Goal: Task Accomplishment & Management: Manage account settings

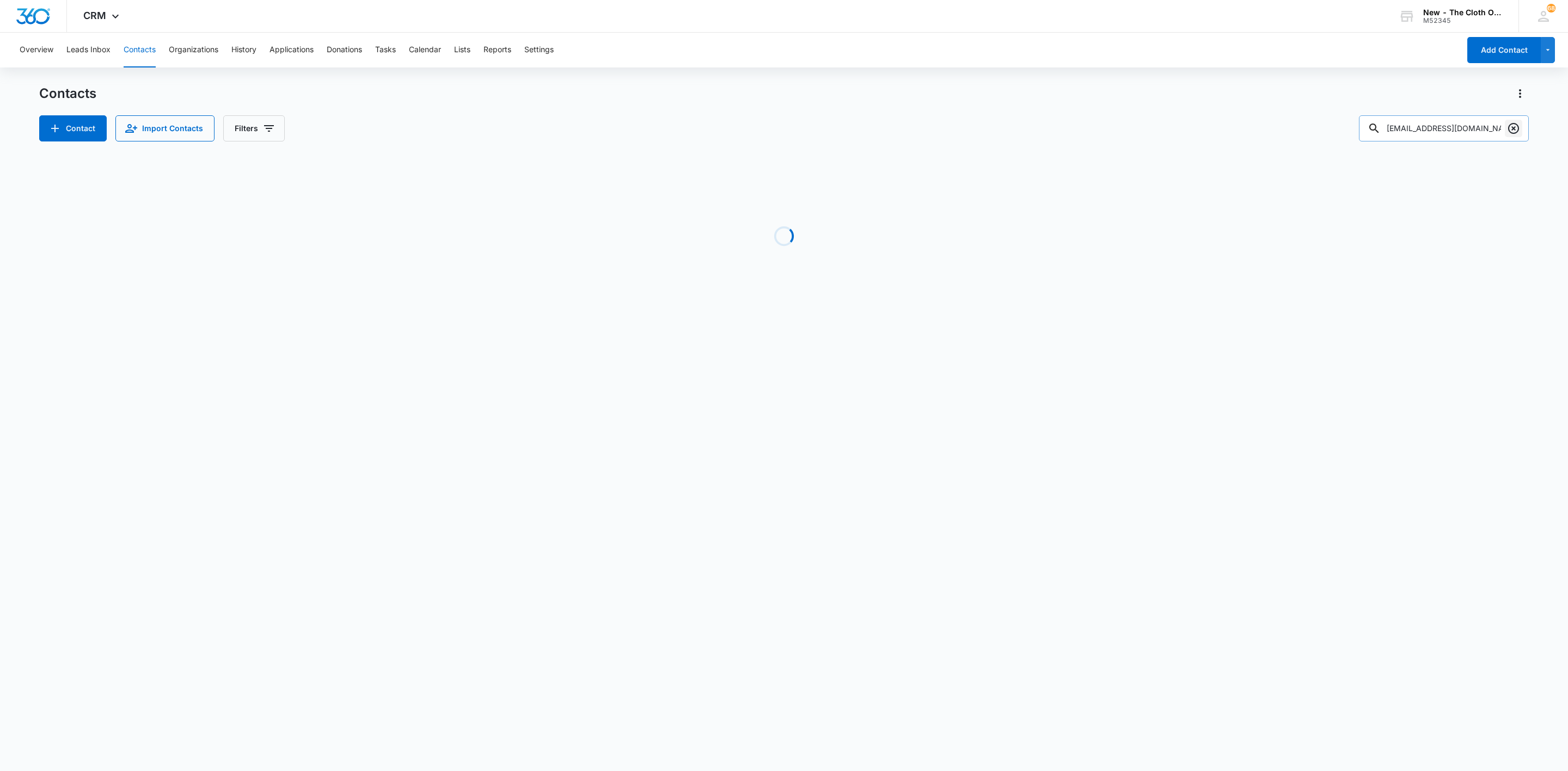
click at [1513, 129] on icon "Clear" at bounding box center [1514, 128] width 11 height 11
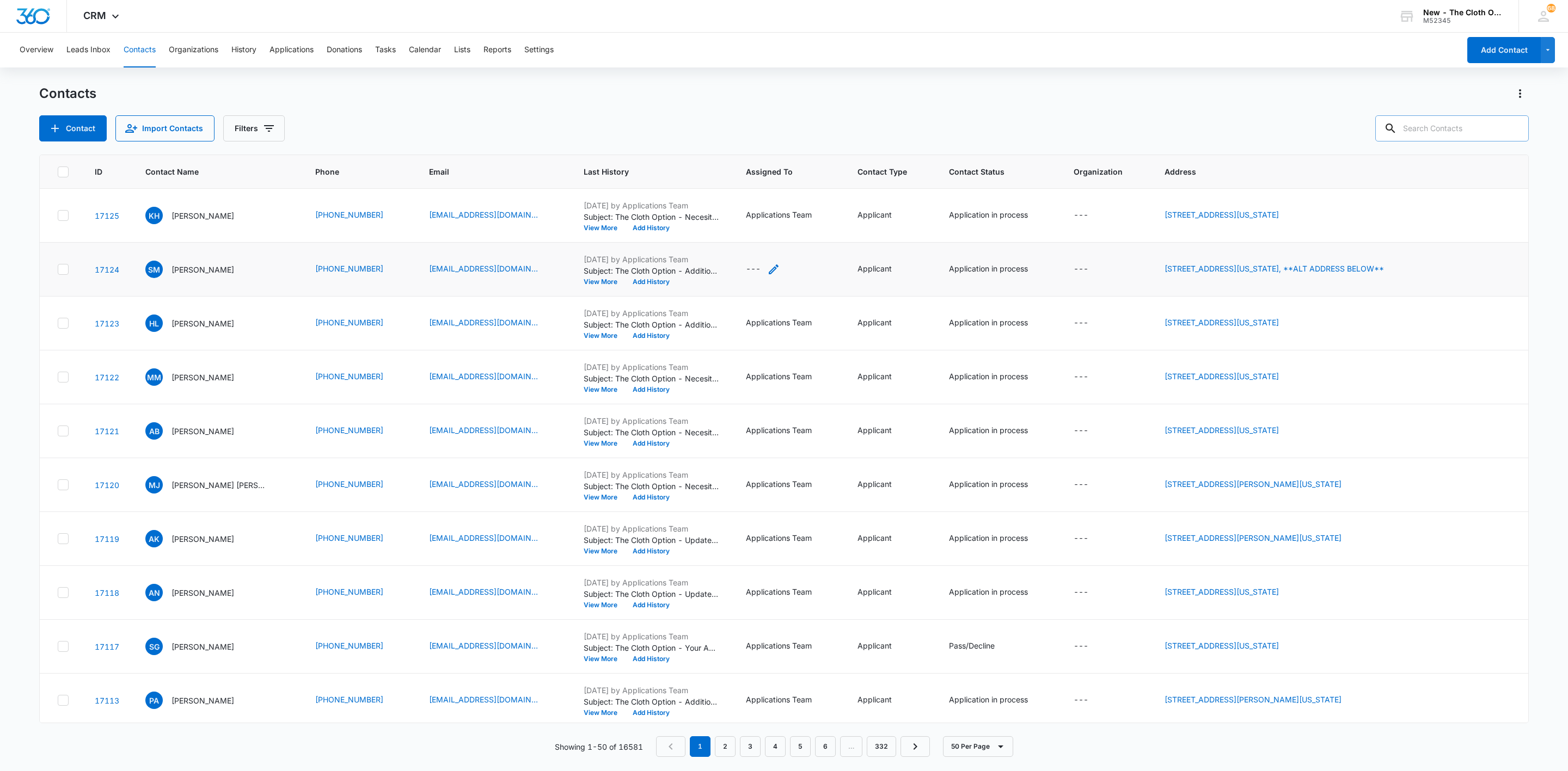
click at [772, 273] on icon "Assigned To - - Select to Edit Field" at bounding box center [773, 269] width 13 height 13
click at [784, 201] on div "Assigned To" at bounding box center [754, 200] width 68 height 24
type input "app"
click at [760, 239] on p "Applications Team" at bounding box center [749, 245] width 35 height 23
click at [828, 198] on div "Applications Team" at bounding box center [775, 200] width 111 height 26
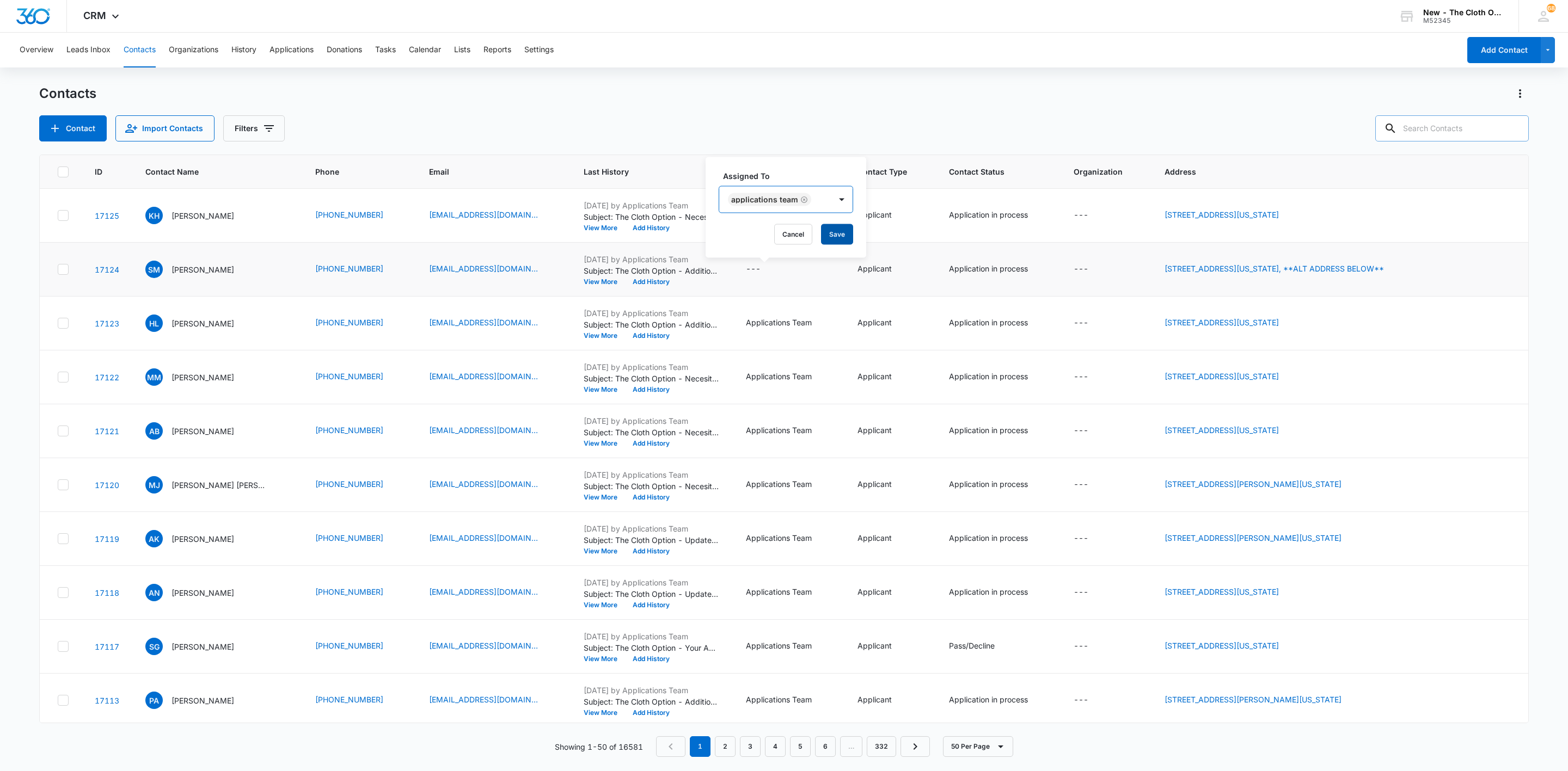
click at [836, 229] on button "Save" at bounding box center [837, 235] width 32 height 21
click at [83, 54] on button "Leads Inbox" at bounding box center [88, 50] width 44 height 35
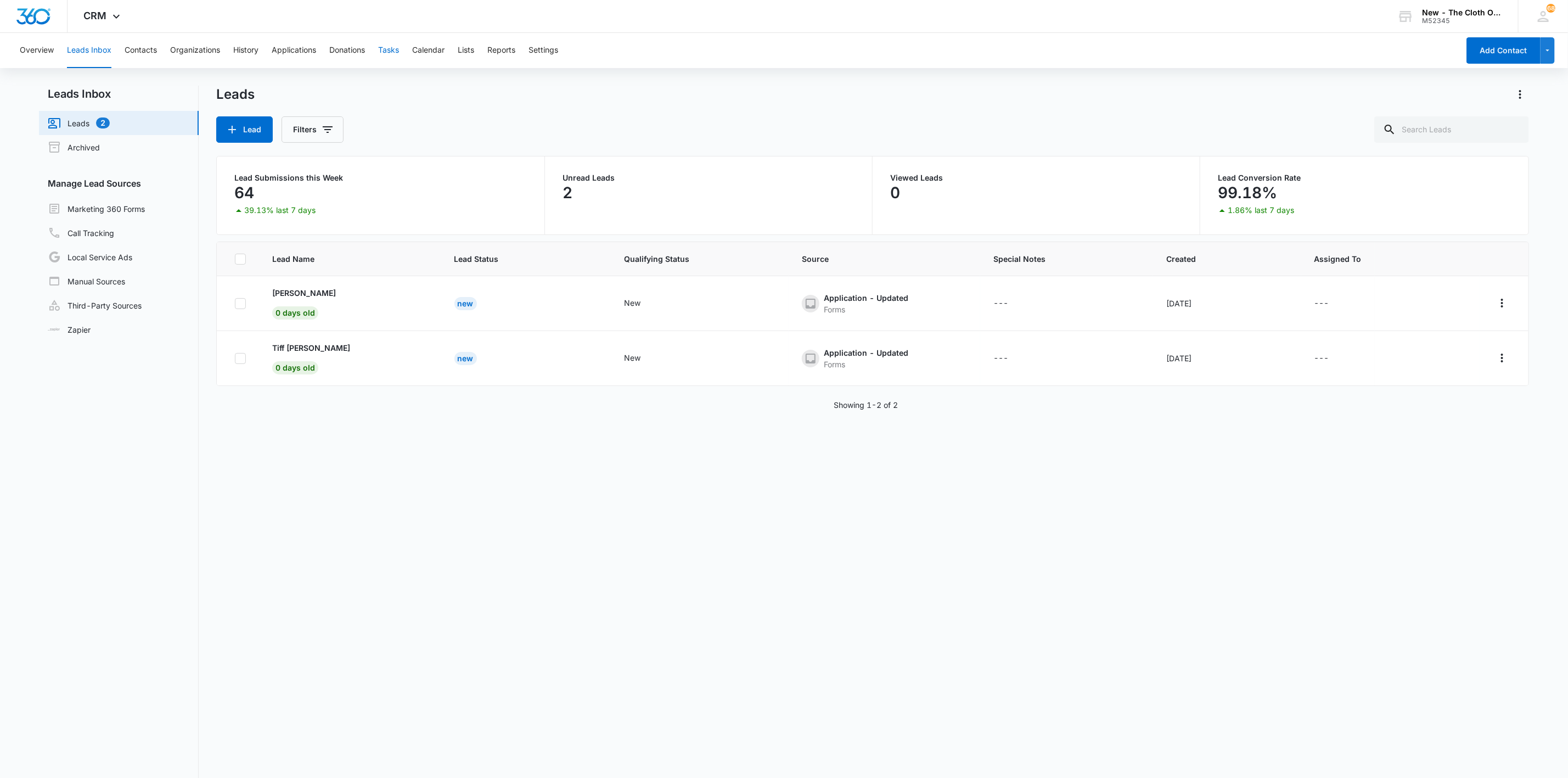
click at [388, 39] on button "Tasks" at bounding box center [388, 50] width 21 height 35
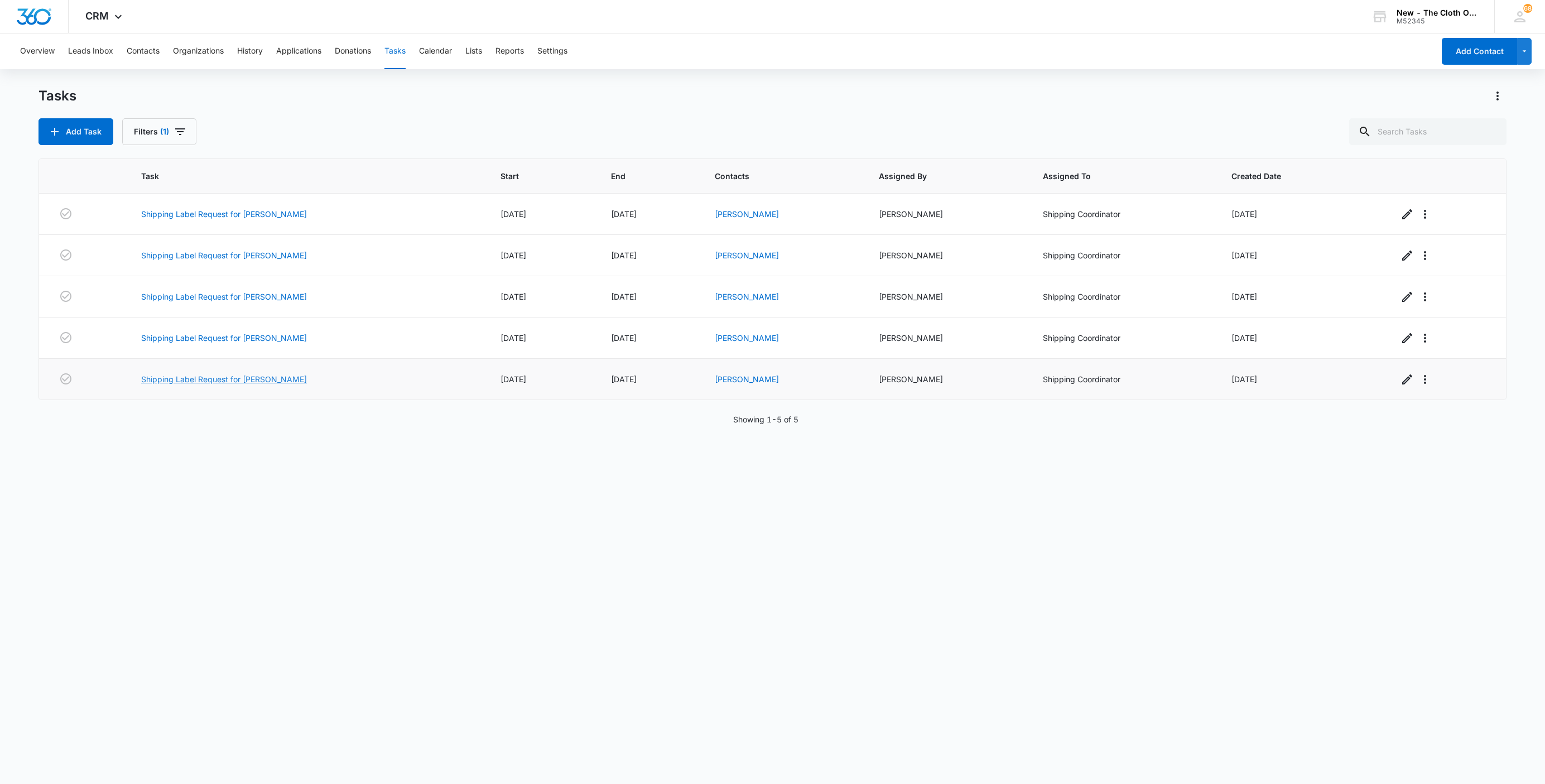
click at [201, 382] on link "Shipping Label Request for A. TIDBALL" at bounding box center [224, 379] width 166 height 12
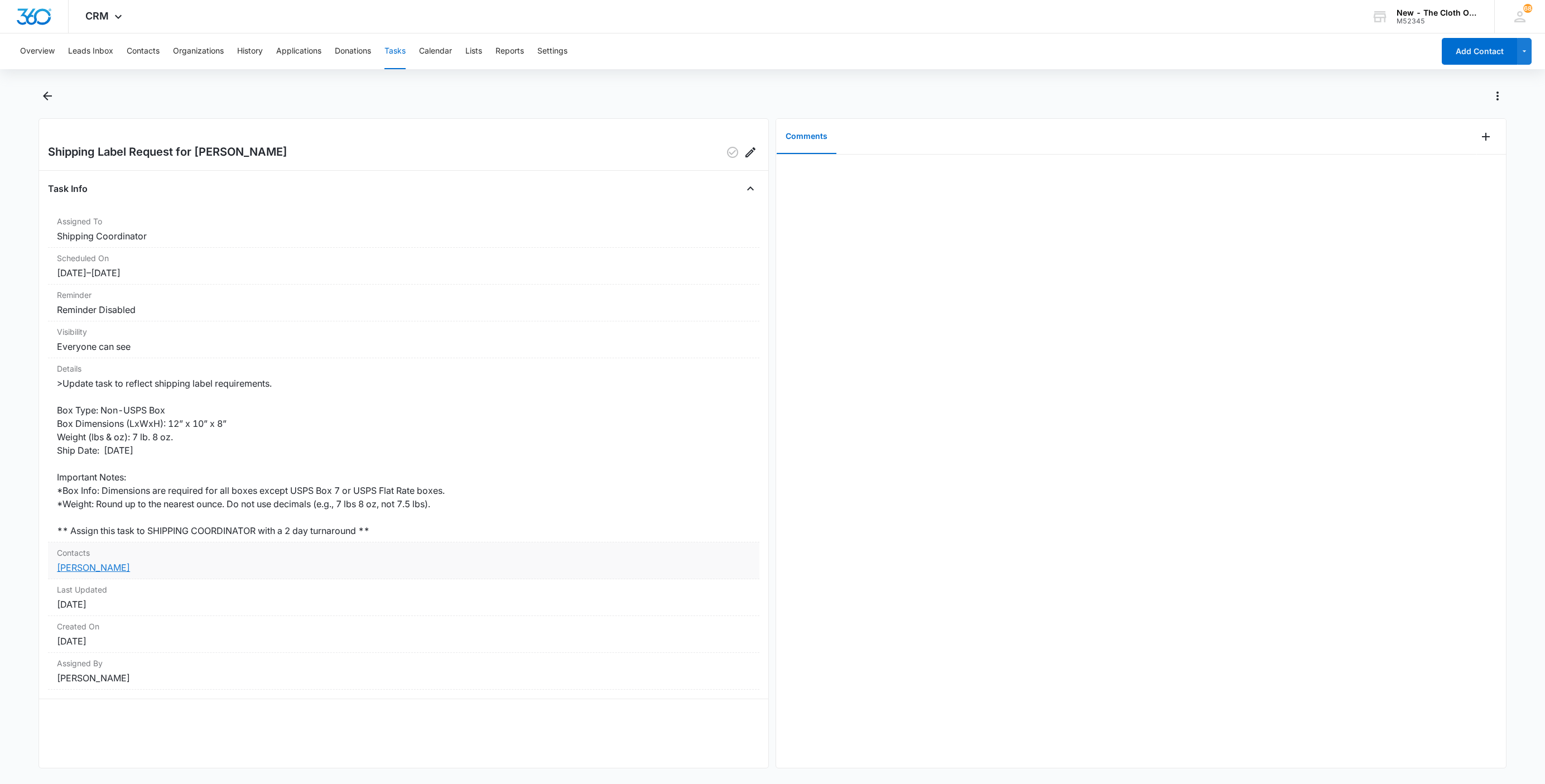
click at [76, 569] on link "Amanda Tidball" at bounding box center [93, 568] width 73 height 11
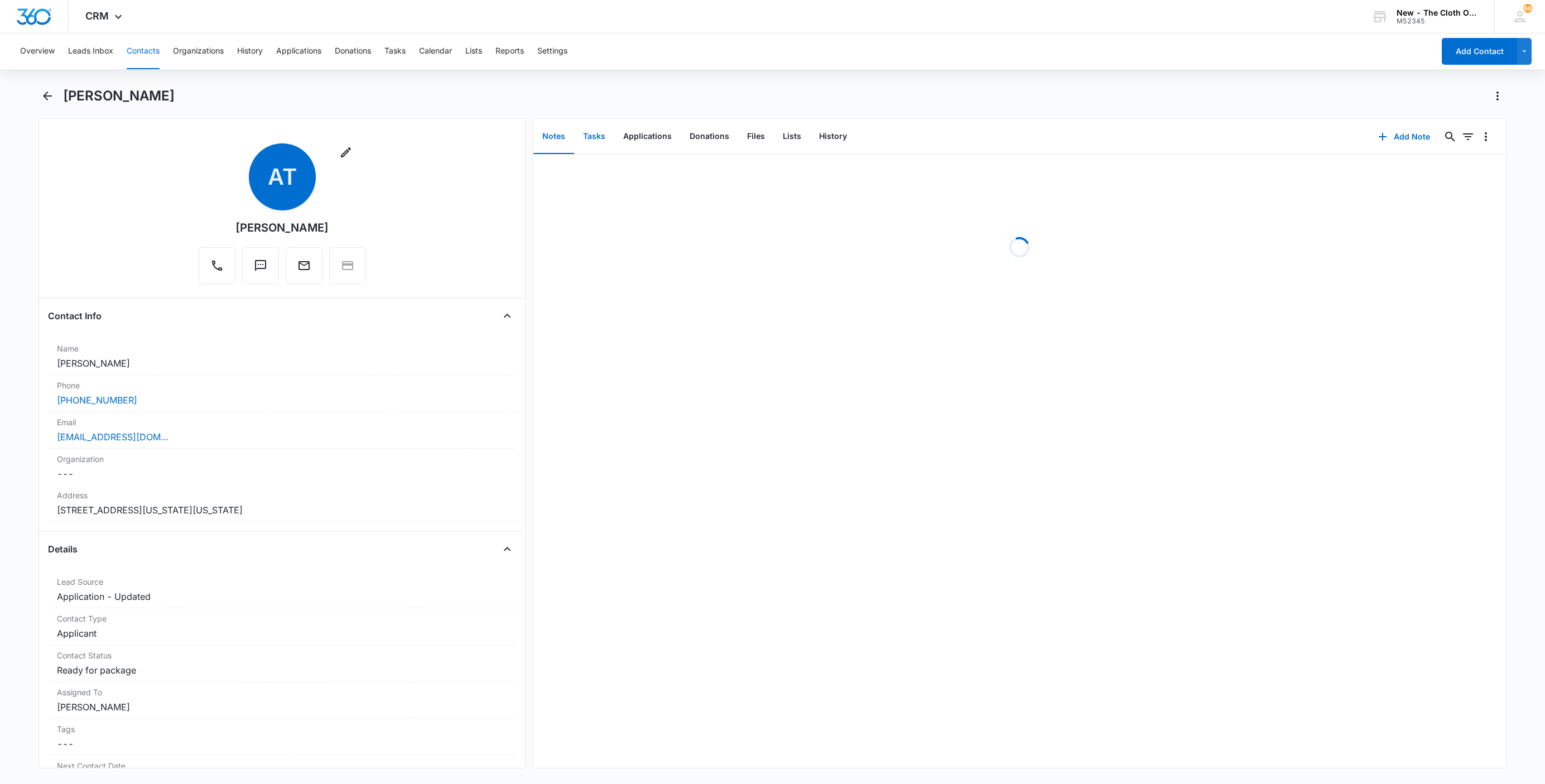
click at [589, 129] on button "Tasks" at bounding box center [594, 136] width 40 height 34
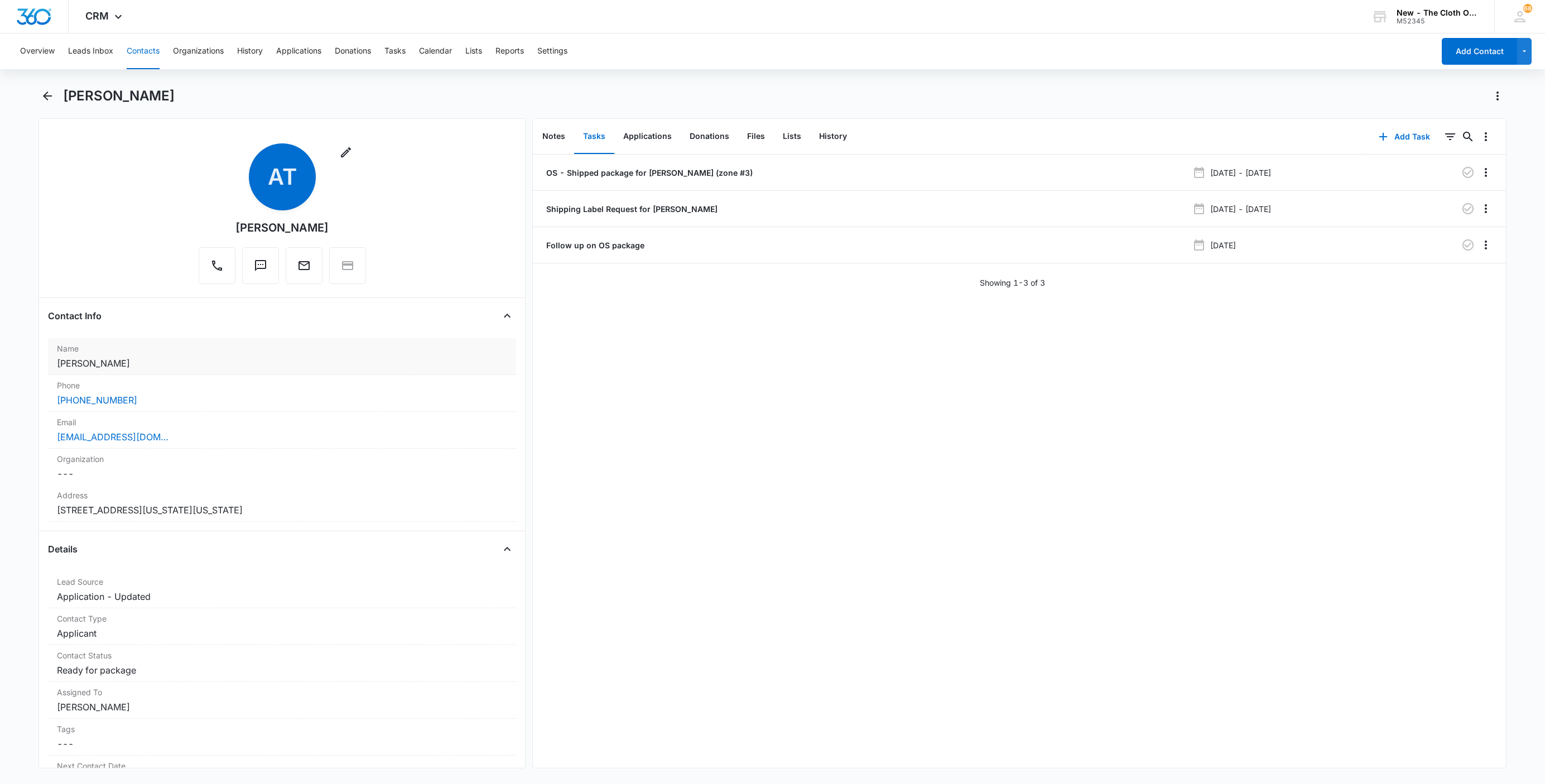
drag, startPoint x: 128, startPoint y: 359, endPoint x: 50, endPoint y: 360, distance: 78.0
click at [44, 364] on div "Remove AT Amanda Tidball Contact Info Name Cancel Save Changes Amanda Tidball P…" at bounding box center [282, 443] width 487 height 650
copy dd "Amanda Tidball"
drag, startPoint x: 191, startPoint y: 436, endPoint x: 24, endPoint y: 444, distance: 167.2
click at [24, 444] on main "Amanda Tidball Remove AT Amanda Tidball Contact Info Name Cancel Save Changes A…" at bounding box center [772, 435] width 1545 height 695
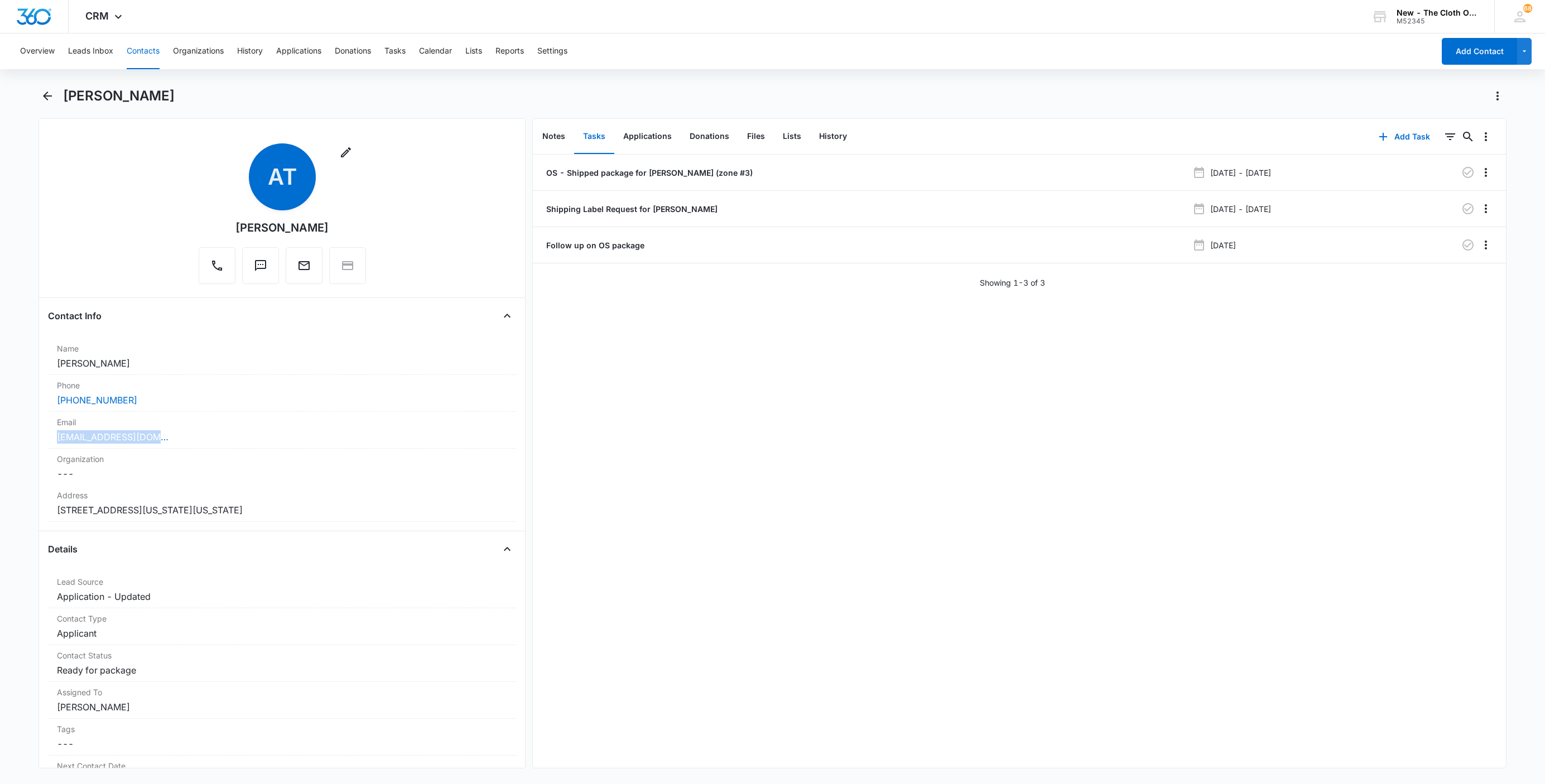
copy link "mandyt7487@gmail.com"
drag, startPoint x: 320, startPoint y: 510, endPoint x: 16, endPoint y: 512, distance: 304.0
click at [16, 512] on main "Amanda Tidball Remove AT Amanda Tidball Contact Info Name Cancel Save Changes A…" at bounding box center [772, 435] width 1545 height 695
copy dd "8626 Gatewick Dr Colorado Springs Colorado 80920-7393"
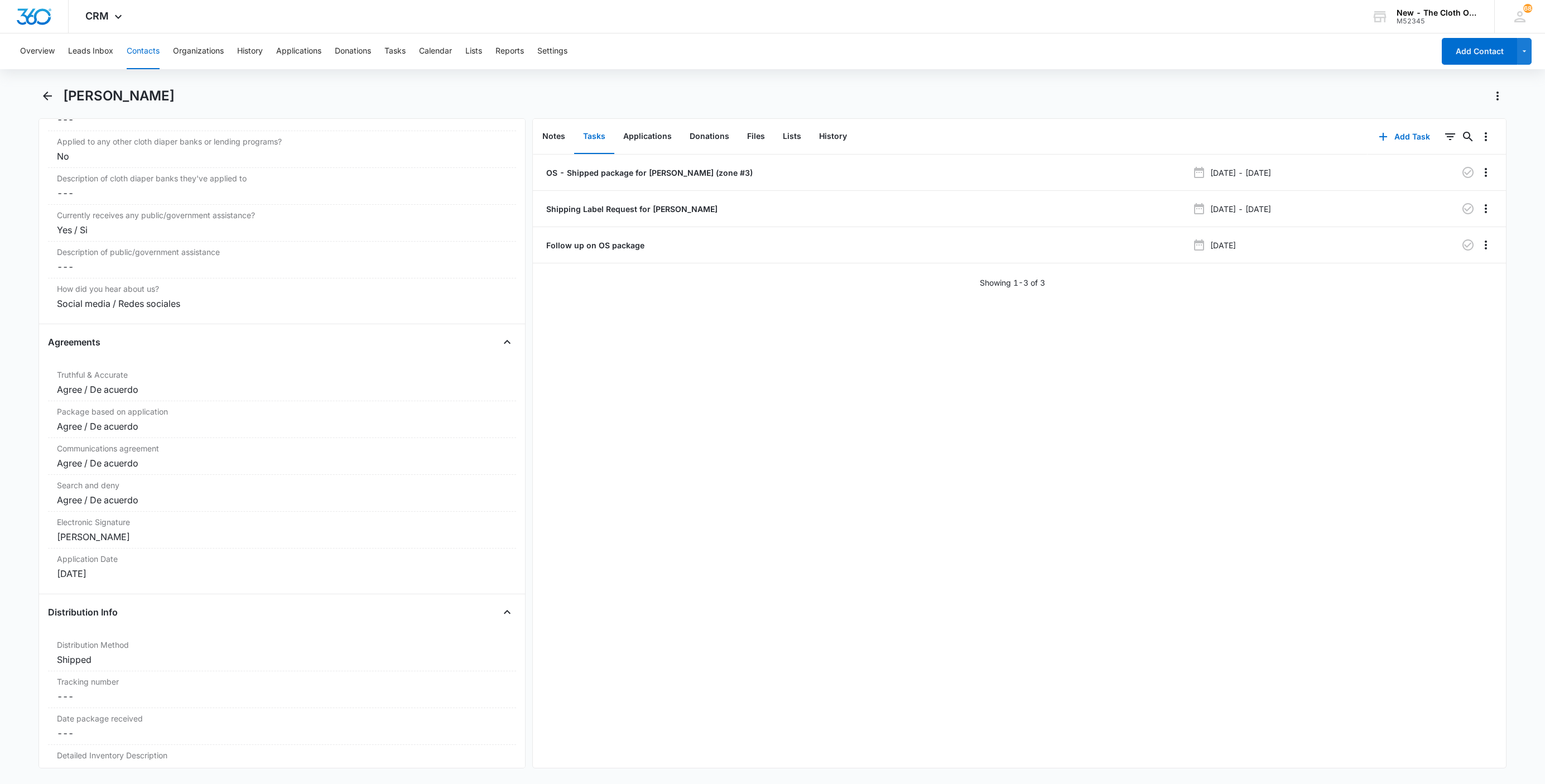
scroll to position [2259, 0]
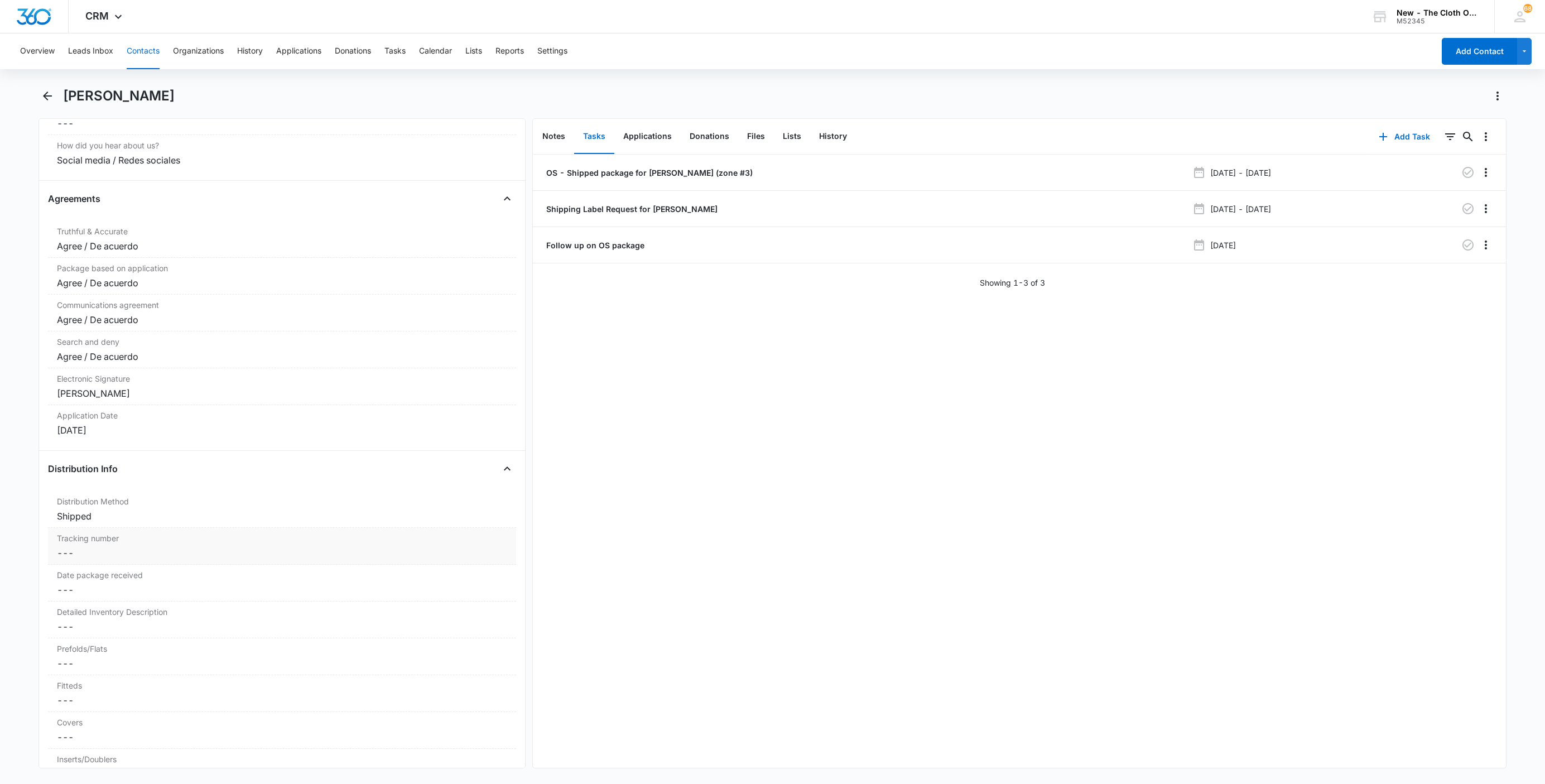
click at [91, 559] on dd "Cancel Save Changes ---" at bounding box center [282, 553] width 450 height 13
click at [92, 574] on input "Tracking number" at bounding box center [282, 561] width 455 height 27
paste input "9434636106194284528371"
type input "USPS 9434636106194284528371"
drag, startPoint x: 472, startPoint y: 607, endPoint x: 483, endPoint y: 608, distance: 11.0
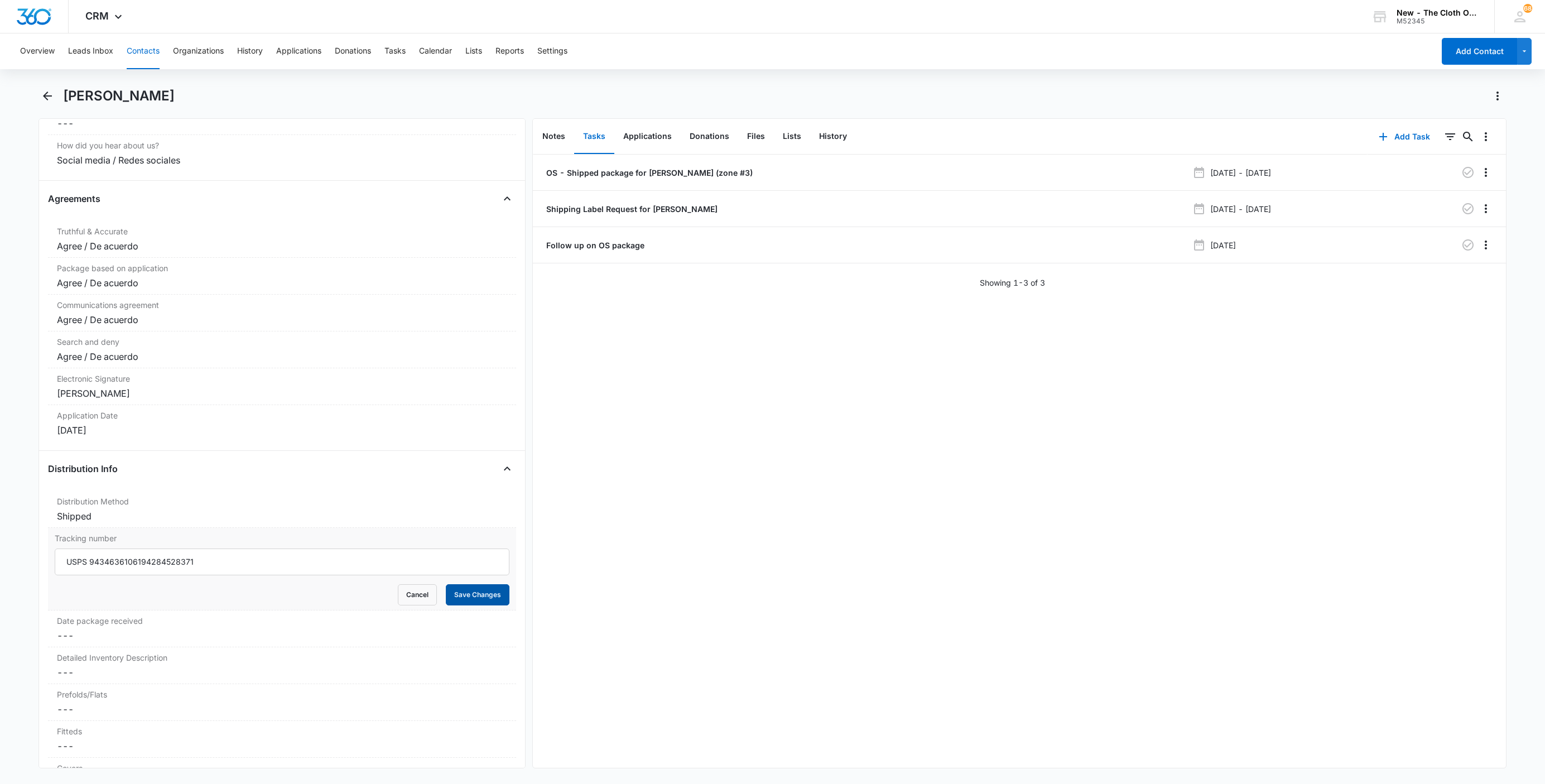
click at [472, 605] on button "Save Changes" at bounding box center [478, 594] width 64 height 21
click at [1461, 208] on icon "button" at bounding box center [1468, 208] width 13 height 13
click at [624, 171] on p "OS - Shipped package for A. TIDBALL (zone #3)" at bounding box center [648, 172] width 209 height 12
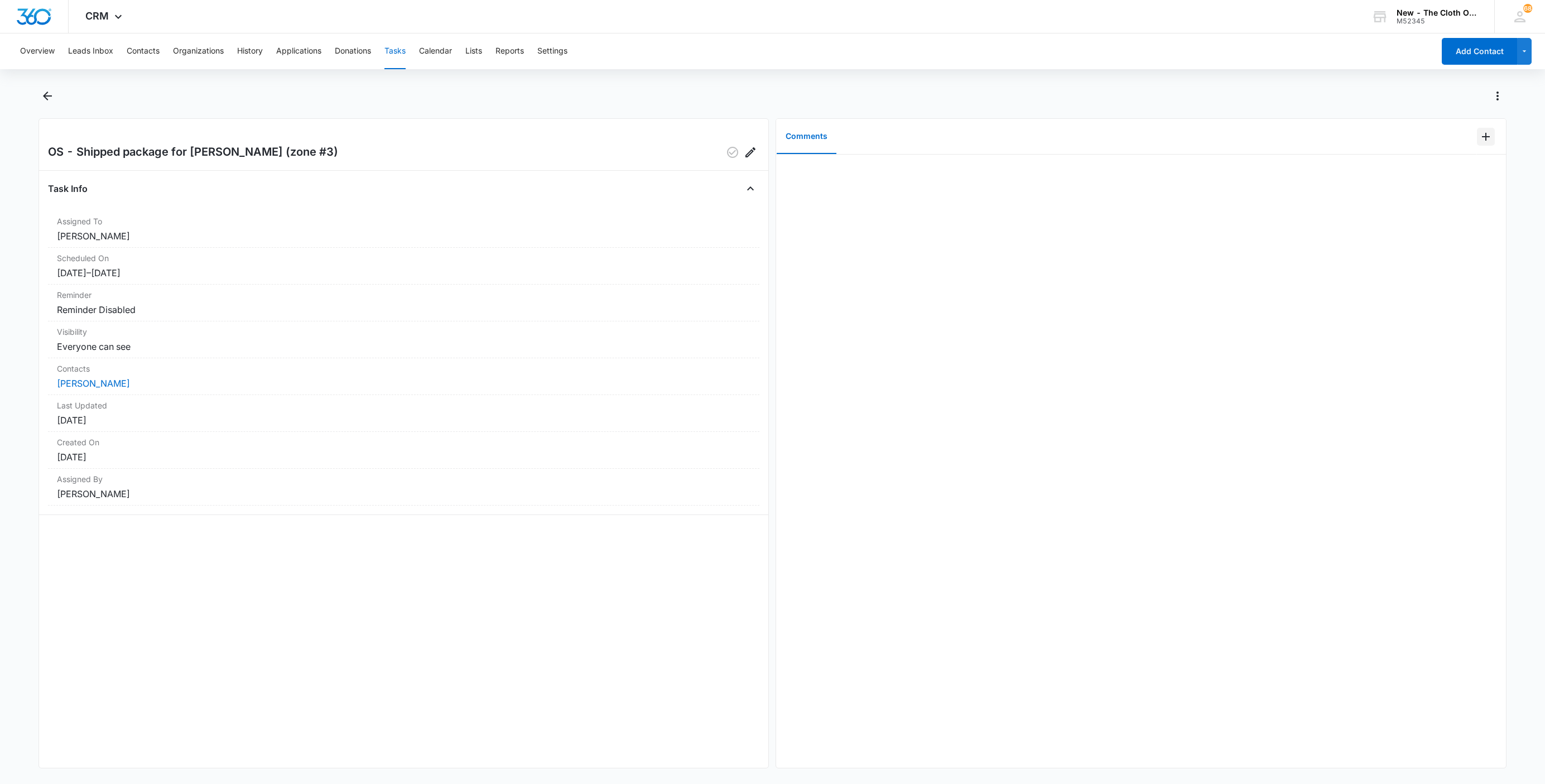
click at [1479, 135] on icon "Add Comment" at bounding box center [1485, 136] width 13 height 13
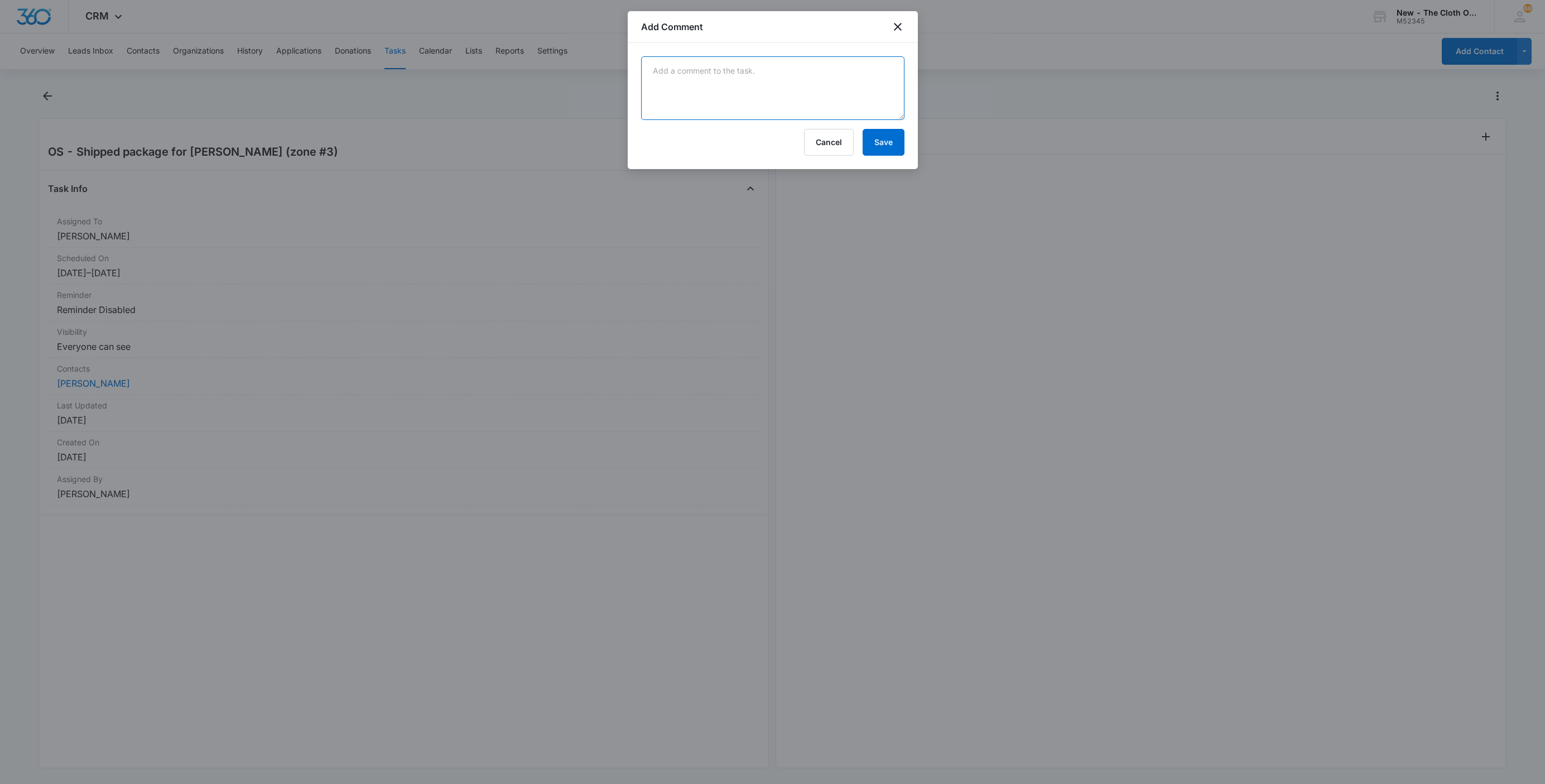
click at [681, 99] on textarea at bounding box center [773, 88] width 263 height 64
paste textarea "9434636106194284528371"
type textarea "9434636106194284528371"
click at [869, 145] on button "Save" at bounding box center [883, 142] width 42 height 27
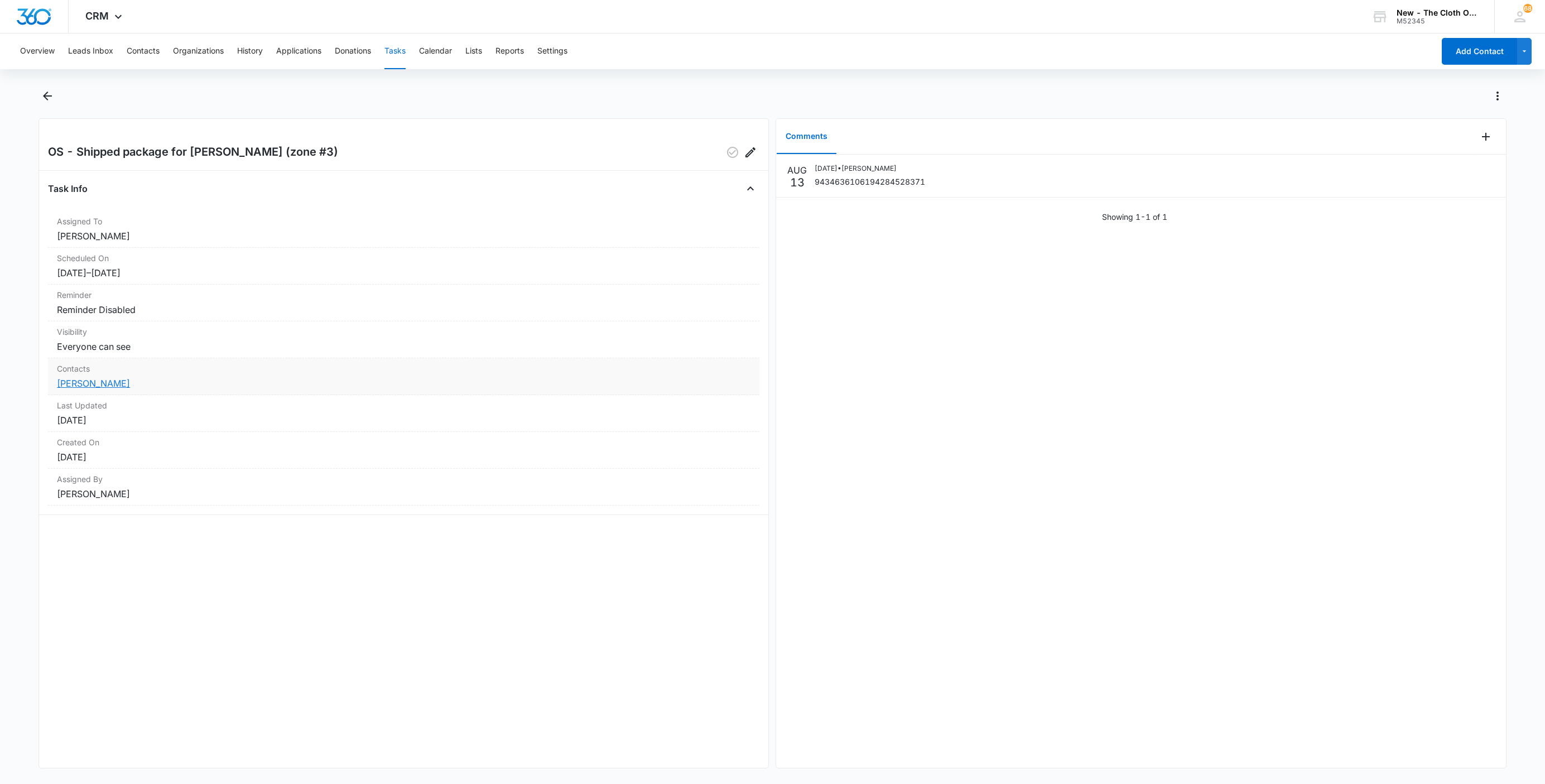
click at [114, 384] on link "Amanda Tidball" at bounding box center [93, 384] width 73 height 11
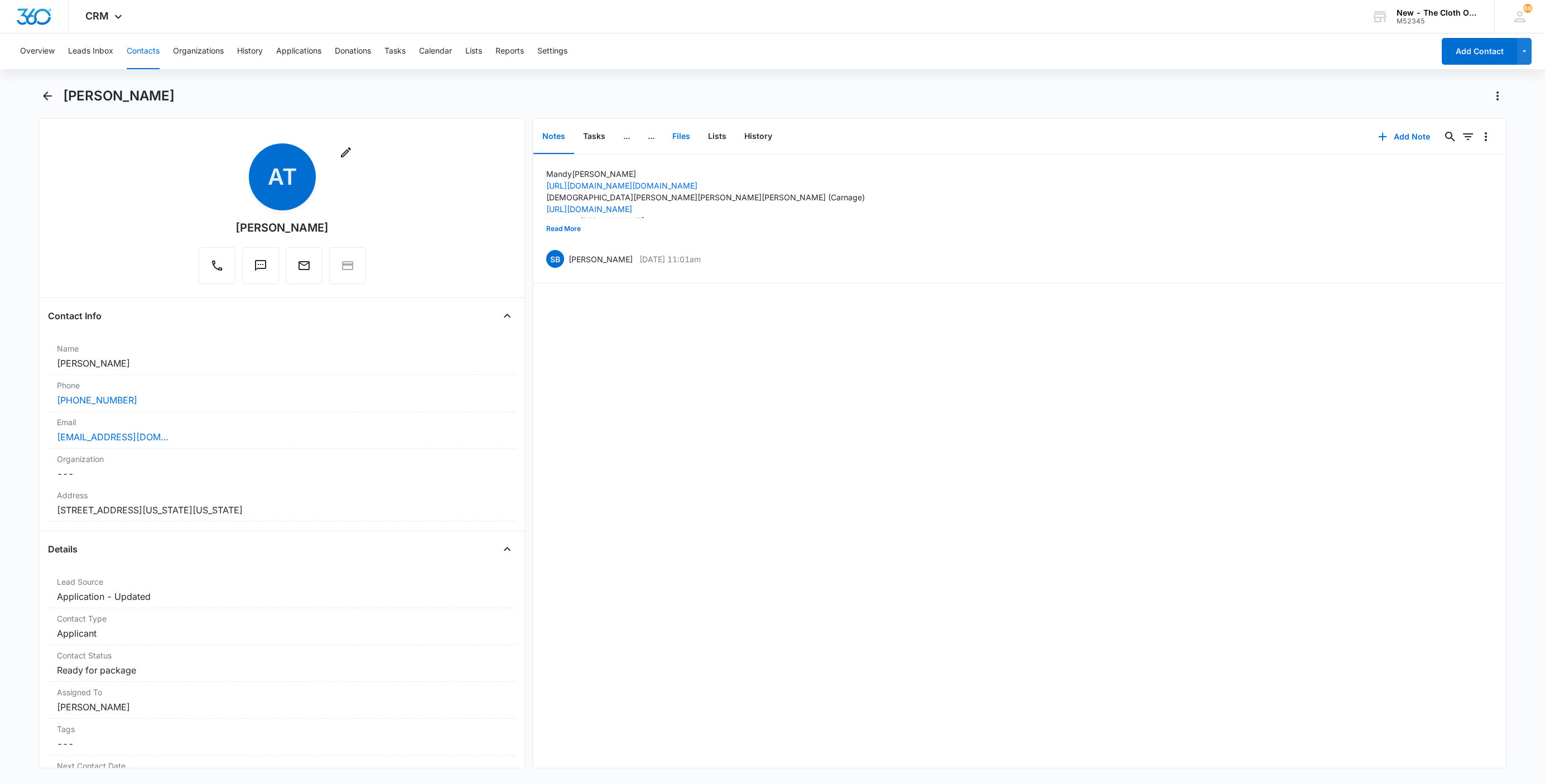
click at [690, 134] on button "Files" at bounding box center [680, 136] width 36 height 34
click at [1425, 141] on button "Add File" at bounding box center [1442, 137] width 69 height 27
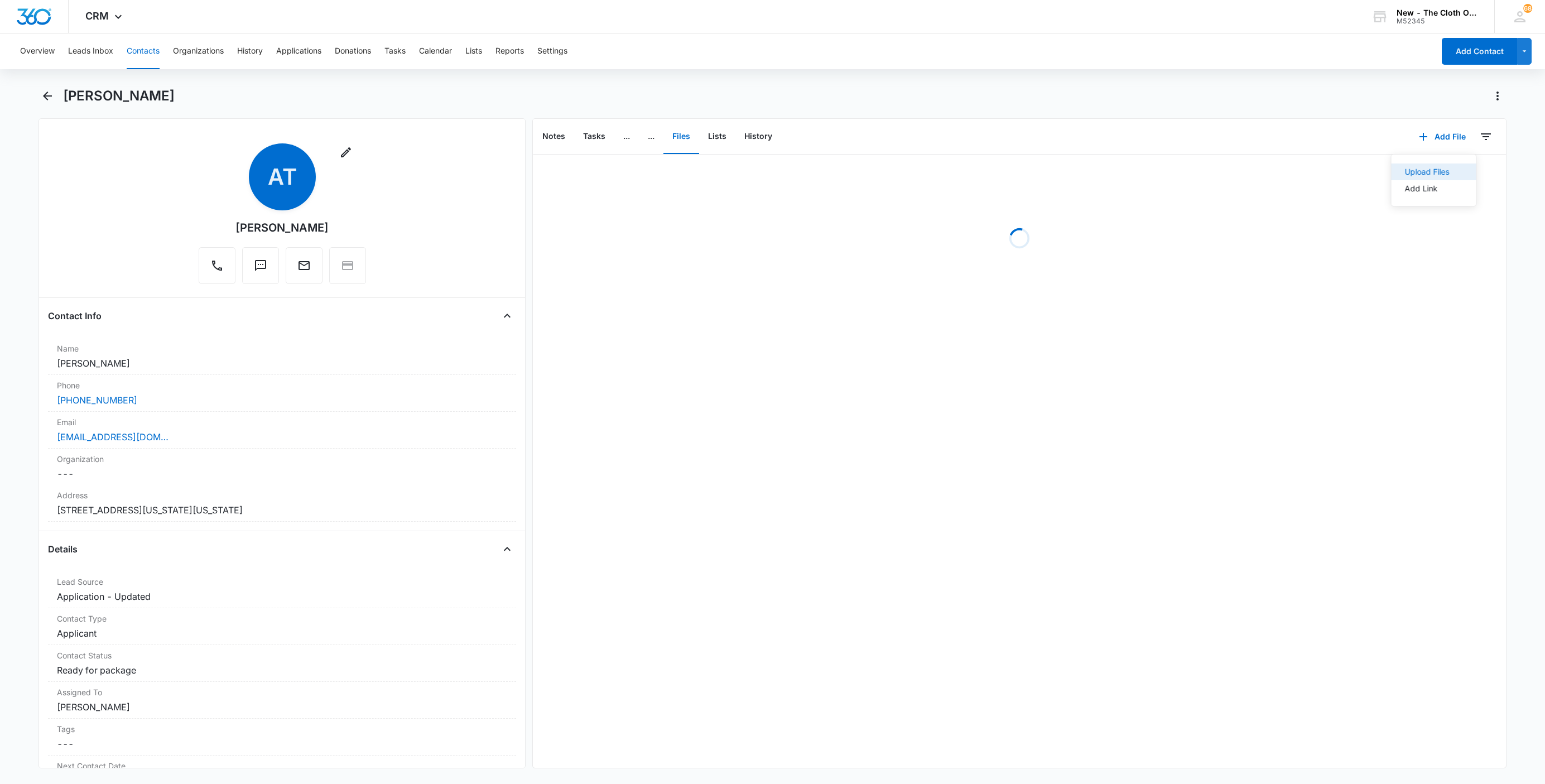
click at [1445, 167] on button "Upload Files" at bounding box center [1433, 172] width 85 height 17
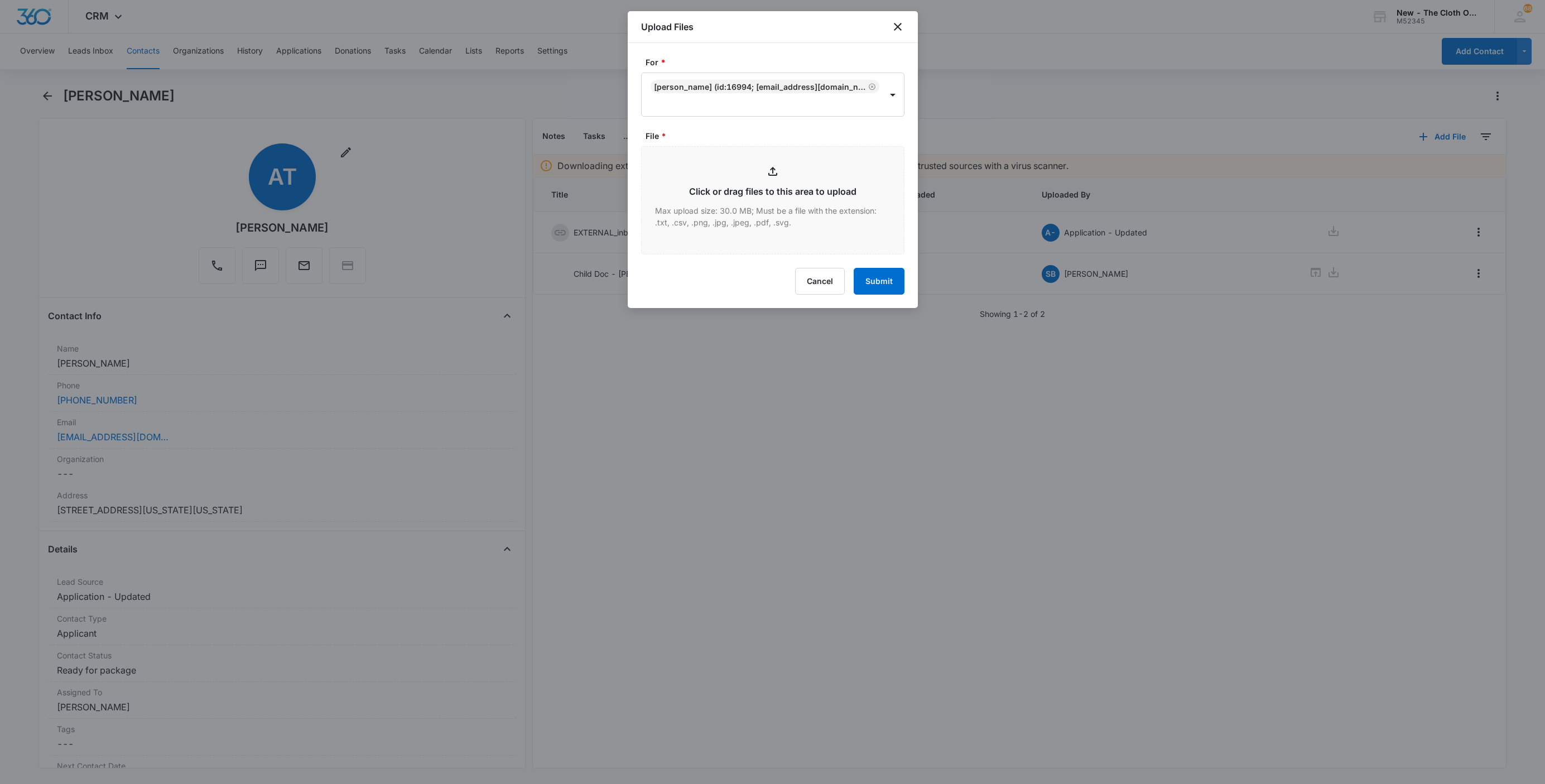
type input "C:\fakepath\9434636106194284528371---Amanda-Tidball--08-13-2025.pdf"
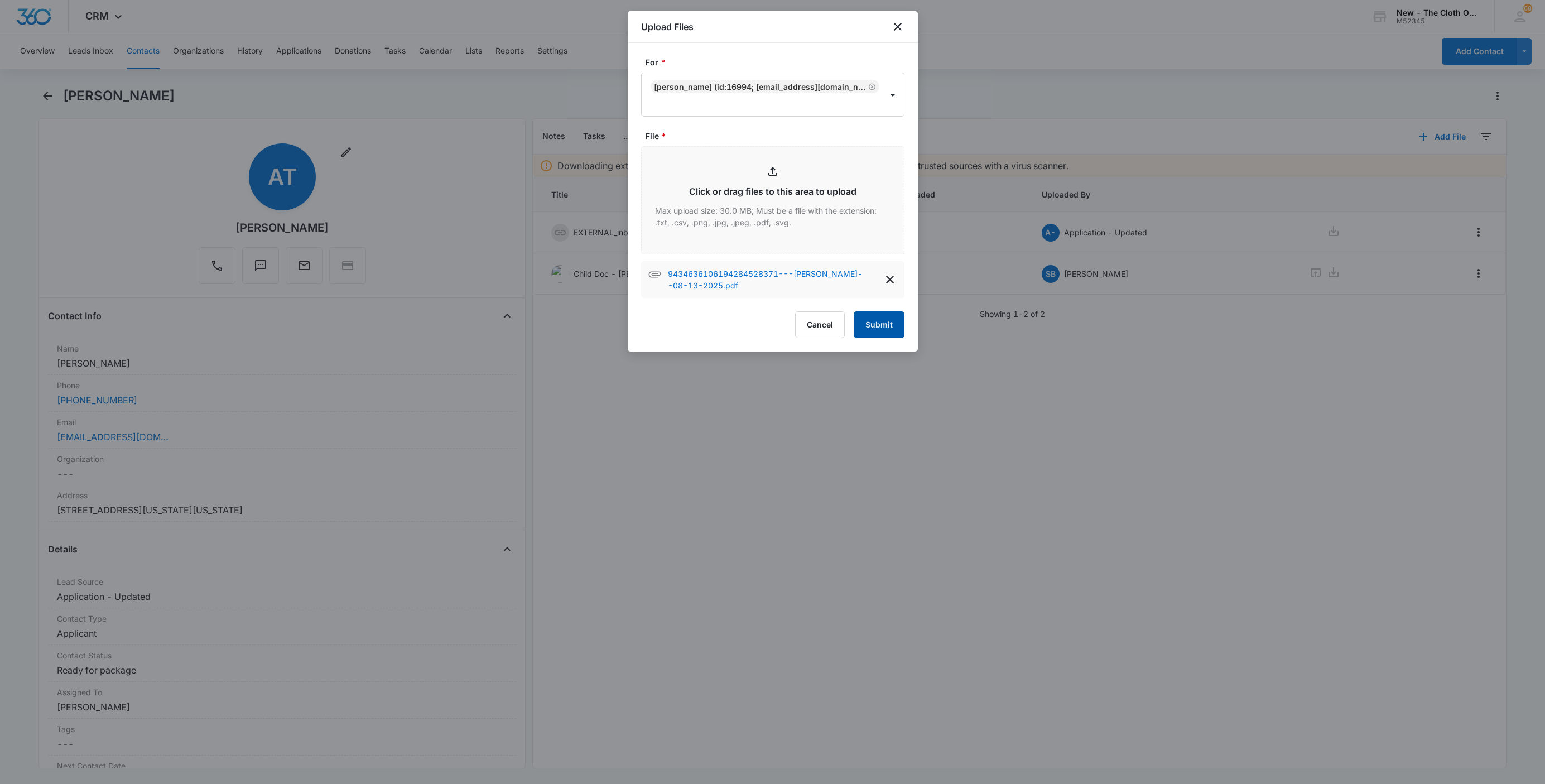
click at [879, 325] on button "Submit" at bounding box center [878, 324] width 51 height 27
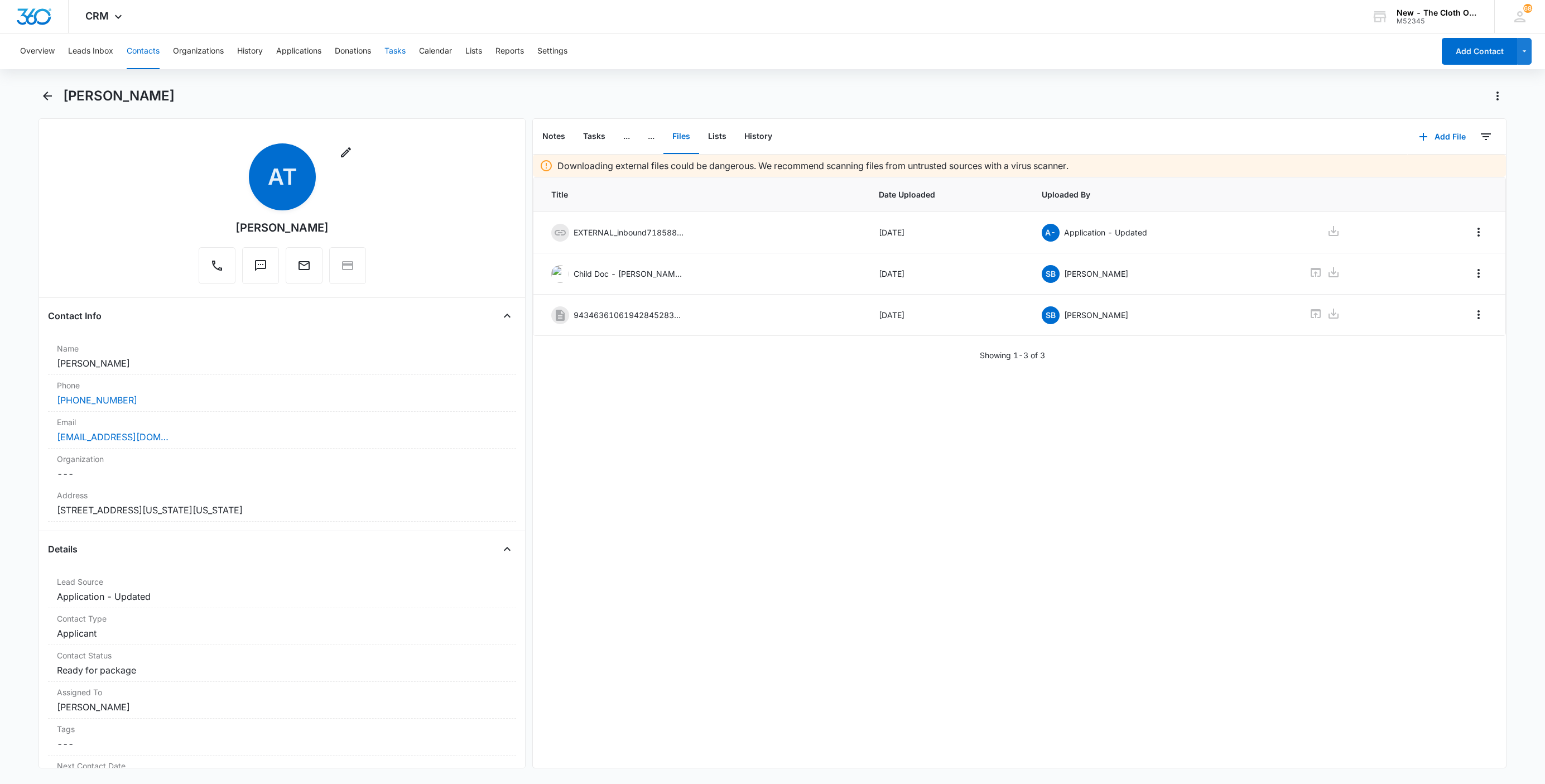
click at [395, 51] on button "Tasks" at bounding box center [395, 51] width 21 height 36
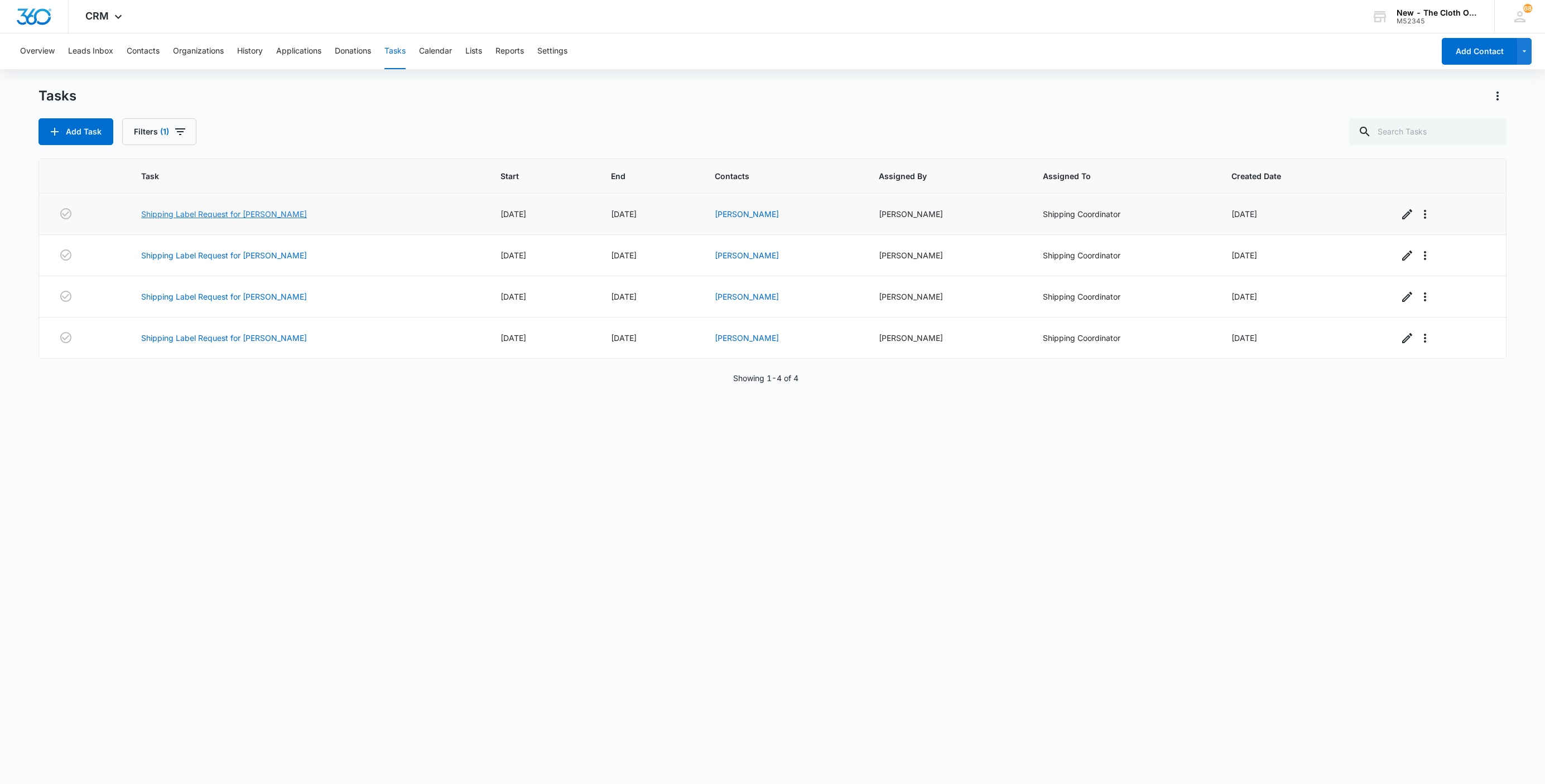
click at [275, 215] on link "Shipping Label Request for T. YOUNG" at bounding box center [224, 214] width 166 height 12
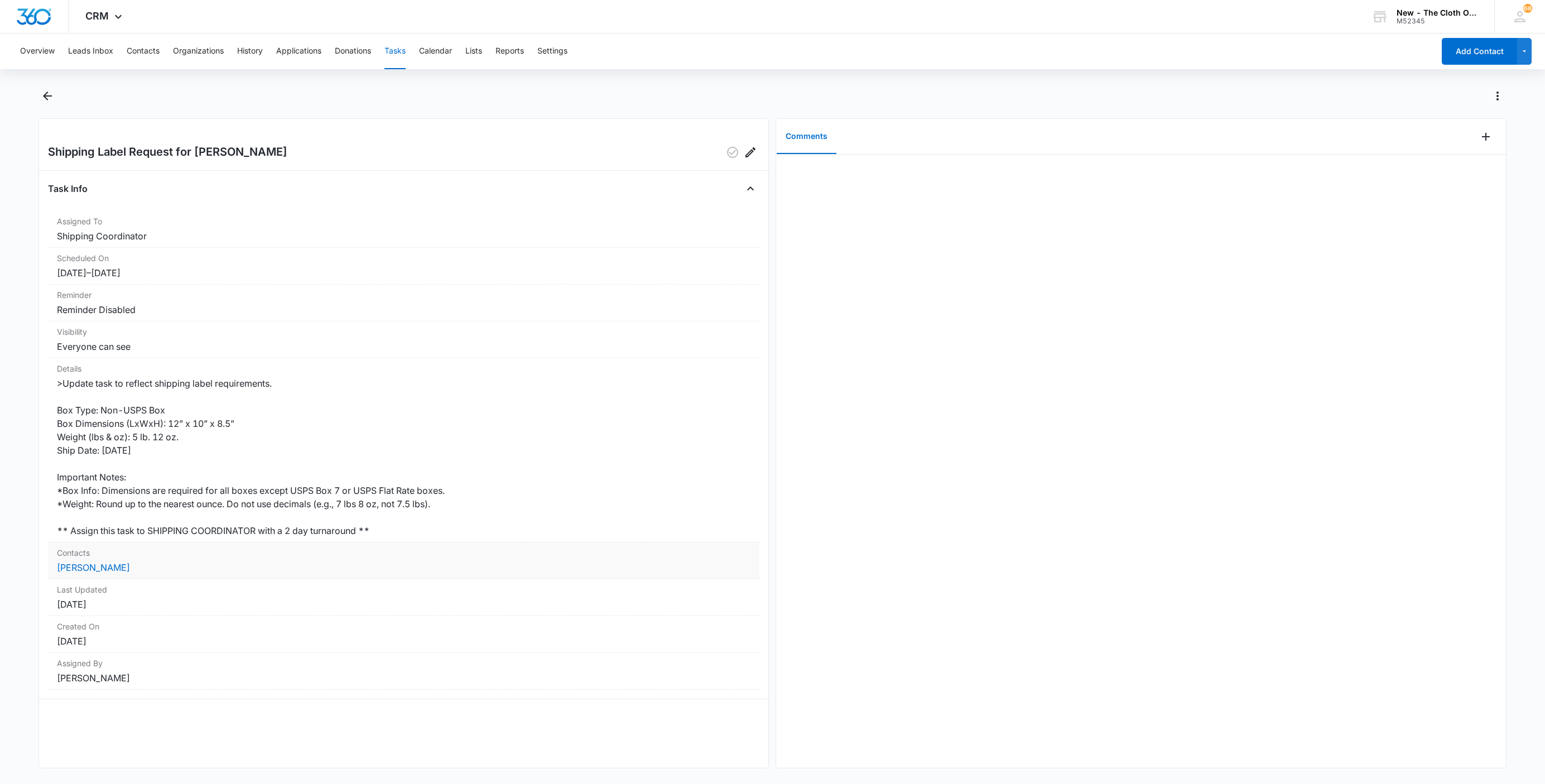
click at [94, 563] on dd "[PERSON_NAME]" at bounding box center [404, 567] width 694 height 13
click at [94, 568] on link "[PERSON_NAME]" at bounding box center [93, 568] width 73 height 11
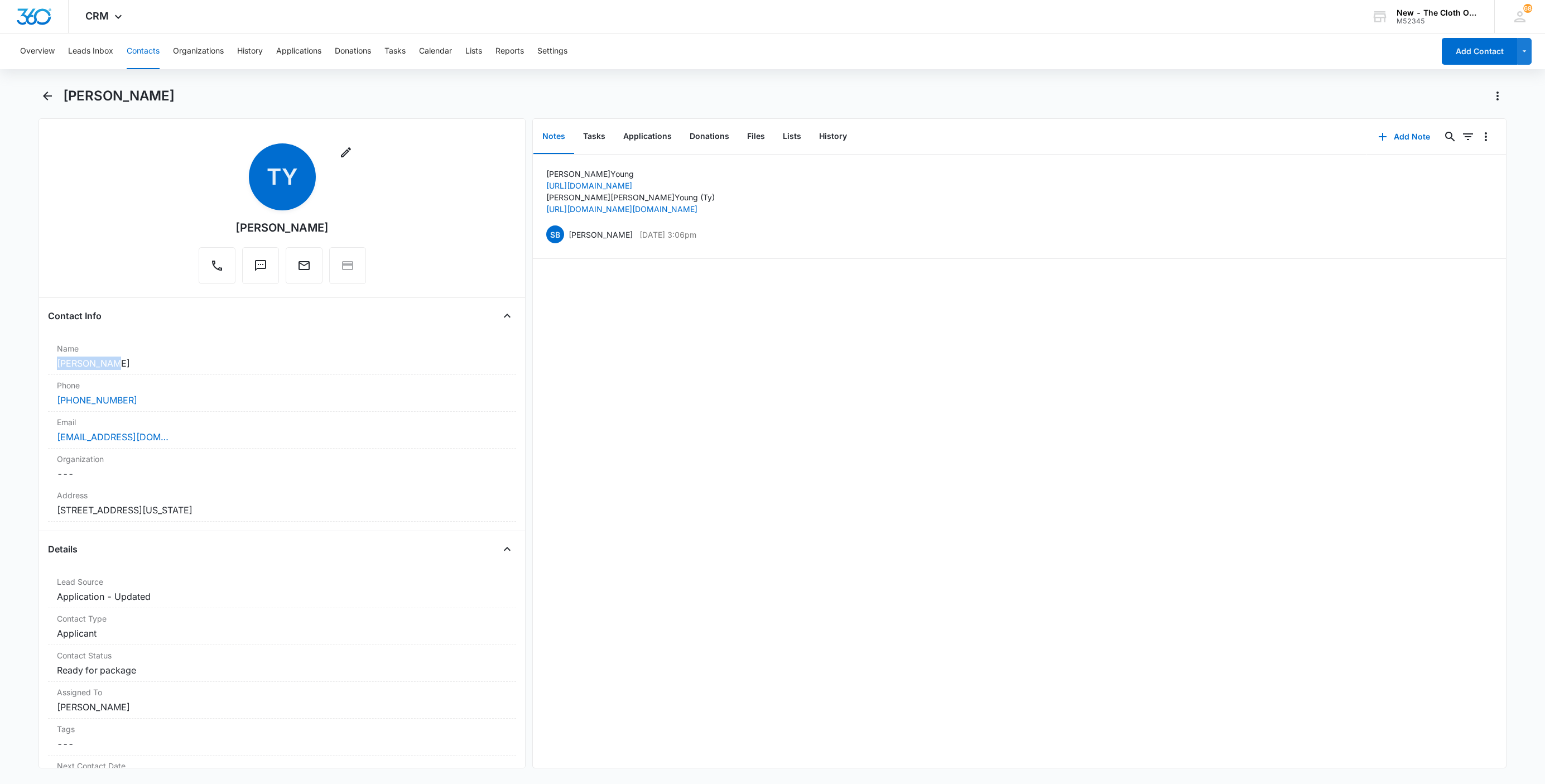
drag, startPoint x: 121, startPoint y: 370, endPoint x: 45, endPoint y: 350, distance: 78.6
click at [42, 361] on div "Remove TY Tyler Young Contact Info Name Cancel Save Changes Tyler Young Phone C…" at bounding box center [282, 443] width 487 height 650
copy dd "Tyler Young"
copy div "Cancel Save Changes taeylorejean@gmail.com"
drag, startPoint x: 180, startPoint y: 432, endPoint x: -94, endPoint y: 414, distance: 274.6
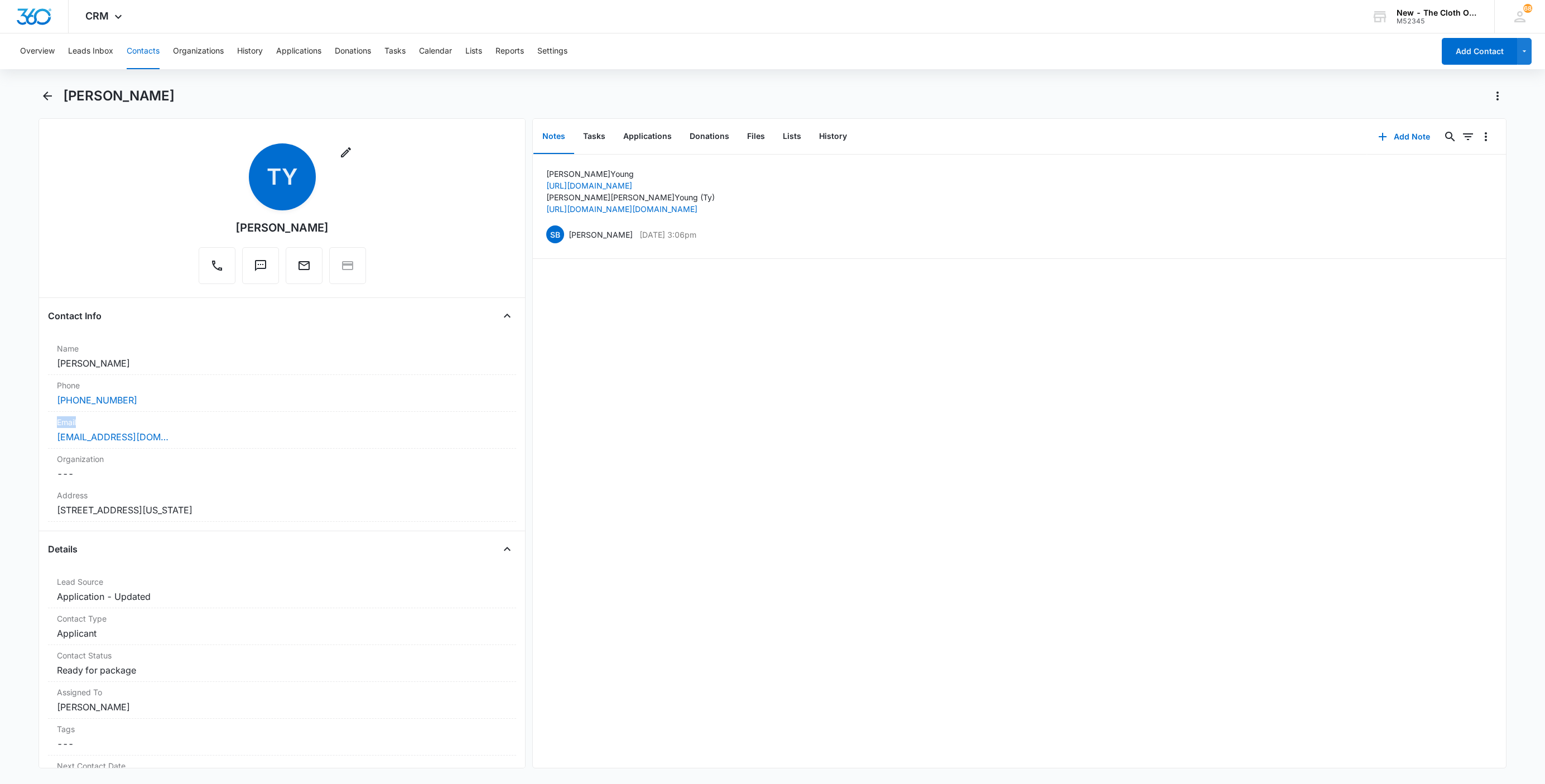
click at [0, 414] on html "CRM Apps Reputation Websites Forms CRM Email Social Shop Payments POS Ads Intel…" at bounding box center [772, 392] width 1545 height 784
drag, startPoint x: 241, startPoint y: 516, endPoint x: 35, endPoint y: 516, distance: 206.0
click at [35, 516] on main "Tyler Young Remove TY Tyler Young Contact Info Name Cancel Save Changes Tyler Y…" at bounding box center [772, 435] width 1545 height 695
copy dd "116 6th St Healdton Oklahoma 73438"
click at [589, 137] on button "Tasks" at bounding box center [594, 136] width 40 height 34
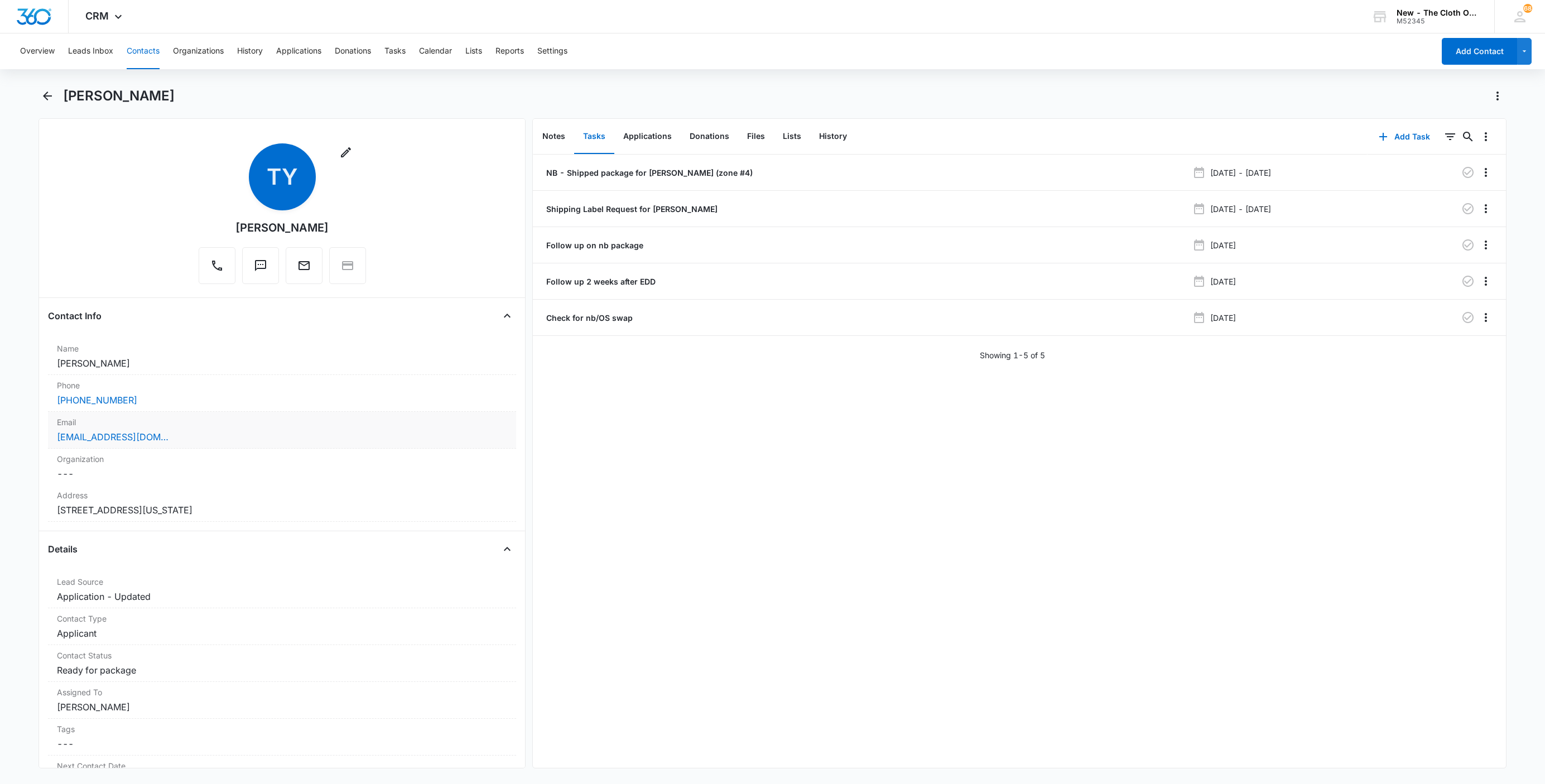
click at [186, 439] on div "taeylorejean@gmail.com" at bounding box center [282, 437] width 450 height 13
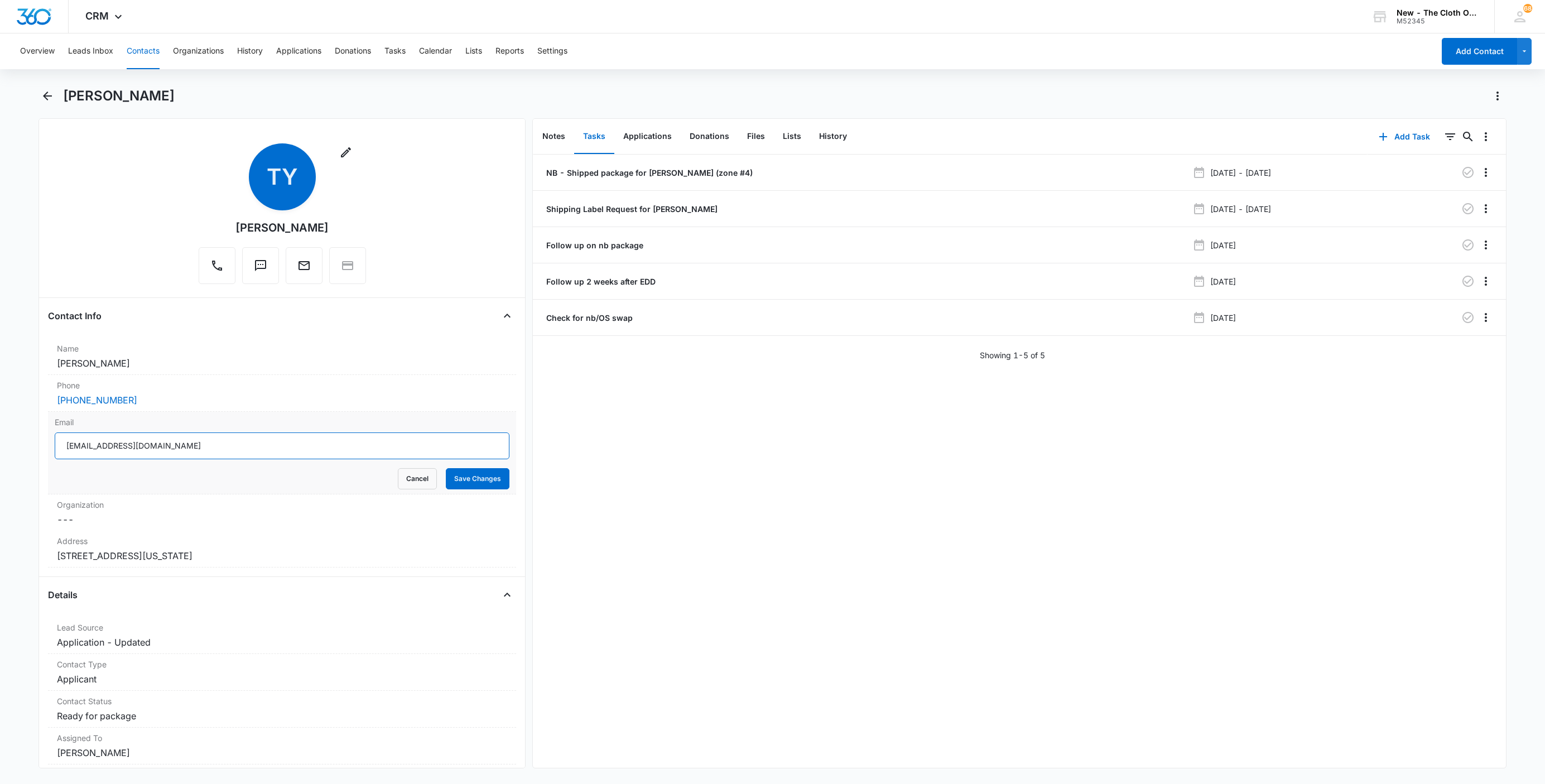
click at [193, 448] on input "taeylorejean@gmail.com" at bounding box center [282, 445] width 455 height 27
click at [398, 479] on button "Cancel" at bounding box center [417, 478] width 39 height 21
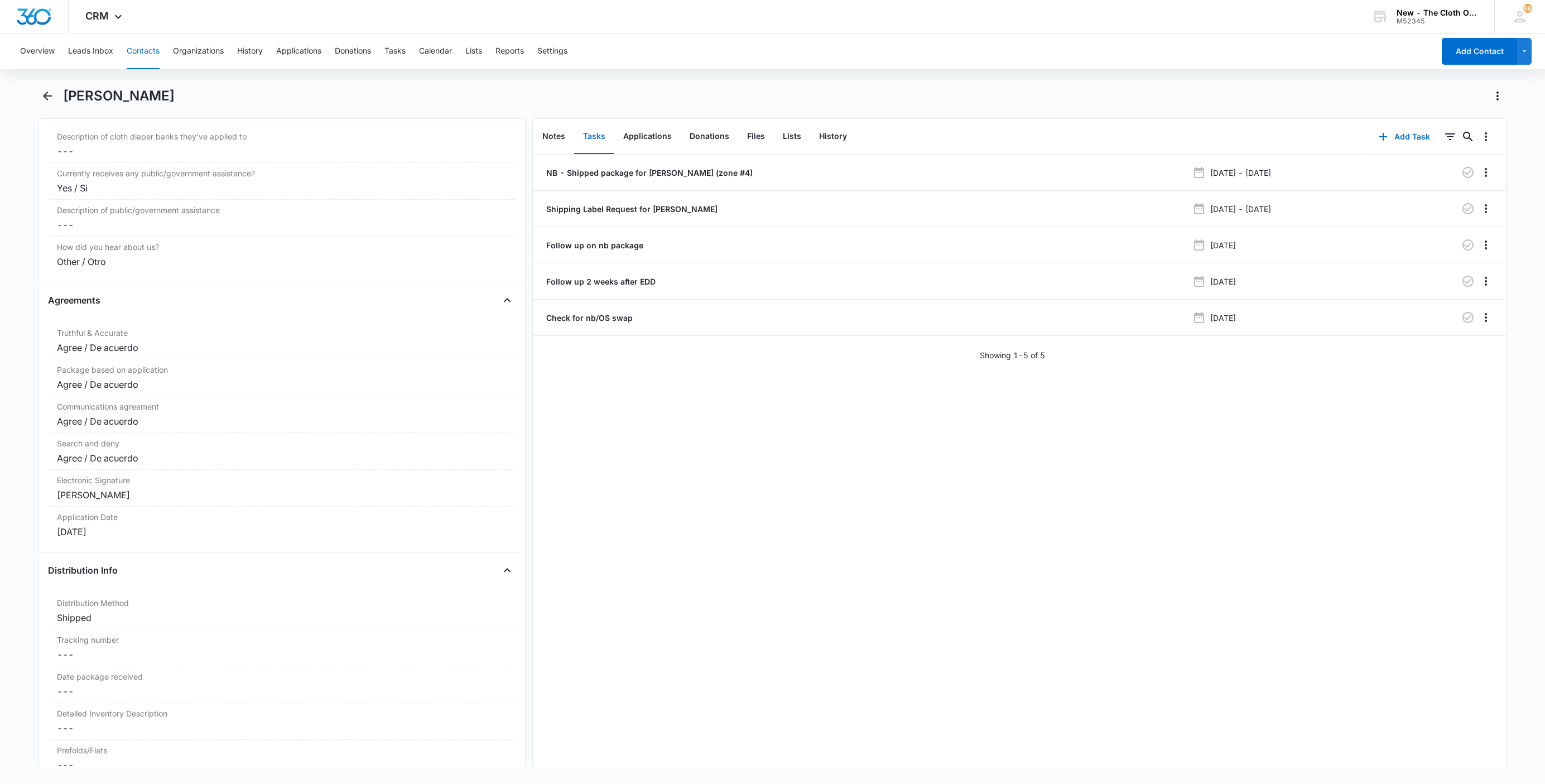
scroll to position [2175, 0]
click at [72, 614] on label "Tracking number" at bounding box center [282, 608] width 450 height 12
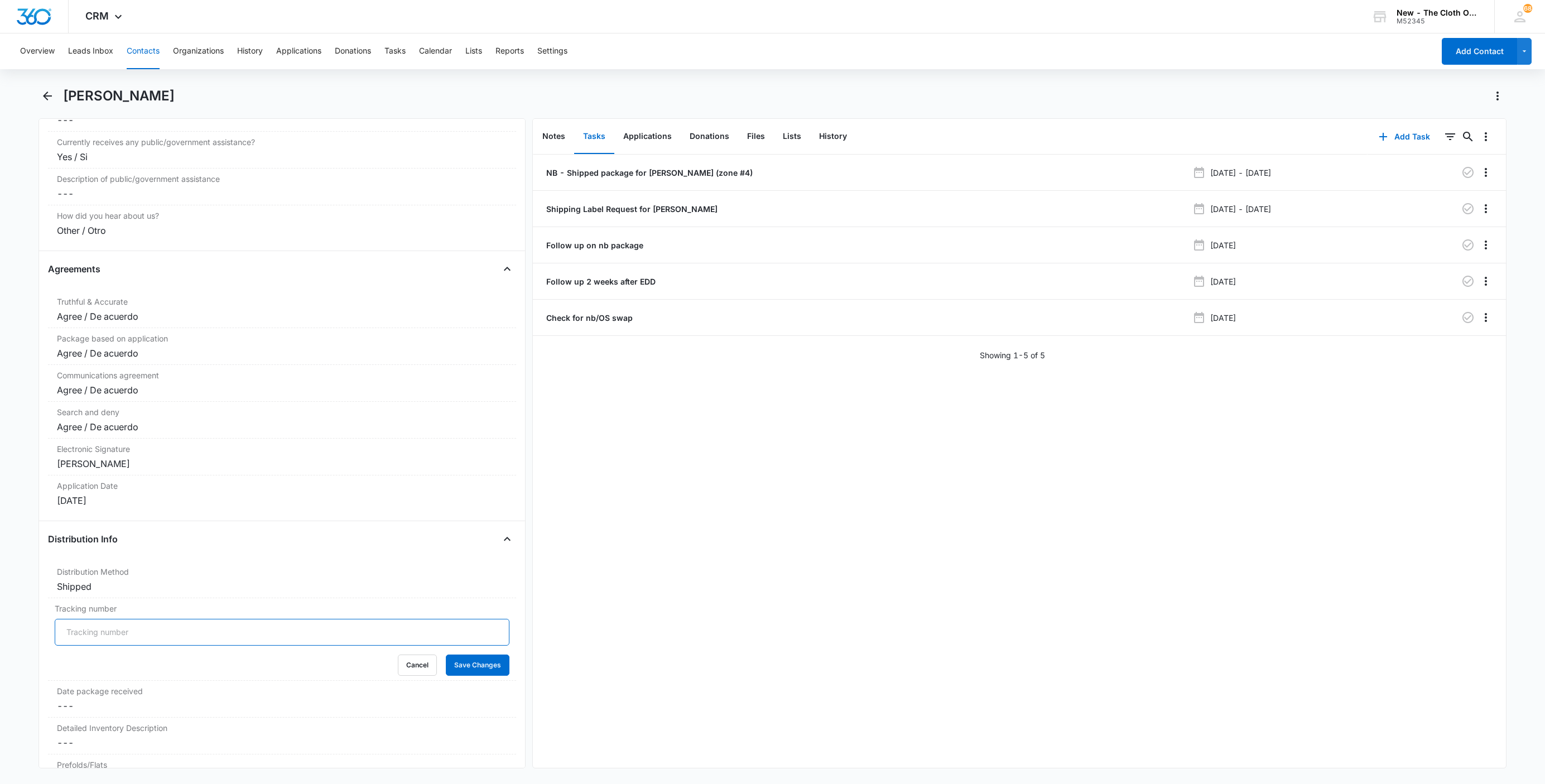
click at [76, 642] on input "Tracking number" at bounding box center [282, 632] width 455 height 27
paste input "9434636106194284528531"
type input "NB: USPS 9434636106194284528531"
click at [452, 675] on button "Save Changes" at bounding box center [478, 665] width 64 height 21
click at [594, 173] on p "NB - Shipped package for T. YOUNG (zone #4)" at bounding box center [648, 172] width 209 height 12
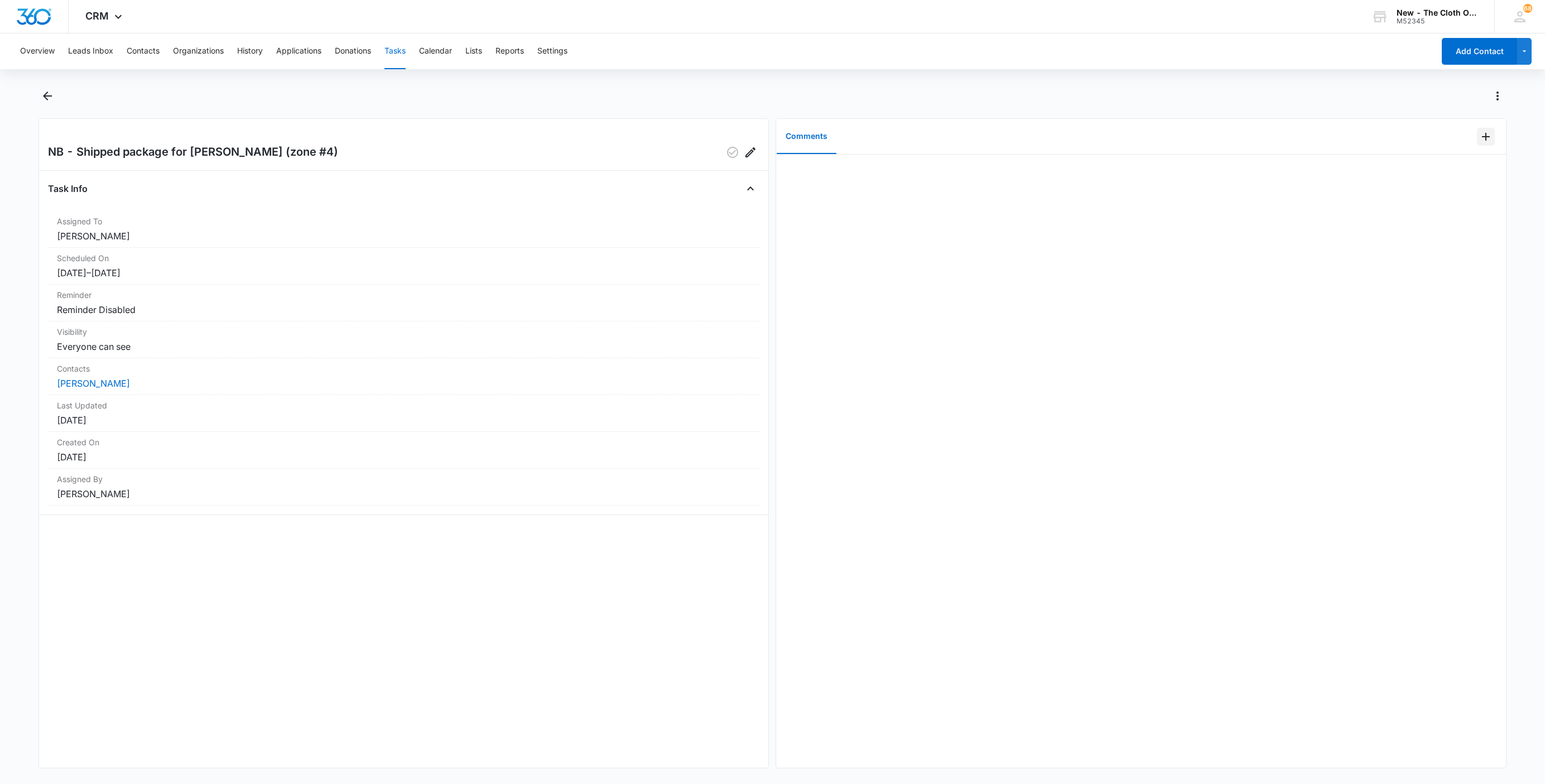
click at [1479, 135] on icon "Add Comment" at bounding box center [1485, 136] width 13 height 13
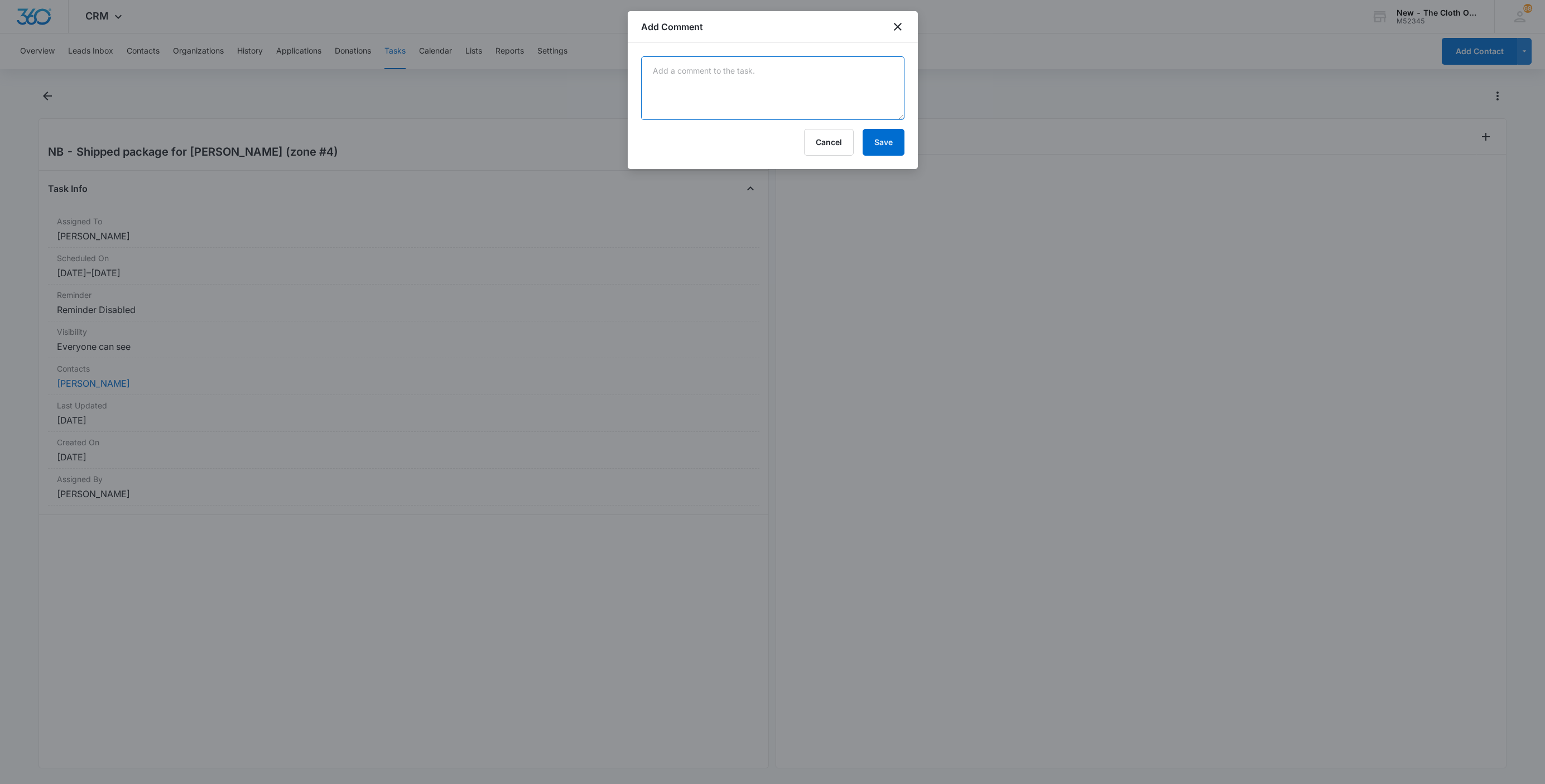
drag, startPoint x: 901, startPoint y: 96, endPoint x: 894, endPoint y: 98, distance: 7.3
click at [899, 98] on textarea at bounding box center [773, 88] width 263 height 64
paste textarea "9434636106194284528531"
type textarea "9434636106194284528531"
click at [894, 144] on button "Save" at bounding box center [883, 142] width 42 height 27
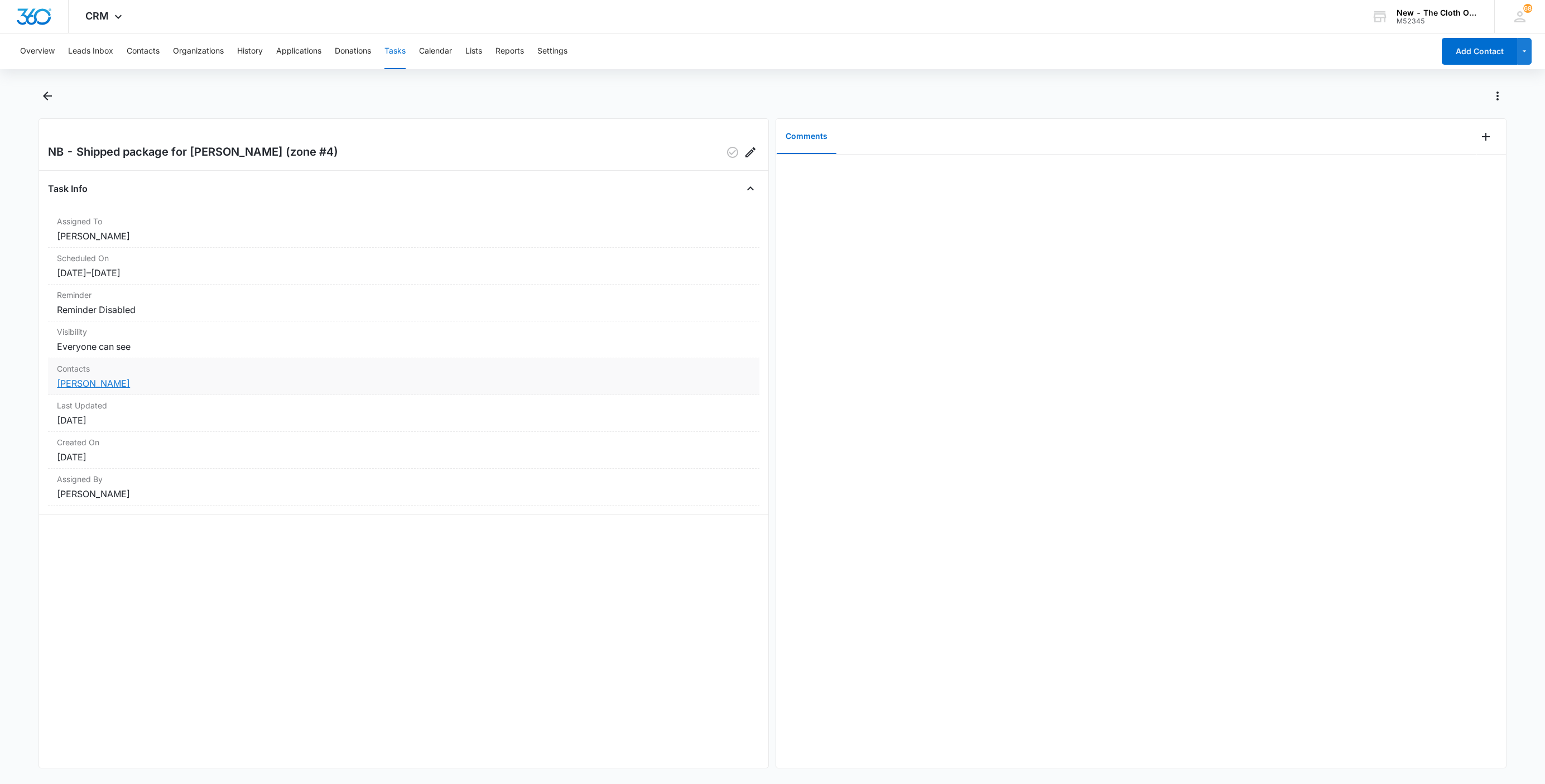
click at [77, 380] on link "Tyler Young" at bounding box center [93, 384] width 73 height 11
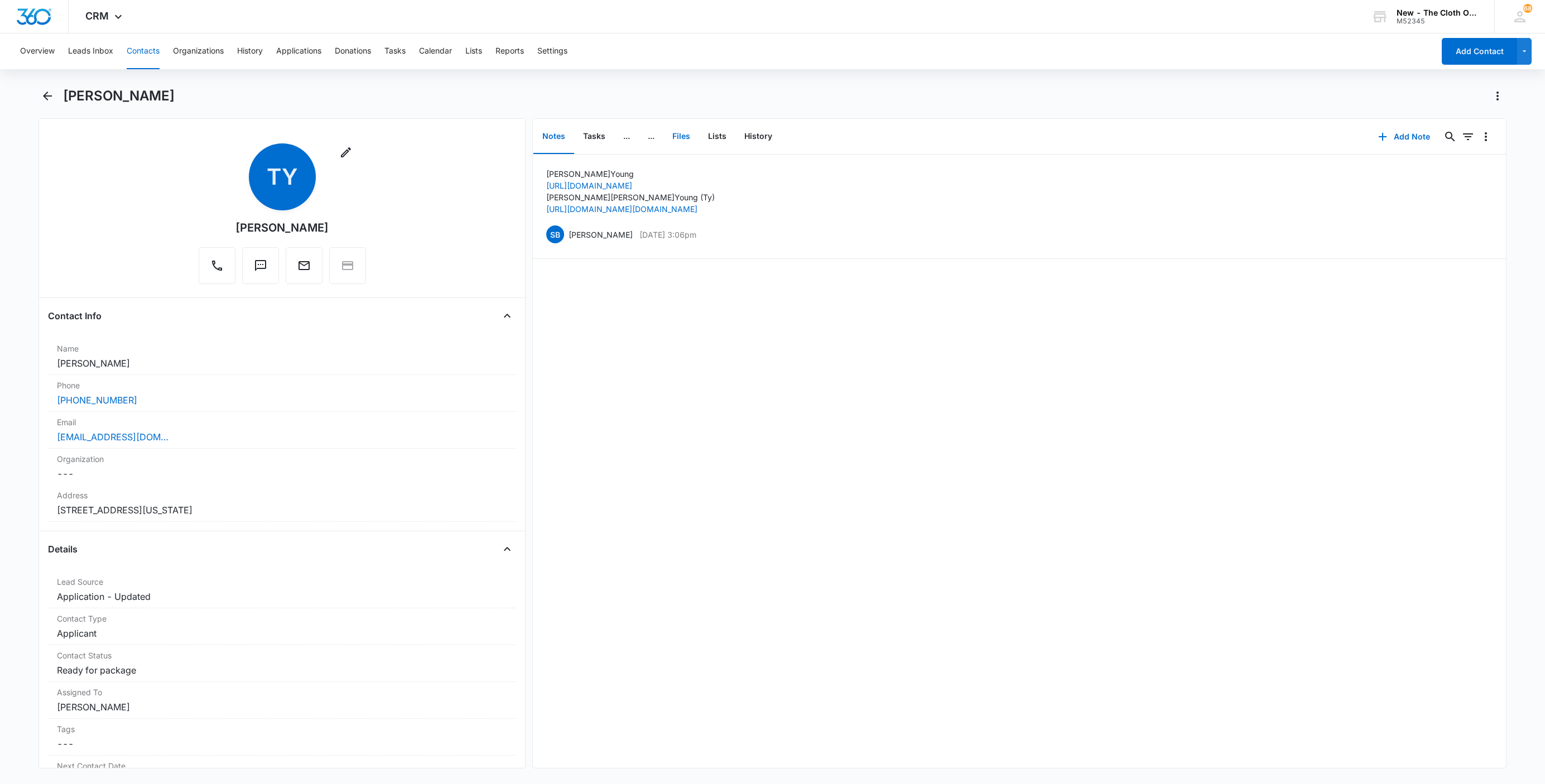
click at [679, 134] on button "Files" at bounding box center [680, 136] width 36 height 34
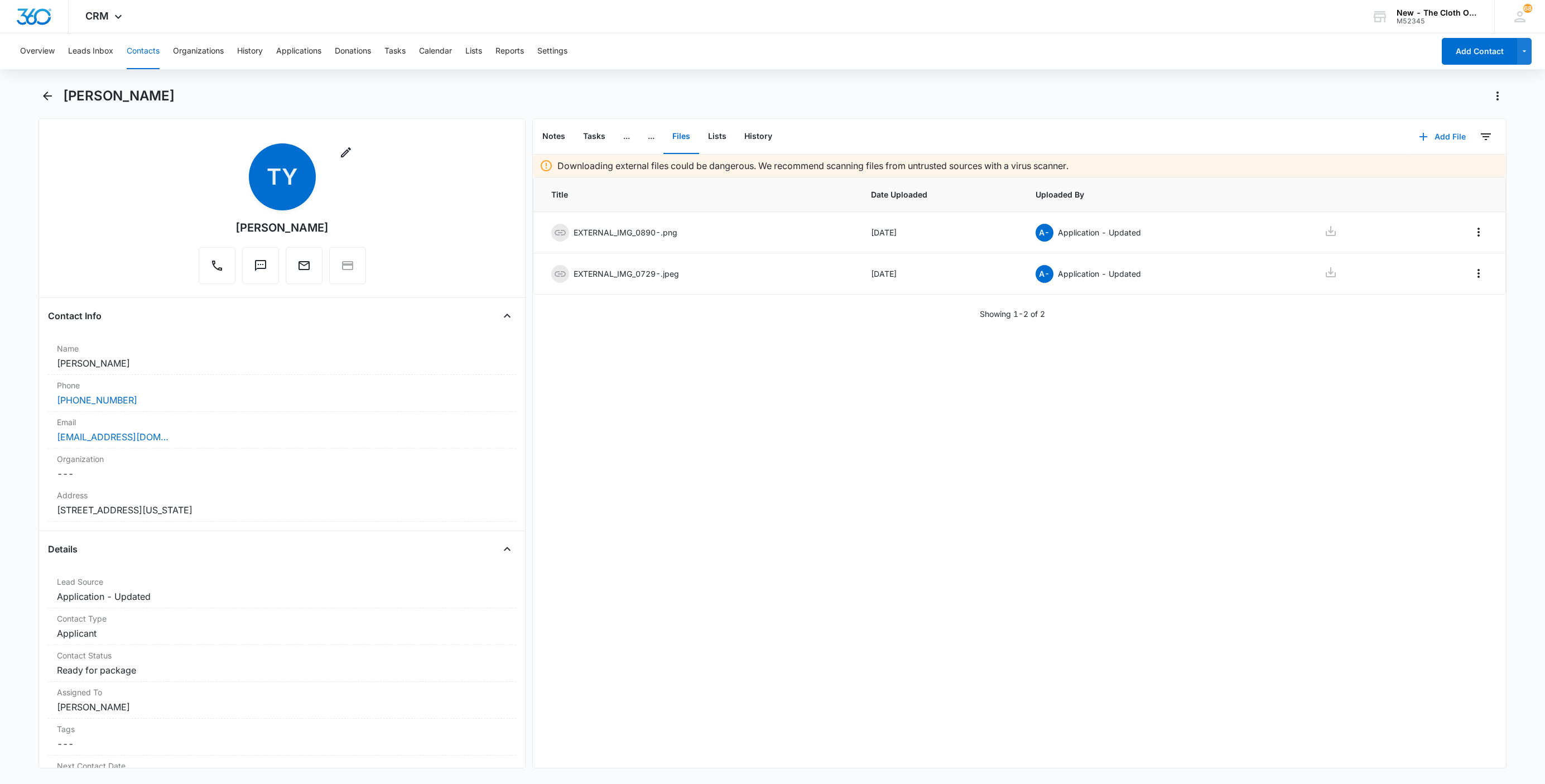
click at [1431, 136] on button "Add File" at bounding box center [1442, 137] width 69 height 27
click at [1441, 173] on button "Upload Files" at bounding box center [1433, 172] width 85 height 17
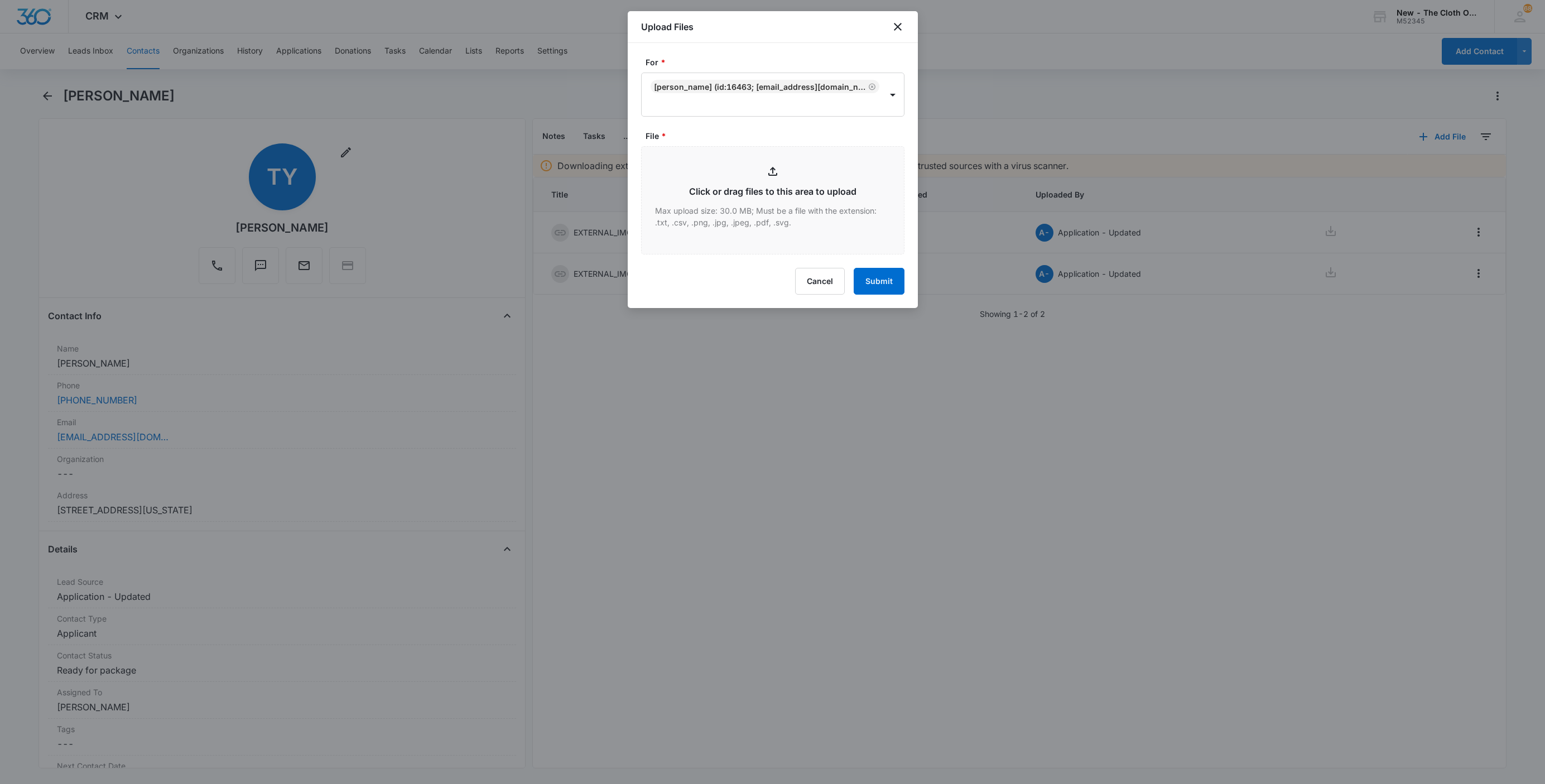
type input "C:\fakepath\nb-9434636106194284528531--Tyler-Young--08-13-2025.pdf"
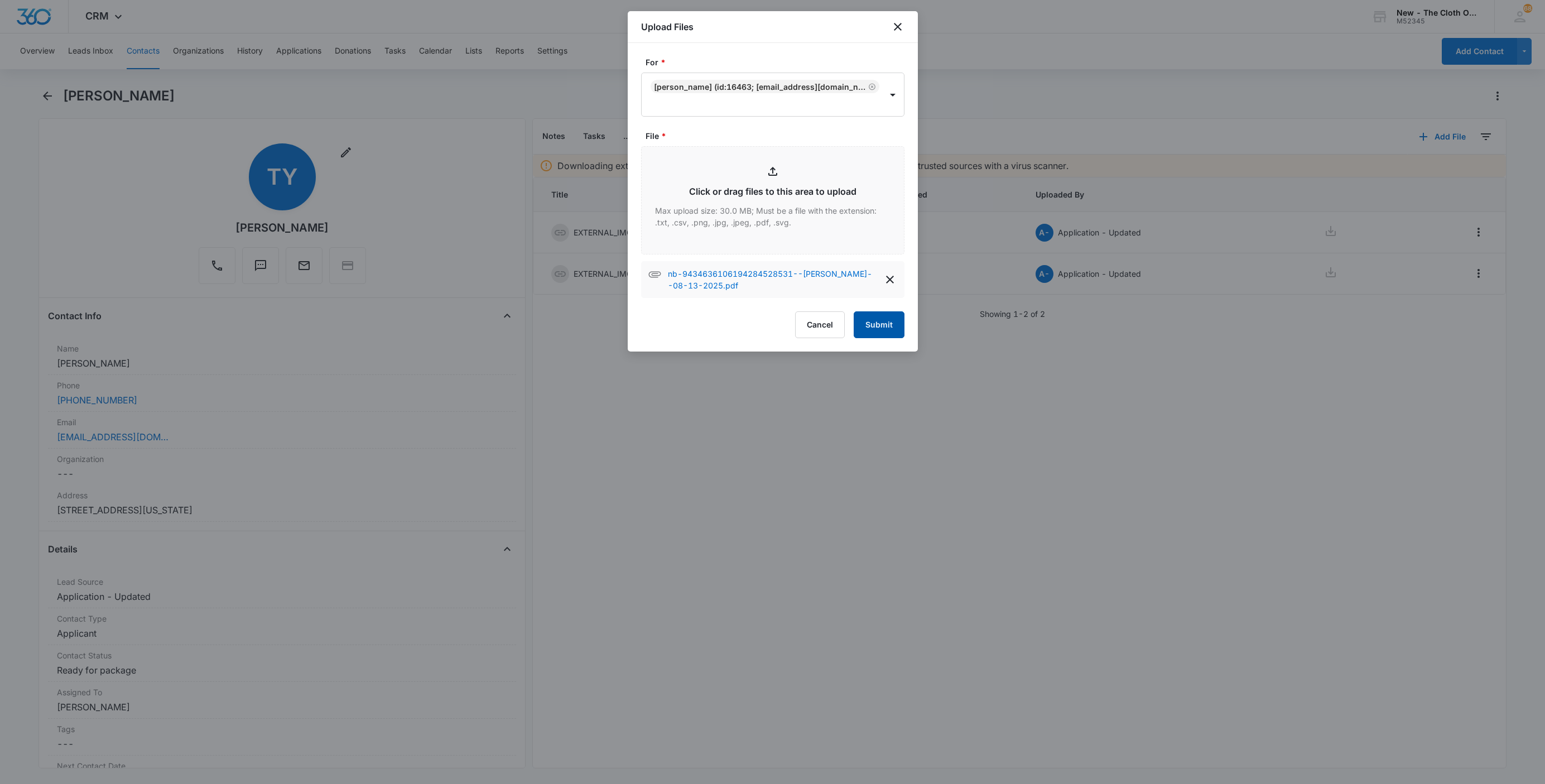
click at [889, 325] on button "Submit" at bounding box center [878, 324] width 51 height 27
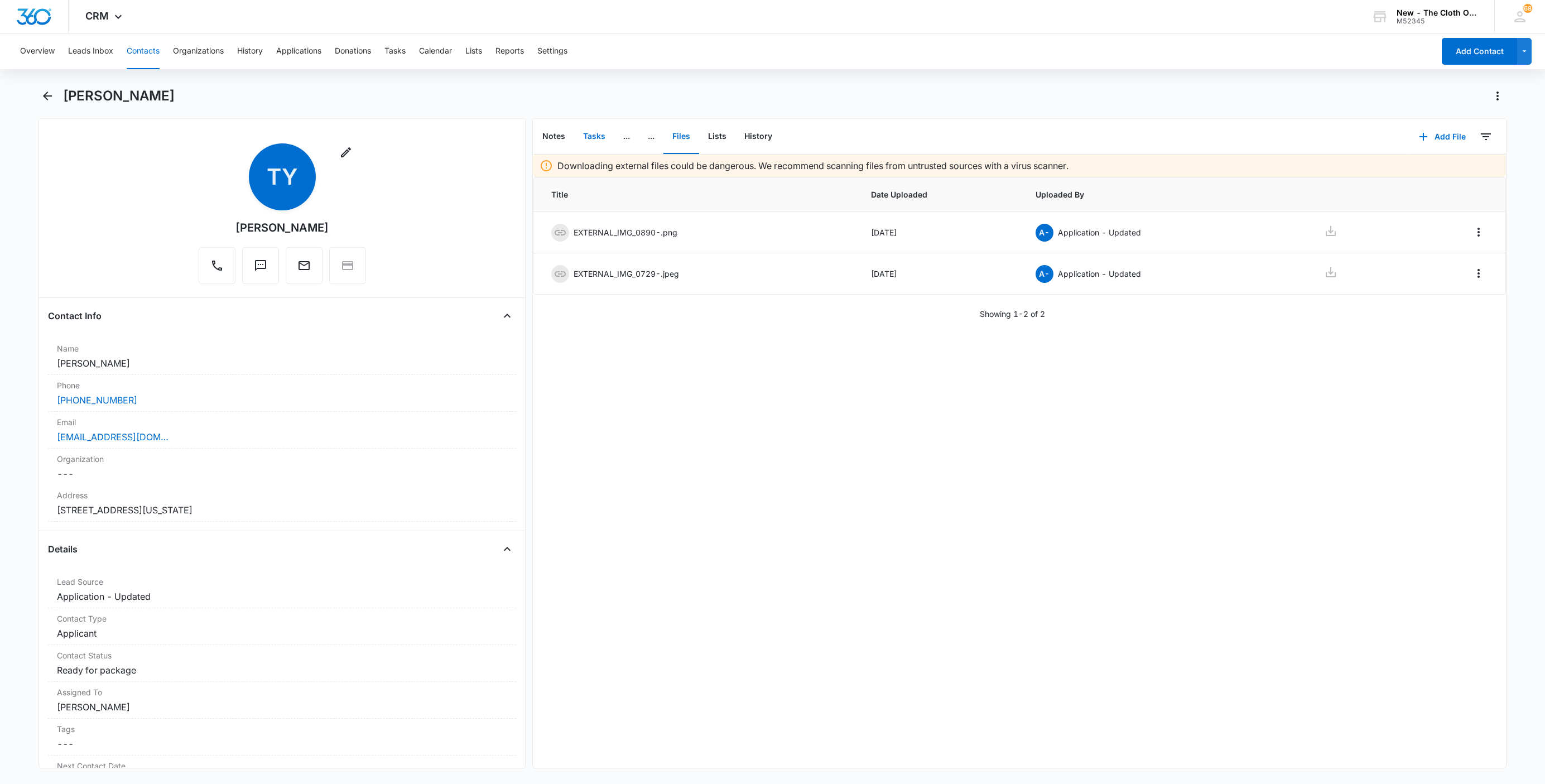
click at [593, 140] on button "Tasks" at bounding box center [594, 136] width 40 height 34
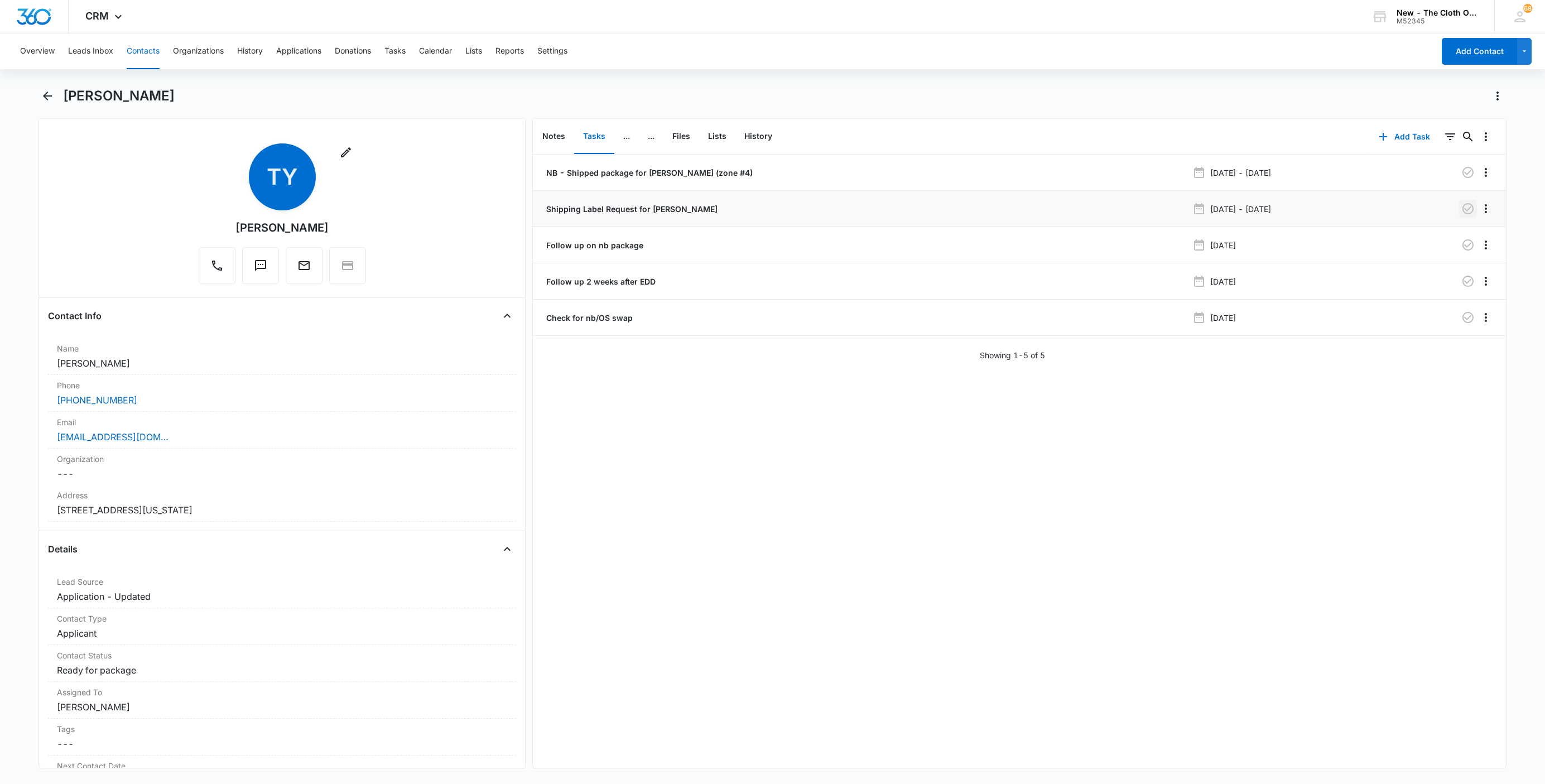
click at [1462, 214] on icon "button" at bounding box center [1468, 209] width 11 height 11
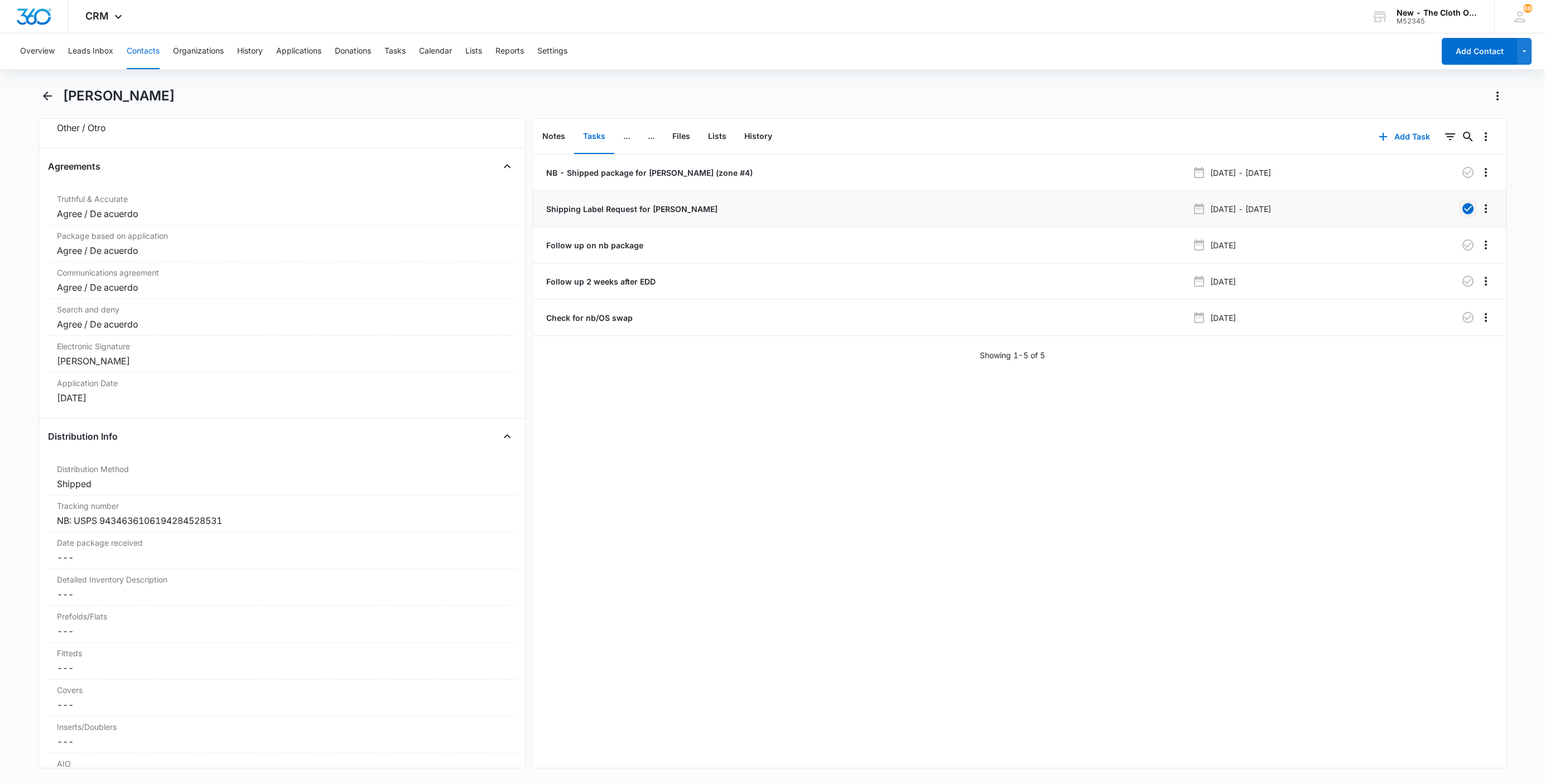
scroll to position [2427, 0]
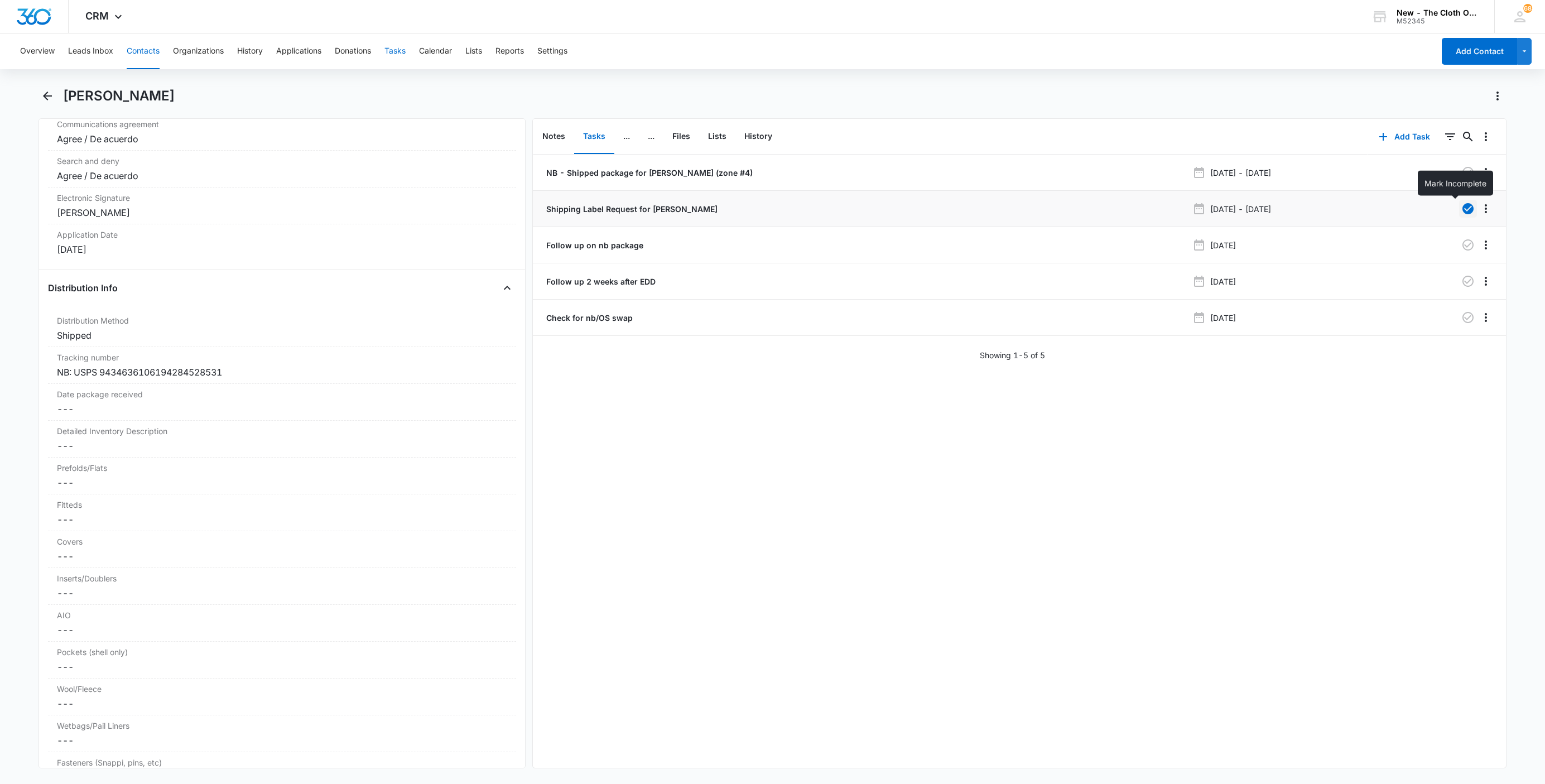
click at [394, 49] on button "Tasks" at bounding box center [395, 51] width 21 height 36
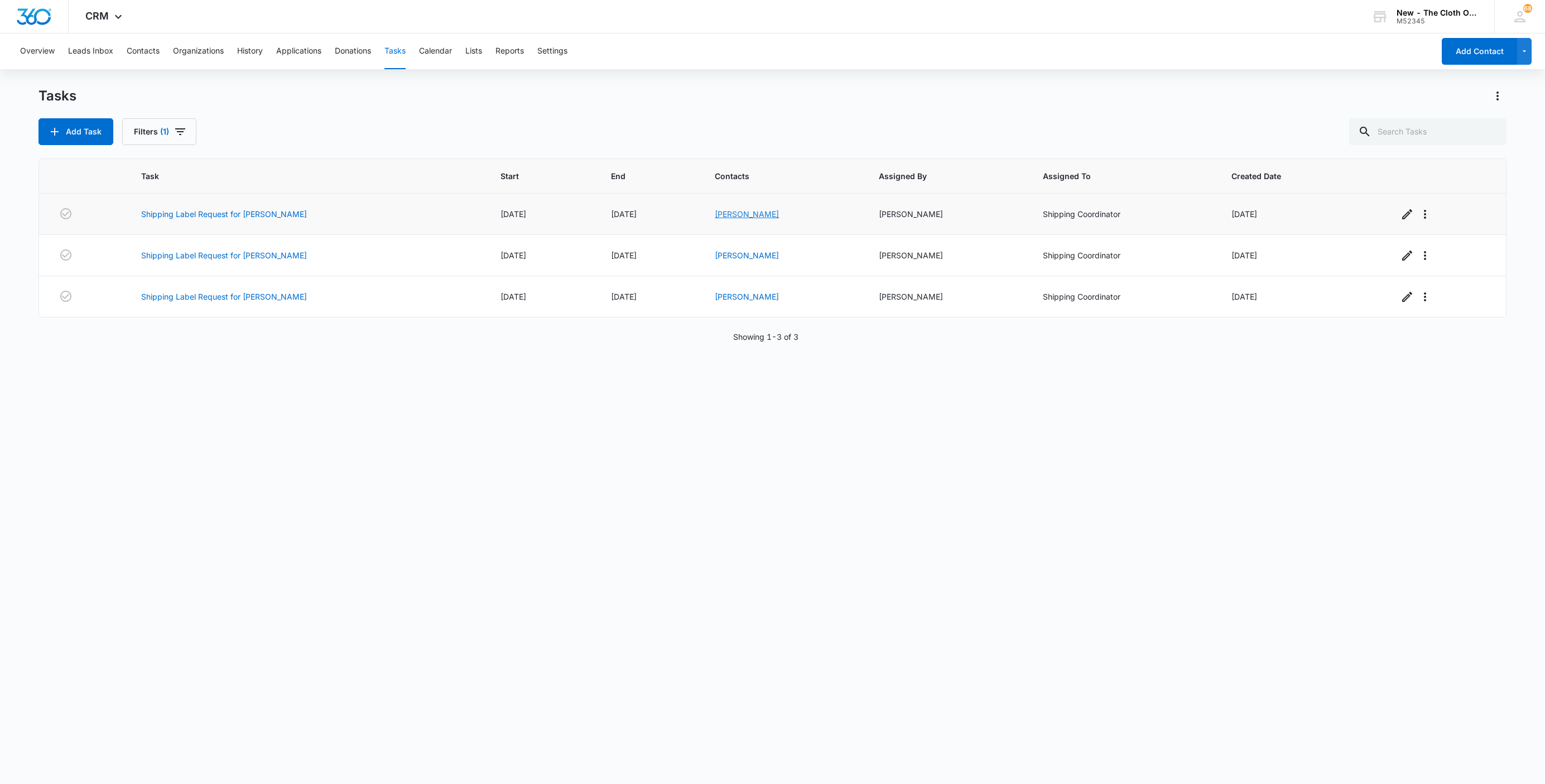
click at [715, 215] on link "Selena Zepeda" at bounding box center [747, 213] width 64 height 9
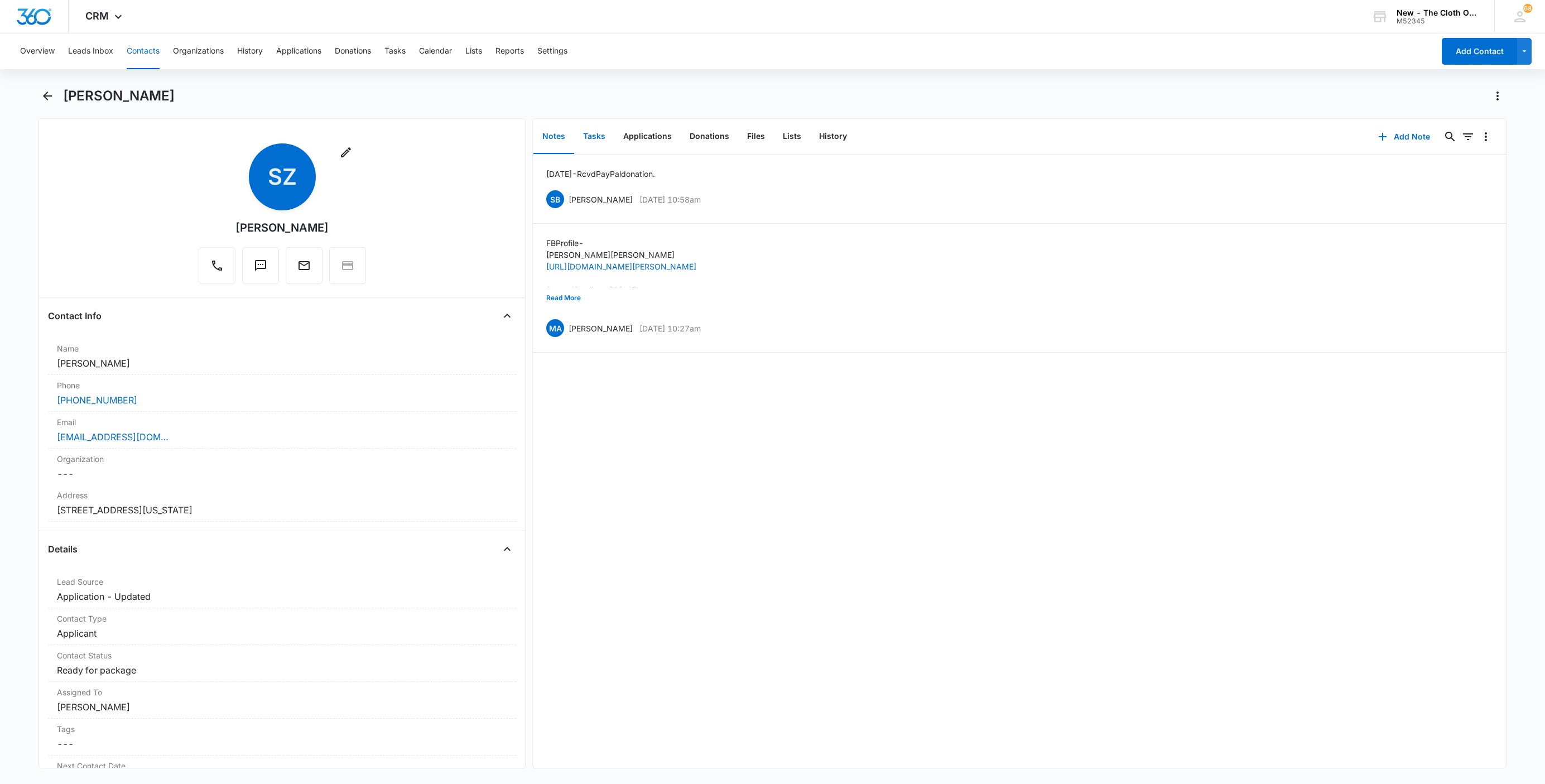
click at [594, 135] on button "Tasks" at bounding box center [594, 136] width 40 height 34
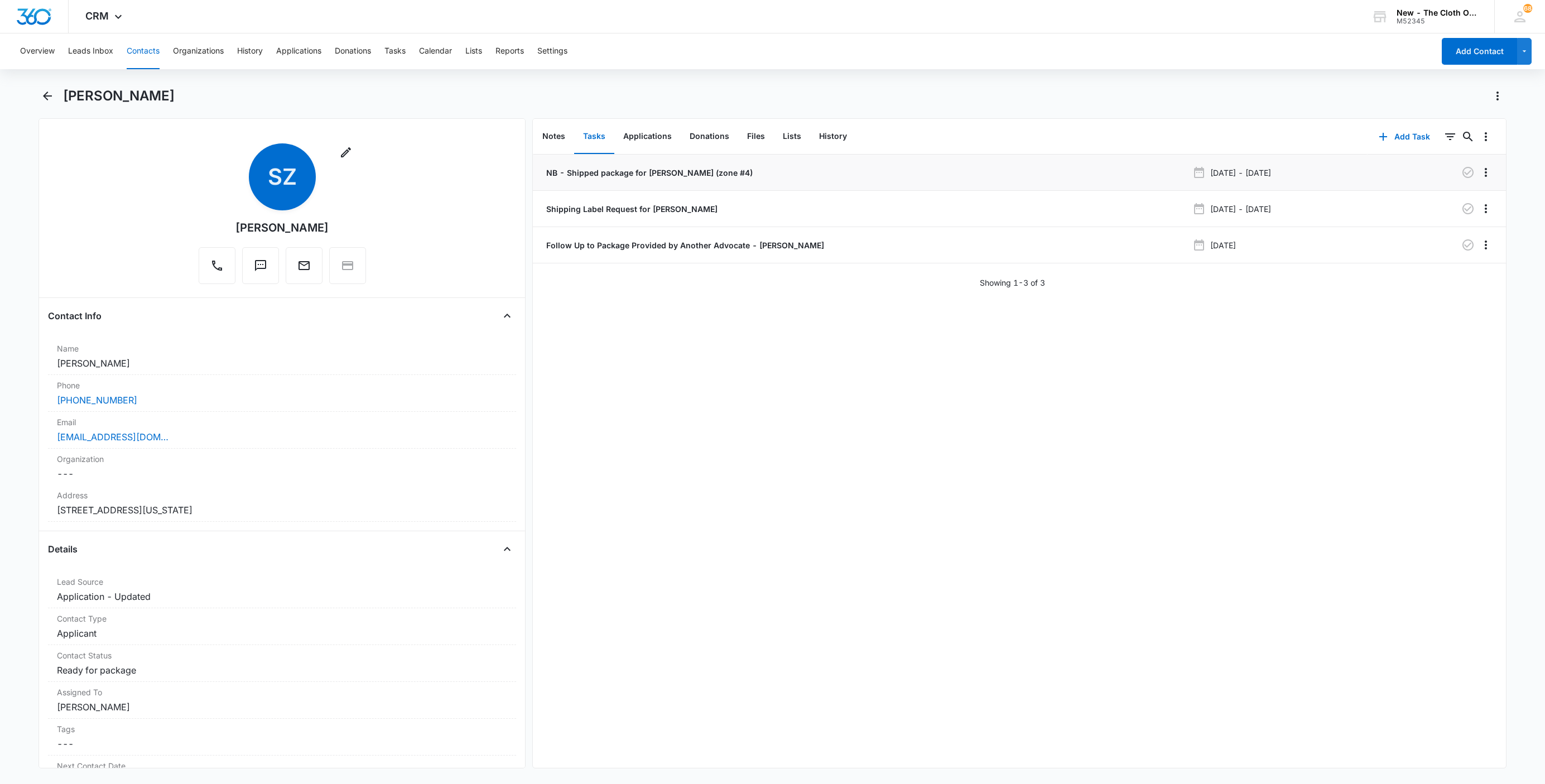
click at [584, 173] on p "NB - Shipped package for S. ZEPEDA (zone #4)" at bounding box center [648, 172] width 209 height 12
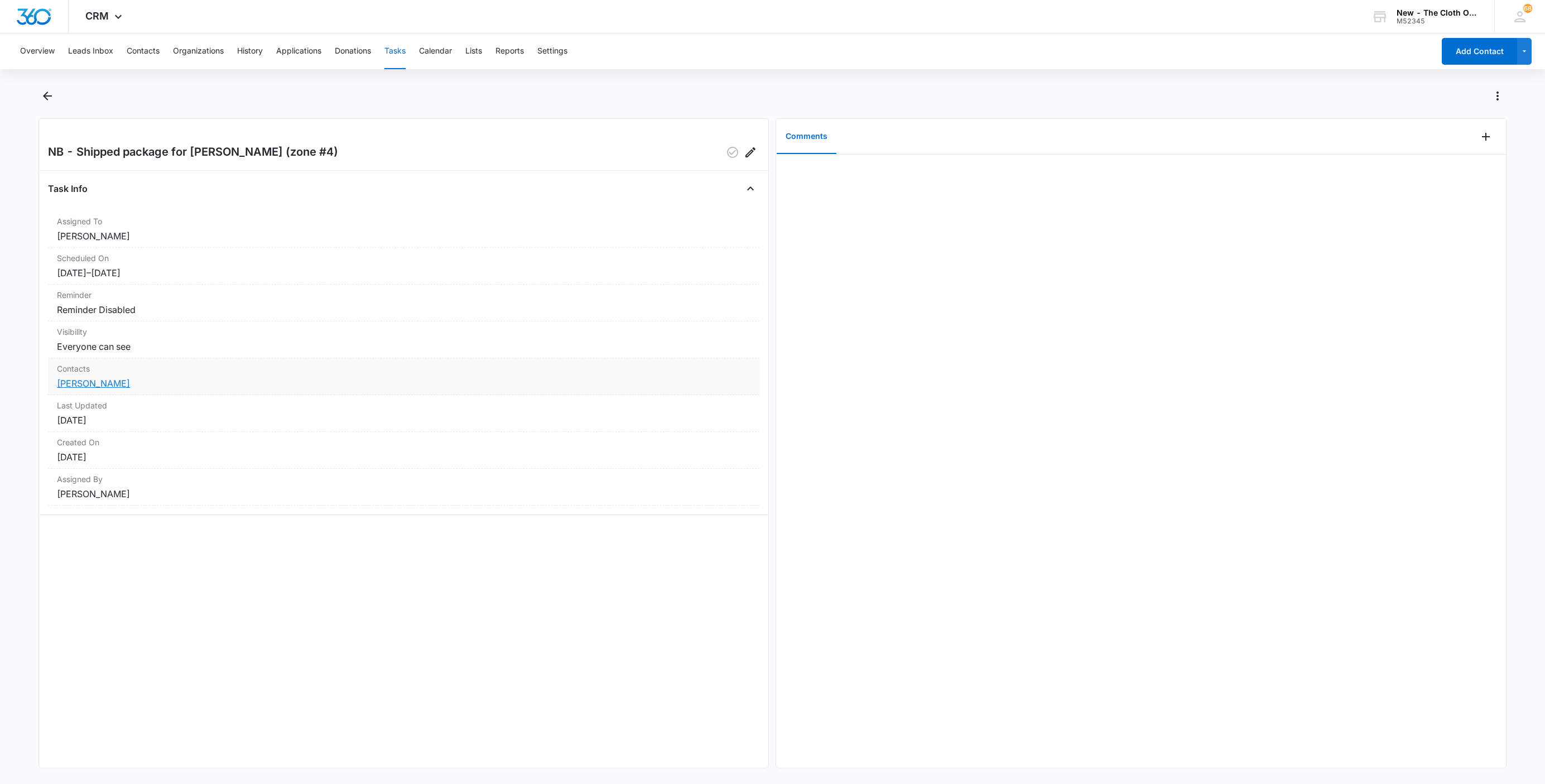
click at [106, 385] on link "Selena Zepeda" at bounding box center [93, 384] width 73 height 11
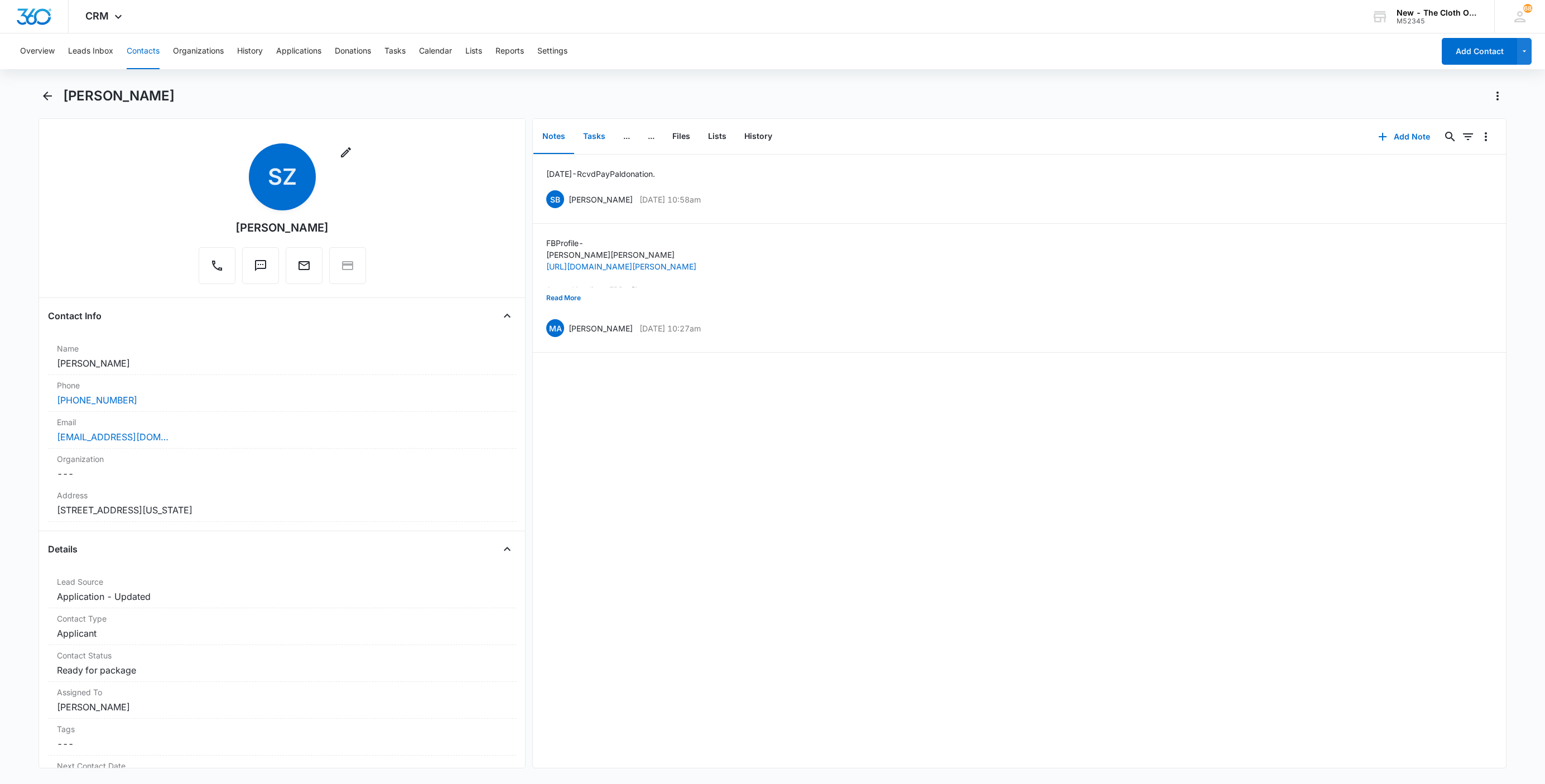
click at [593, 141] on button "Tasks" at bounding box center [594, 136] width 40 height 34
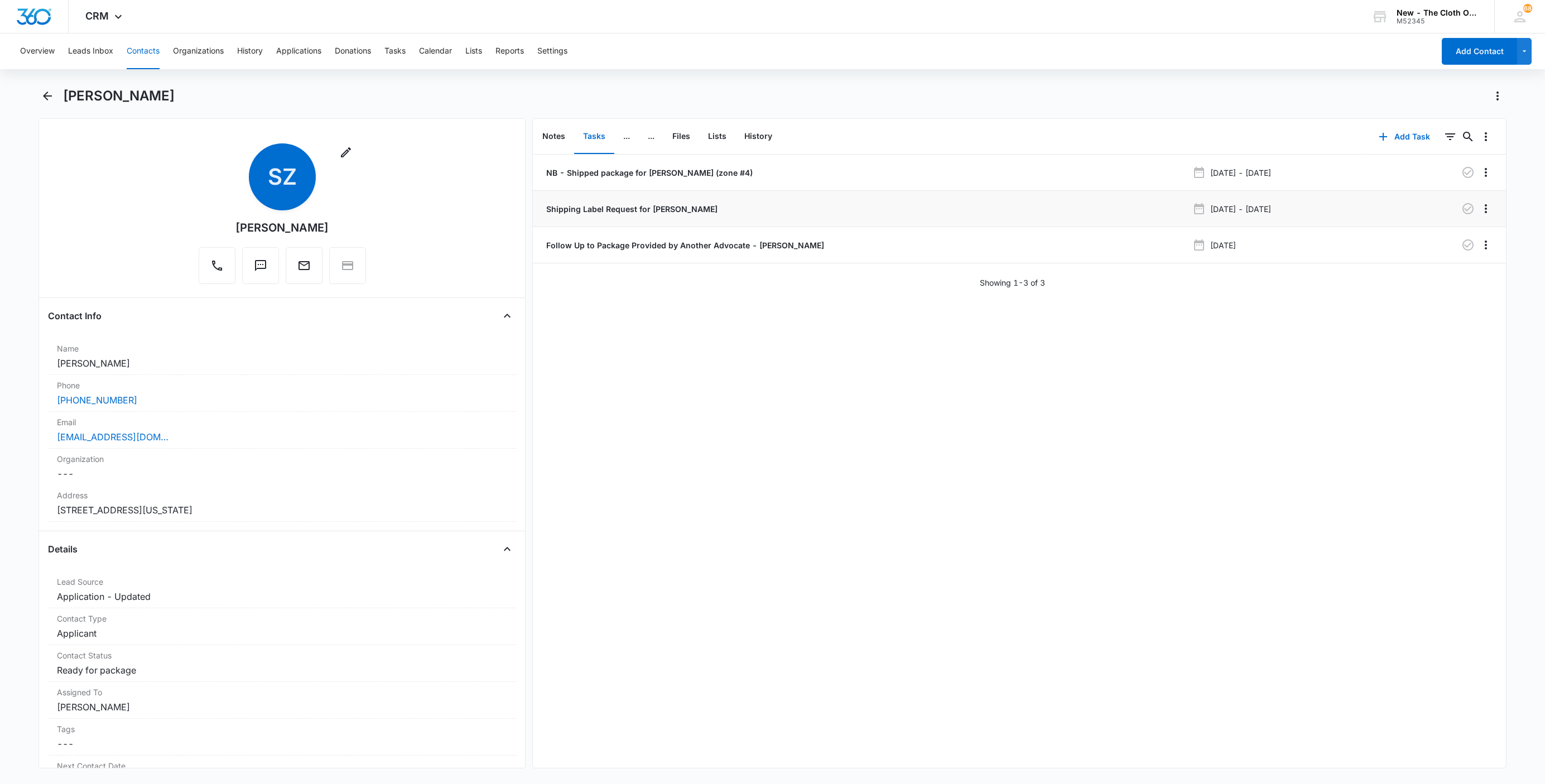
click at [594, 208] on p "Shipping Label Request for S. ZEPEDA" at bounding box center [631, 209] width 173 height 12
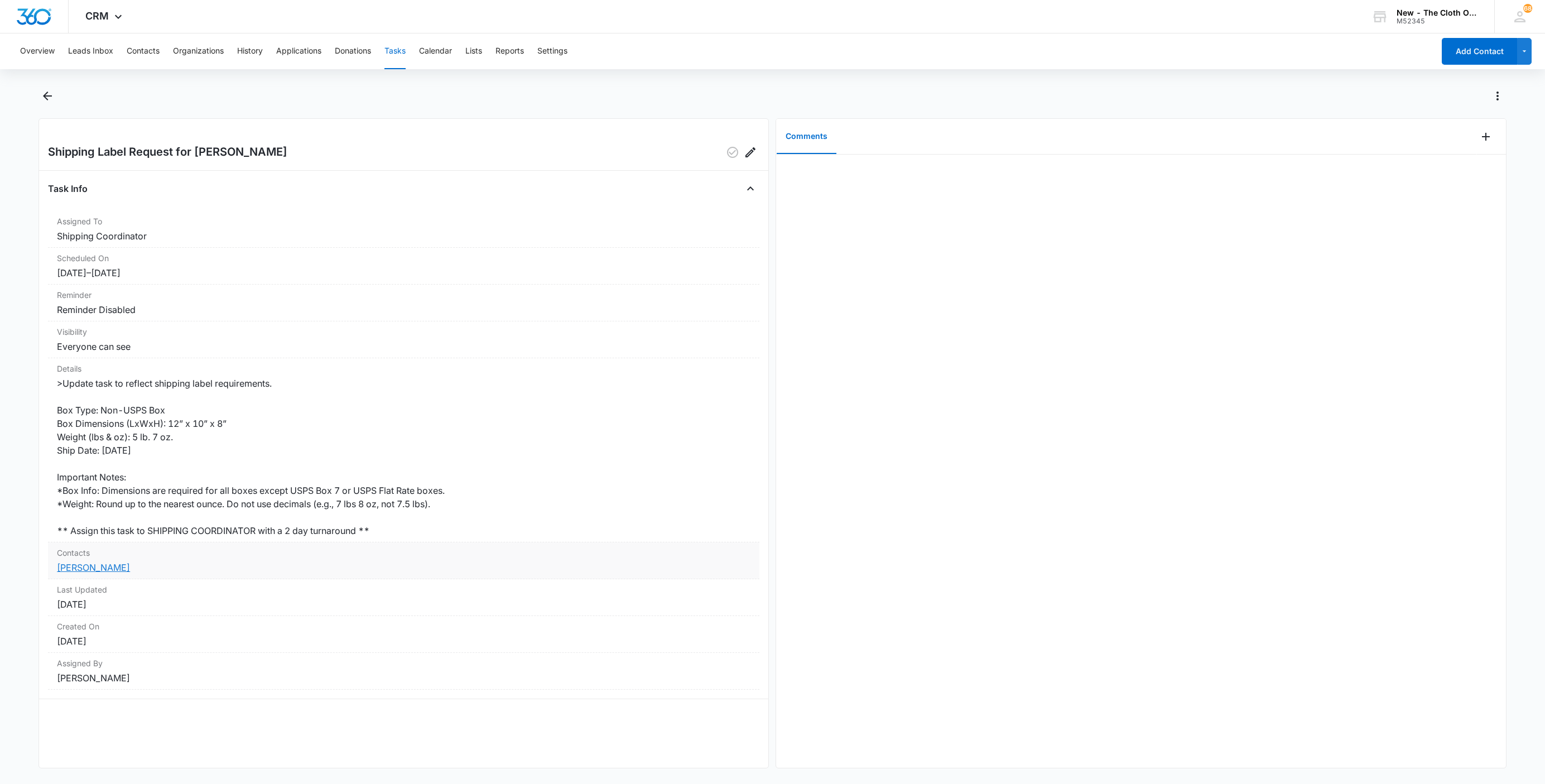
click at [113, 568] on link "Selena Zepeda" at bounding box center [93, 568] width 73 height 11
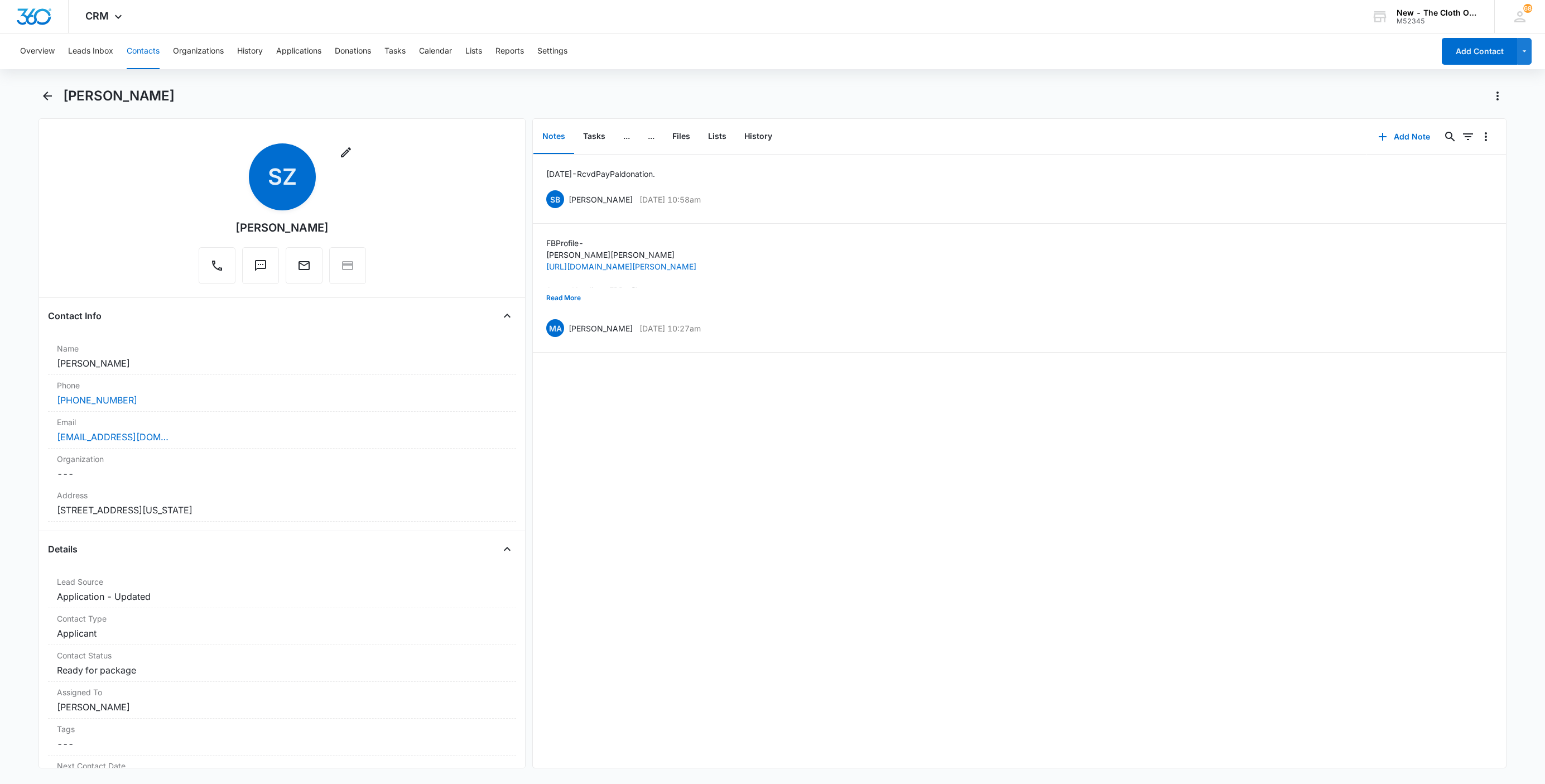
drag, startPoint x: 193, startPoint y: 440, endPoint x: 22, endPoint y: 456, distance: 171.7
click at [22, 456] on main "Selena Zepeda Remove SZ Selena Zepeda Contact Info Name Cancel Save Changes Sel…" at bounding box center [772, 435] width 1545 height 695
copy link "rosentree520@gmail.com"
drag, startPoint x: 36, startPoint y: 437, endPoint x: 3, endPoint y: 417, distance: 38.6
click at [3, 417] on main "Selena Zepeda Remove SZ Selena Zepeda Contact Info Name Cancel Save Changes Sel…" at bounding box center [772, 435] width 1545 height 695
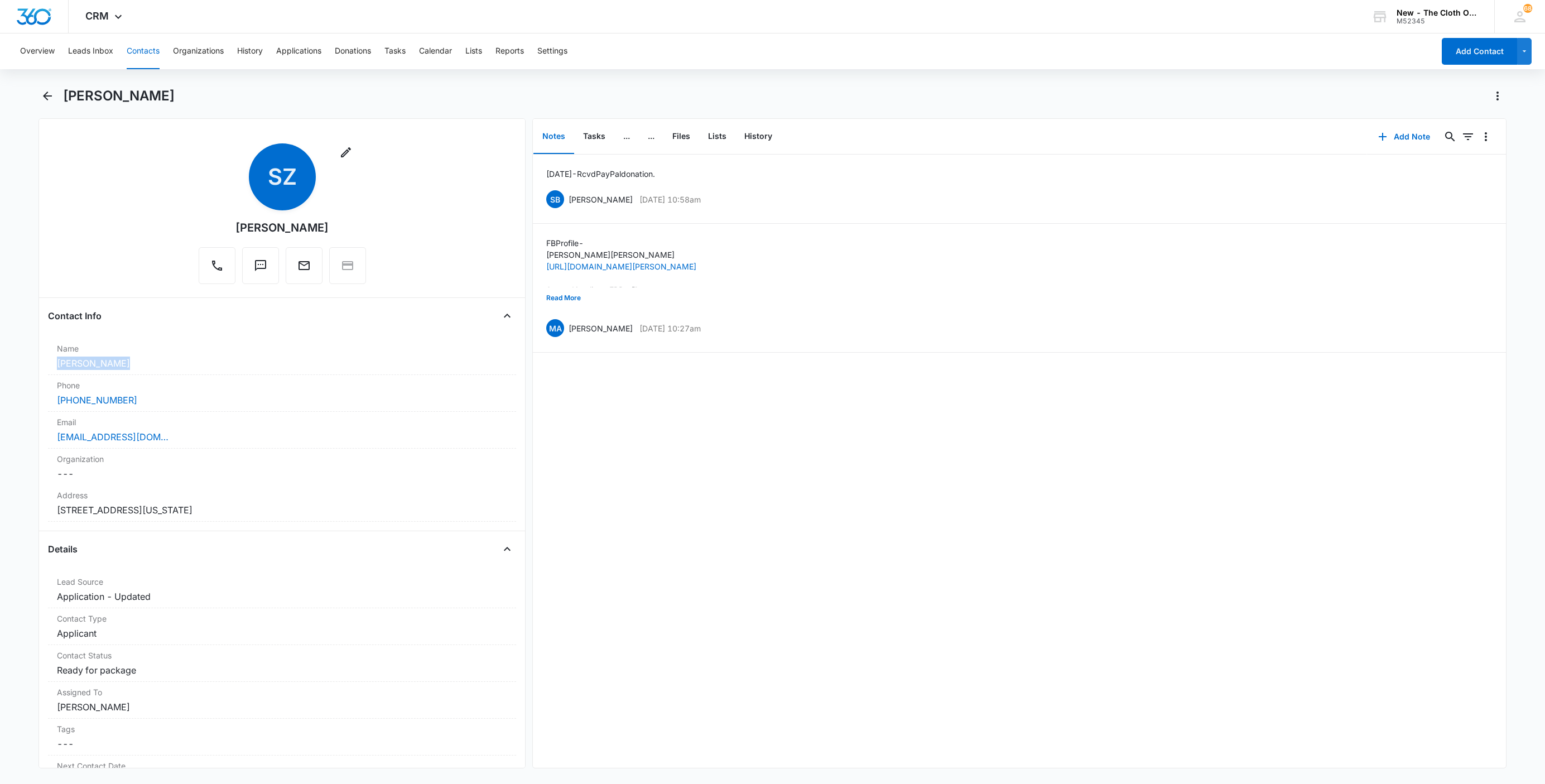
drag, startPoint x: 132, startPoint y: 370, endPoint x: 29, endPoint y: 365, distance: 103.1
click at [29, 365] on main "Selena Zepeda Remove SZ Selena Zepeda Contact Info Name Cancel Save Changes Sel…" at bounding box center [772, 435] width 1545 height 695
copy dd "Selena Zepeda"
drag, startPoint x: 230, startPoint y: 442, endPoint x: 40, endPoint y: 437, distance: 190.1
click at [40, 437] on div "Remove SZ Selena Zepeda Contact Info Name Cancel Save Changes Selena Zepeda Pho…" at bounding box center [282, 443] width 487 height 650
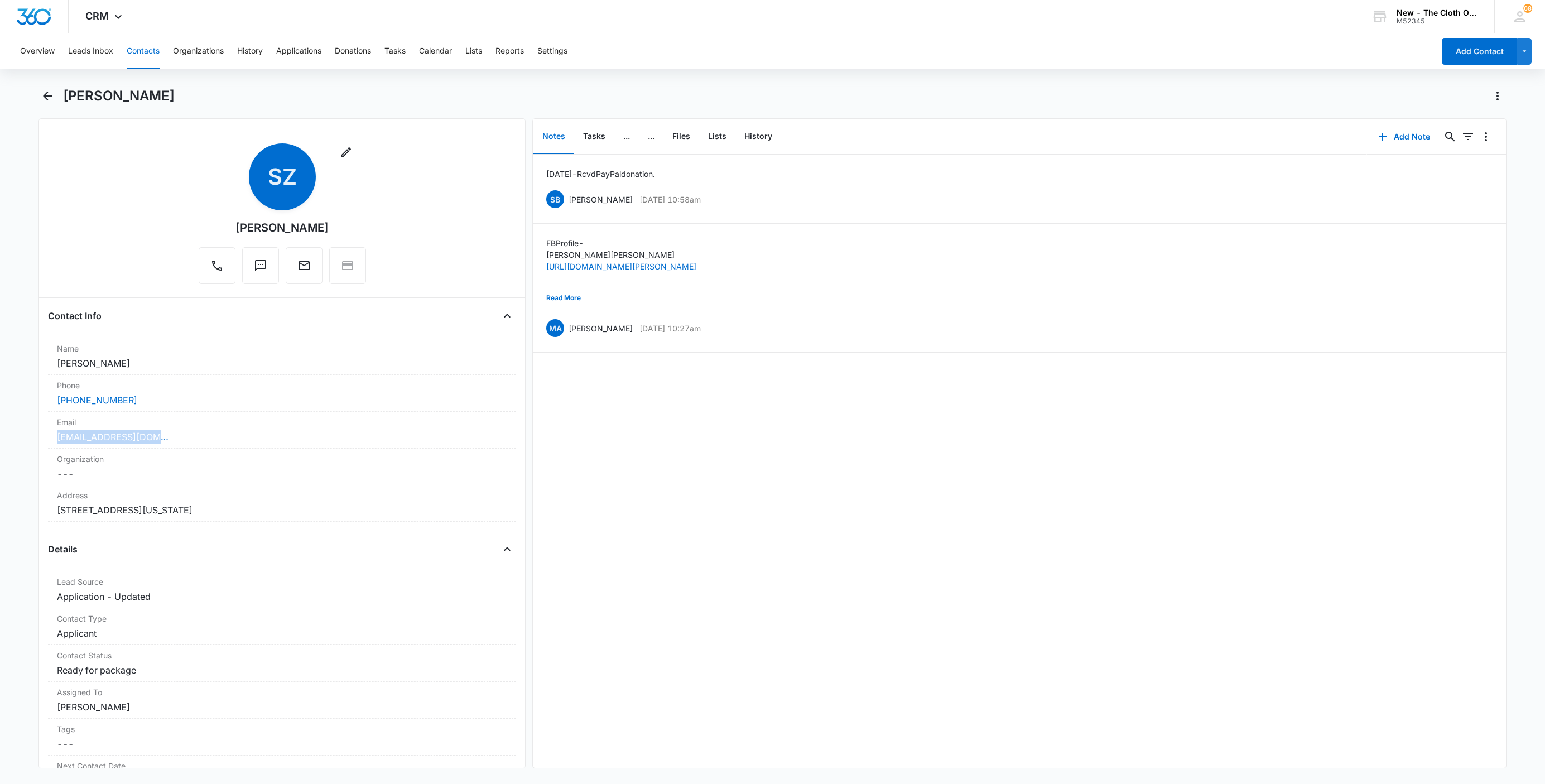
copy link "rosentree520@gmail.com"
drag, startPoint x: 191, startPoint y: 507, endPoint x: -9, endPoint y: 515, distance: 200.2
click at [0, 515] on html "CRM Apps Reputation Websites Forms CRM Email Social Shop Payments POS Ads Intel…" at bounding box center [772, 392] width 1545 height 784
copy dd "503 S Knight St. Wichita Kansas 67213"
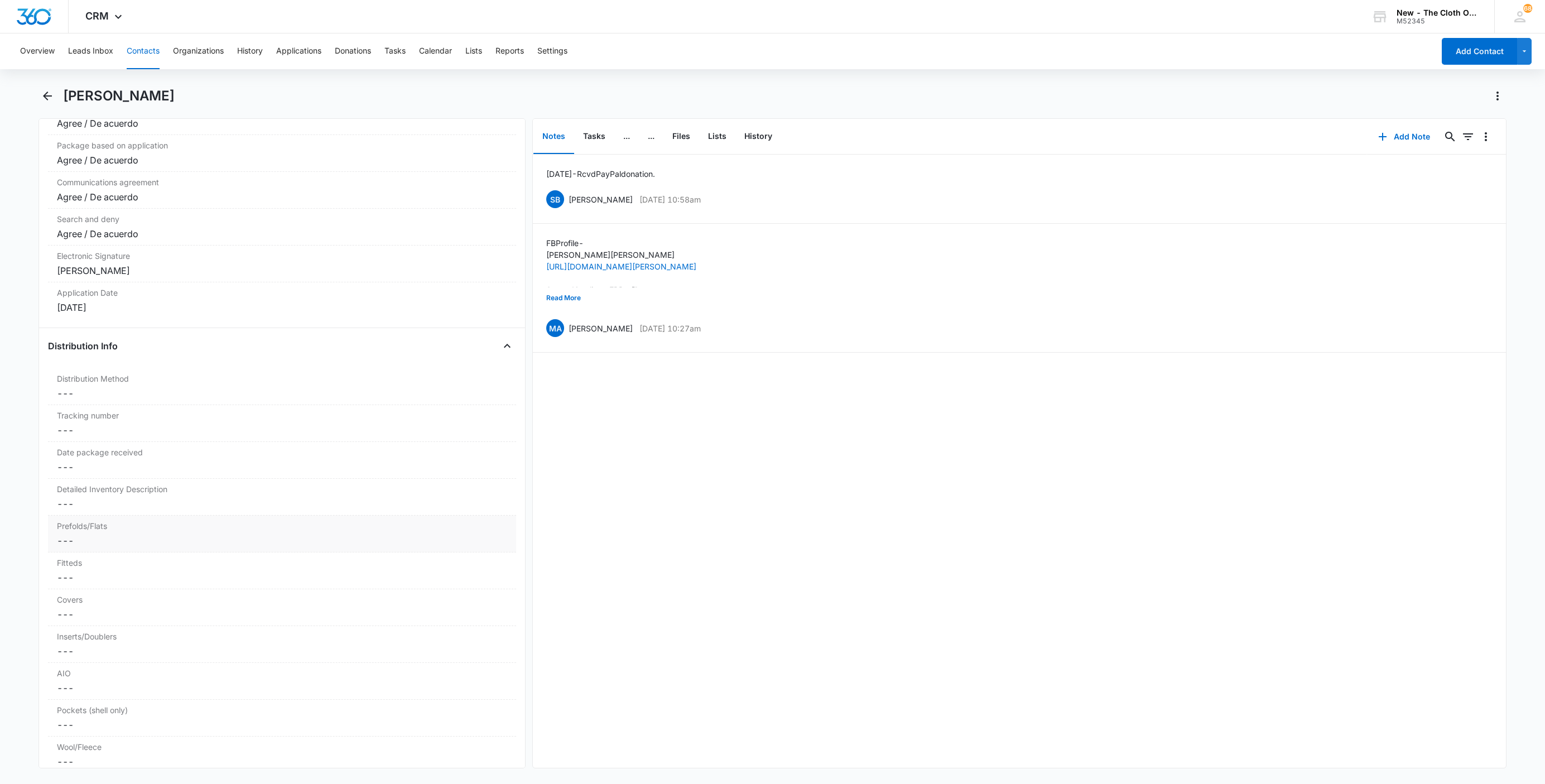
scroll to position [2427, 0]
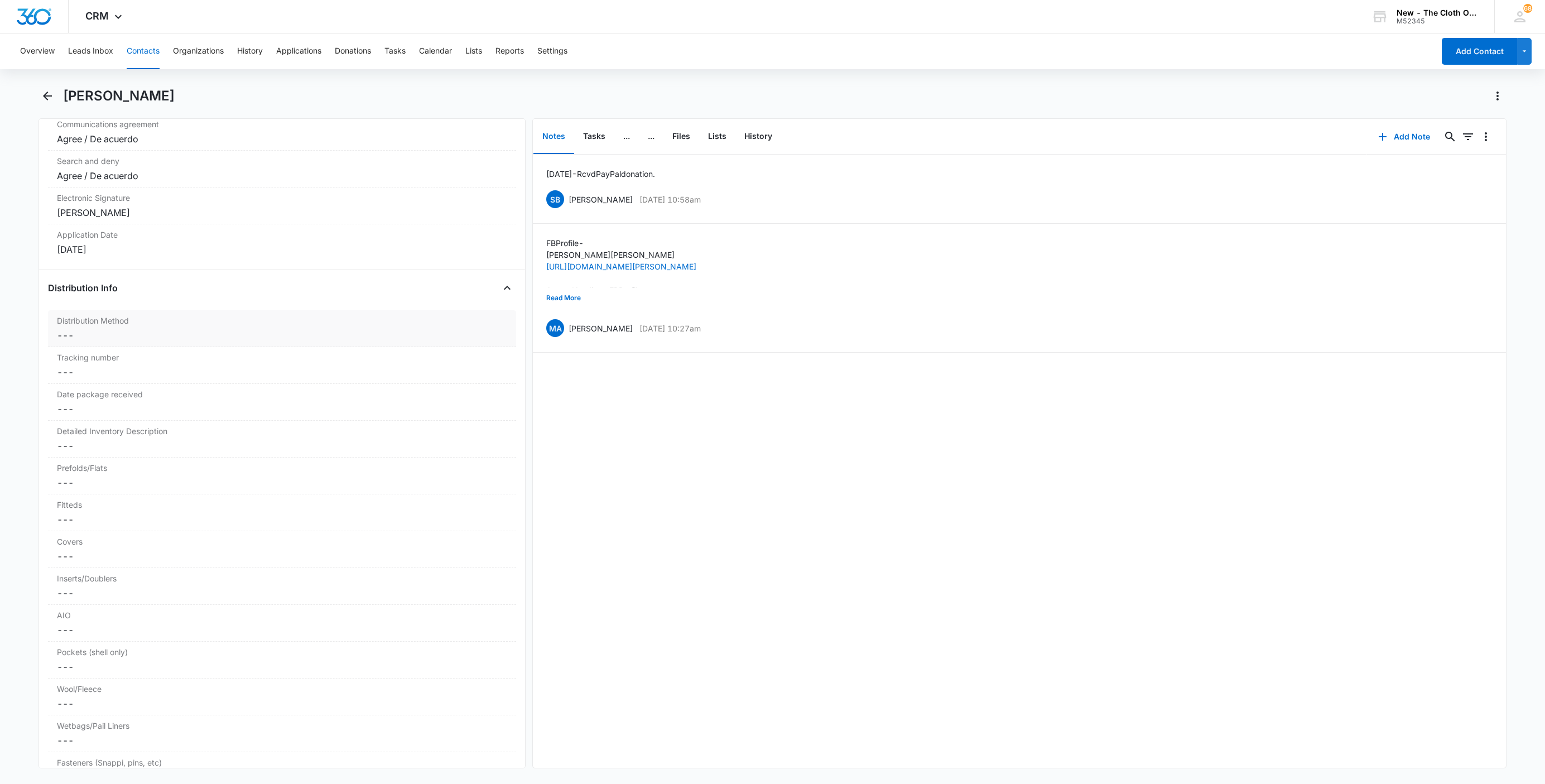
click at [67, 342] on dd "Cancel Save Changes ---" at bounding box center [282, 335] width 450 height 13
click at [72, 352] on div at bounding box center [269, 344] width 407 height 16
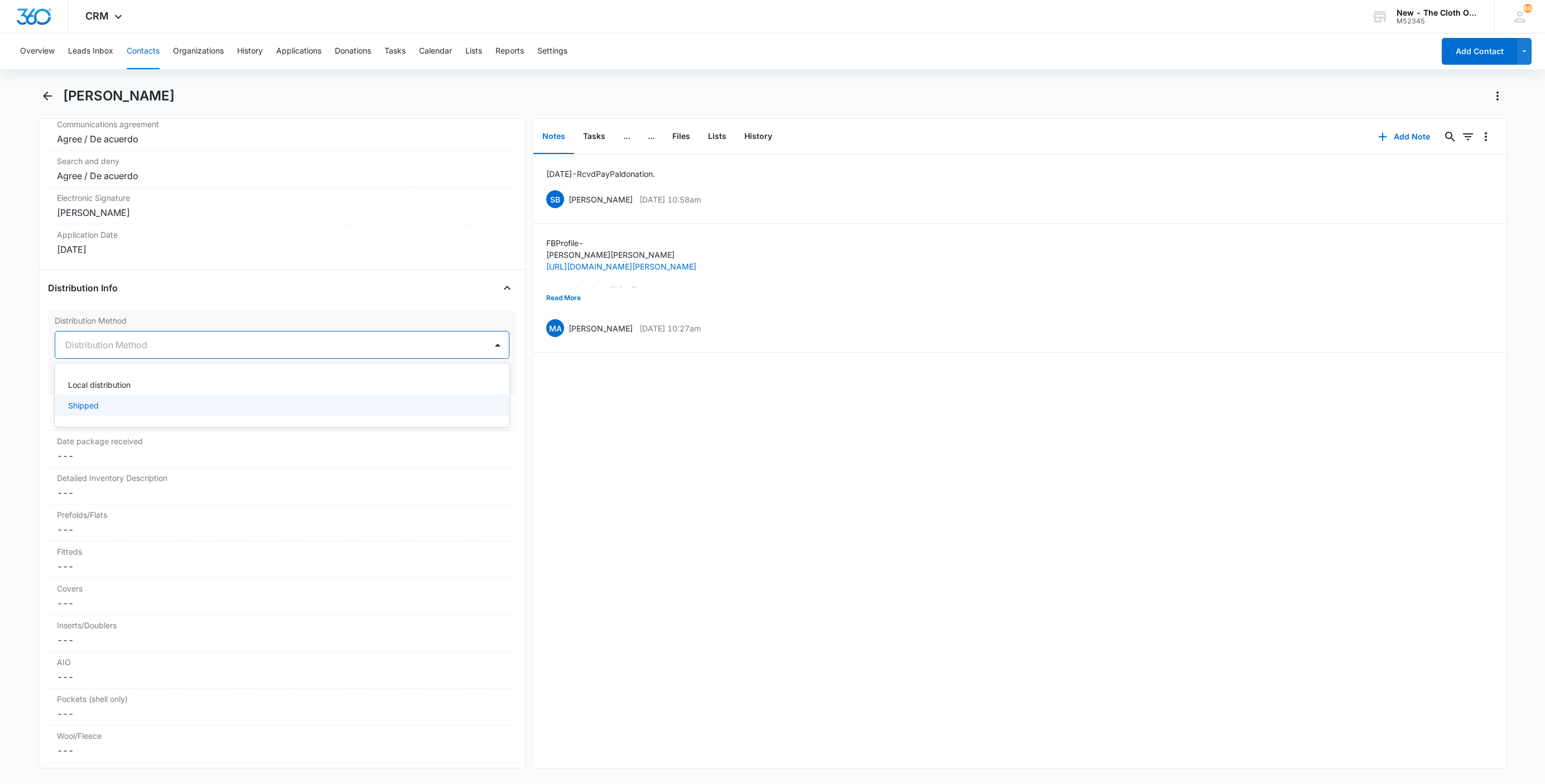
click at [71, 411] on p "Shipped" at bounding box center [83, 405] width 31 height 12
click at [447, 389] on button "Save Changes" at bounding box center [478, 378] width 64 height 21
click at [76, 425] on dd "Cancel Save Changes ---" at bounding box center [282, 419] width 450 height 13
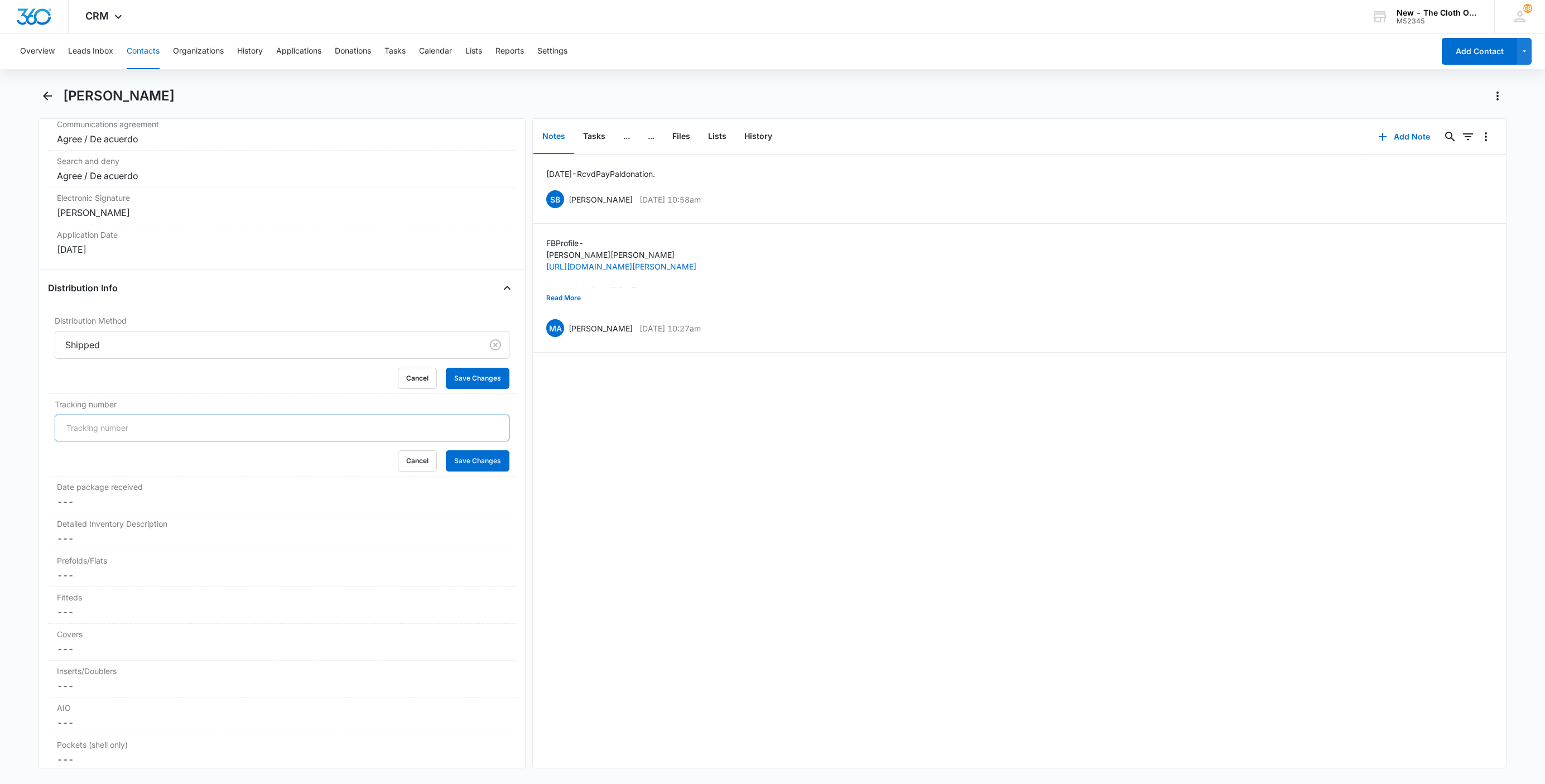
click at [75, 439] on input "Tracking number" at bounding box center [282, 428] width 455 height 27
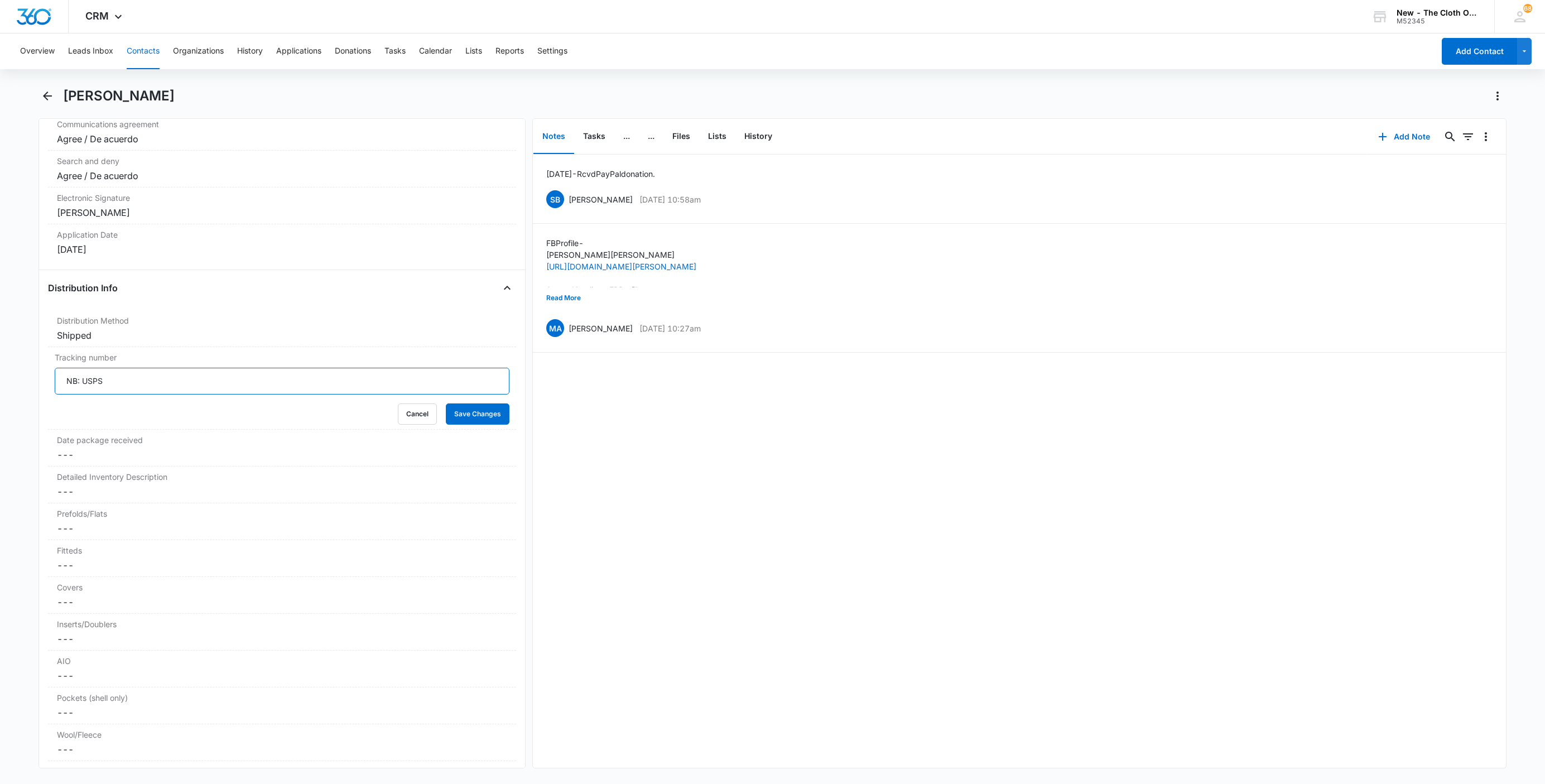
paste input "9434636106194284528869"
type input "NB: USPS 9434636106194284528869"
click at [451, 425] on button "Save Changes" at bounding box center [478, 414] width 64 height 21
click at [596, 130] on button "Tasks" at bounding box center [594, 136] width 40 height 34
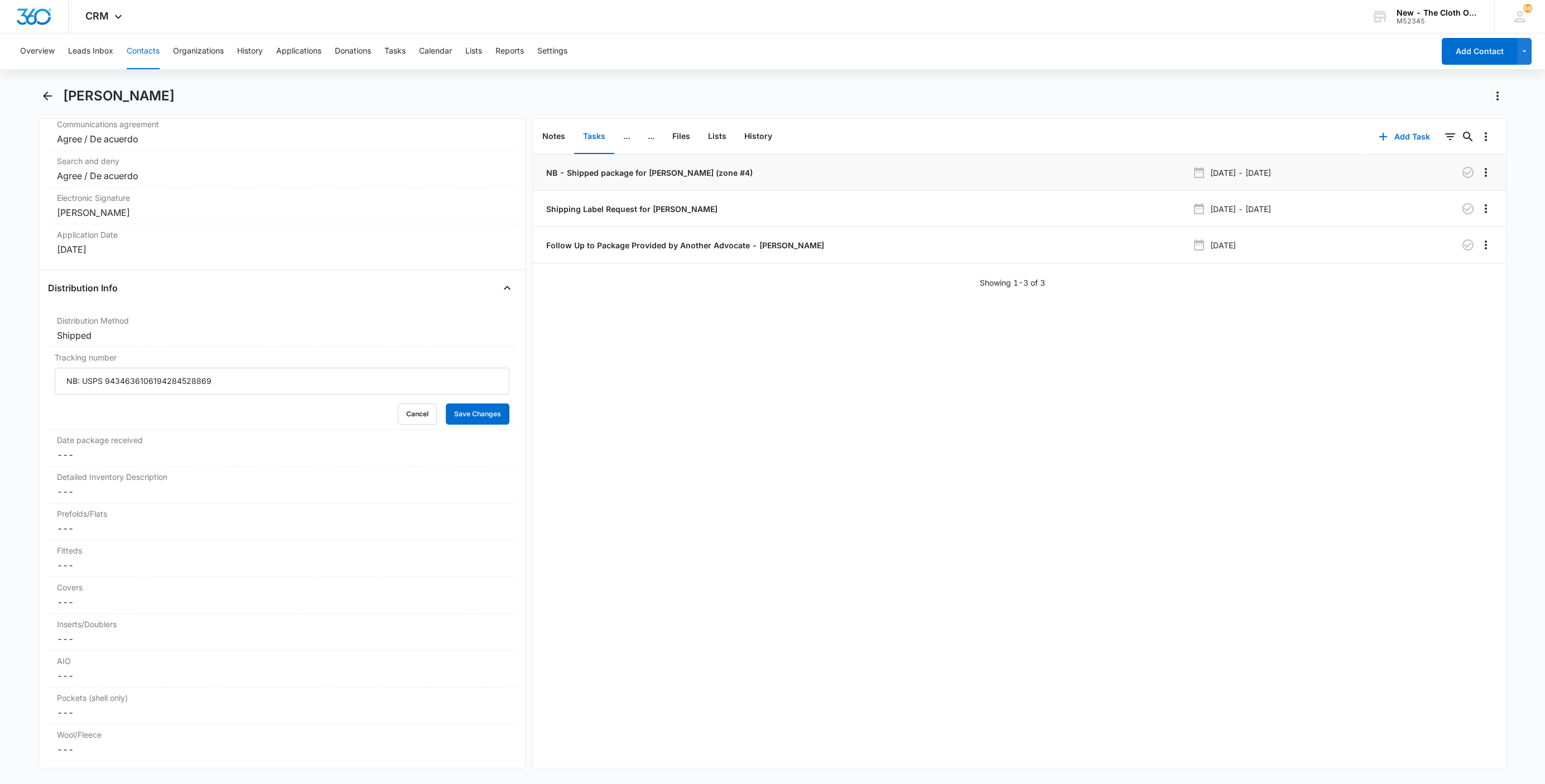
click at [598, 172] on p "NB - Shipped package for S. ZEPEDA (zone #4)" at bounding box center [648, 172] width 209 height 12
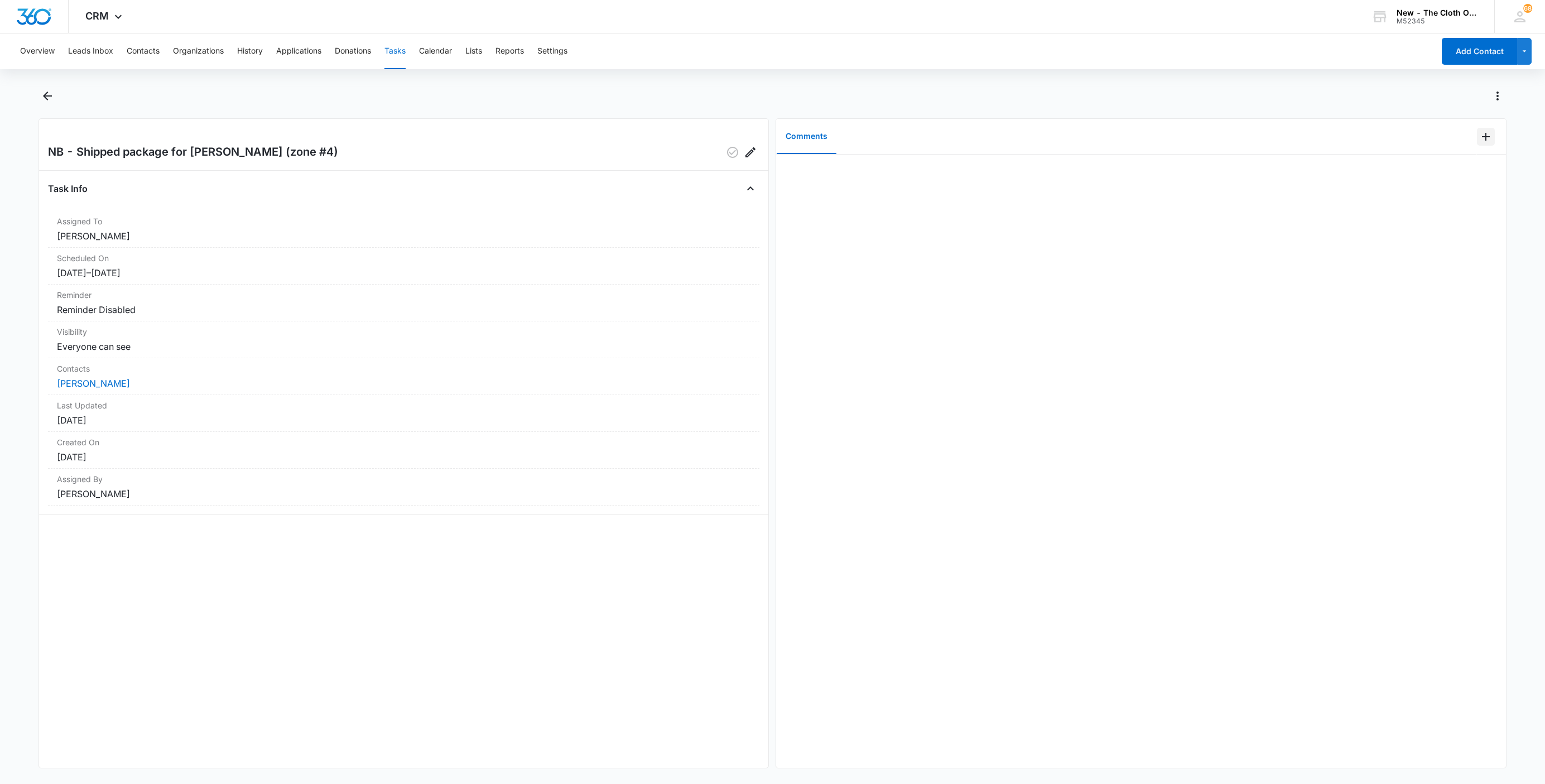
click at [1479, 130] on icon "Add Comment" at bounding box center [1485, 136] width 13 height 13
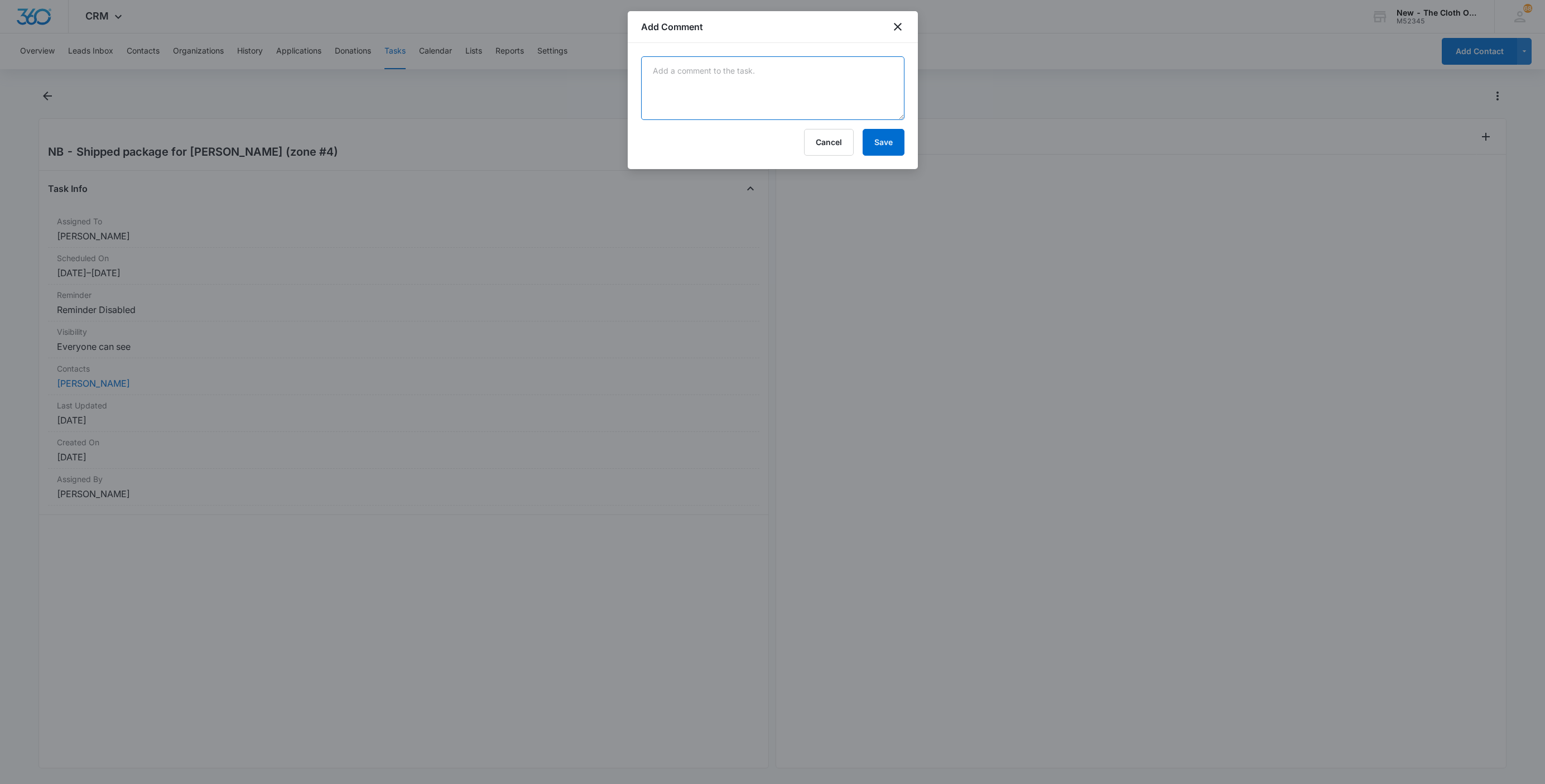
click at [835, 72] on textarea at bounding box center [773, 88] width 263 height 64
paste textarea "9434636106194284528869"
type textarea "9434636106194284528869"
click at [880, 148] on button "Save" at bounding box center [883, 142] width 42 height 27
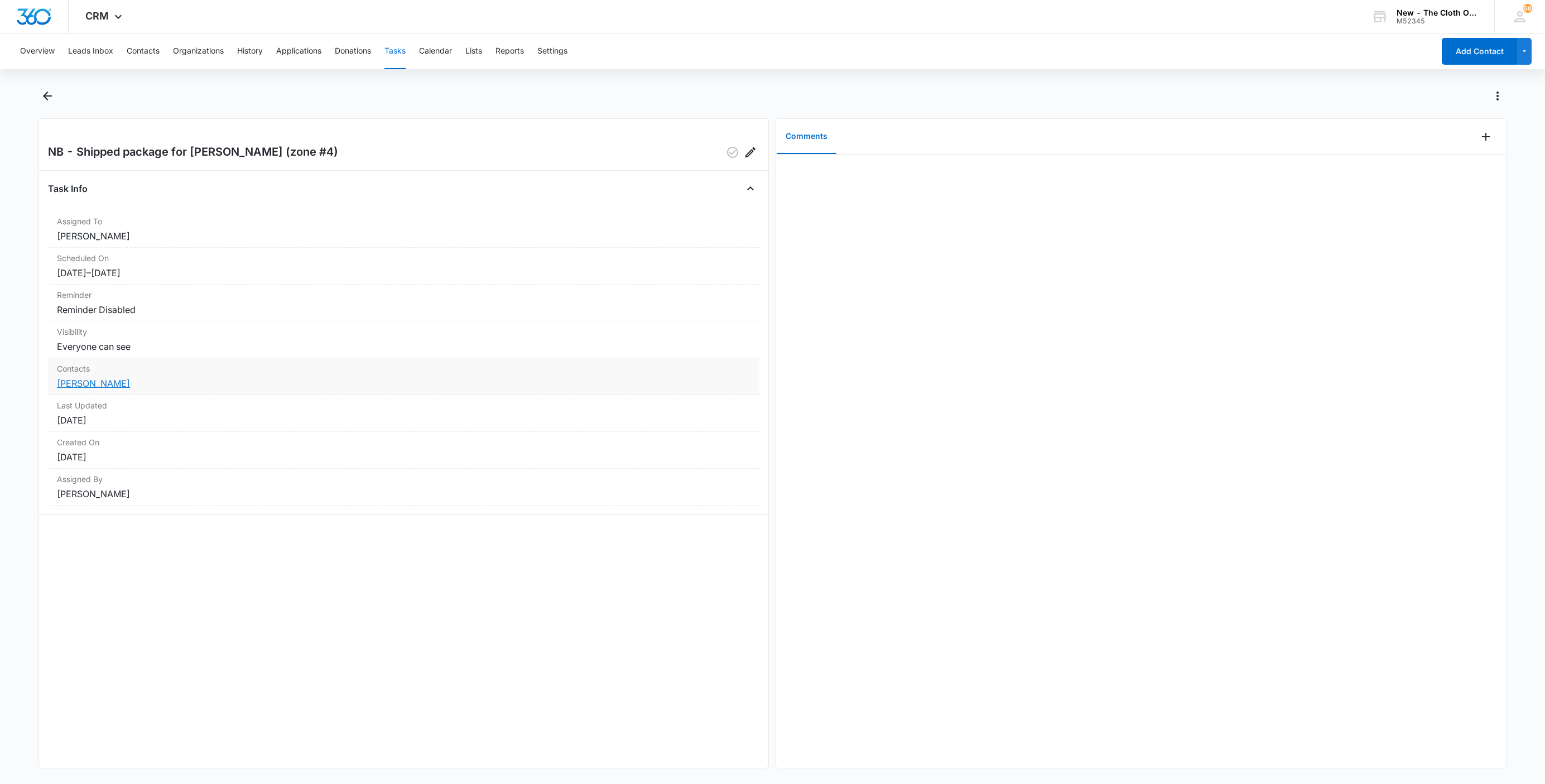
click at [104, 382] on link "Selena Zepeda" at bounding box center [93, 384] width 73 height 11
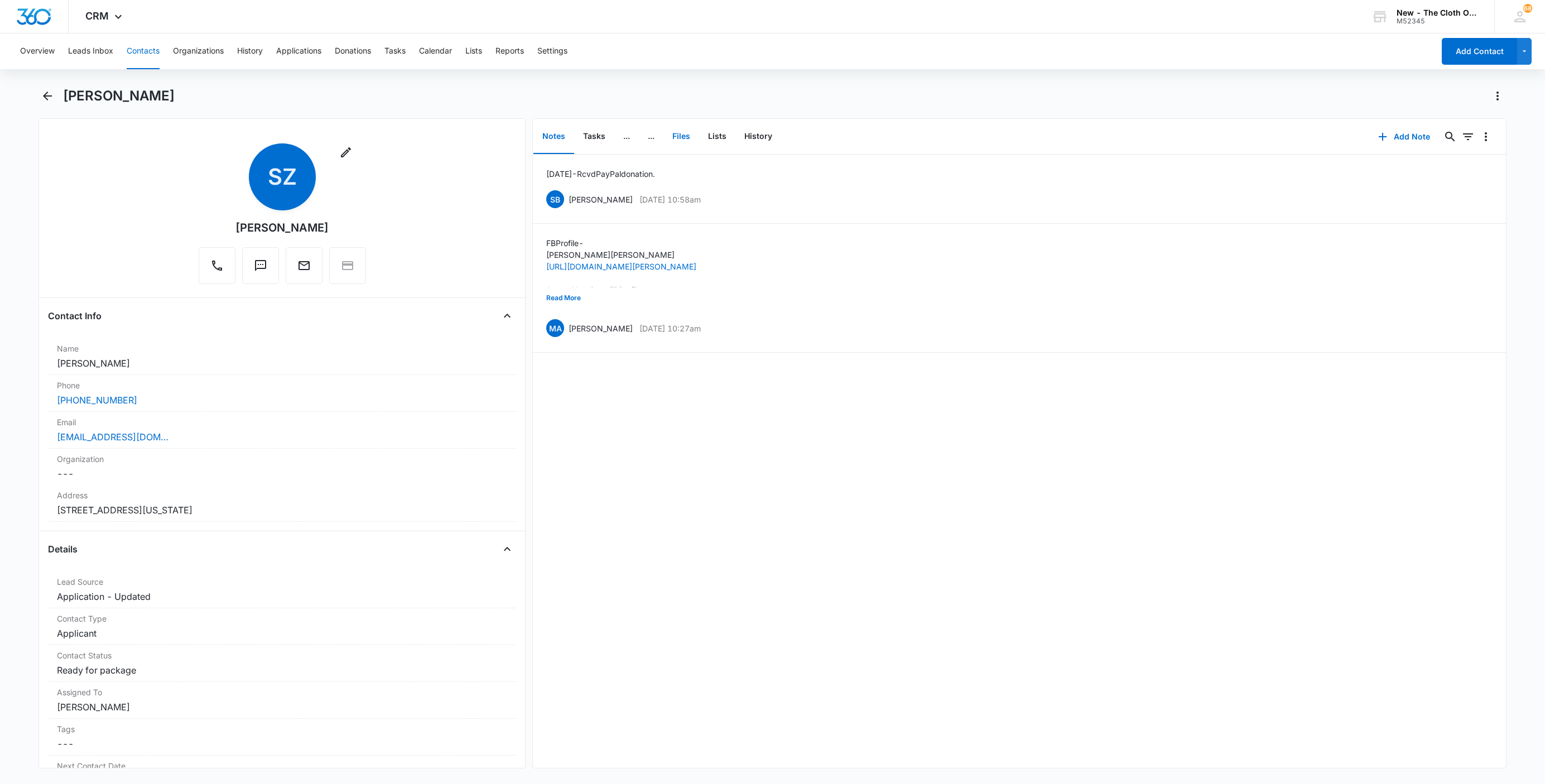
click at [680, 140] on button "Files" at bounding box center [680, 136] width 36 height 34
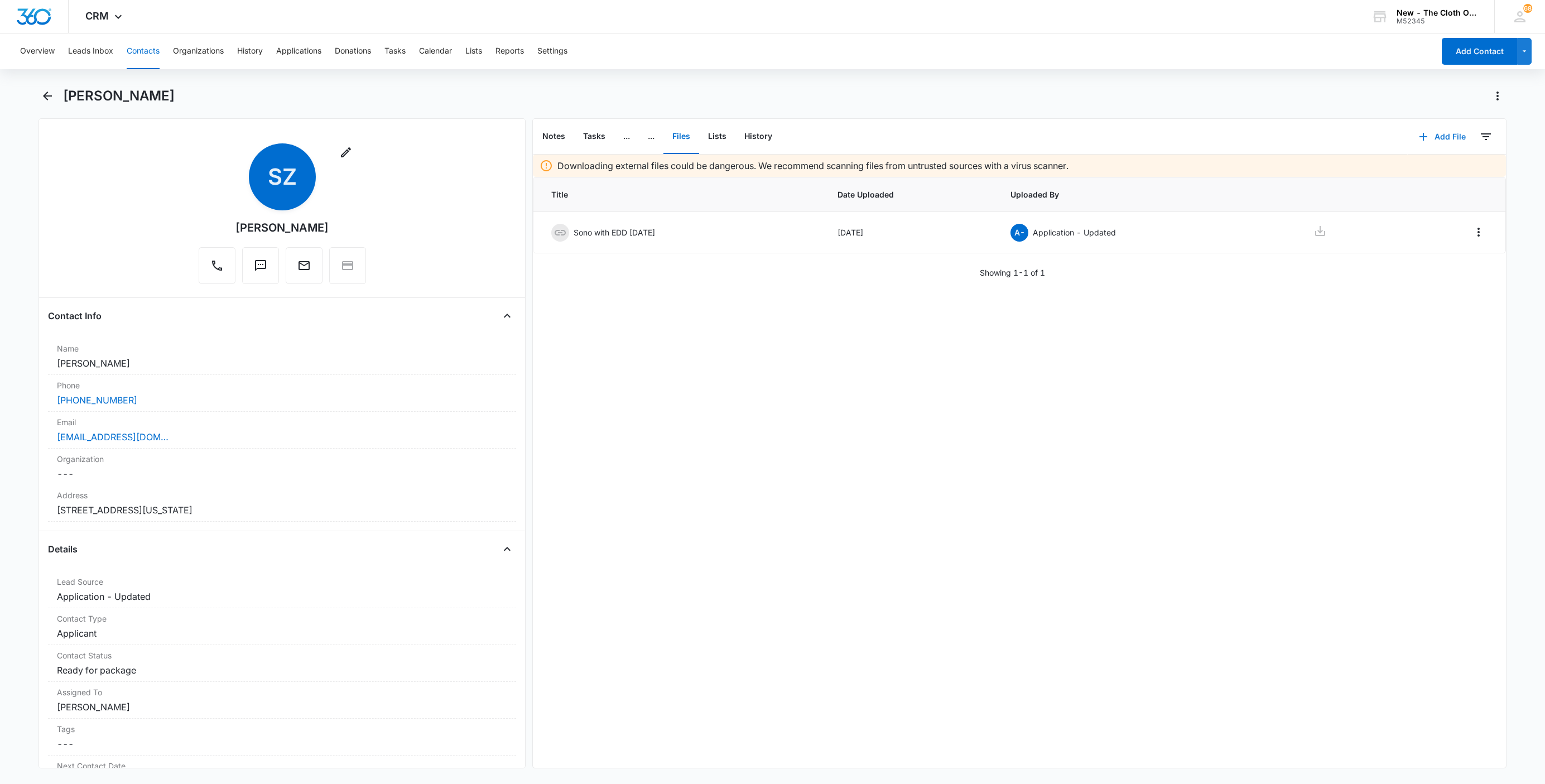
click at [1443, 135] on button "Add File" at bounding box center [1442, 137] width 69 height 27
click at [1433, 166] on button "Upload Files" at bounding box center [1433, 172] width 85 height 17
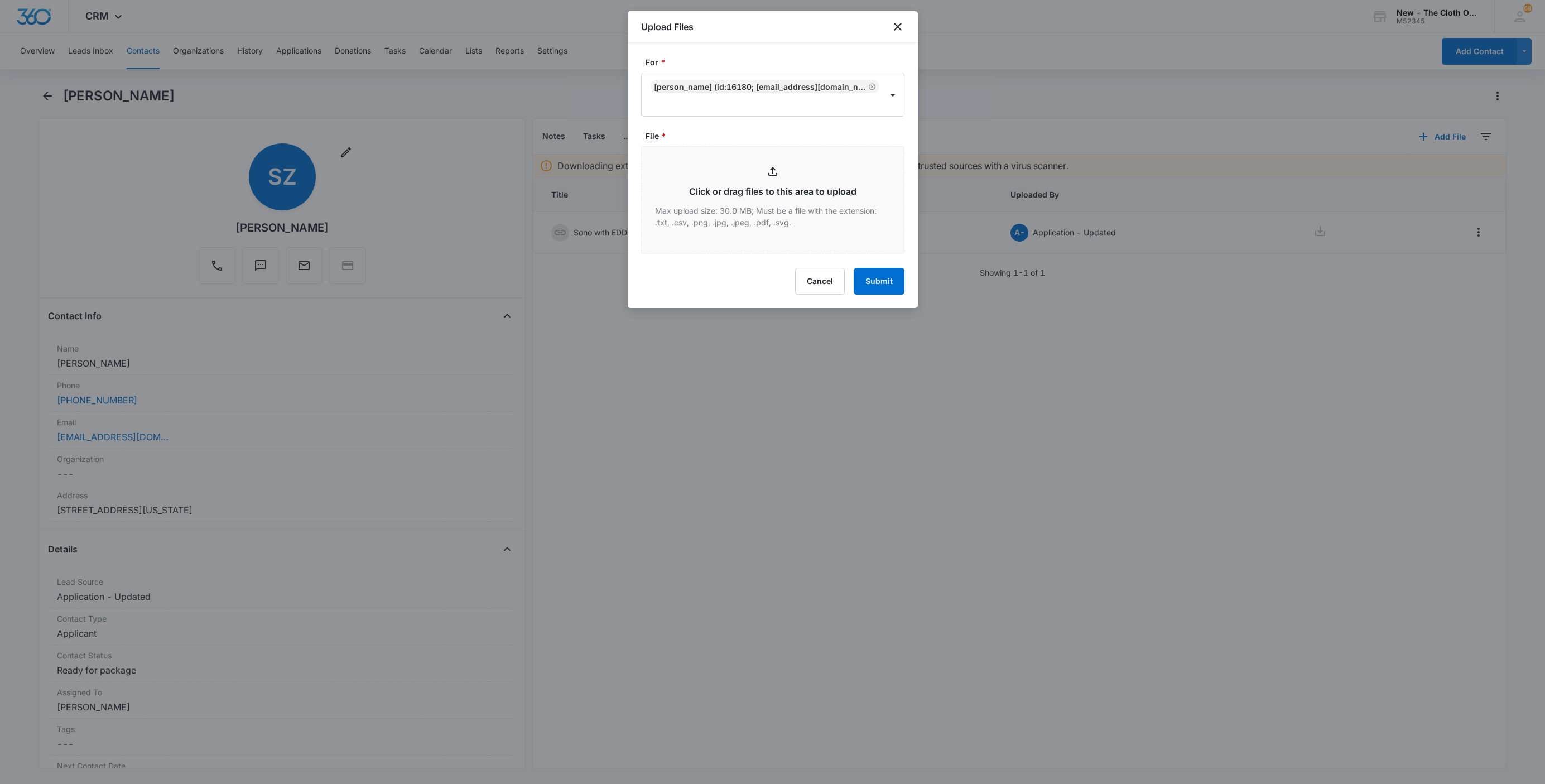
type input "C:\fakepath\nb-9434636106194284528869--Selena-Zepeda--08-13-2025.pdf"
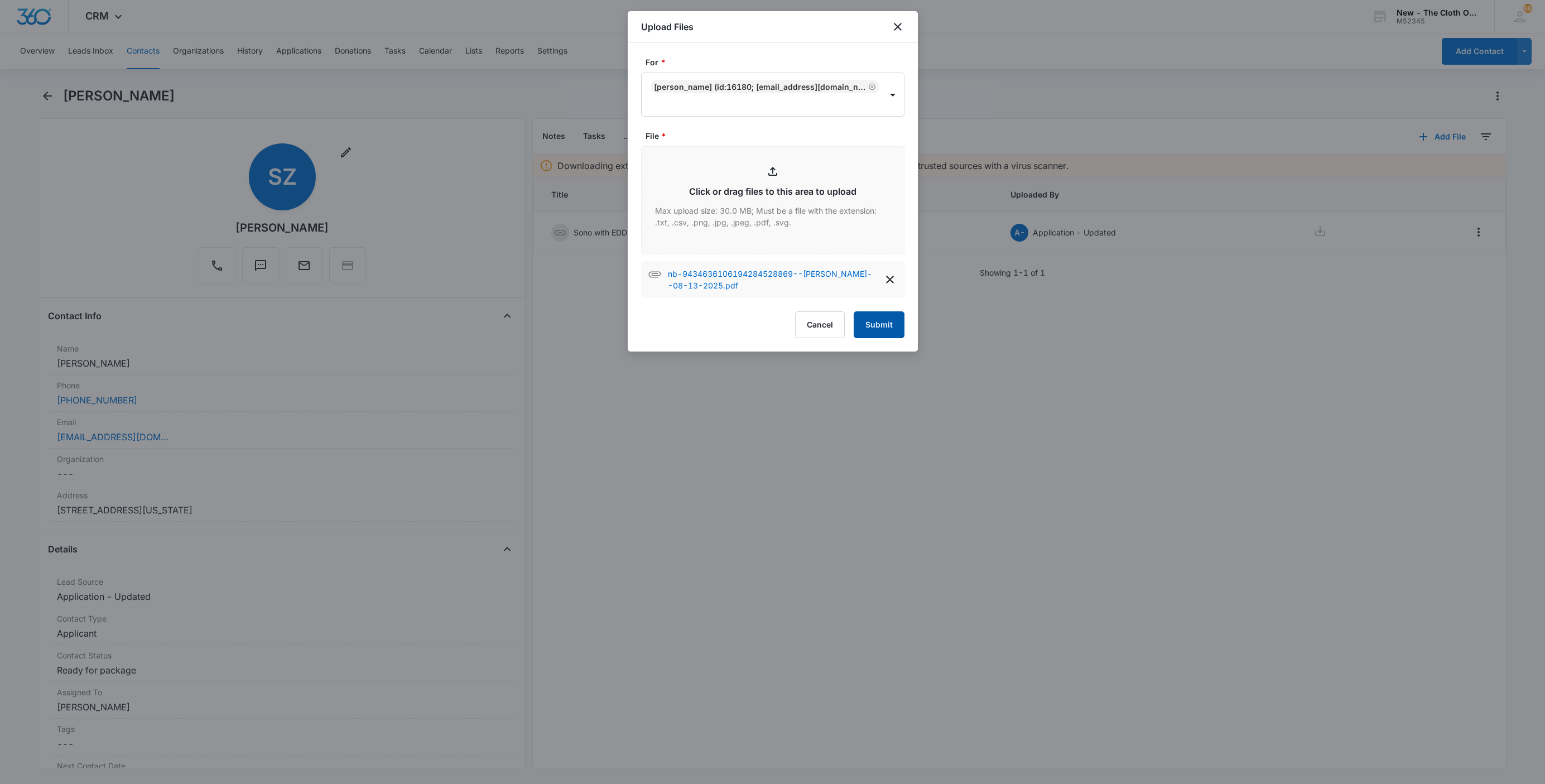
click at [885, 325] on button "Submit" at bounding box center [878, 324] width 51 height 27
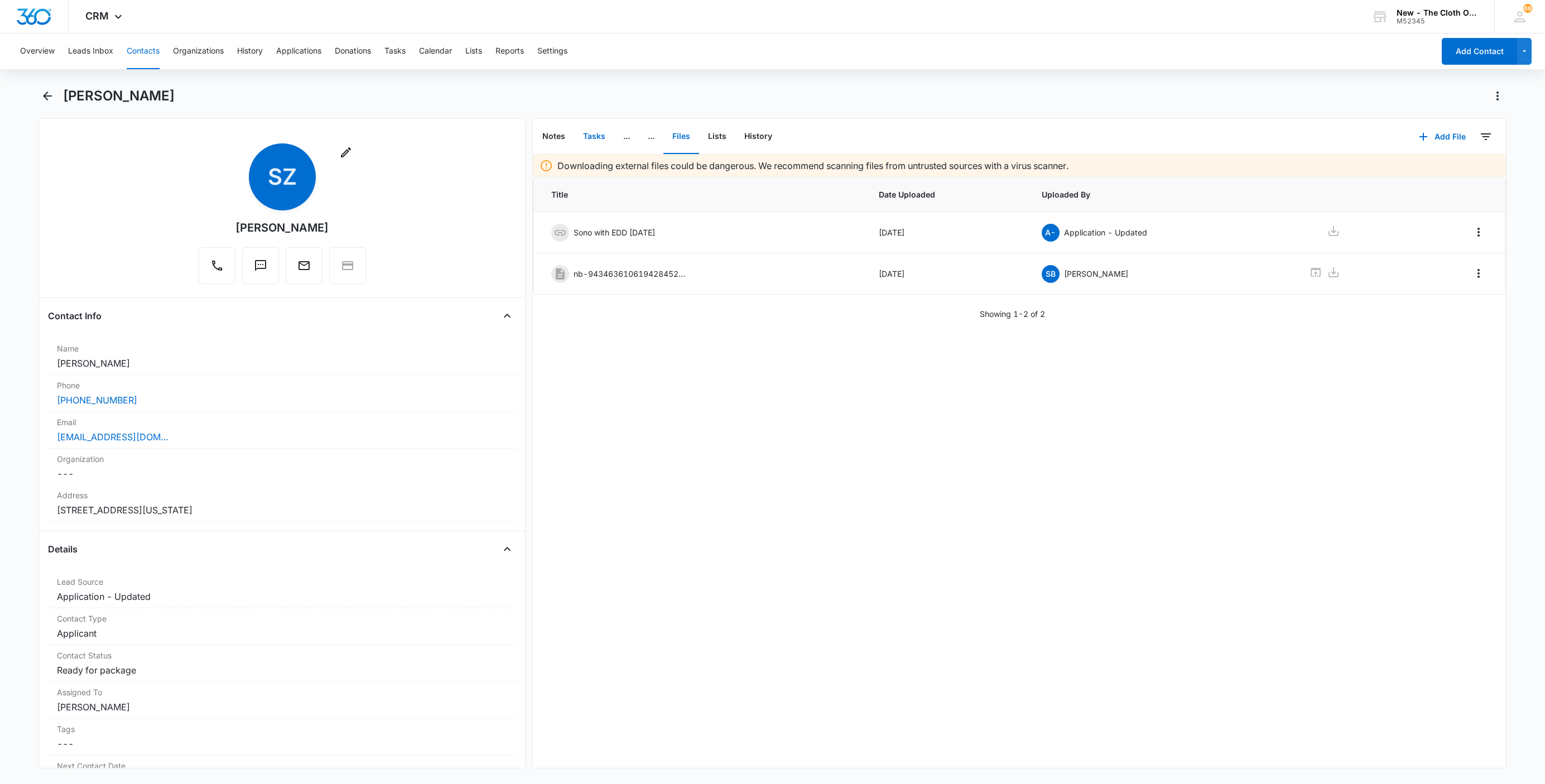
click at [589, 140] on button "Tasks" at bounding box center [594, 136] width 40 height 34
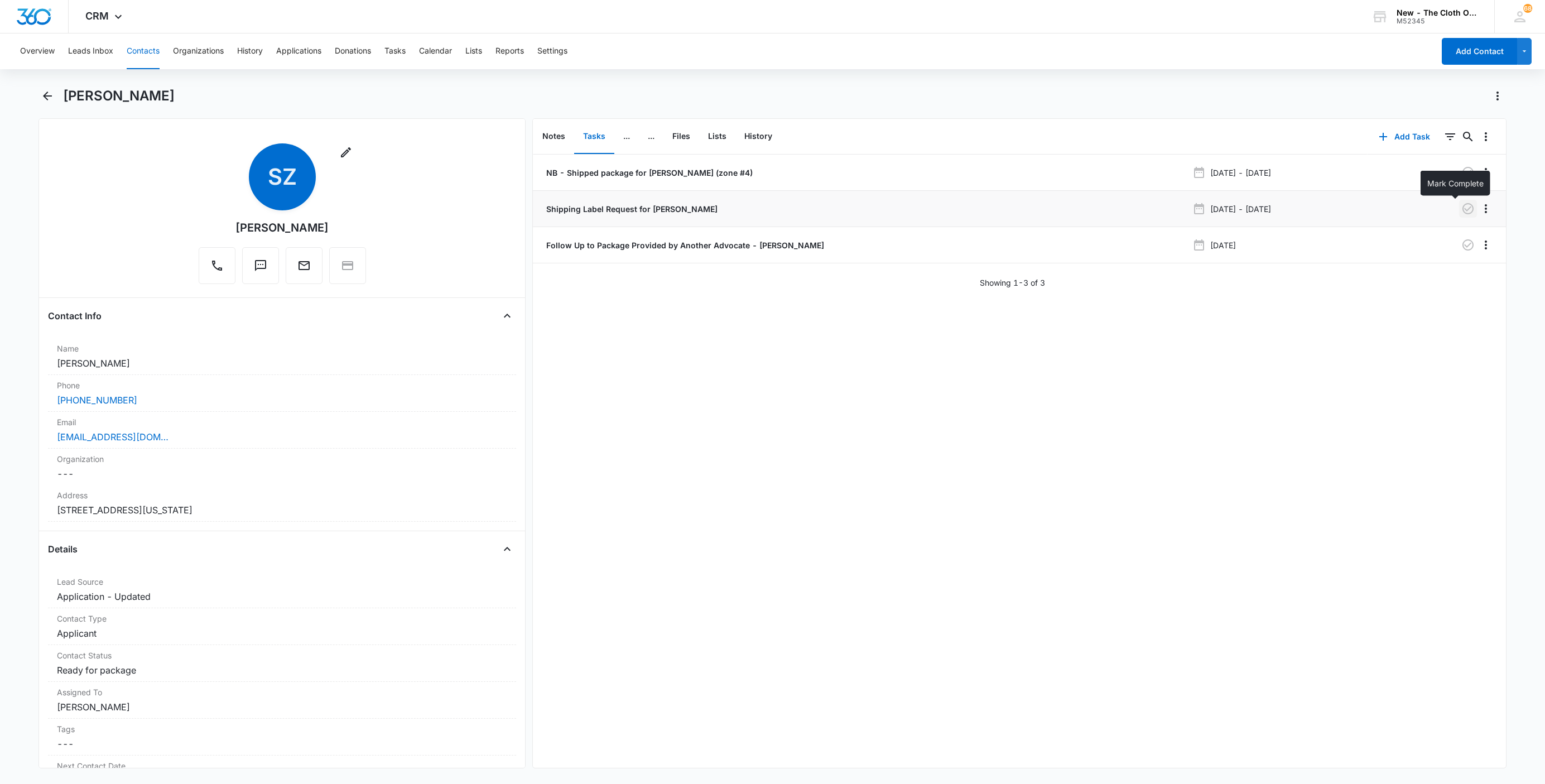
click at [1461, 206] on icon "button" at bounding box center [1468, 208] width 13 height 13
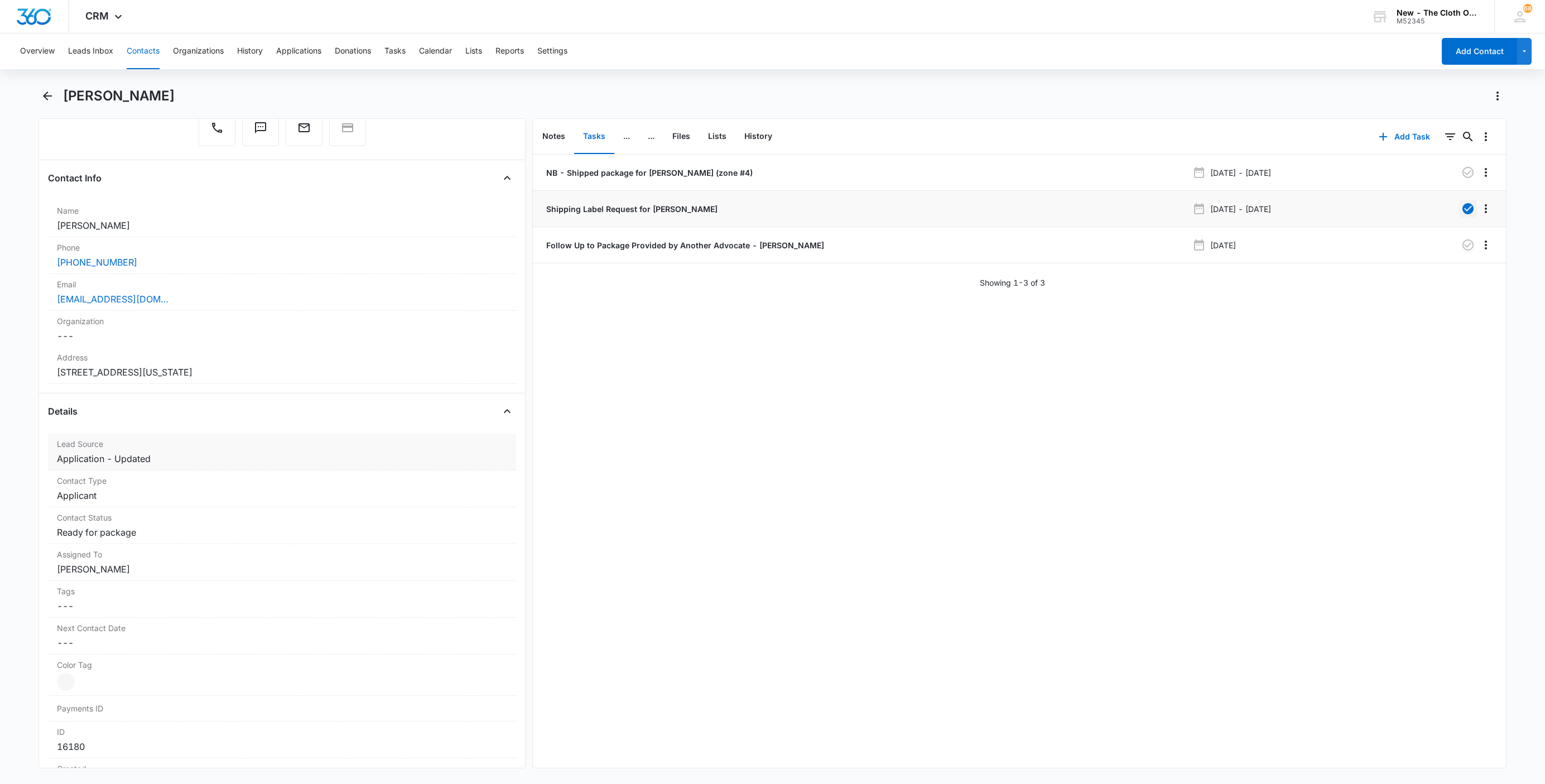
scroll to position [167, 0]
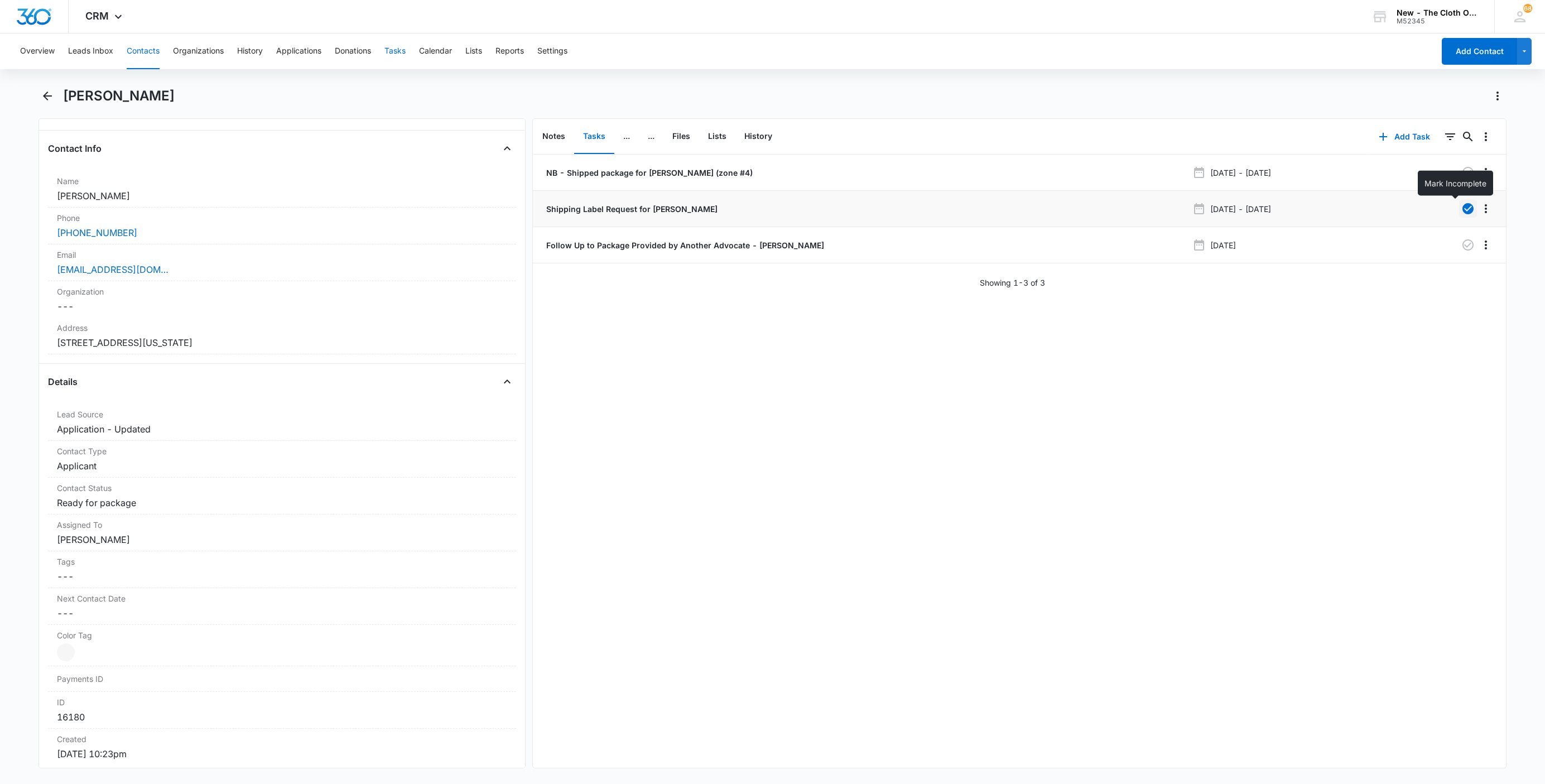
click at [397, 49] on button "Tasks" at bounding box center [395, 51] width 21 height 36
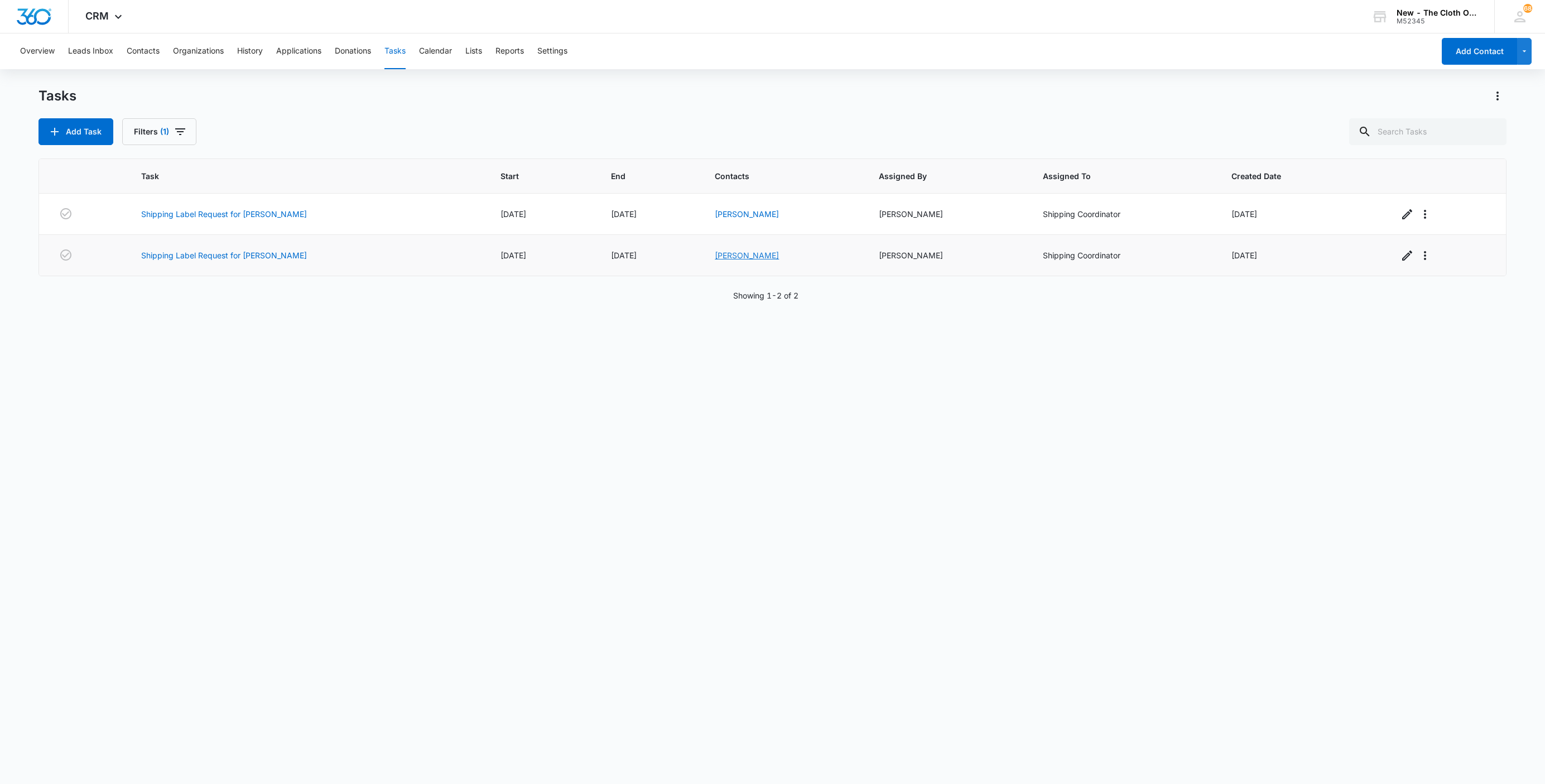
click at [716, 258] on link "Samantha Steed" at bounding box center [747, 255] width 64 height 9
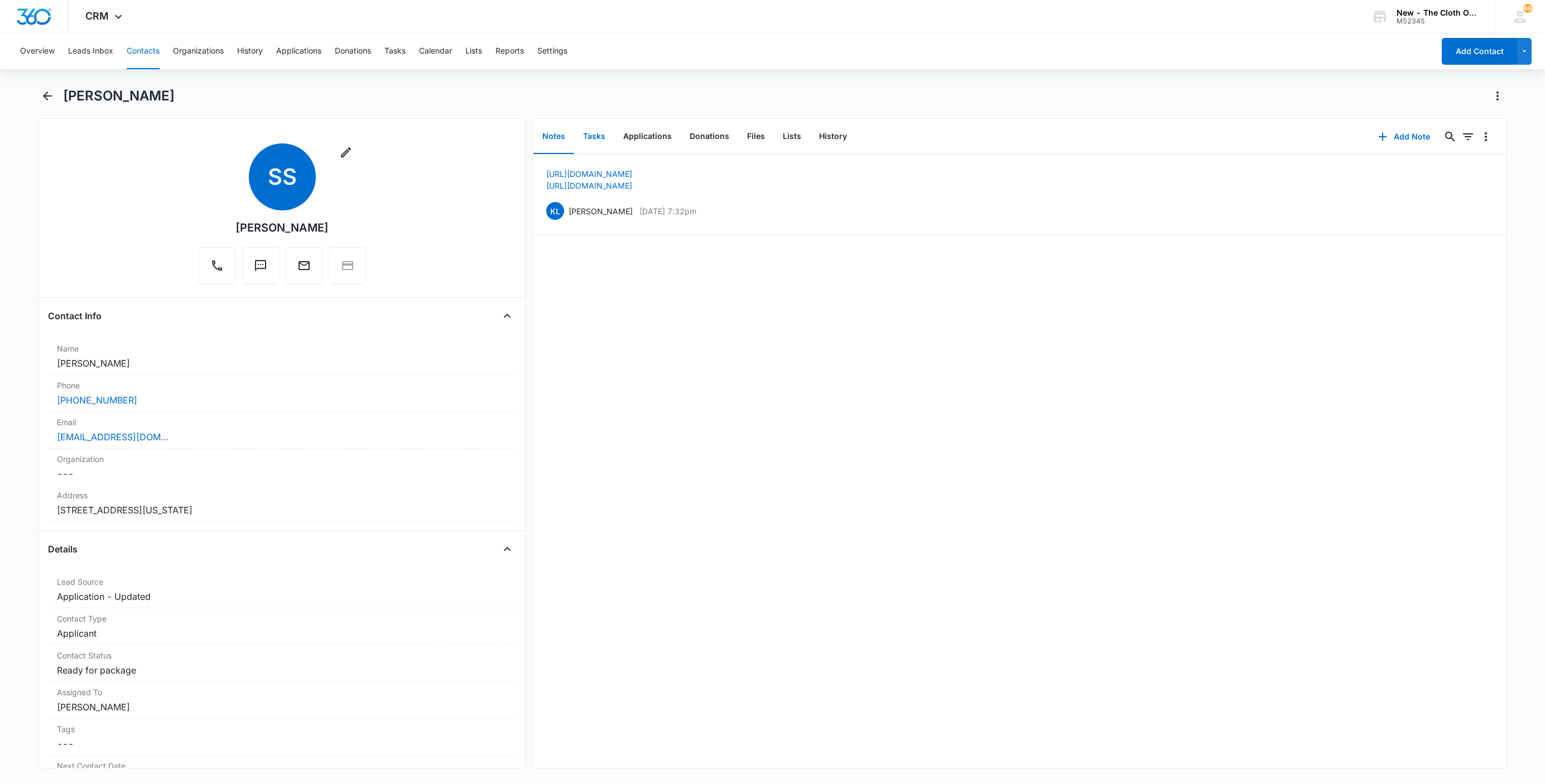
click at [594, 134] on button "Tasks" at bounding box center [594, 136] width 40 height 34
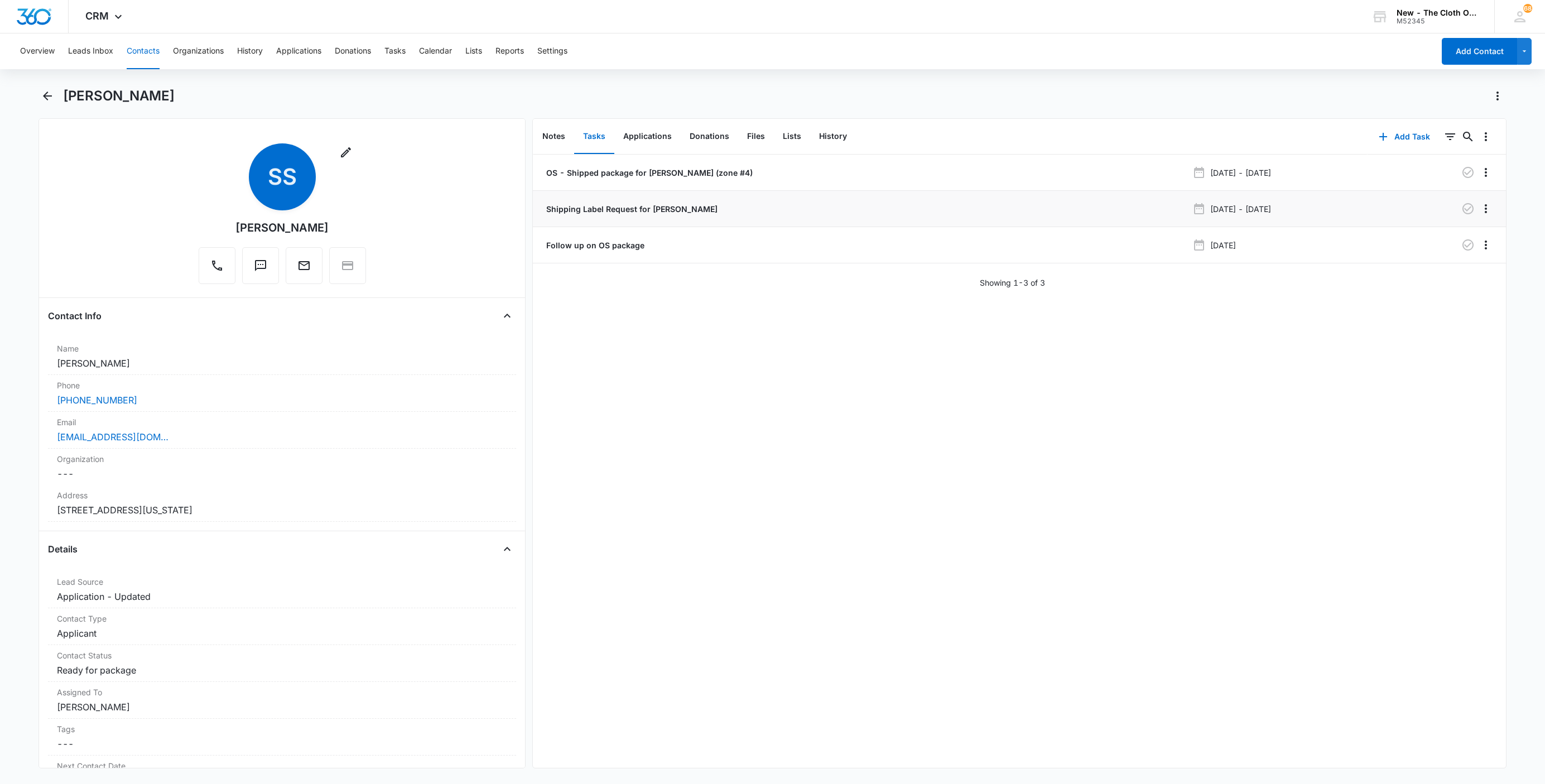
click at [566, 205] on p "Shipping Label Request for S. STEED" at bounding box center [631, 209] width 173 height 12
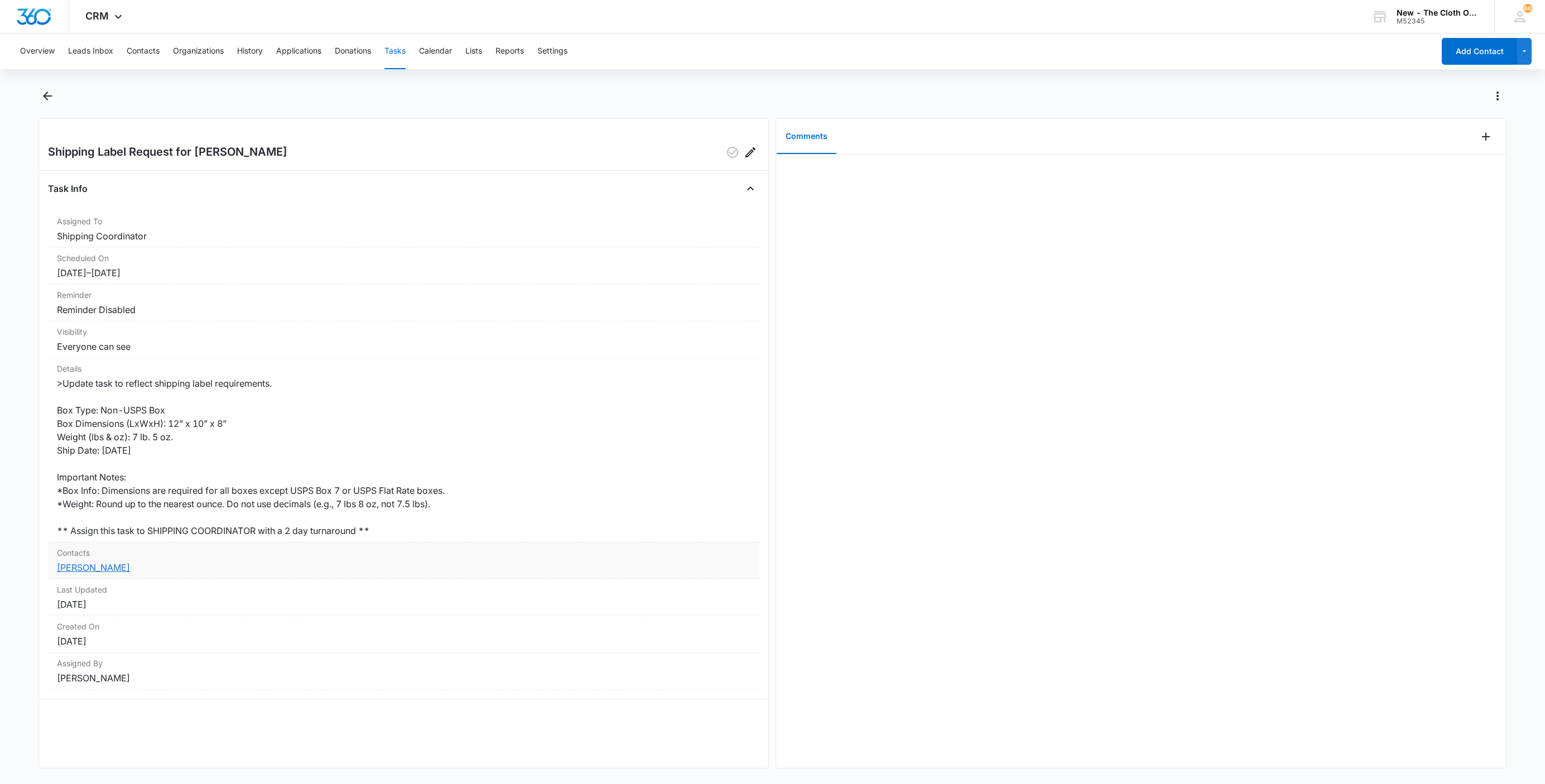
click at [92, 564] on link "Samantha Steed" at bounding box center [93, 568] width 73 height 11
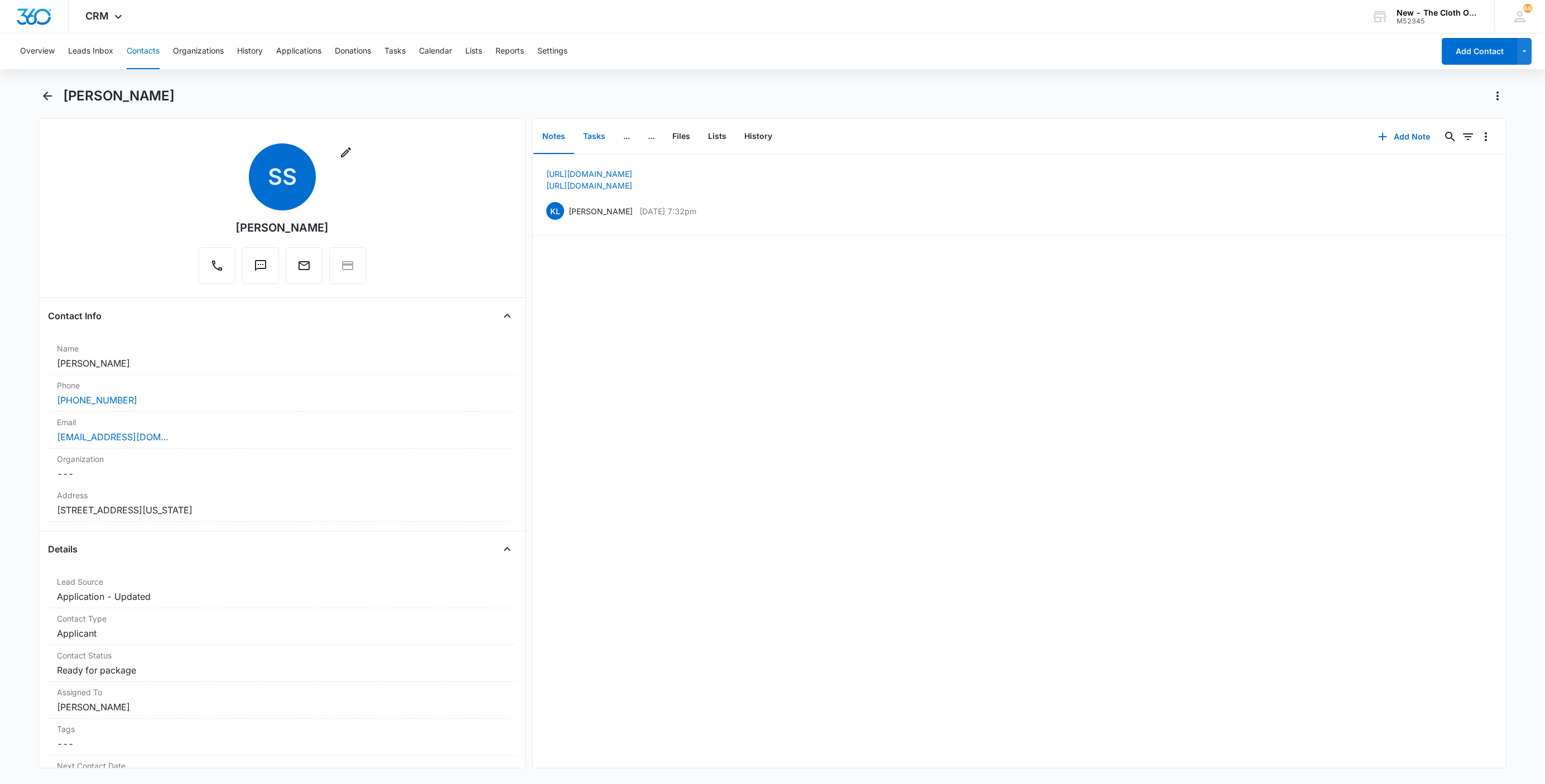
click at [583, 136] on button "Tasks" at bounding box center [594, 136] width 40 height 34
drag, startPoint x: 129, startPoint y: 362, endPoint x: 24, endPoint y: 362, distance: 105.0
click at [24, 362] on main "Samantha Steed Remove SS Samantha Steed Contact Info Name Cancel Save Changes S…" at bounding box center [772, 435] width 1545 height 695
copy dd "Samantha Steed"
click at [211, 443] on div "samantha.salisbury13@gmail.com" at bounding box center [282, 437] width 450 height 13
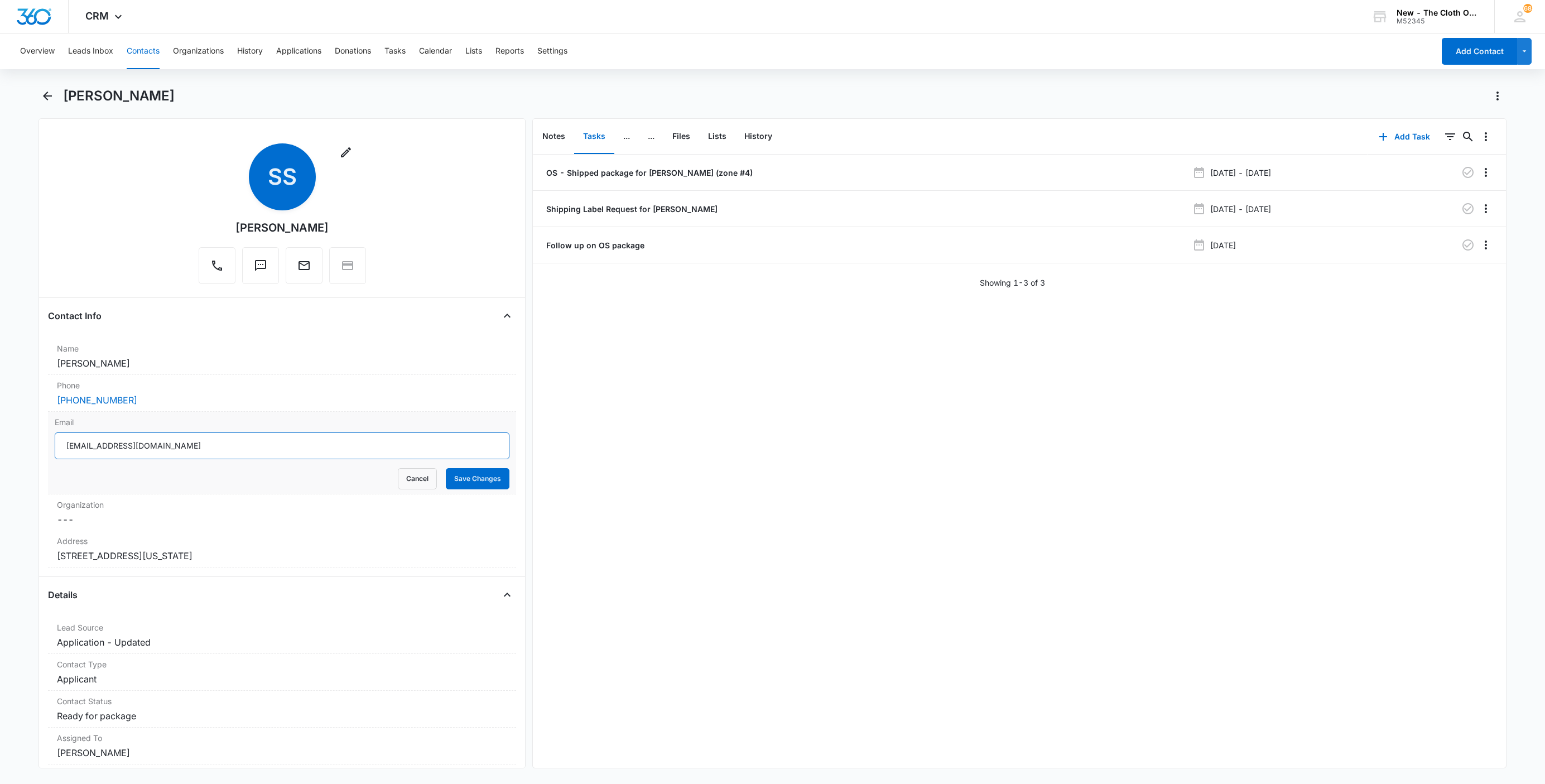
click at [221, 450] on input "samantha.salisbury13@gmail.com" at bounding box center [282, 445] width 455 height 27
click at [400, 483] on button "Cancel" at bounding box center [417, 478] width 39 height 21
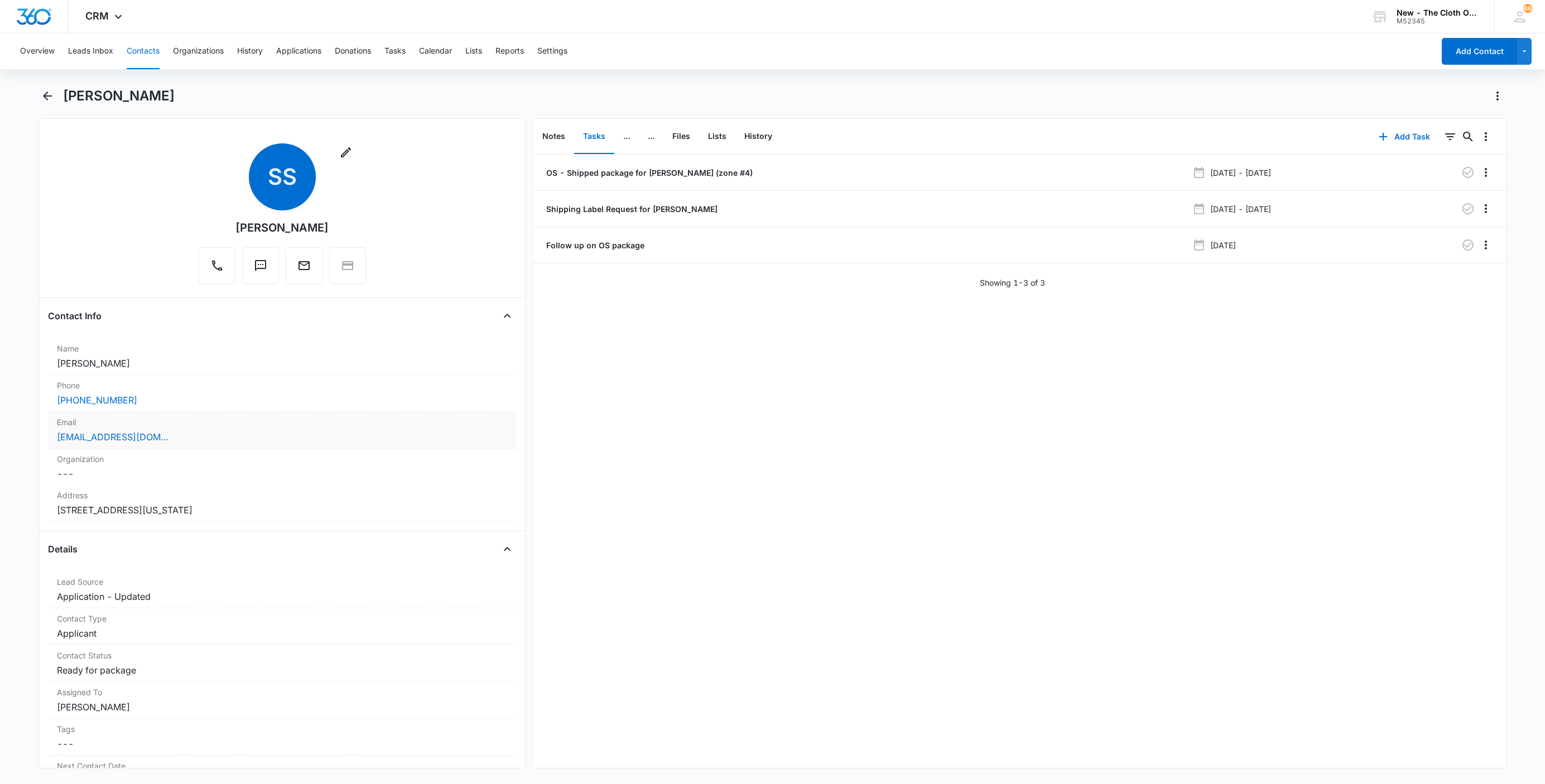
drag, startPoint x: 243, startPoint y: 509, endPoint x: 22, endPoint y: 521, distance: 221.3
click at [22, 521] on main "Samantha Steed Remove SS Samantha Steed Contact Info Name Cancel Save Changes S…" at bounding box center [772, 435] width 1545 height 695
copy dd "612 W Charlotte Street Lehi Utah 84043"
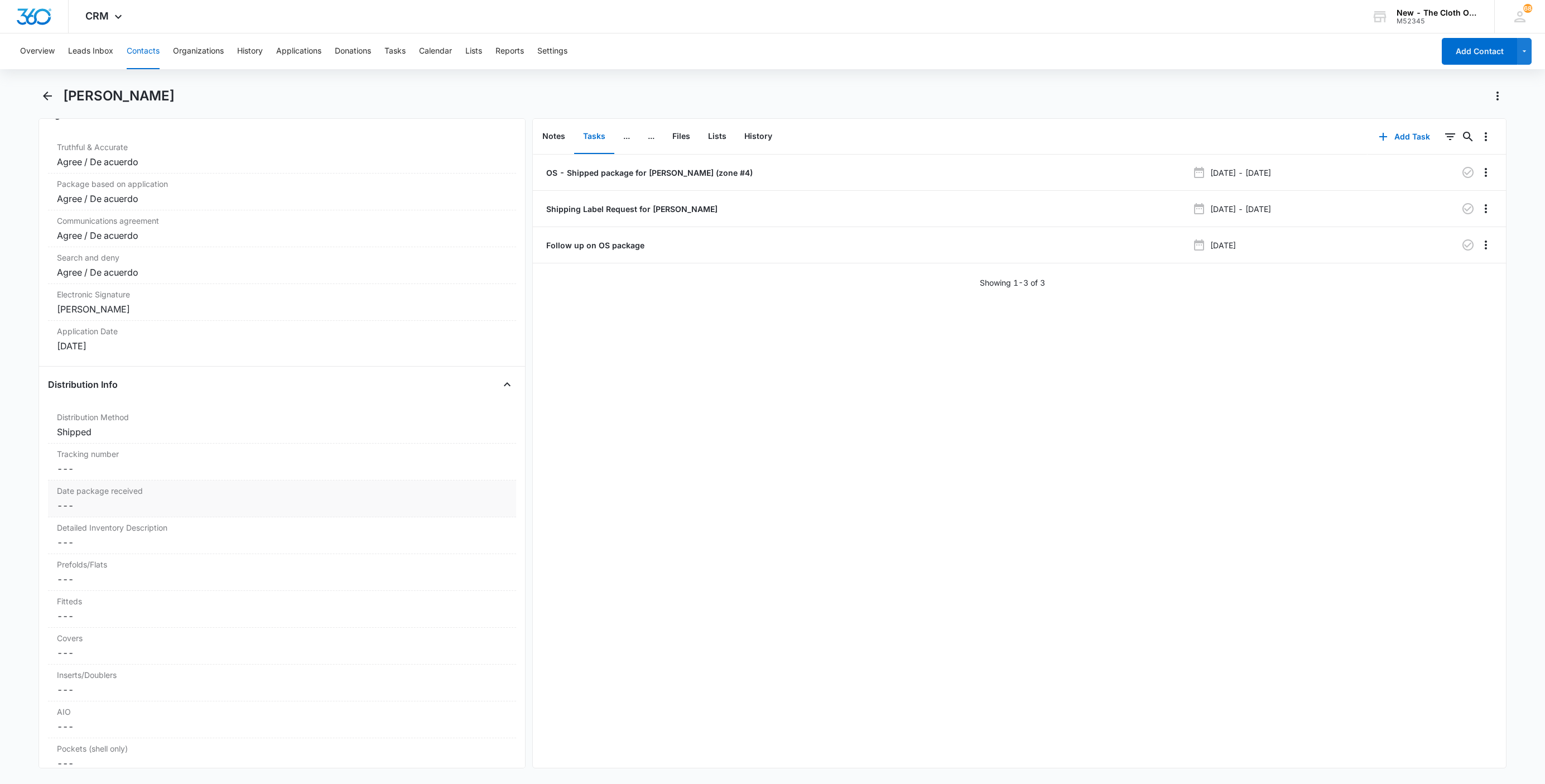
scroll to position [2343, 0]
click at [76, 468] on div "Tracking number Cancel Save Changes ---" at bounding box center [282, 449] width 468 height 37
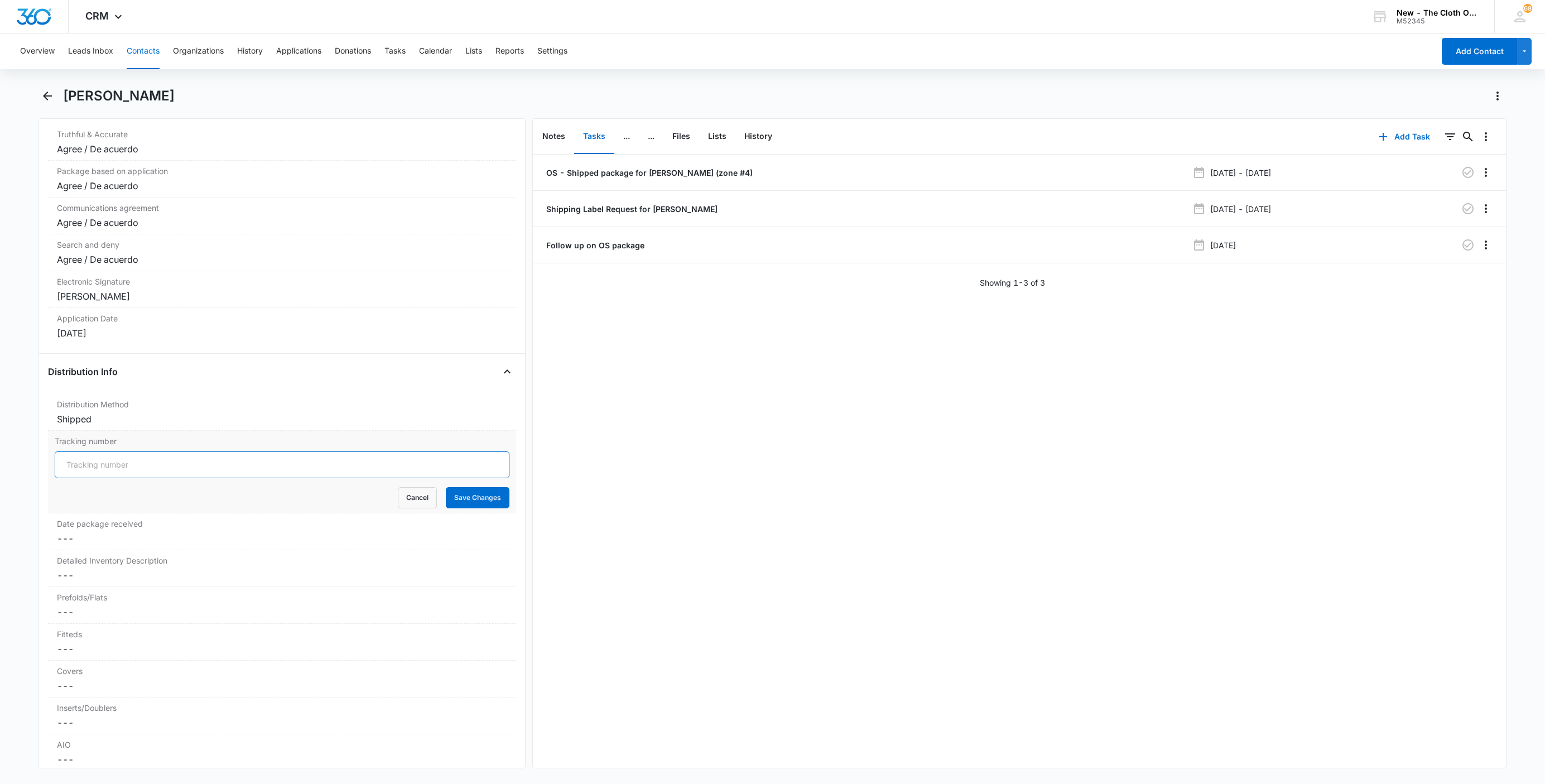
click at [76, 478] on input "Tracking number" at bounding box center [282, 465] width 455 height 27
paste input "9434636106194284529064"
type input "USPS 9434636106194284529064"
click at [459, 506] on button "Save Changes" at bounding box center [478, 498] width 64 height 21
click at [594, 169] on p "OS - Shipped package for S. STEED (zone #4)" at bounding box center [648, 172] width 209 height 12
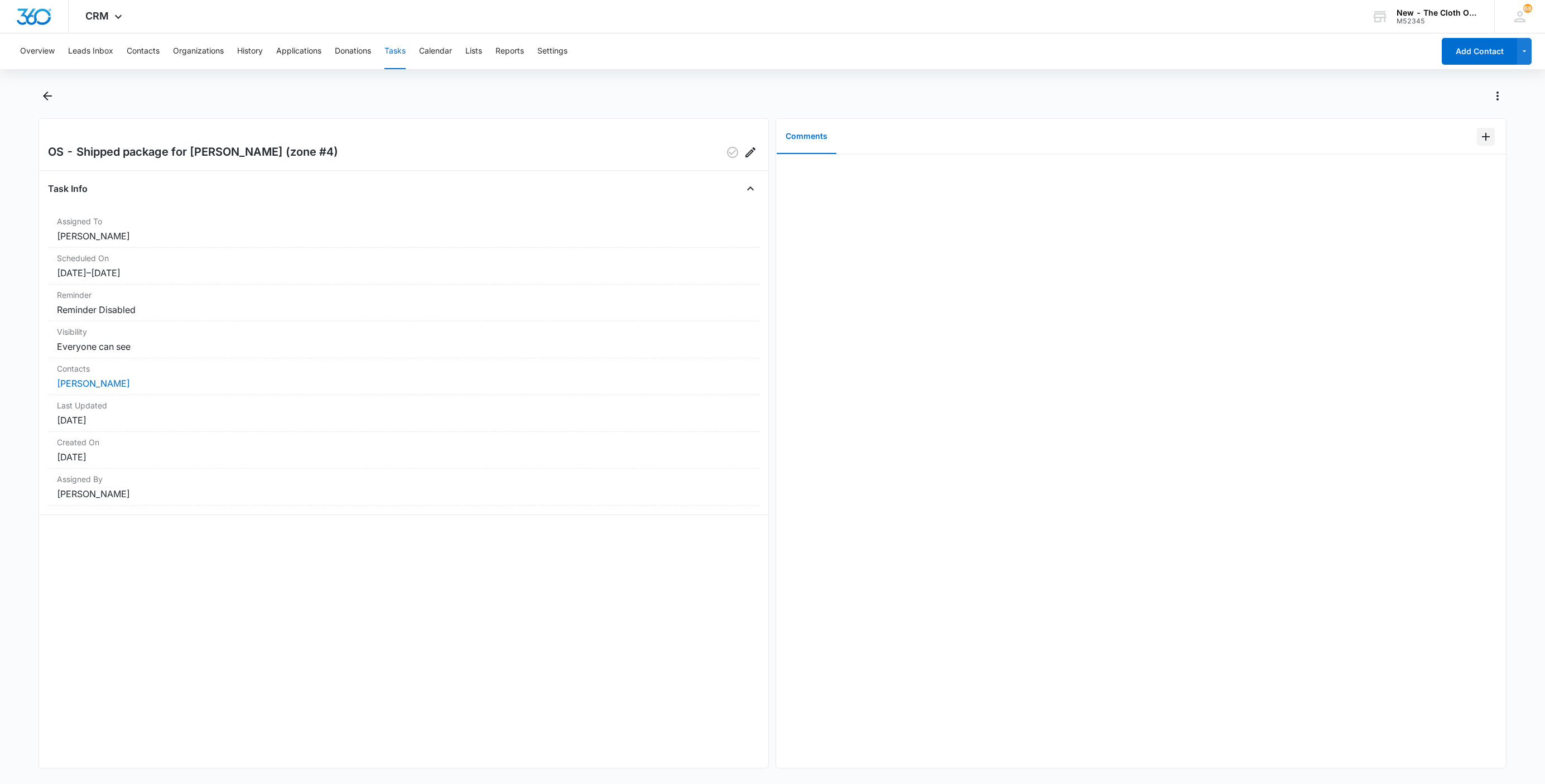
click at [1479, 140] on icon "Add Comment" at bounding box center [1485, 136] width 13 height 13
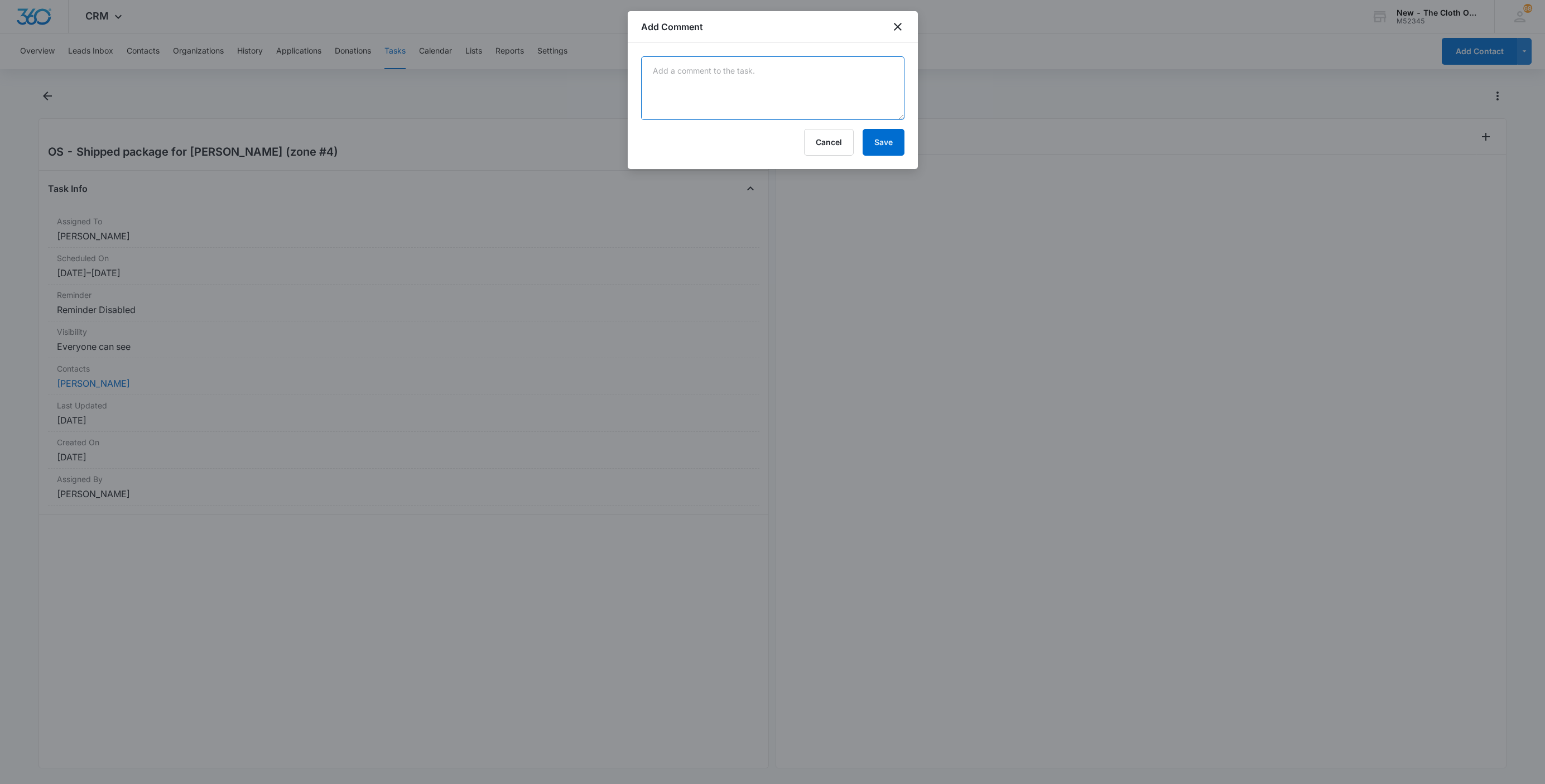
click at [806, 90] on textarea at bounding box center [773, 88] width 263 height 64
paste textarea "9434636106194284529064"
type textarea "9434636106194284529064"
click at [877, 145] on button "Save" at bounding box center [883, 142] width 42 height 27
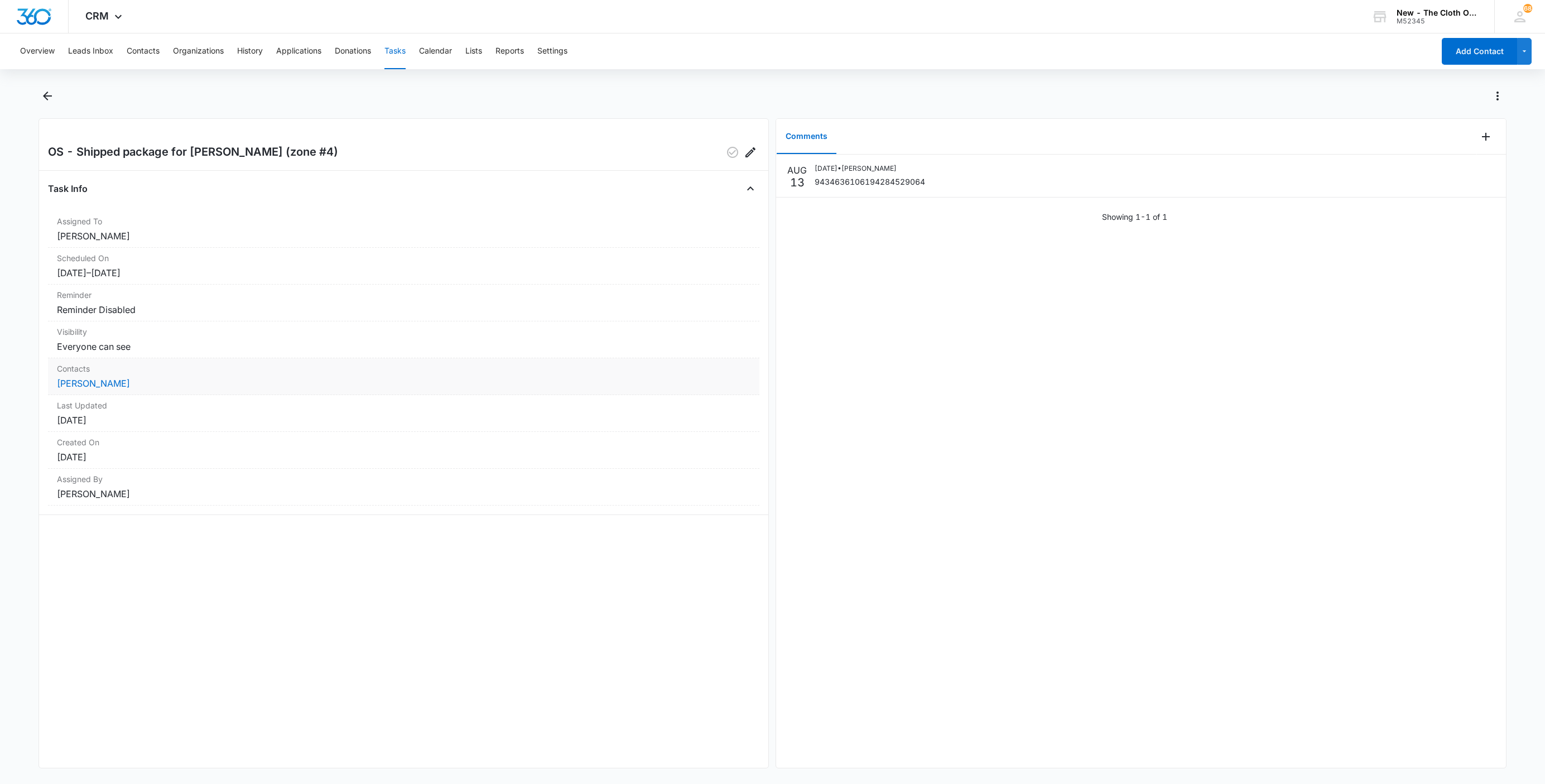
click at [105, 390] on dd "Samantha Steed" at bounding box center [404, 383] width 694 height 13
click at [107, 383] on link "Samantha Steed" at bounding box center [93, 384] width 73 height 11
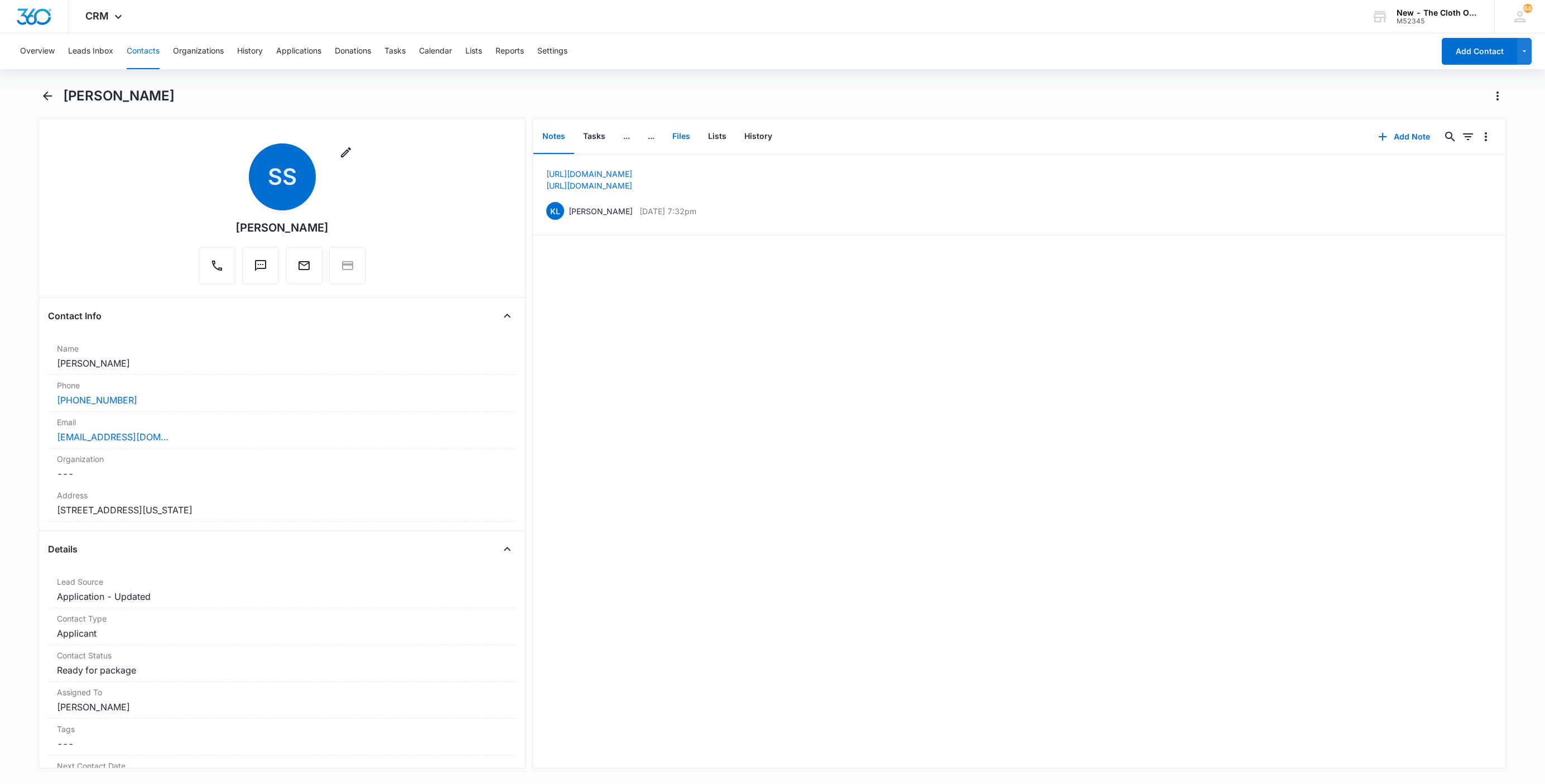
click at [683, 137] on button "Files" at bounding box center [680, 136] width 36 height 34
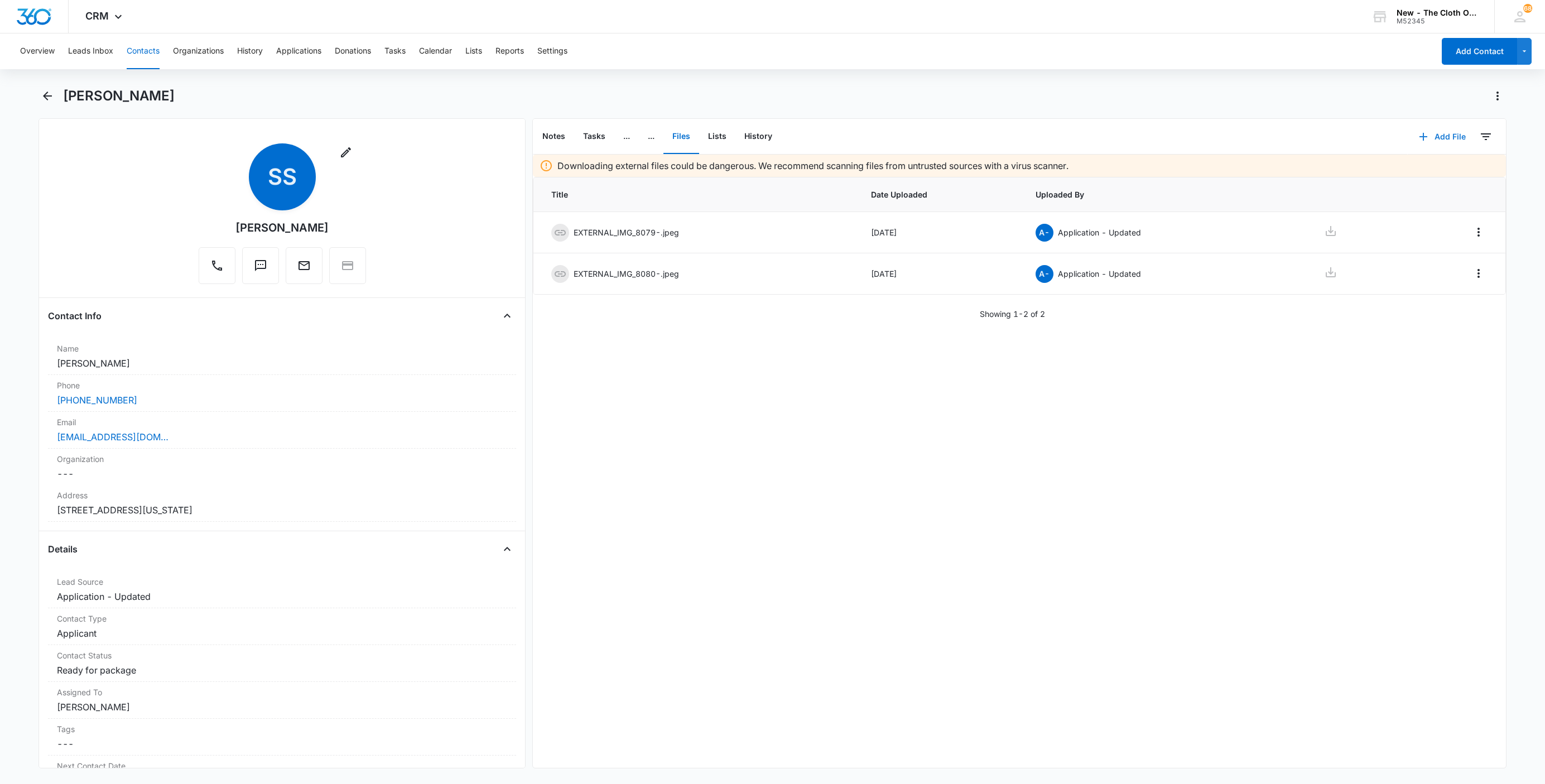
click at [1435, 140] on button "Add File" at bounding box center [1442, 137] width 69 height 27
click at [1440, 170] on button "Upload Files" at bounding box center [1433, 172] width 85 height 17
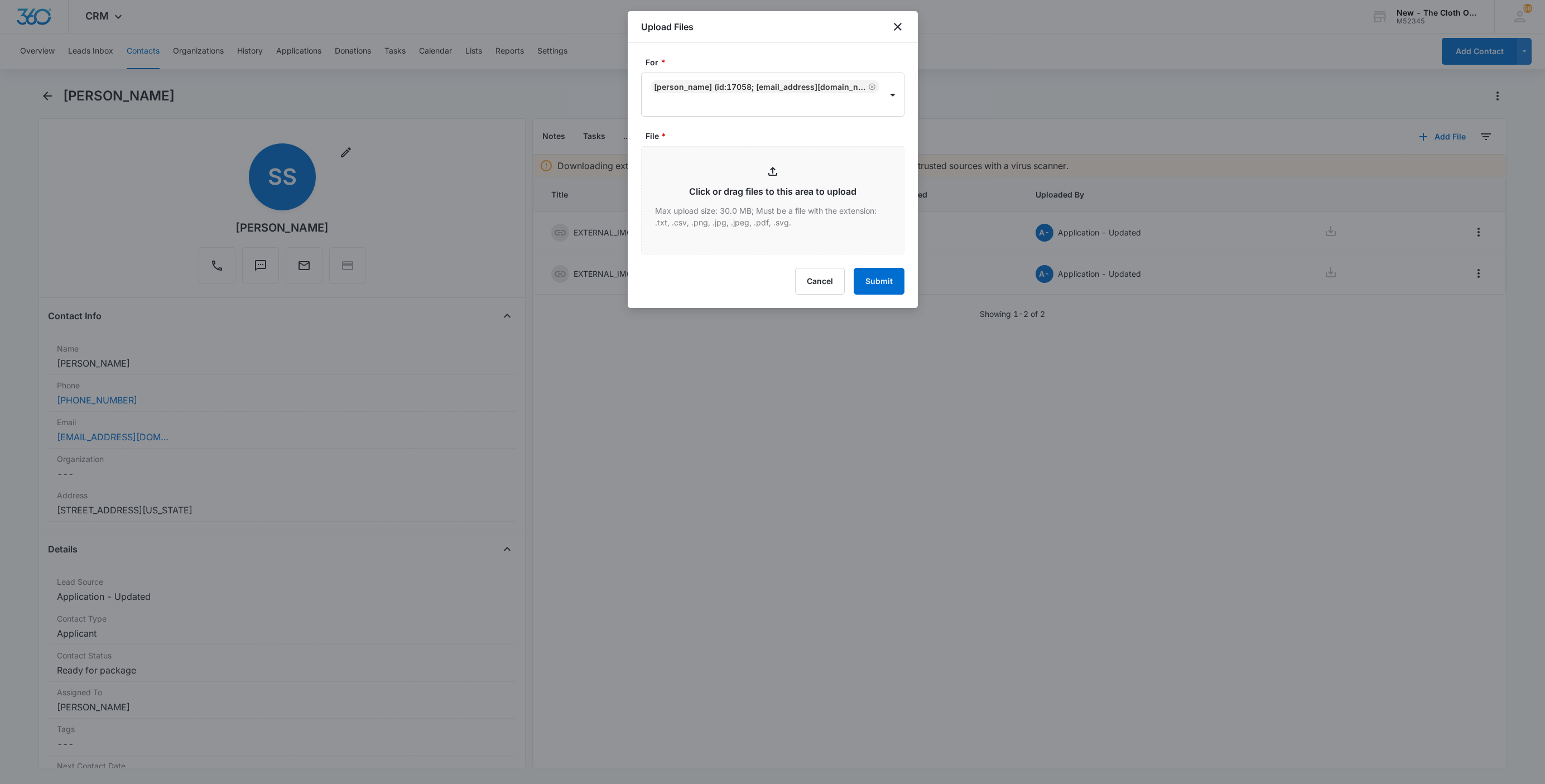
type input "C:\fakepath\9434636106194284529064-Samantha-Steed--08-13-2025.pdf"
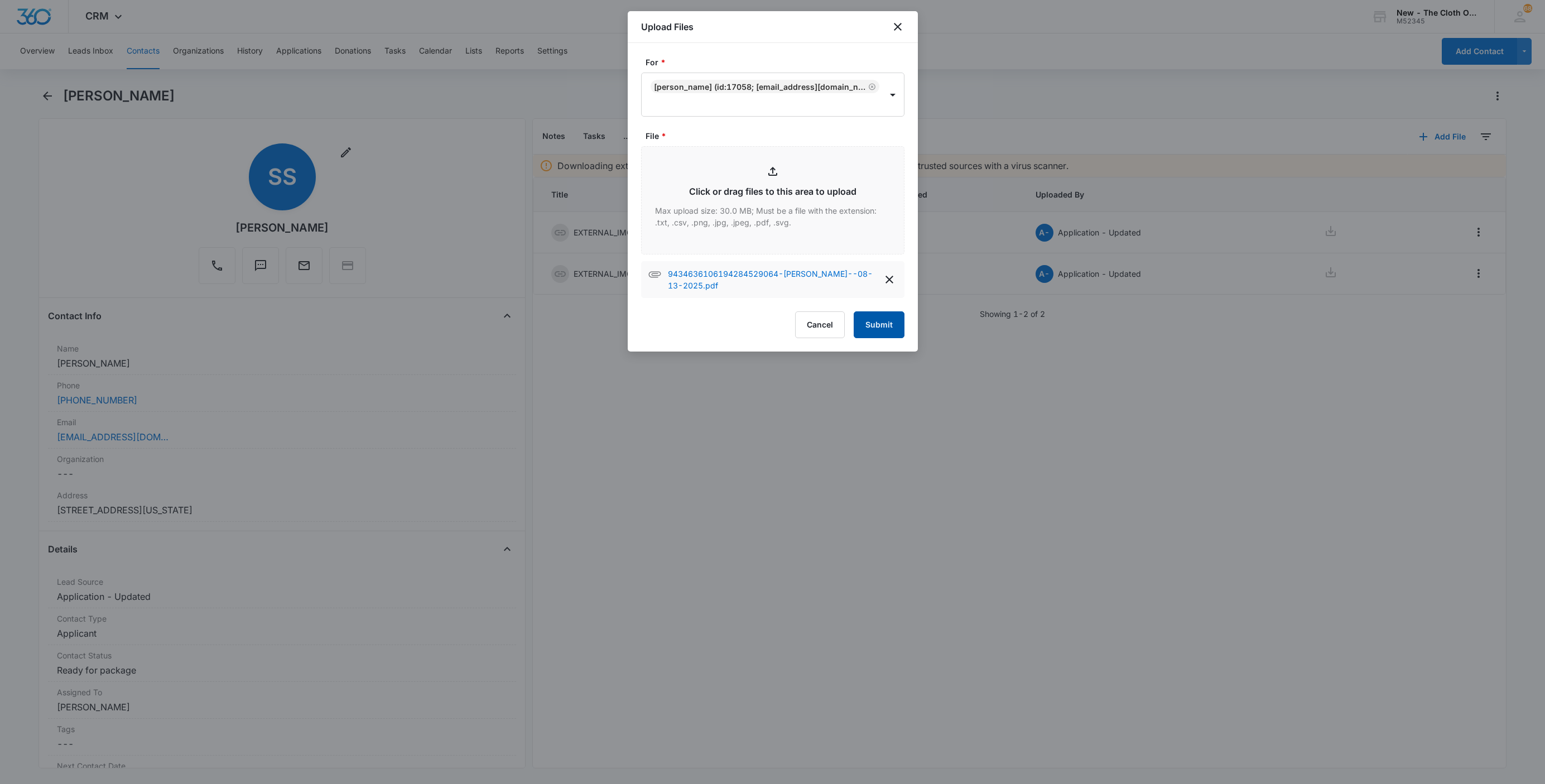
click at [875, 320] on button "Submit" at bounding box center [878, 324] width 51 height 27
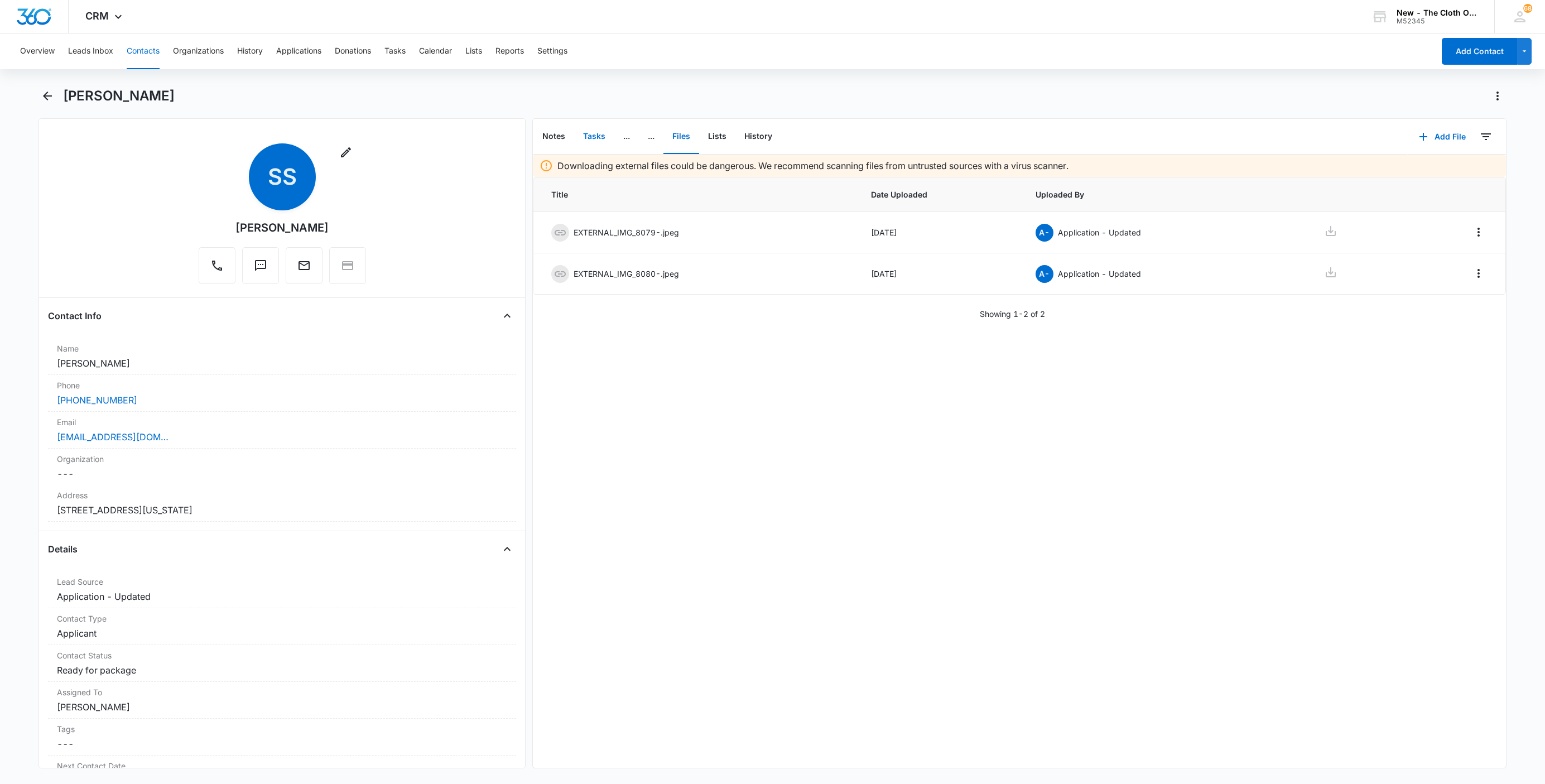
click at [591, 140] on button "Tasks" at bounding box center [594, 136] width 40 height 34
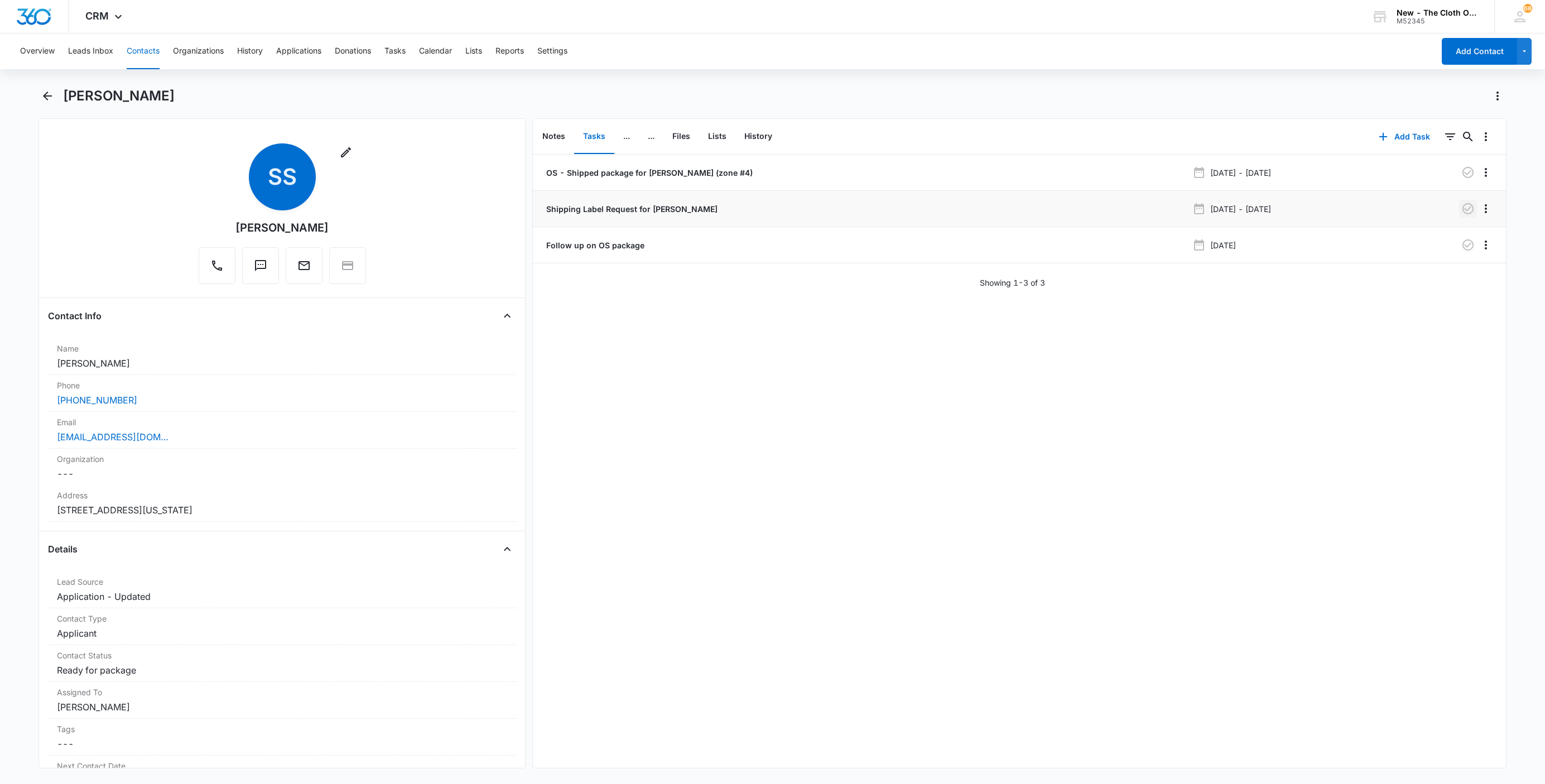
click at [1461, 211] on icon "button" at bounding box center [1468, 208] width 13 height 13
click at [390, 52] on button "Tasks" at bounding box center [395, 51] width 21 height 36
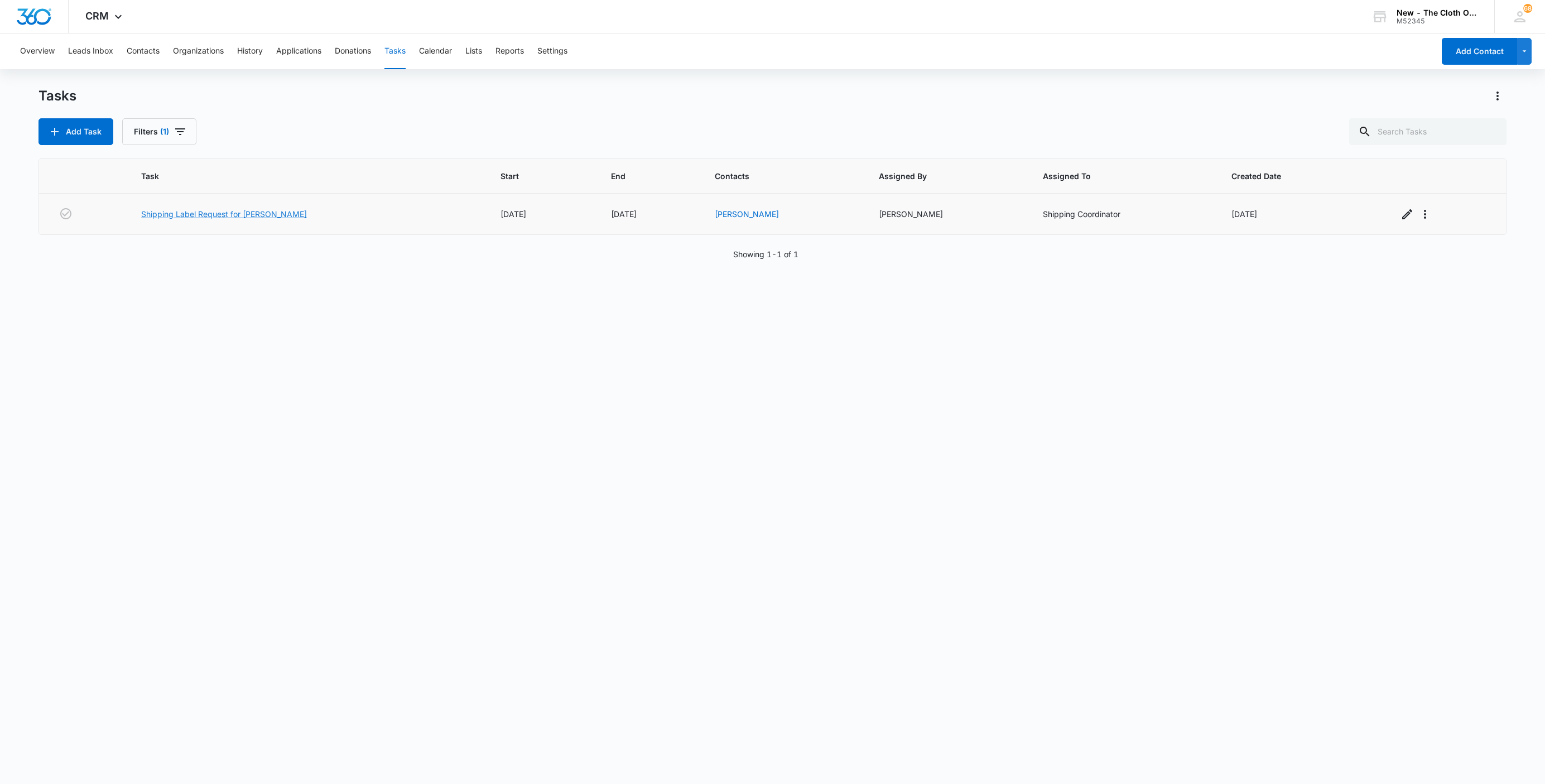
click at [246, 216] on link "Shipping Label Request for [PERSON_NAME]" at bounding box center [224, 214] width 166 height 12
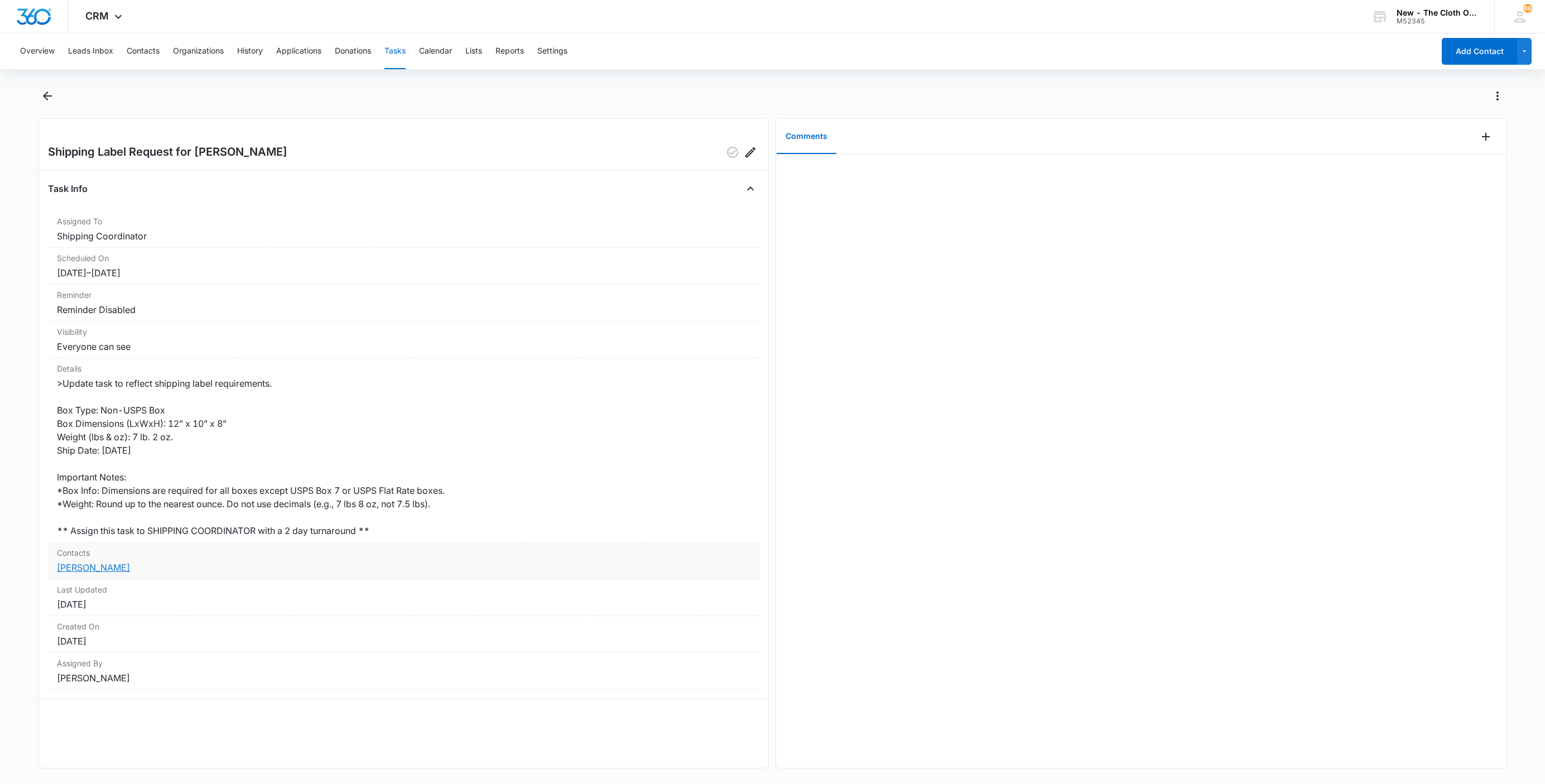
click at [67, 571] on link "[PERSON_NAME]" at bounding box center [93, 568] width 73 height 11
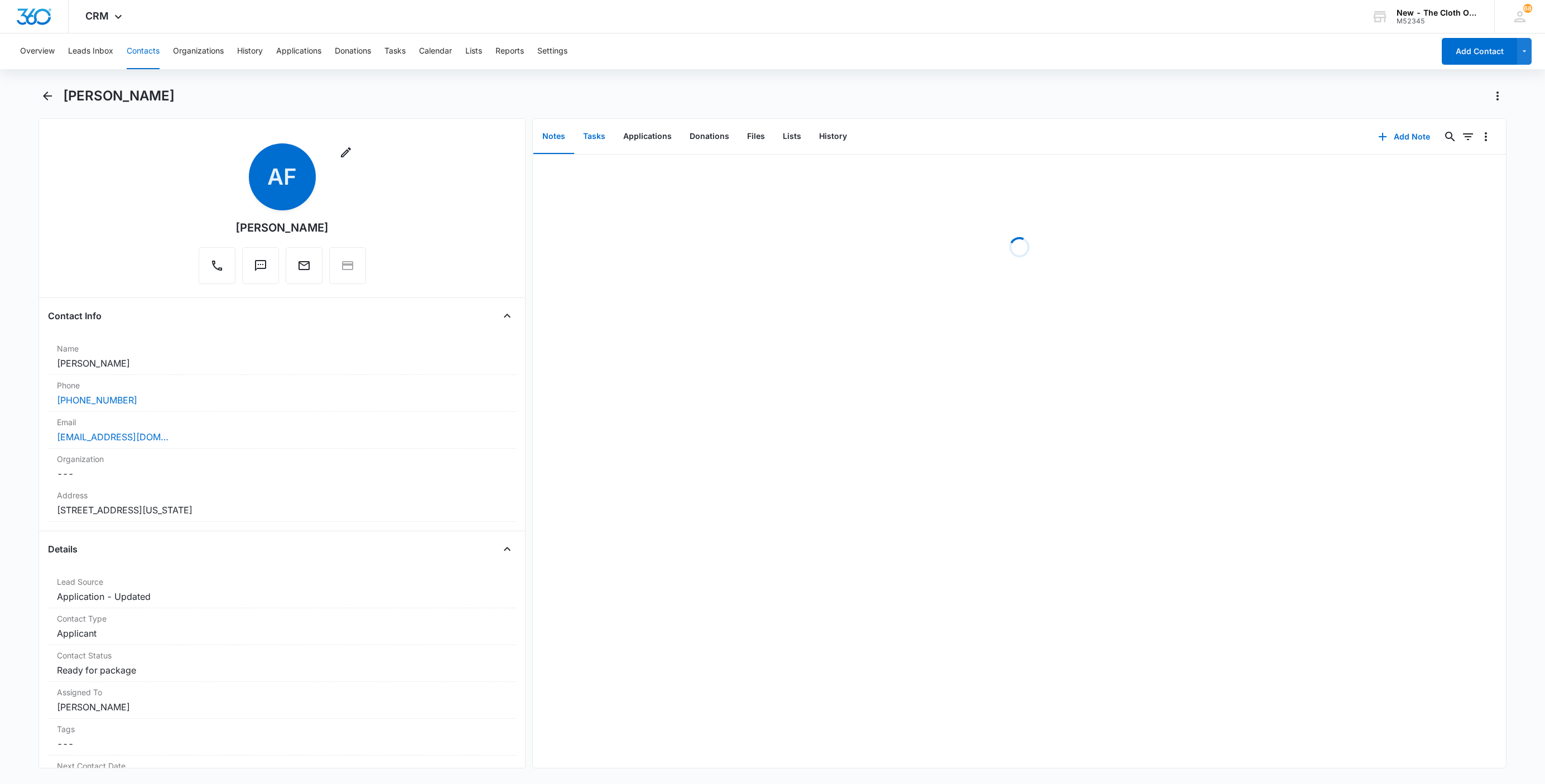
click at [601, 138] on button "Tasks" at bounding box center [594, 136] width 40 height 34
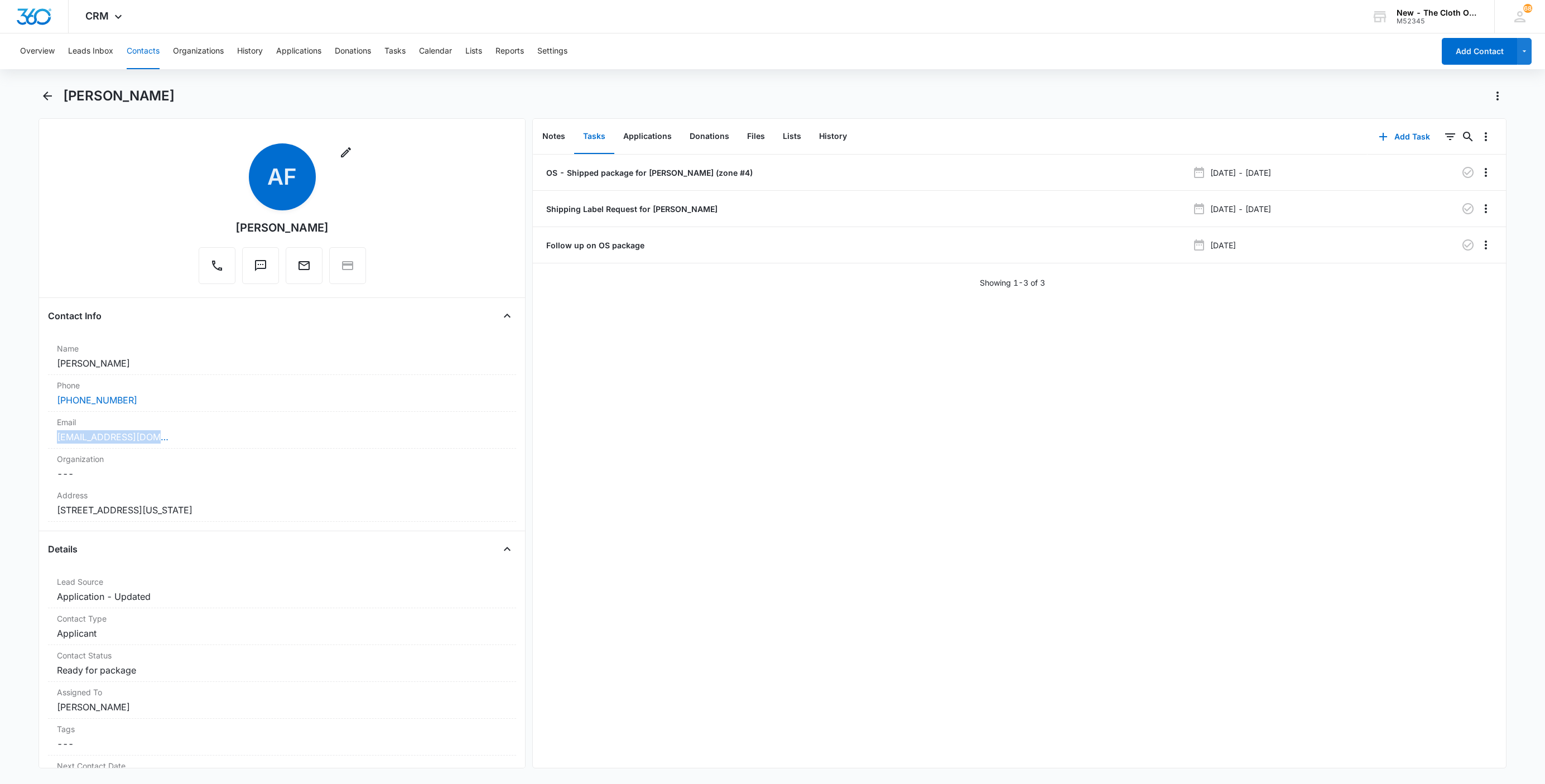
drag, startPoint x: 109, startPoint y: 427, endPoint x: 29, endPoint y: 438, distance: 80.8
click at [29, 438] on main "[PERSON_NAME] Remove AF [PERSON_NAME] Contact Info Name Cancel Save Changes [PE…" at bounding box center [772, 435] width 1545 height 695
copy link "[EMAIL_ADDRESS][DOMAIN_NAME]"
drag, startPoint x: 144, startPoint y: 365, endPoint x: 30, endPoint y: 360, distance: 114.1
click at [30, 360] on main "[PERSON_NAME] Remove AF [PERSON_NAME] Contact Info Name Cancel Save Changes [PE…" at bounding box center [772, 435] width 1545 height 695
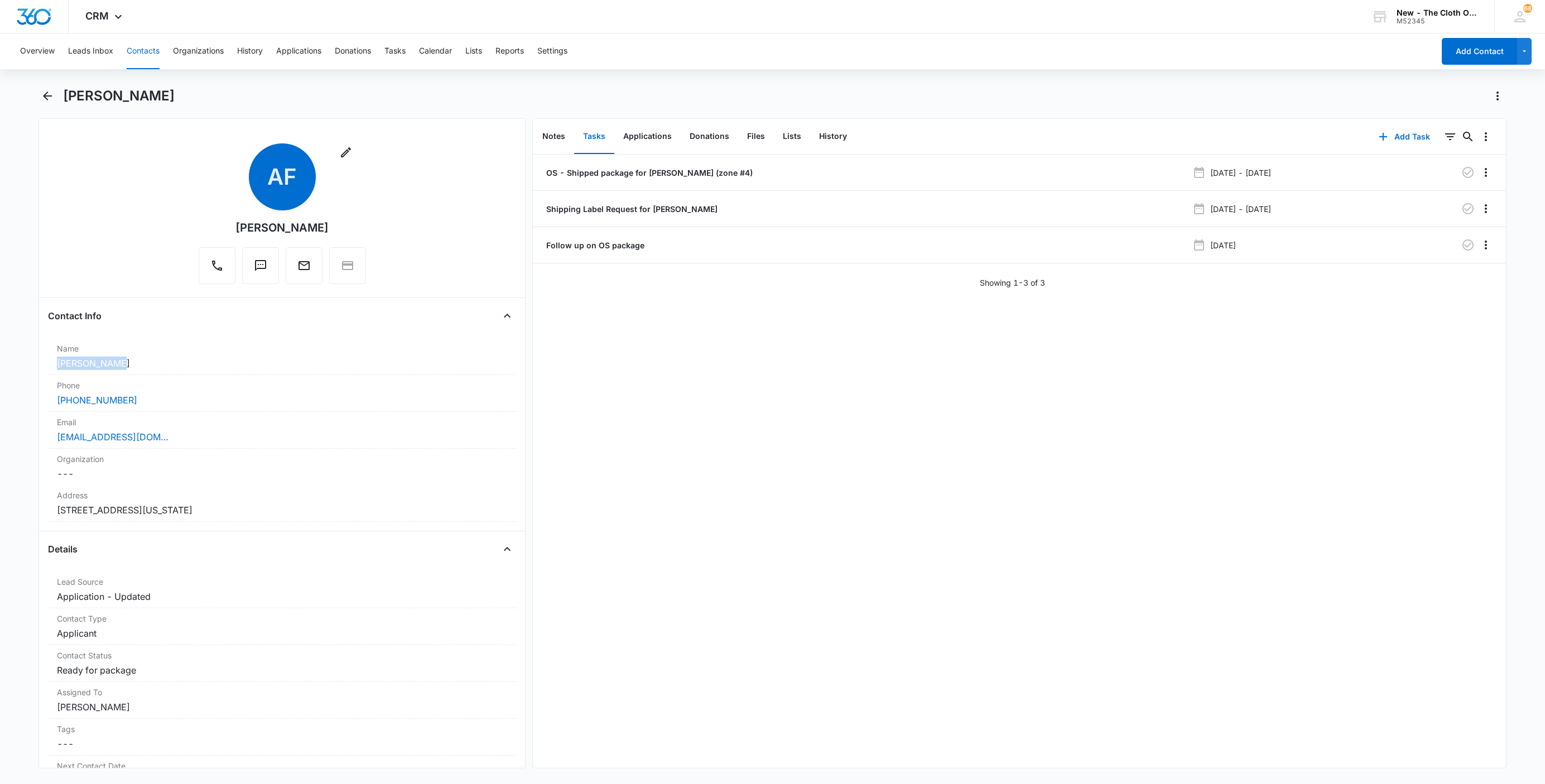
copy dd "[PERSON_NAME]"
drag, startPoint x: 289, startPoint y: 515, endPoint x: -2, endPoint y: 506, distance: 291.1
click at [0, 506] on html "CRM Apps Reputation Websites Forms CRM Email Social Shop Payments POS Ads Intel…" at bounding box center [772, 392] width 1545 height 784
copy dd "[STREET_ADDRESS][US_STATE]"
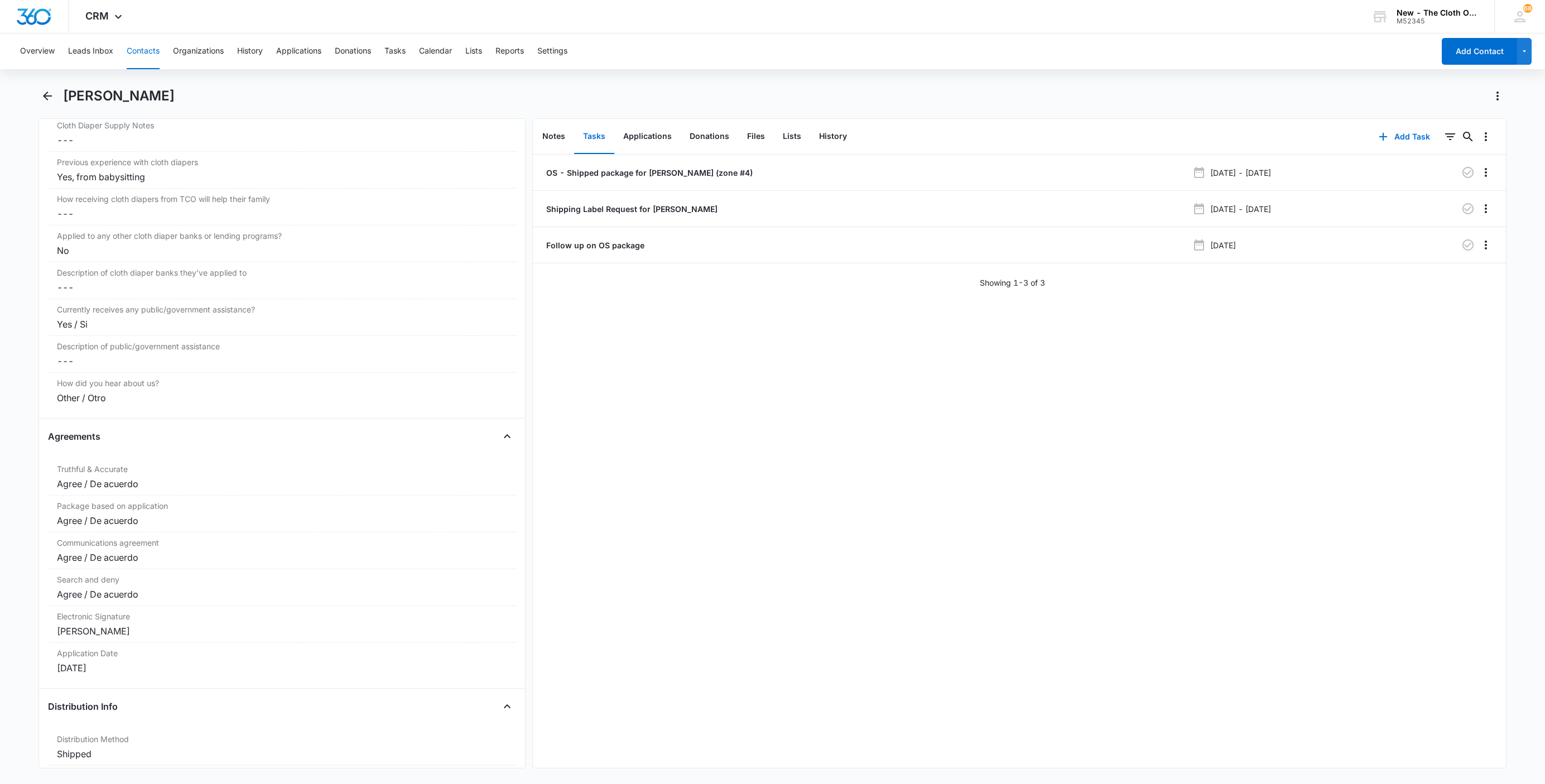
scroll to position [2427, 0]
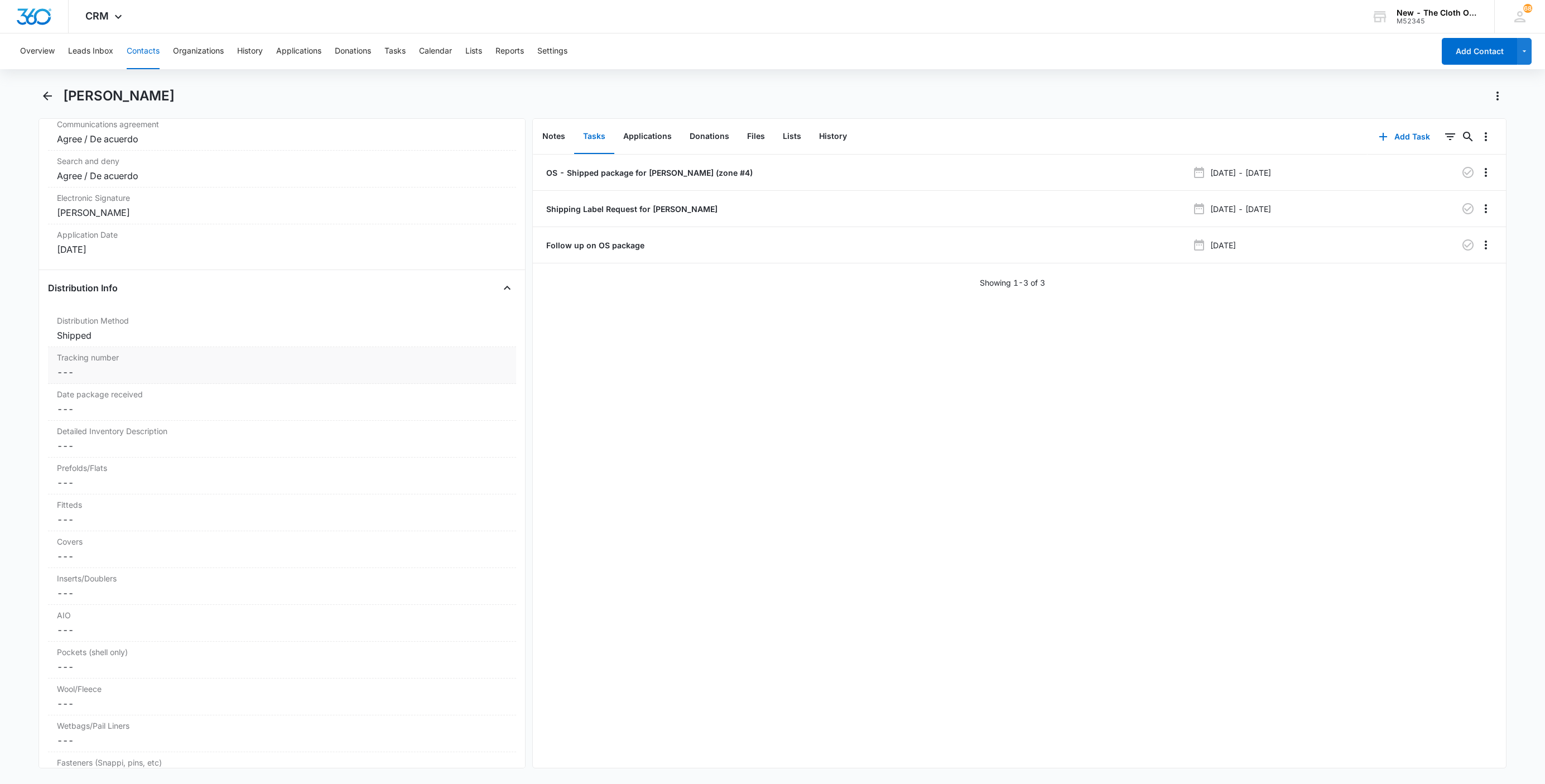
click at [91, 384] on div "Tracking number Cancel Save Changes ---" at bounding box center [282, 365] width 468 height 37
click at [91, 394] on input "Tracking number" at bounding box center [282, 380] width 455 height 27
click at [409, 379] on div "Tracking number USPS Cancel Save Changes" at bounding box center [282, 388] width 468 height 82
click at [415, 392] on input "USPS" at bounding box center [282, 380] width 455 height 27
paste input "9434636106194284529354"
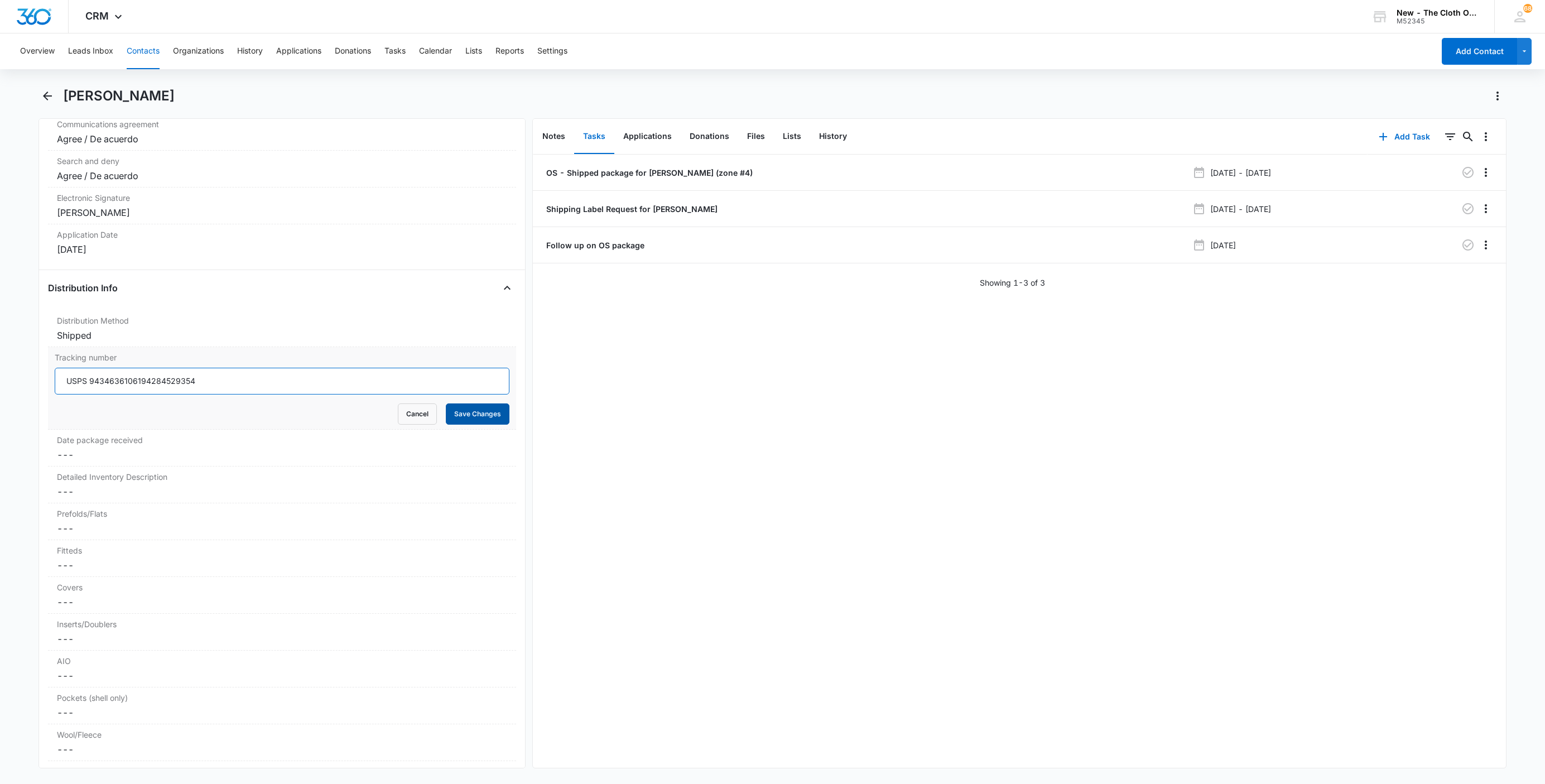
type input "USPS 9434636106194284529354"
click at [459, 423] on button "Save Changes" at bounding box center [478, 414] width 64 height 21
click at [598, 209] on p "Shipping Label Request for [PERSON_NAME]" at bounding box center [631, 209] width 173 height 12
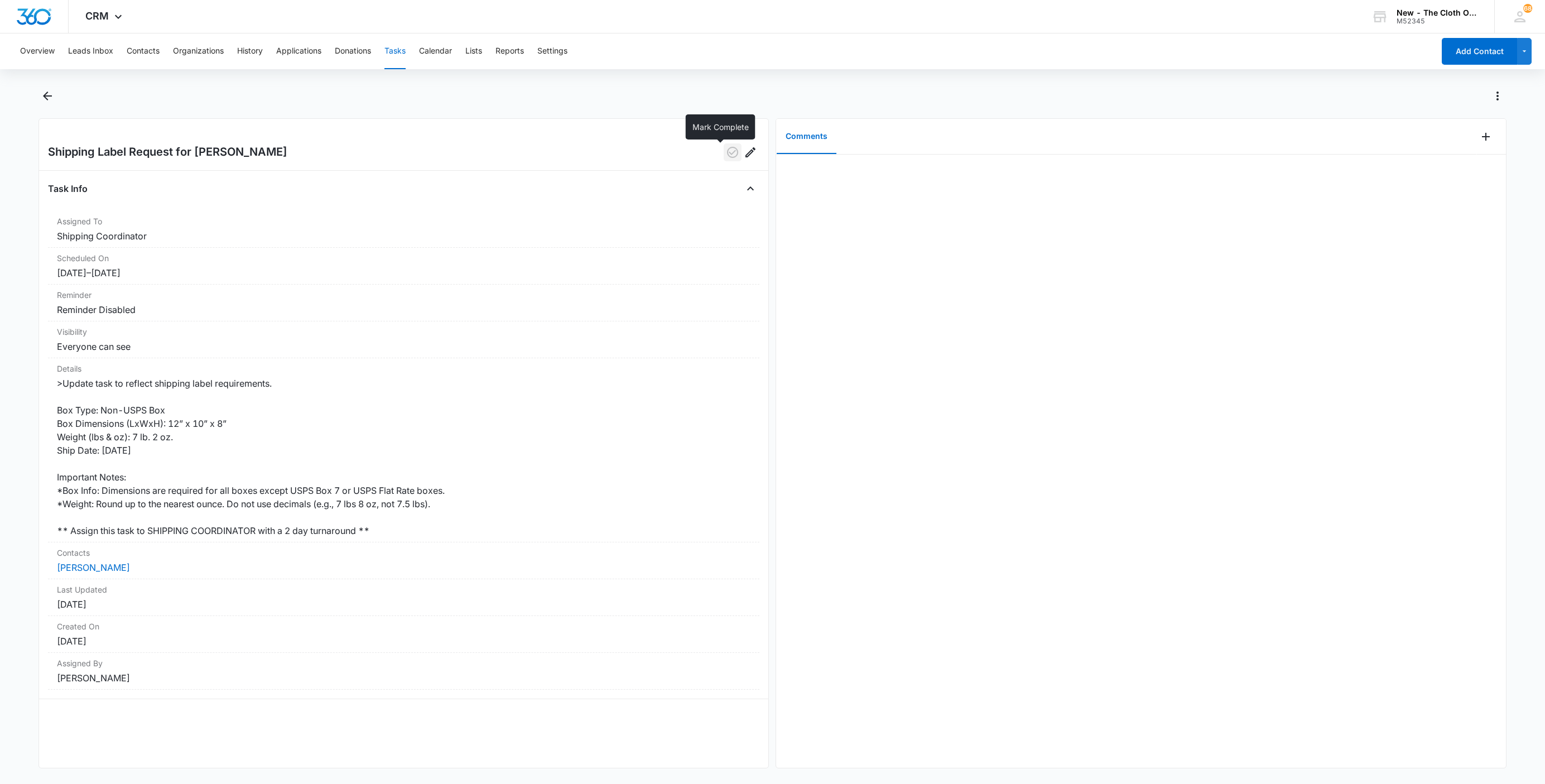
click at [726, 148] on icon "button" at bounding box center [732, 152] width 13 height 13
click at [101, 569] on link "[PERSON_NAME]" at bounding box center [93, 568] width 73 height 11
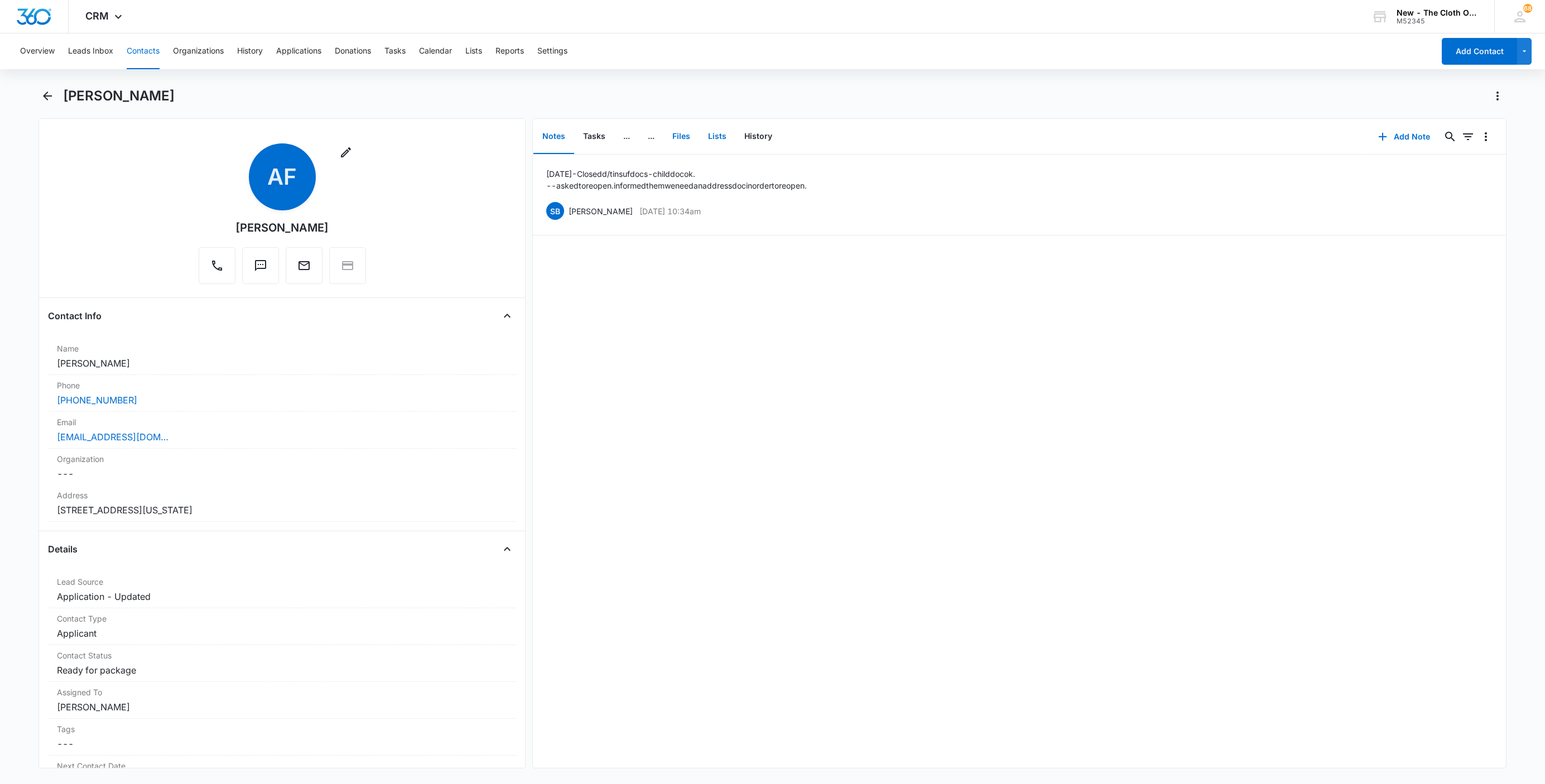
drag, startPoint x: 695, startPoint y: 134, endPoint x: 713, endPoint y: 147, distance: 22.2
click at [695, 134] on button "Files" at bounding box center [680, 136] width 36 height 34
click at [1417, 137] on icon "button" at bounding box center [1423, 136] width 13 height 13
click at [1414, 171] on div "Upload Files" at bounding box center [1426, 172] width 45 height 8
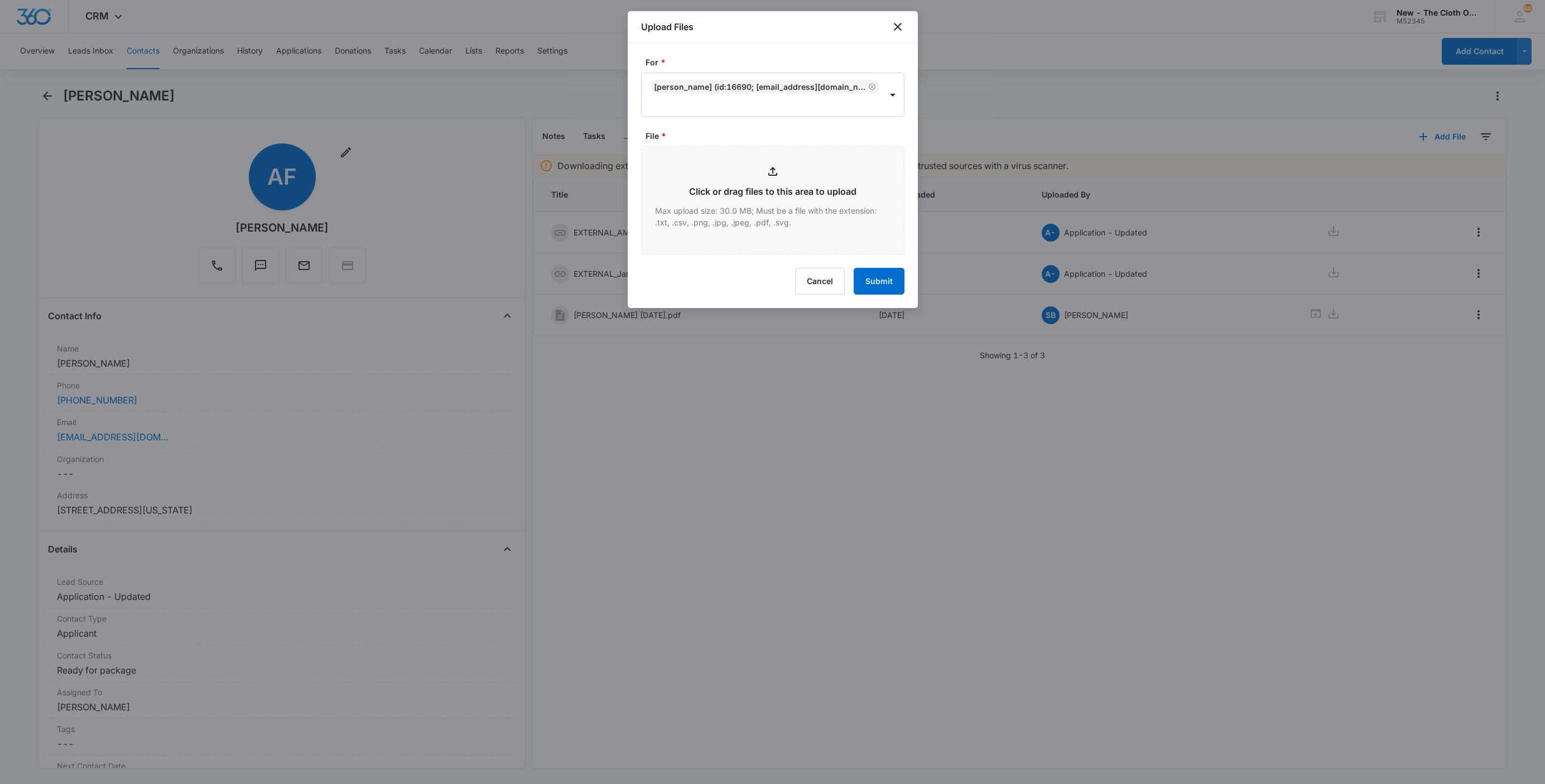
type input "C:\fakepath\9434636106194284529354--[PERSON_NAME]---08-13-2025.pdf"
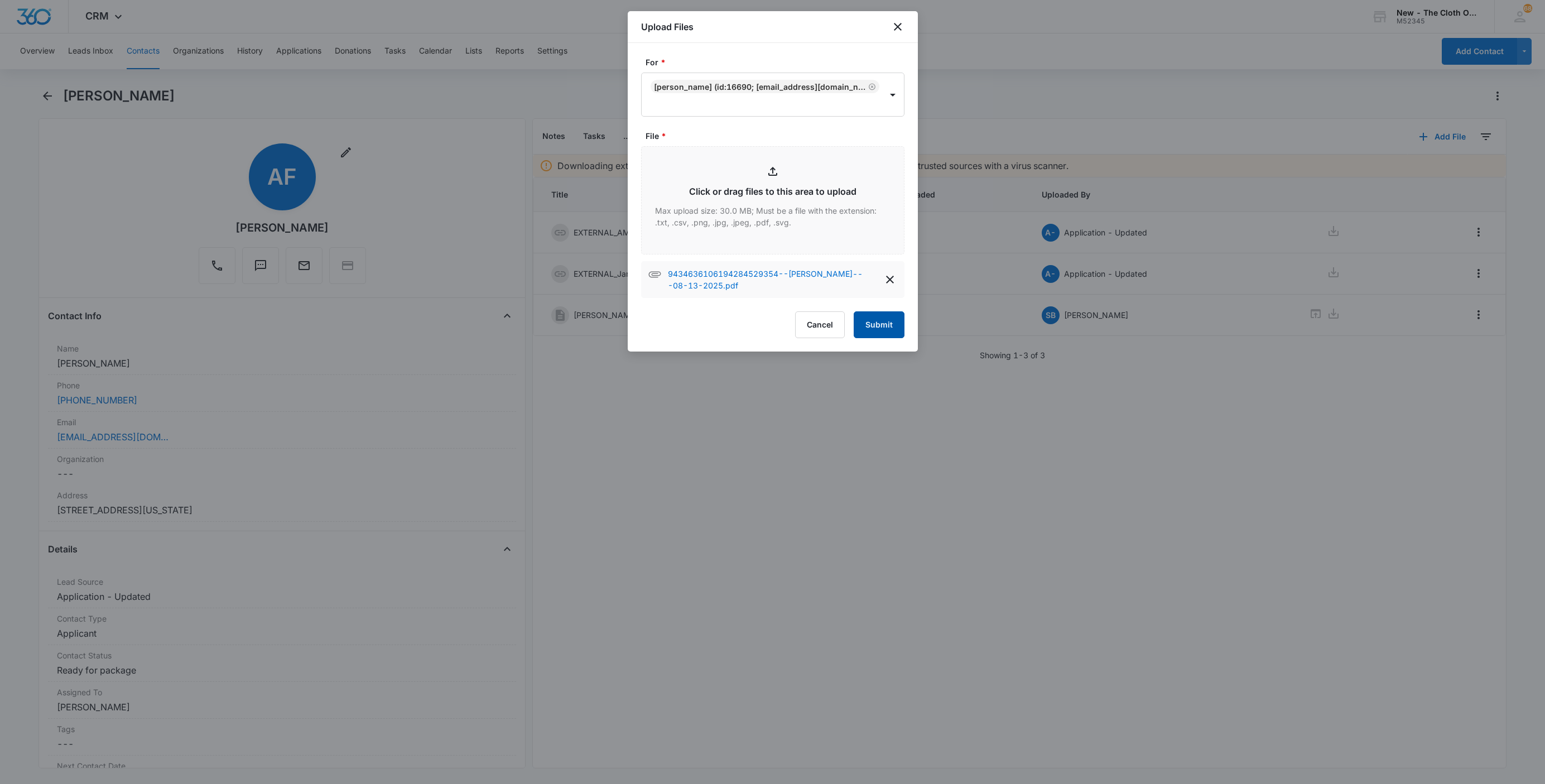
click at [878, 329] on button "Submit" at bounding box center [878, 324] width 51 height 27
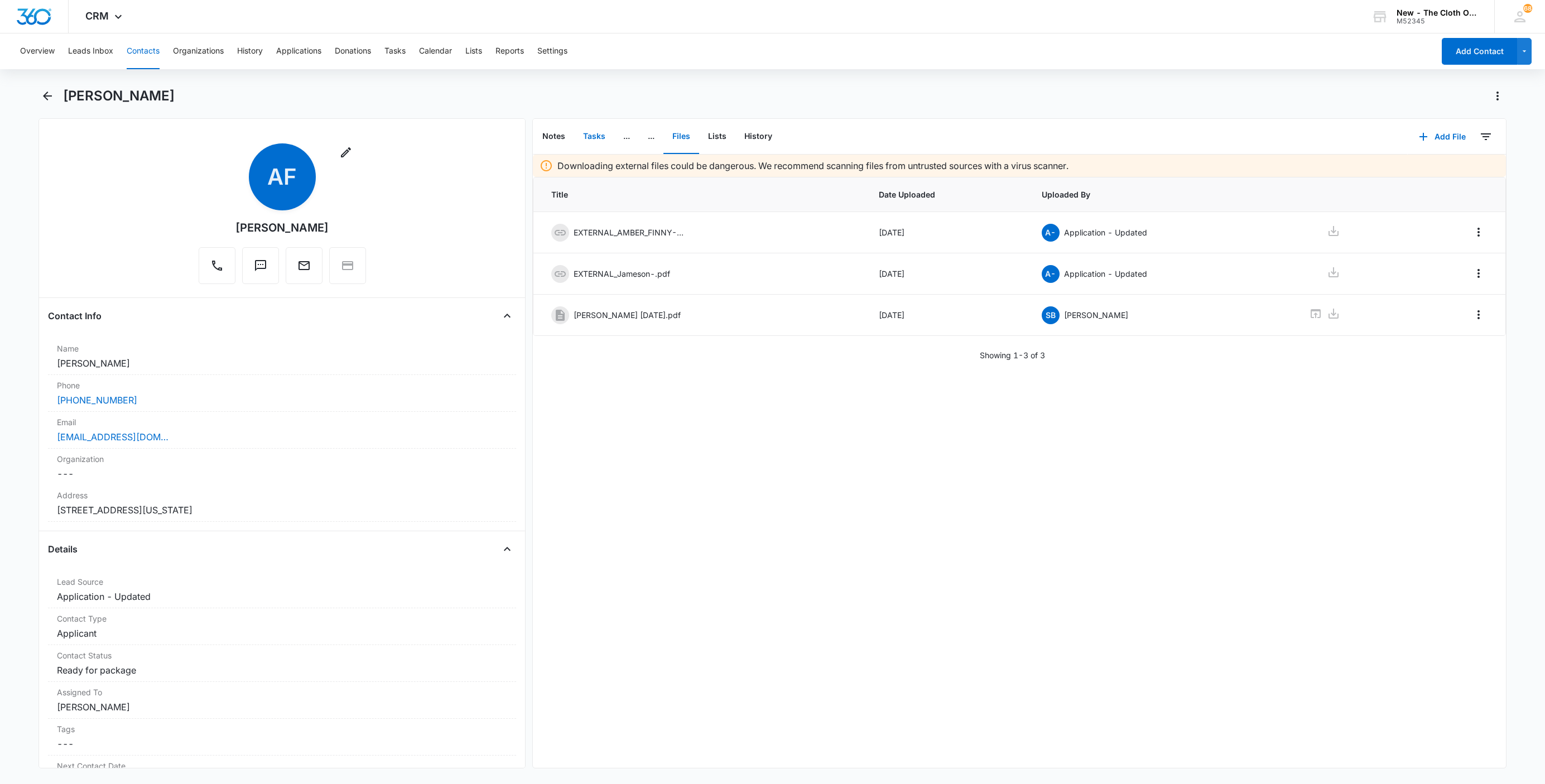
click at [593, 131] on button "Tasks" at bounding box center [594, 136] width 40 height 34
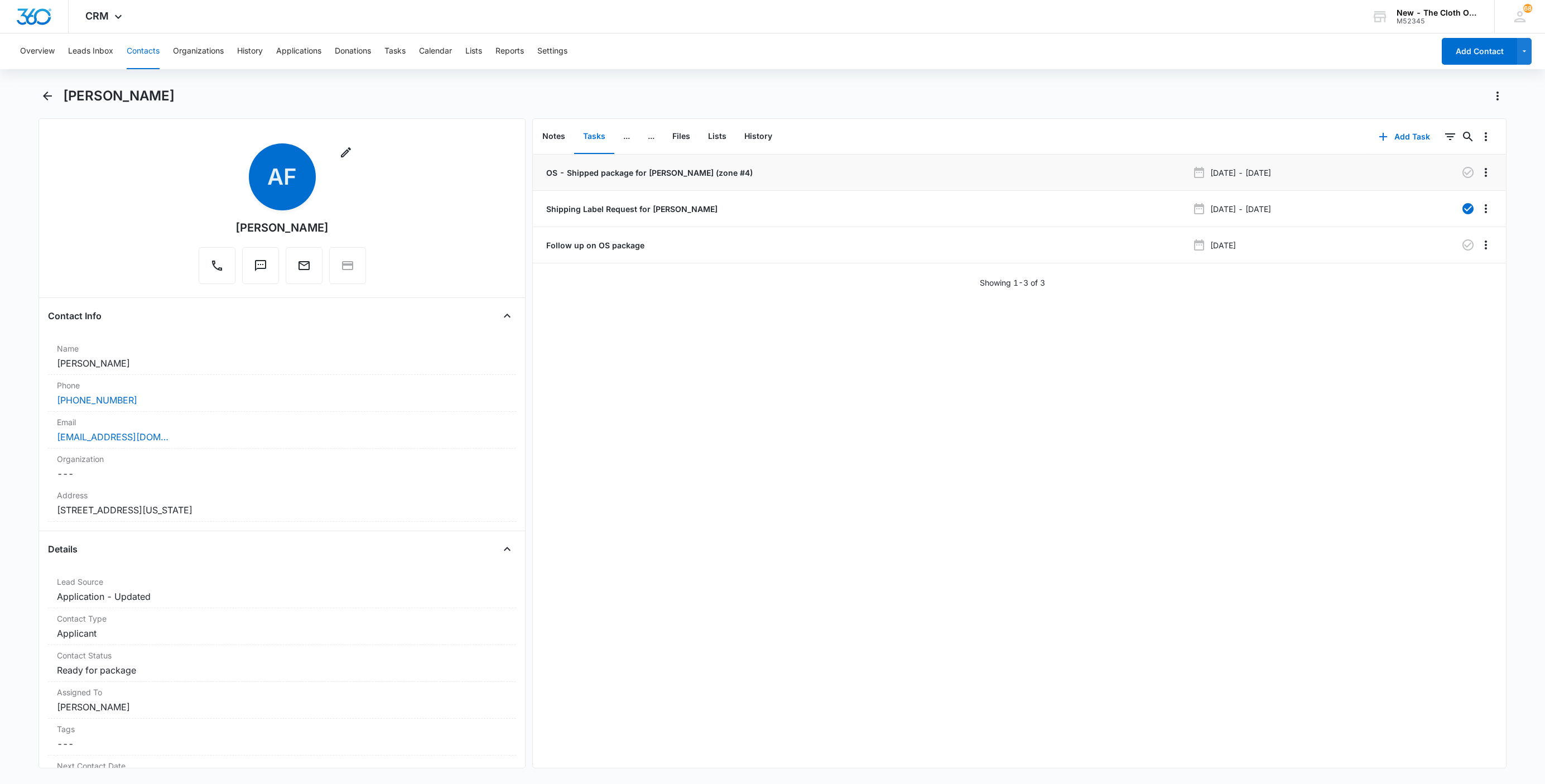
click at [679, 173] on p "OS - Shipped package for [PERSON_NAME] (zone #4)" at bounding box center [648, 172] width 209 height 12
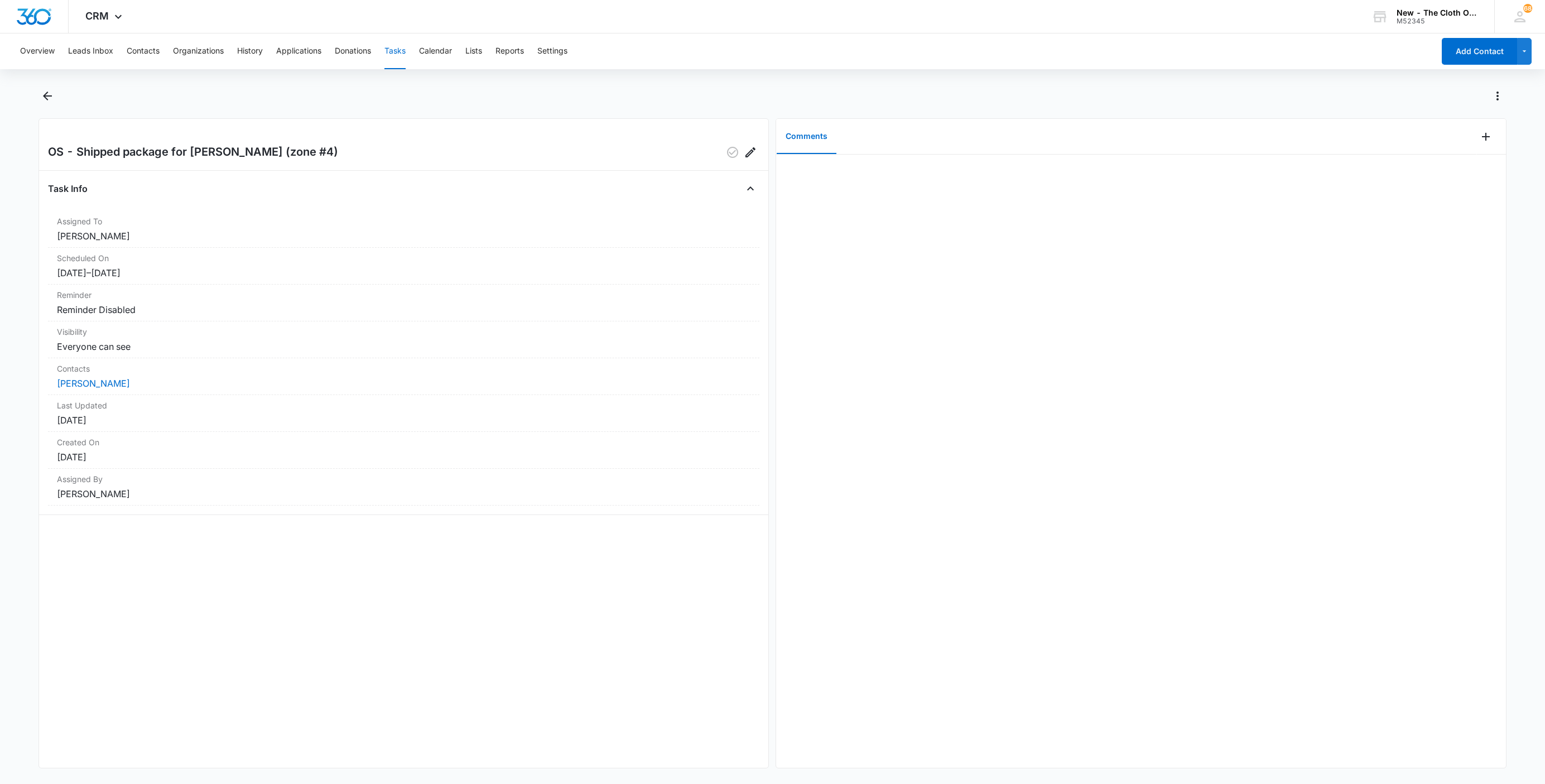
click at [1477, 145] on div at bounding box center [1491, 137] width 29 height 36
click at [1479, 140] on icon "Add Comment" at bounding box center [1485, 136] width 13 height 13
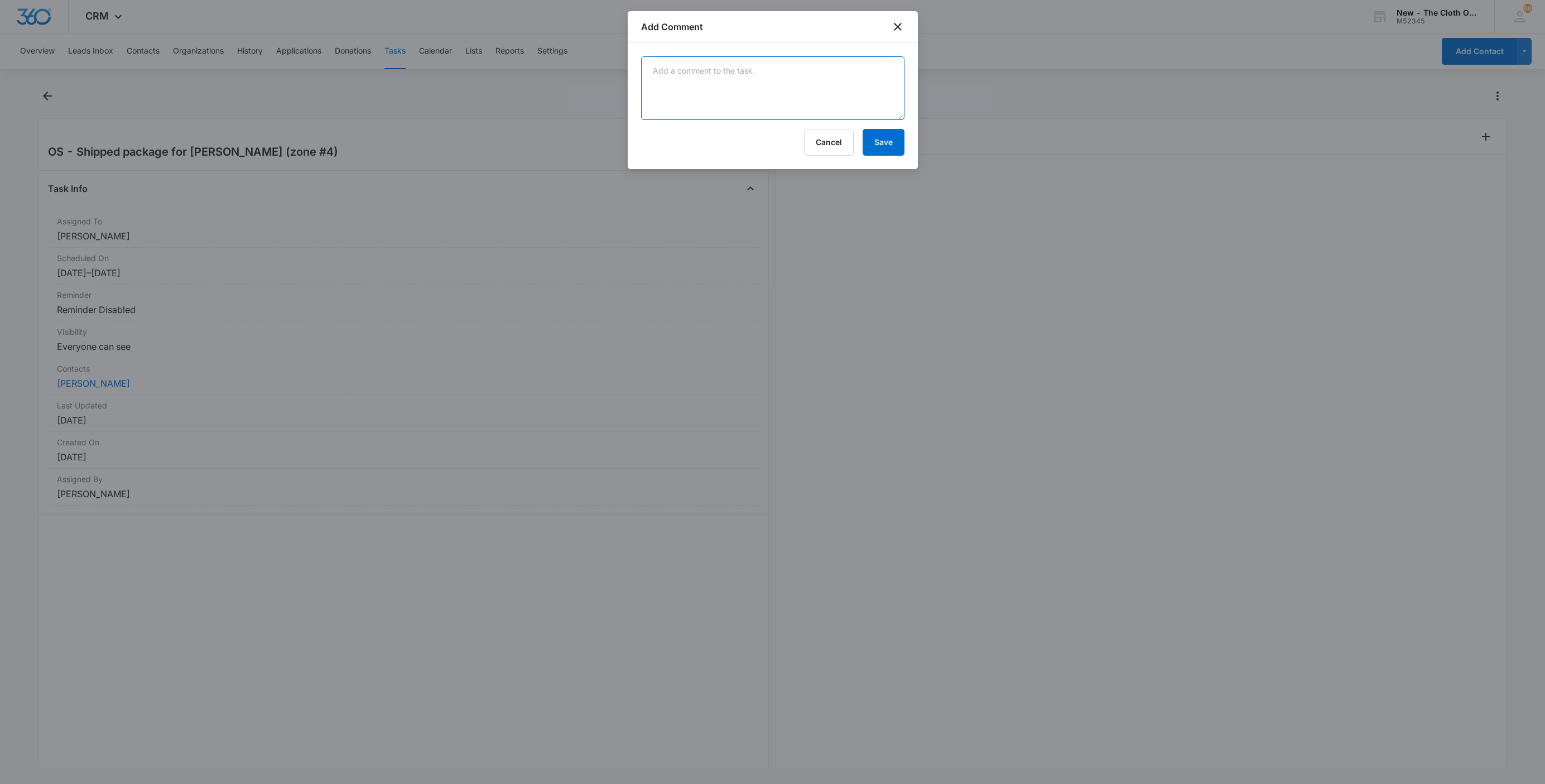
click at [830, 91] on textarea at bounding box center [773, 88] width 263 height 64
paste textarea "9434636106194284529354"
type textarea "9434636106194284529354"
click at [884, 146] on button "Save" at bounding box center [883, 142] width 42 height 27
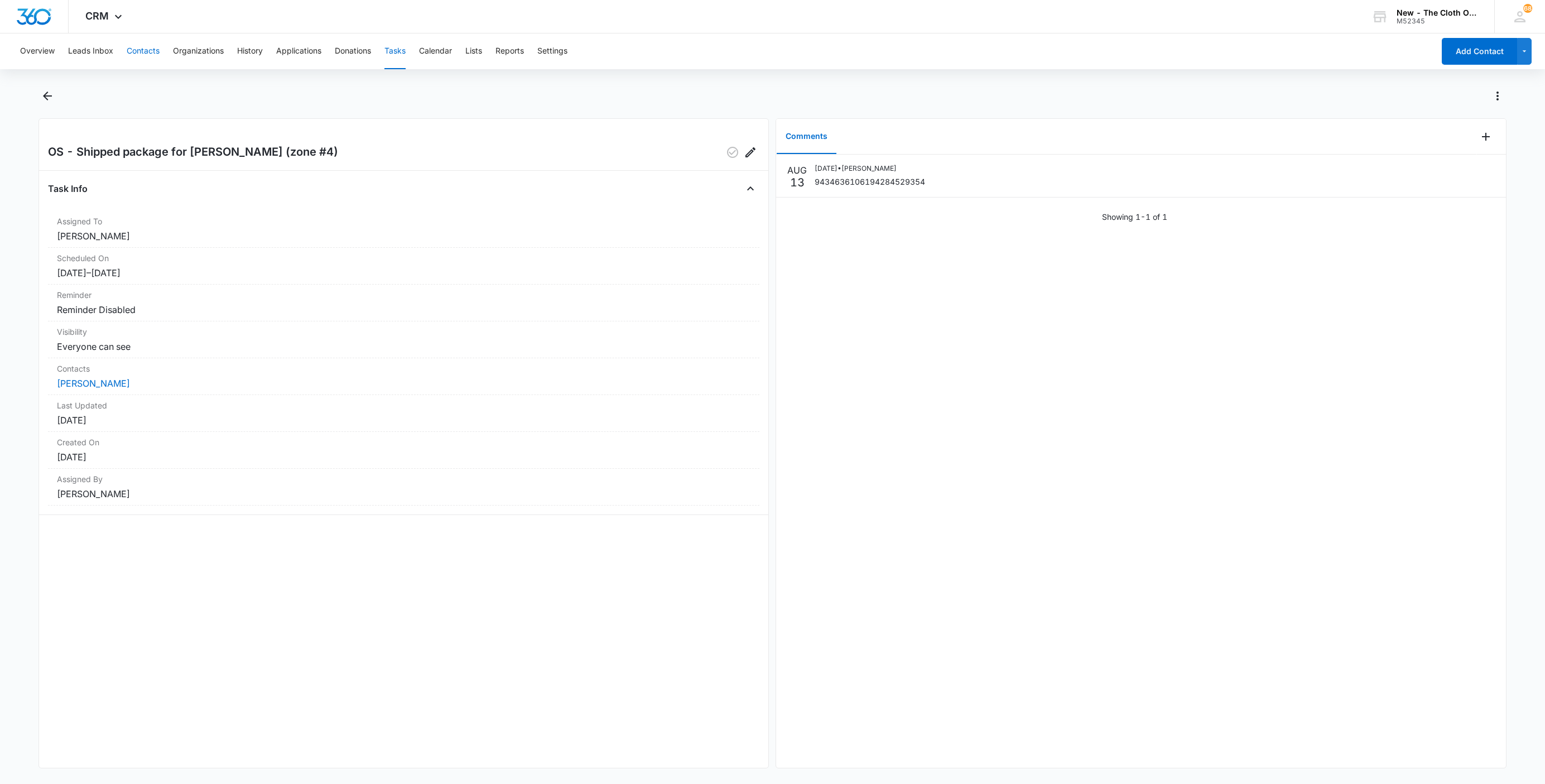
click at [150, 47] on button "Contacts" at bounding box center [143, 51] width 33 height 36
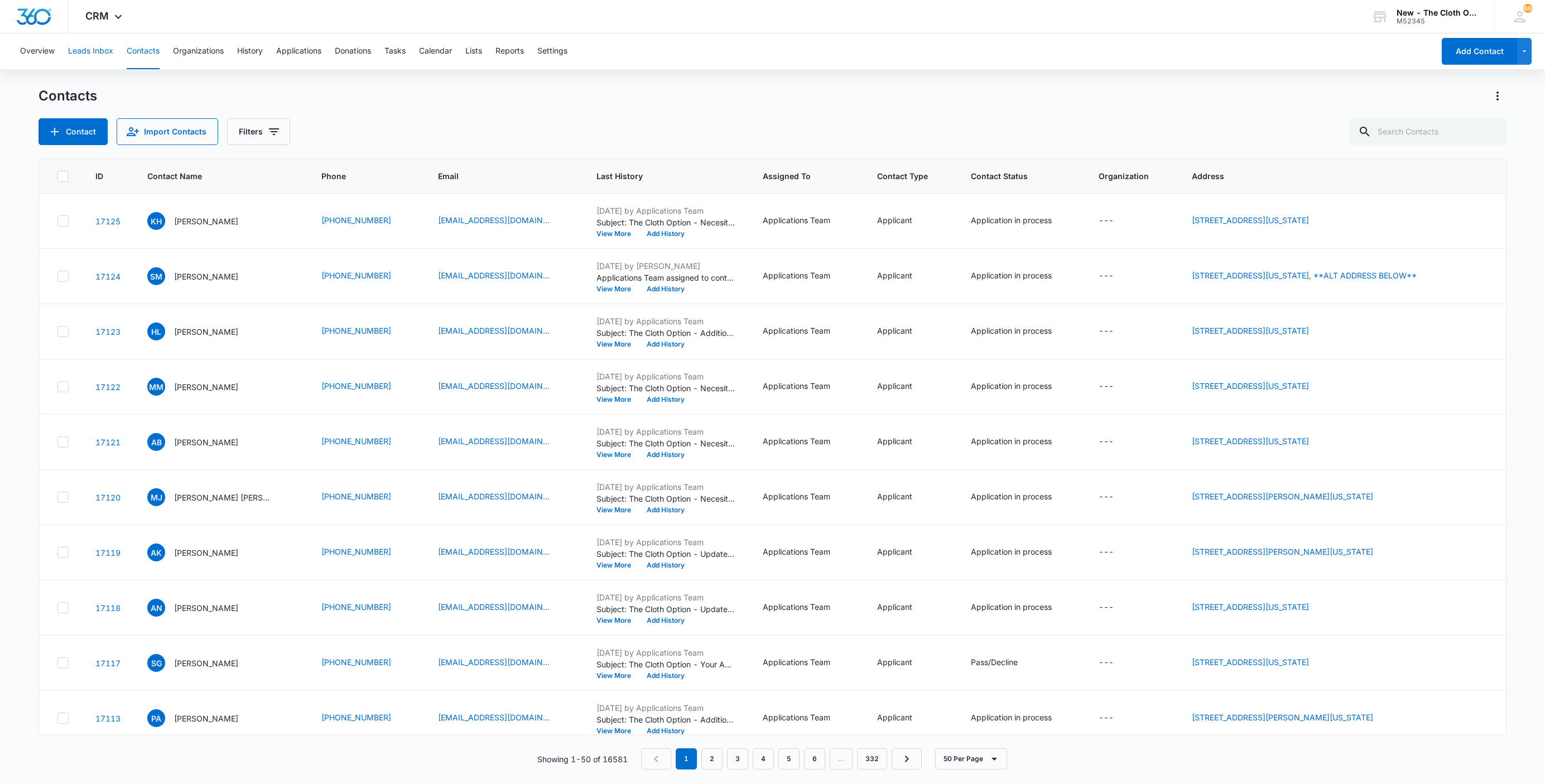
click at [82, 60] on button "Leads Inbox" at bounding box center [90, 51] width 45 height 36
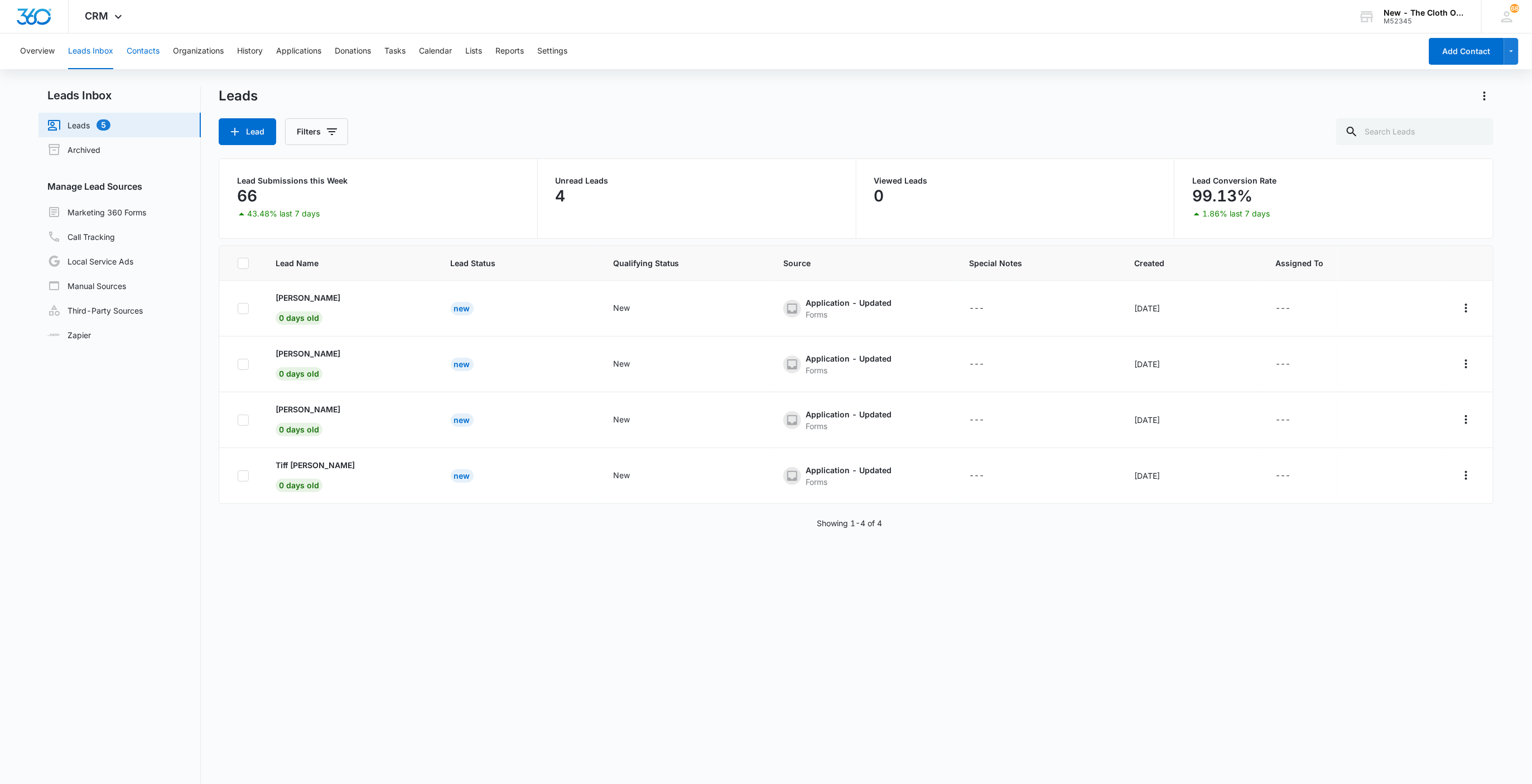
click at [142, 56] on button "Contacts" at bounding box center [143, 51] width 33 height 36
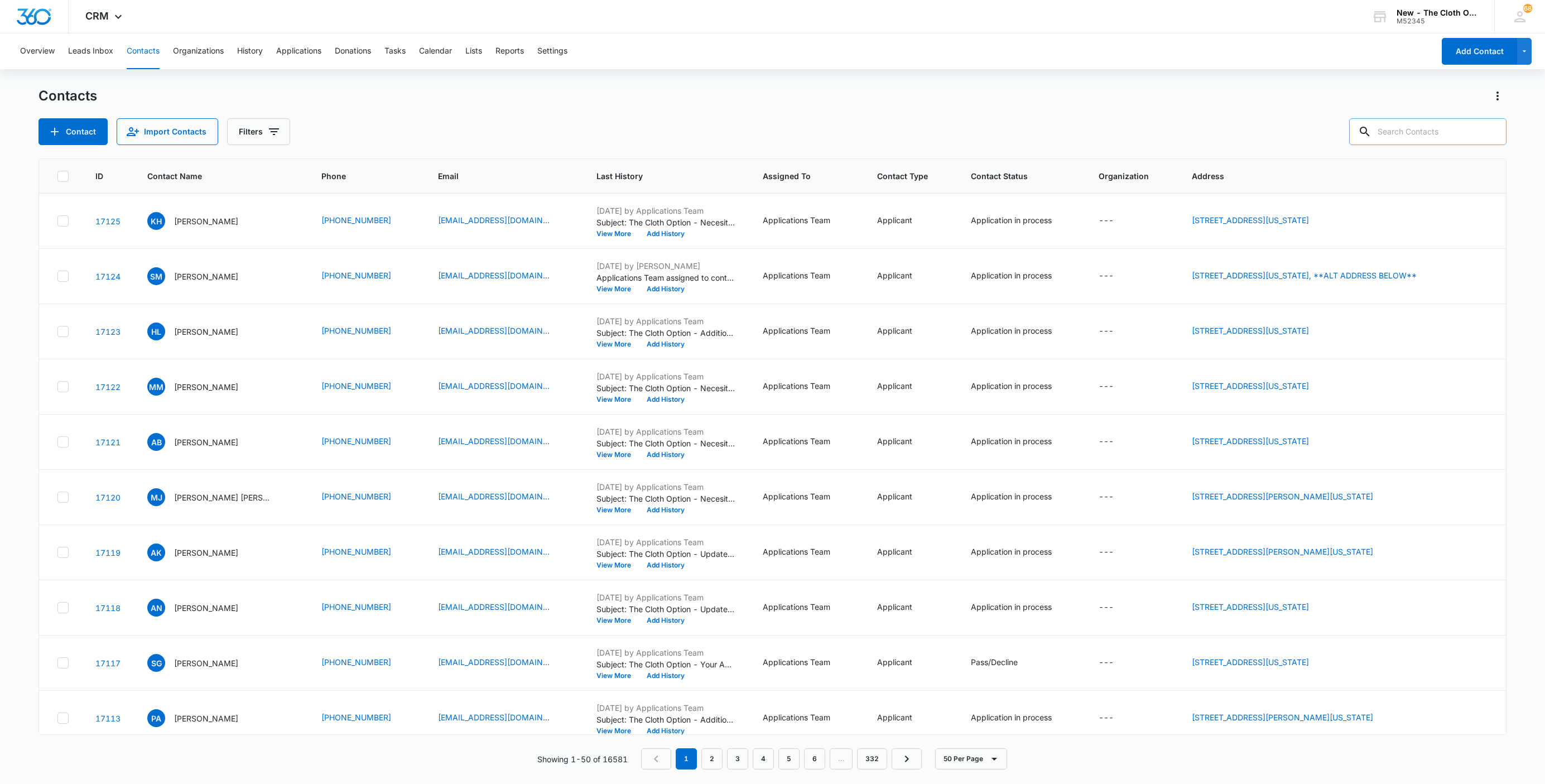
click at [1403, 134] on input "text" at bounding box center [1428, 132] width 157 height 27
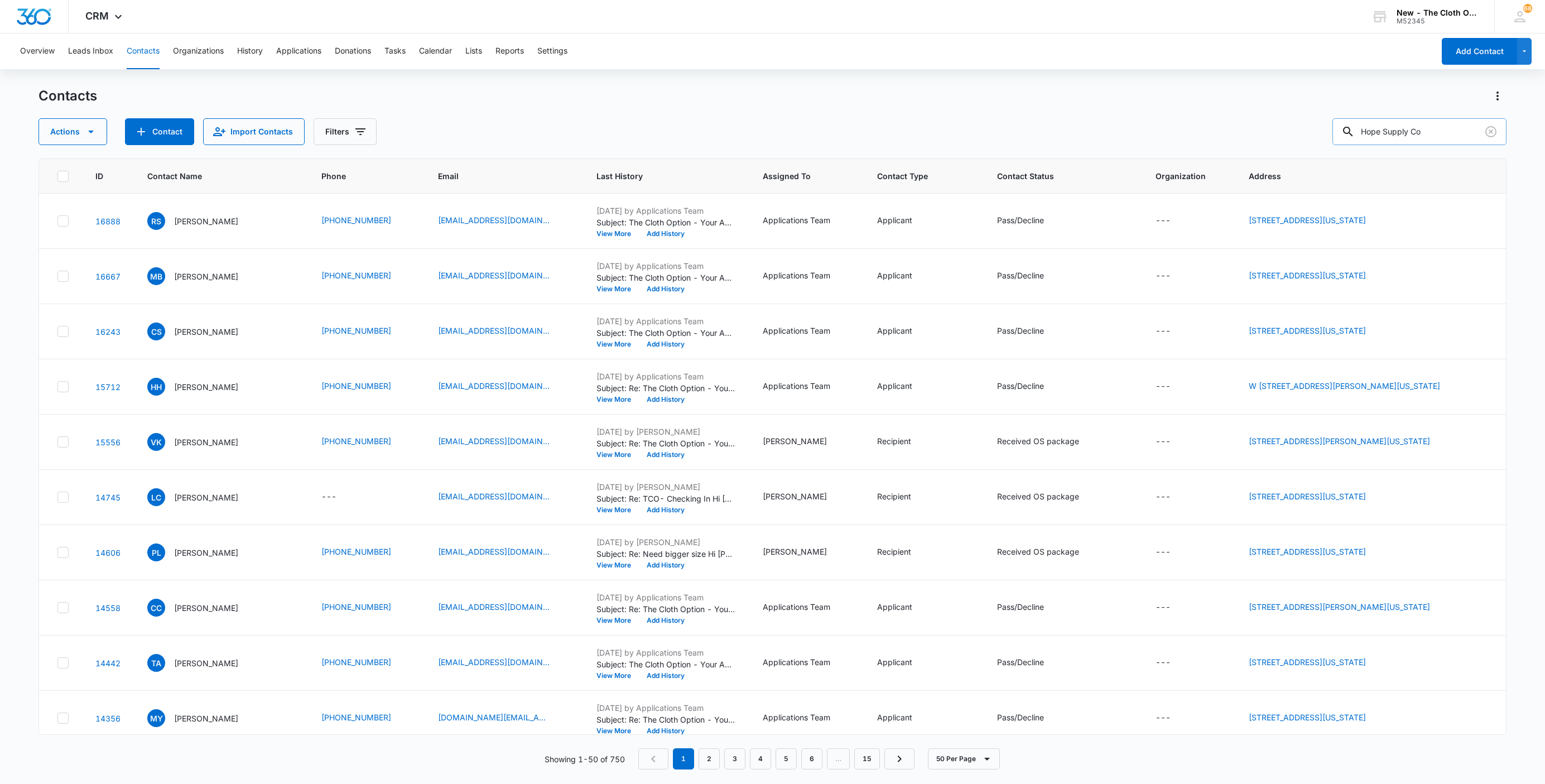
click at [1398, 133] on input "Hope Supply Co" at bounding box center [1419, 132] width 174 height 27
type input "[DOMAIN_NAME]"
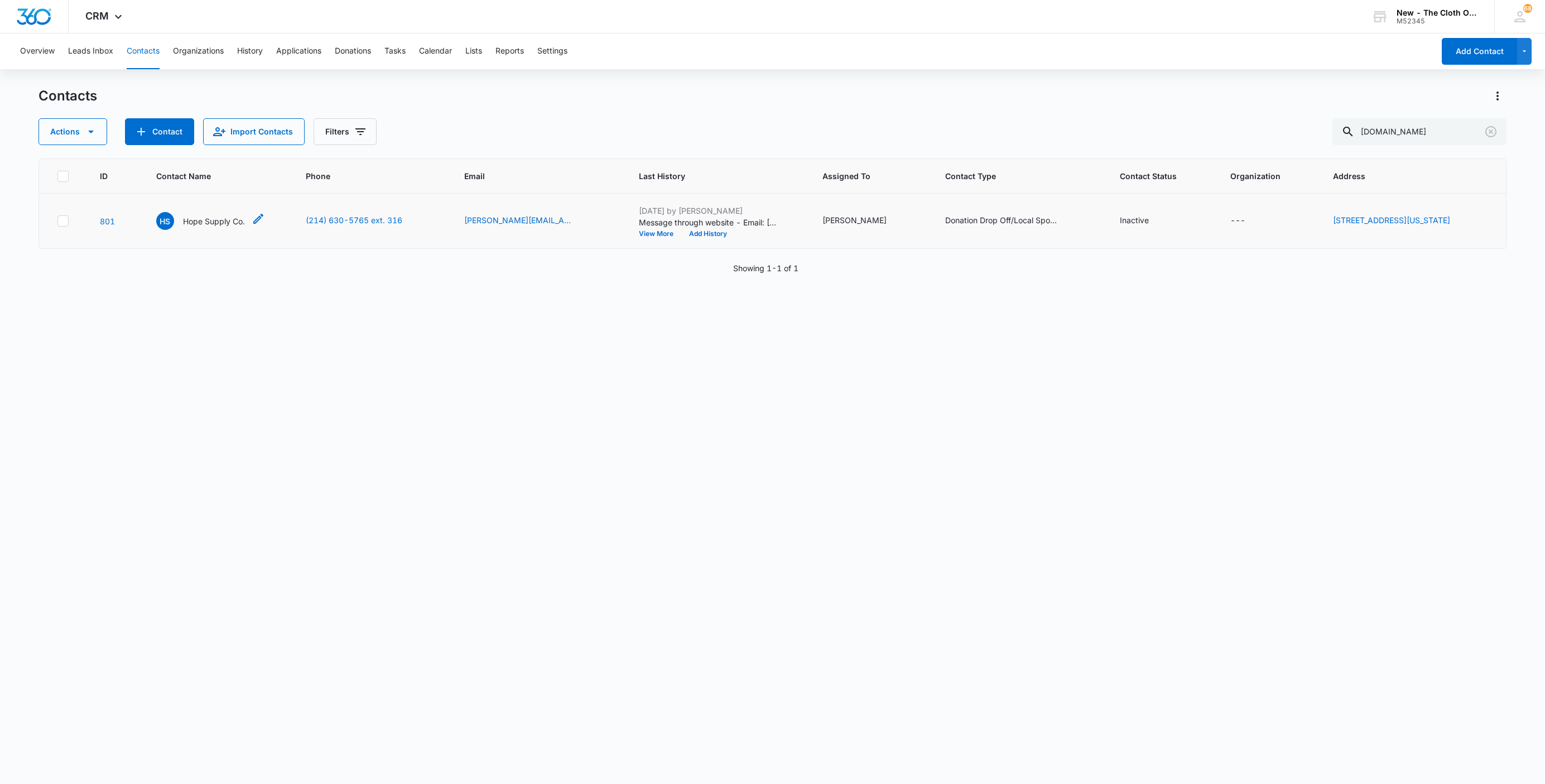
click at [213, 223] on p "Hope Supply Co." at bounding box center [213, 221] width 62 height 12
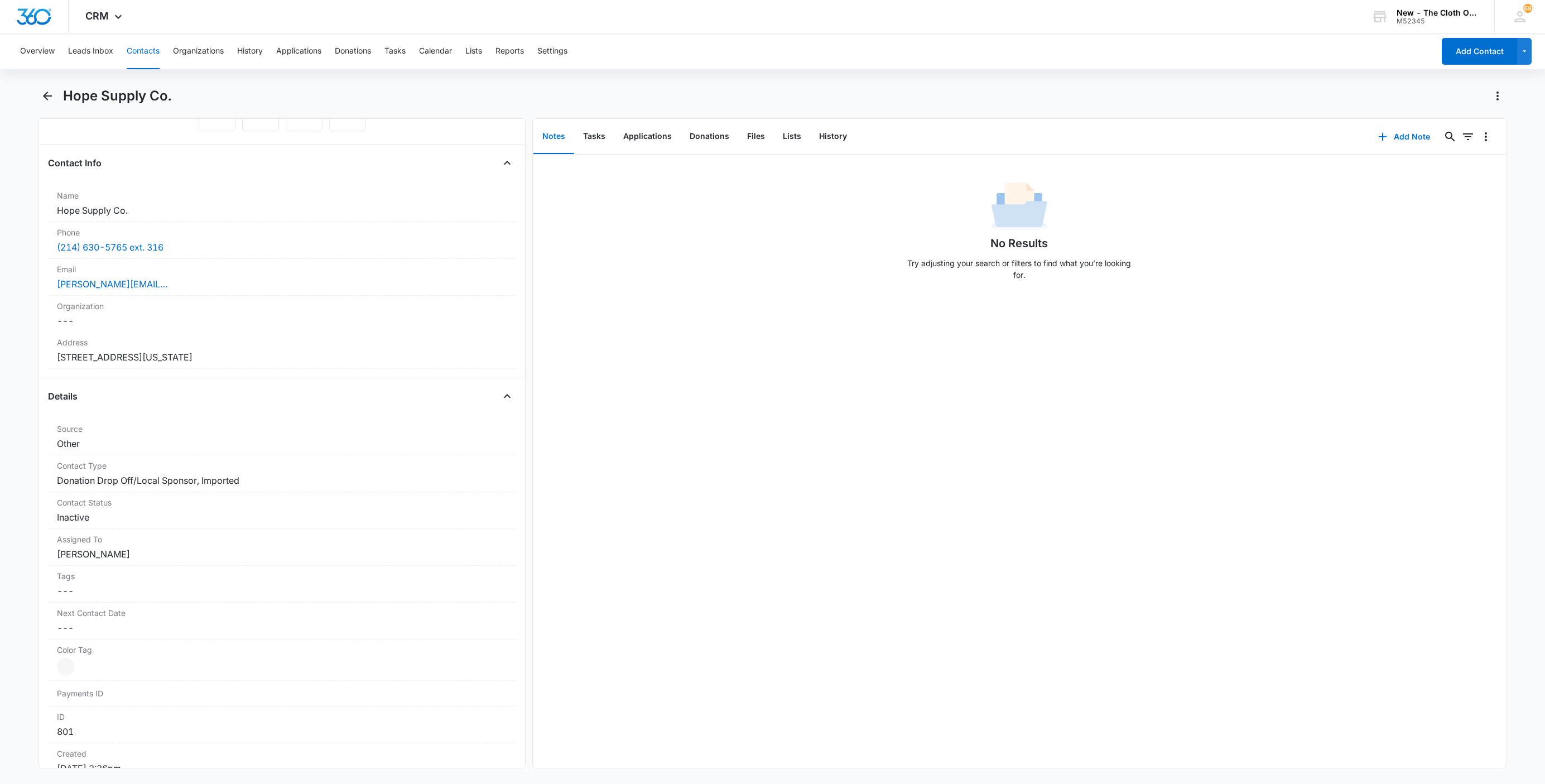
scroll to position [167, 0]
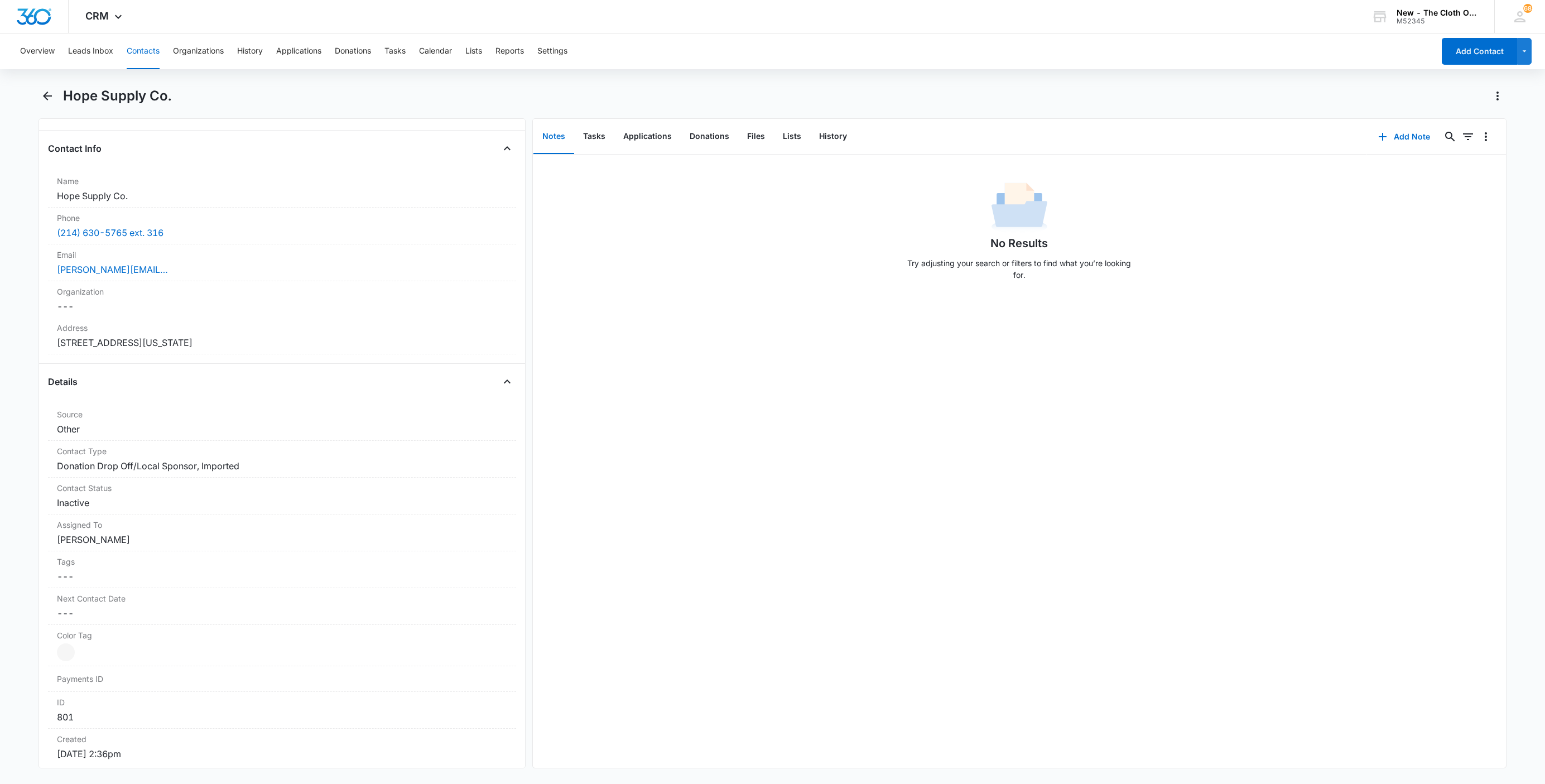
click at [114, 96] on h1 "Hope Supply Co." at bounding box center [117, 95] width 109 height 17
click at [114, 97] on h1 "Hope Supply Co." at bounding box center [117, 95] width 109 height 17
copy div "Hope Supply Co. Remove"
click at [591, 128] on button "Tasks" at bounding box center [594, 136] width 40 height 34
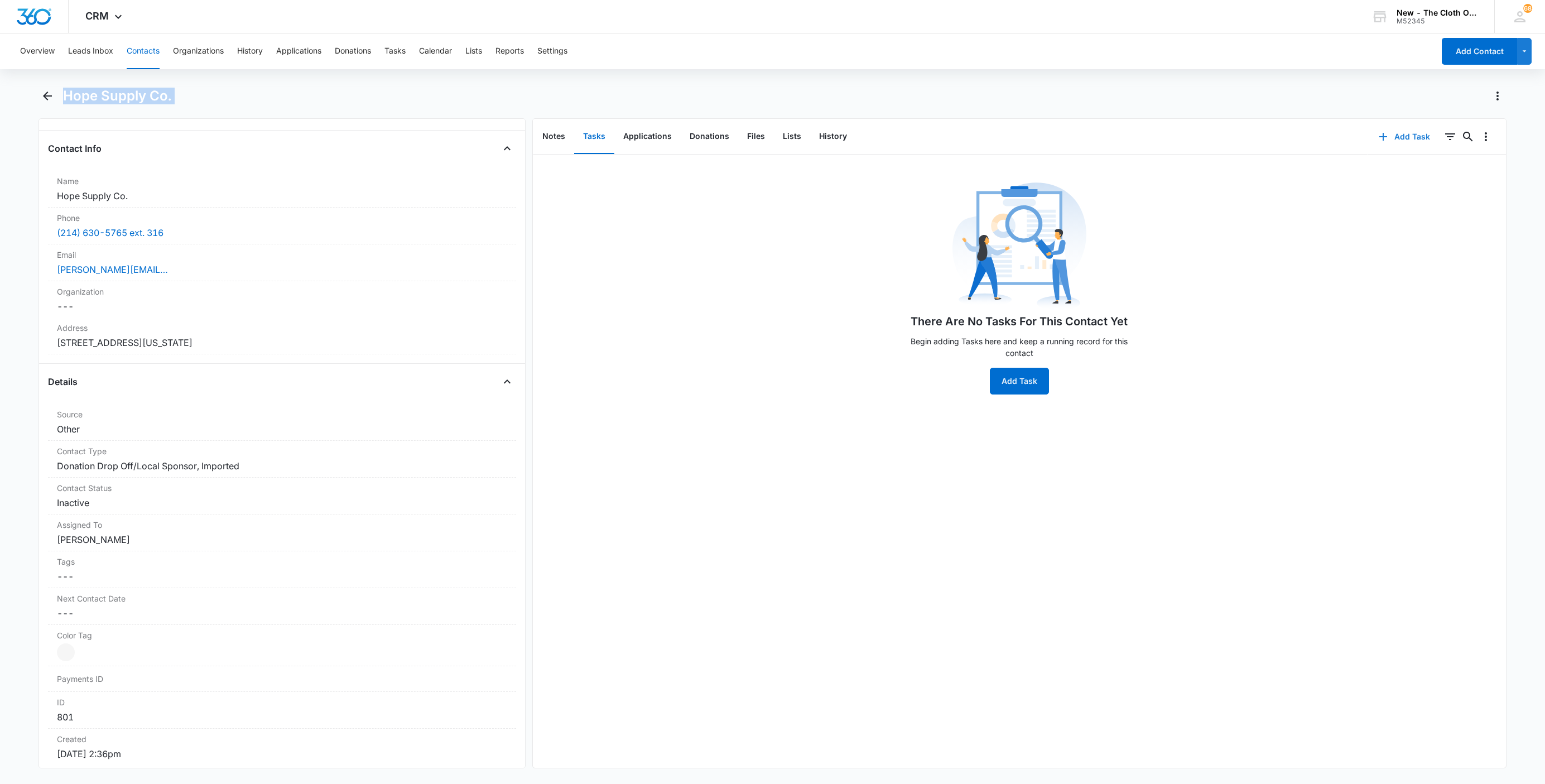
click at [1377, 138] on icon "button" at bounding box center [1383, 136] width 13 height 13
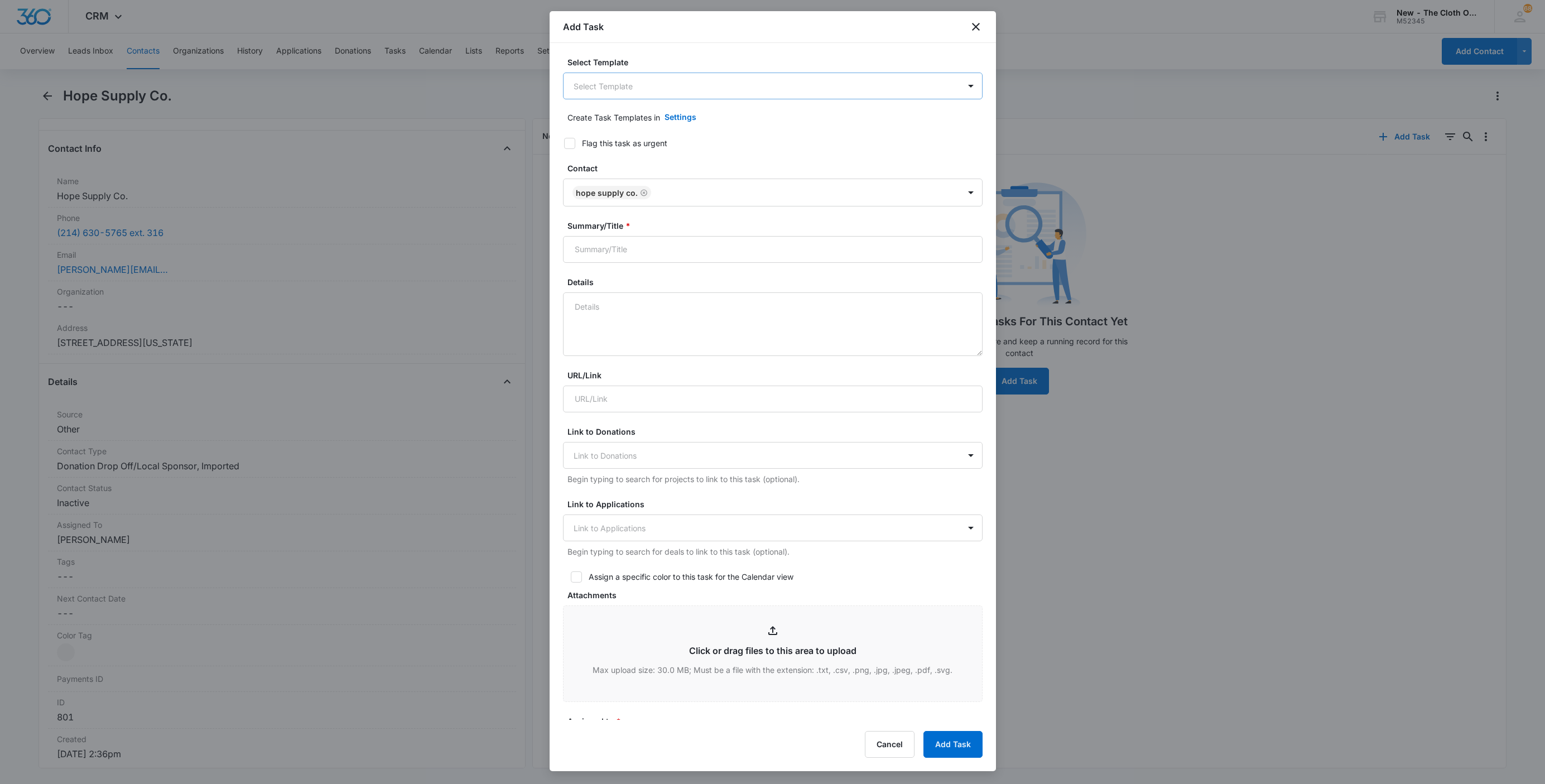
click at [674, 92] on body "CRM Apps Reputation Websites Forms CRM Email Social Shop Payments POS Ads Intel…" at bounding box center [772, 392] width 1545 height 784
type input "[PERSON_NAME]"
drag, startPoint x: 668, startPoint y: 250, endPoint x: 799, endPoint y: 275, distance: 133.4
click at [799, 275] on form "Select Template Donation from Sponsor - COMPANY NAME Create Task Templates in S…" at bounding box center [772, 544] width 420 height 977
paste input "Hope Supply Co."
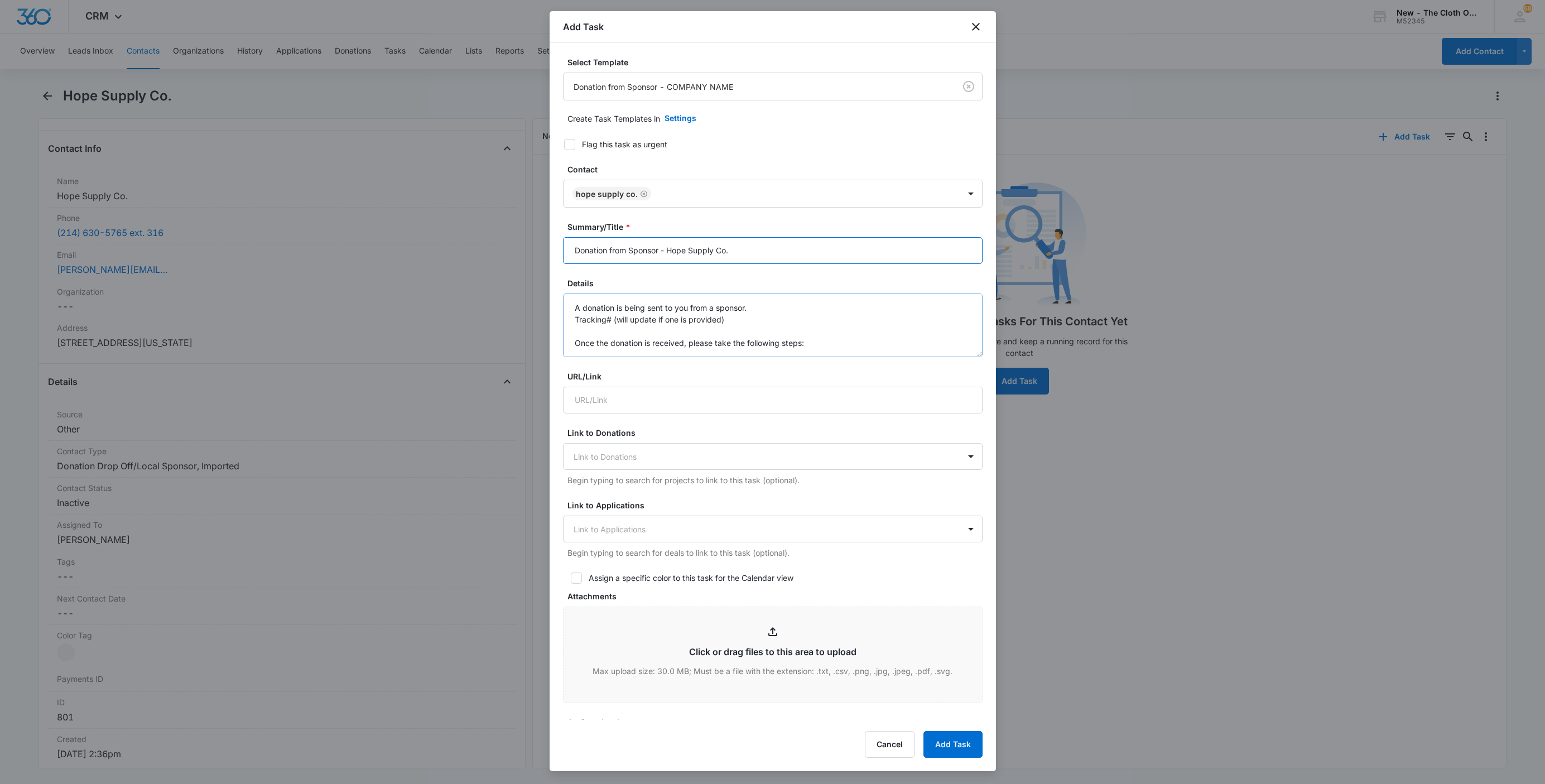
type input "Donation from Sponsor - Hope Supply Co."
click at [573, 310] on textarea "A donation is being sent to you from a sponsor. Tracking# (will update if one i…" at bounding box center [772, 325] width 420 height 64
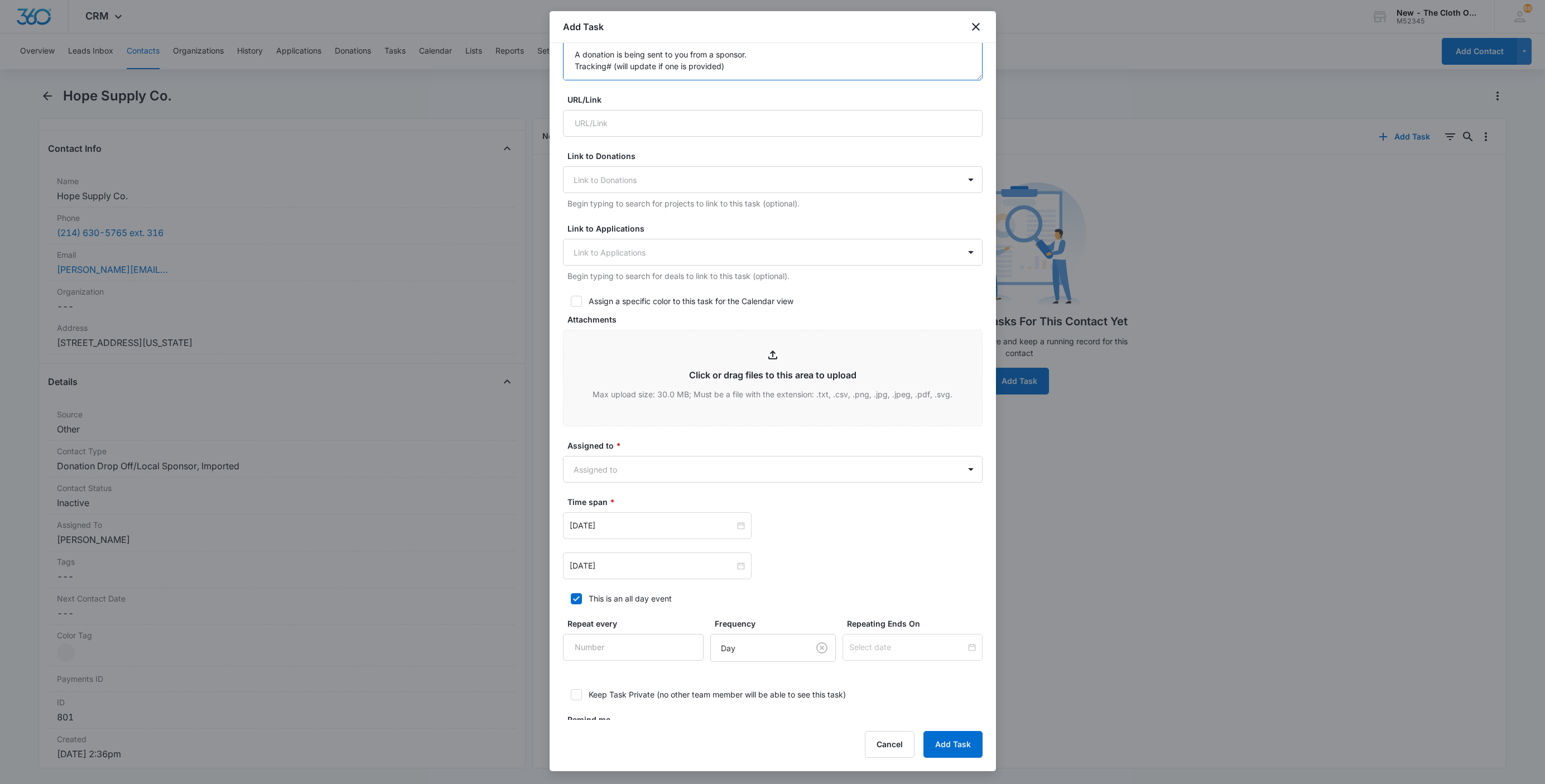
scroll to position [329, 0]
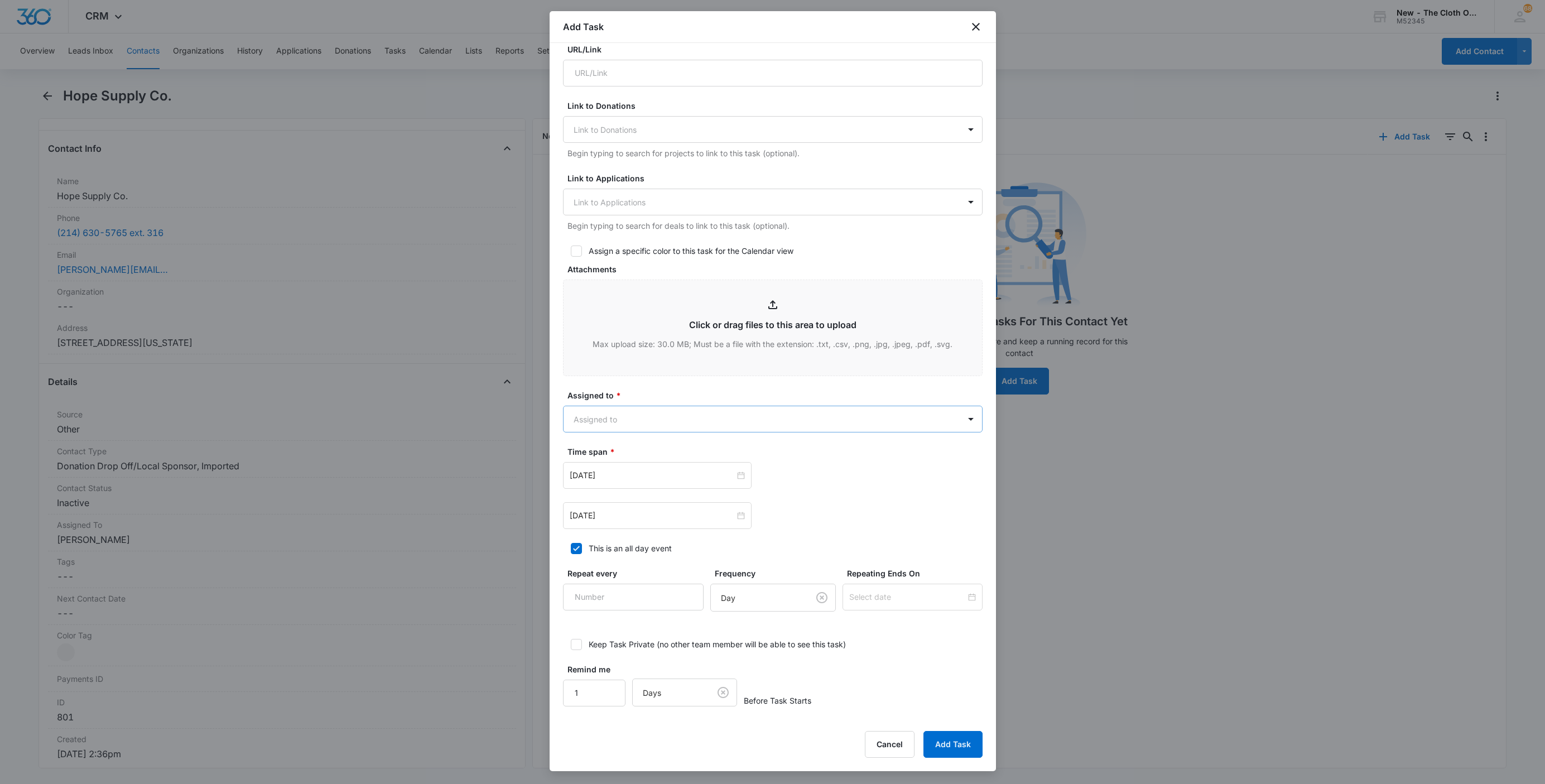
type textarea "[DATE] - Provided address to [PERSON_NAME].OH A donation is being sent to you f…"
click at [627, 419] on body "CRM Apps Reputation Websites Forms CRM Email Social Shop Payments POS Ads Intel…" at bounding box center [772, 392] width 1545 height 784
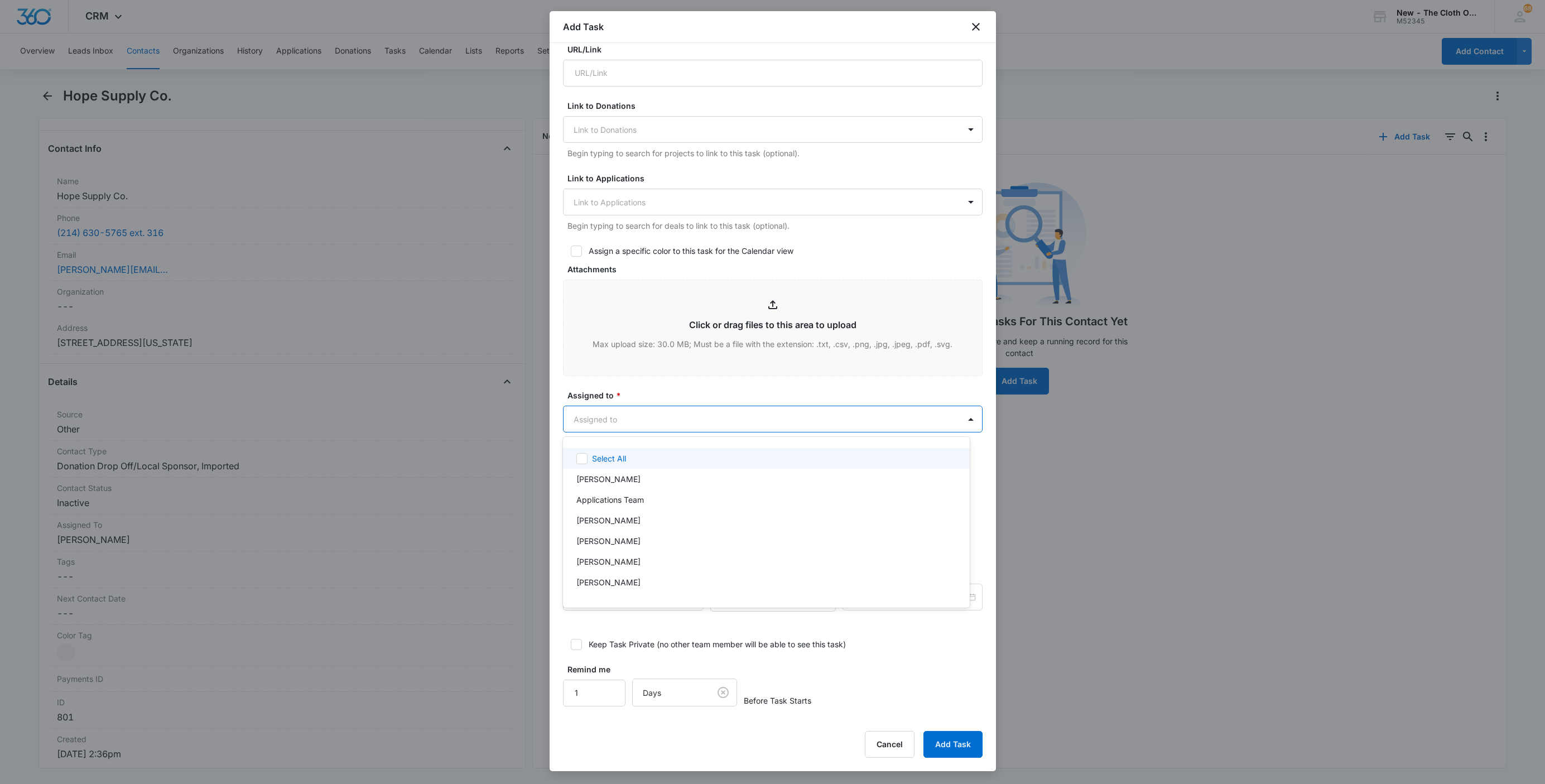
type input "d"
type input "sand"
click at [669, 387] on div at bounding box center [772, 392] width 1545 height 784
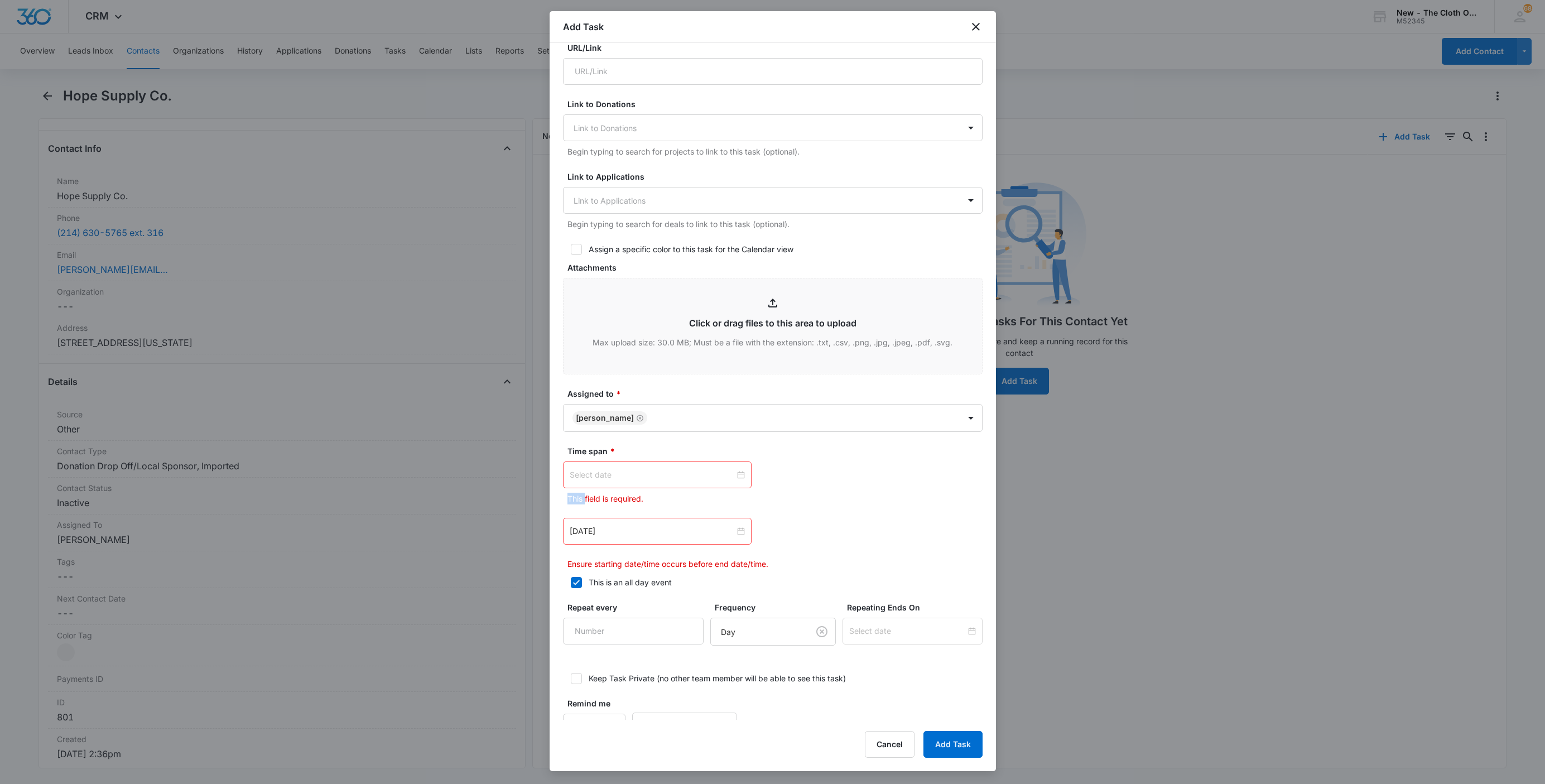
click at [733, 474] on div at bounding box center [657, 475] width 175 height 12
type input "[DATE]"
click at [638, 652] on link "[DATE]" at bounding box center [641, 654] width 26 height 9
type input "[DATE]"
click at [734, 520] on div at bounding box center [657, 515] width 175 height 12
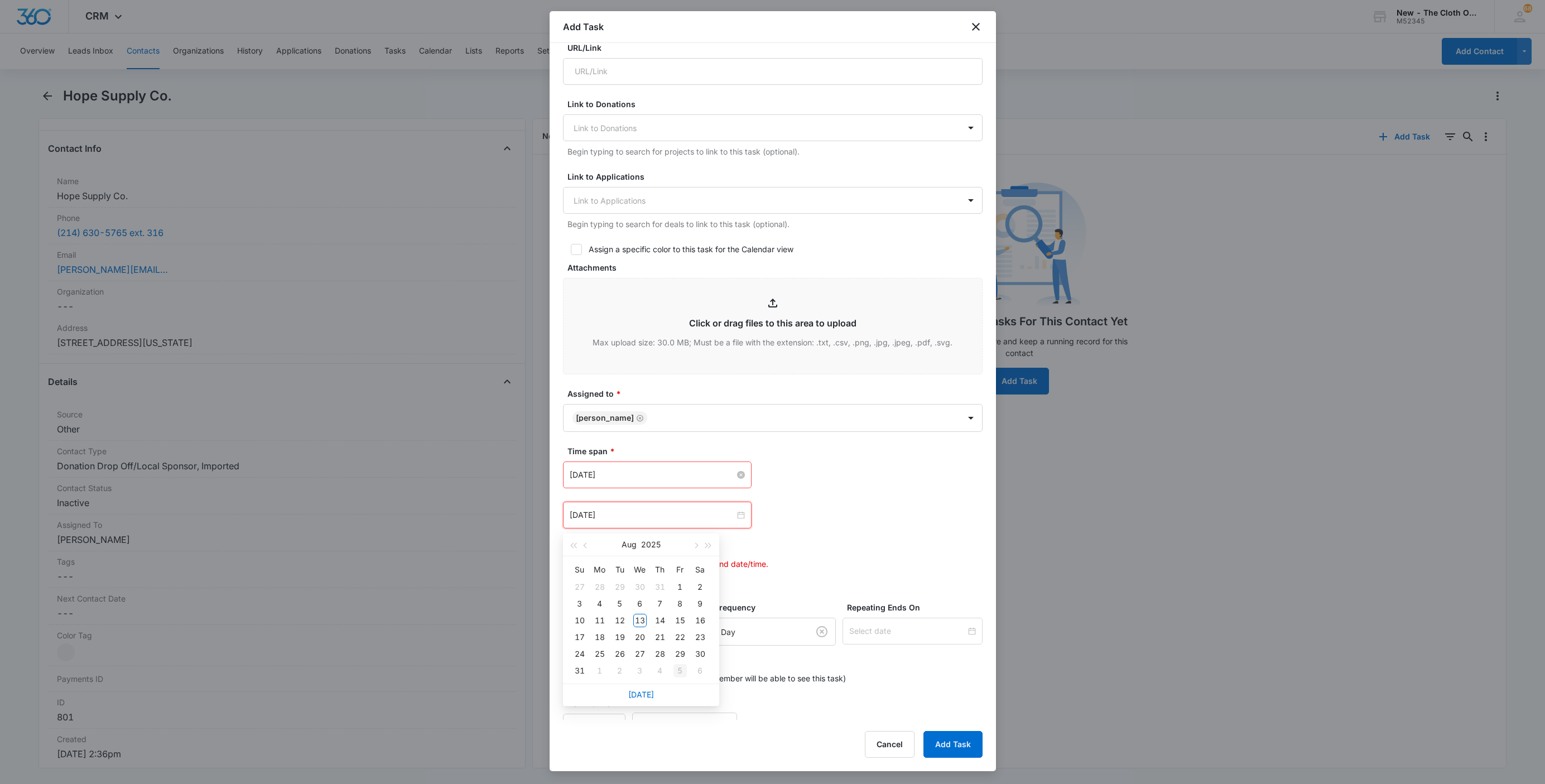
type input "[DATE]"
click at [700, 670] on div "6" at bounding box center [700, 670] width 13 height 13
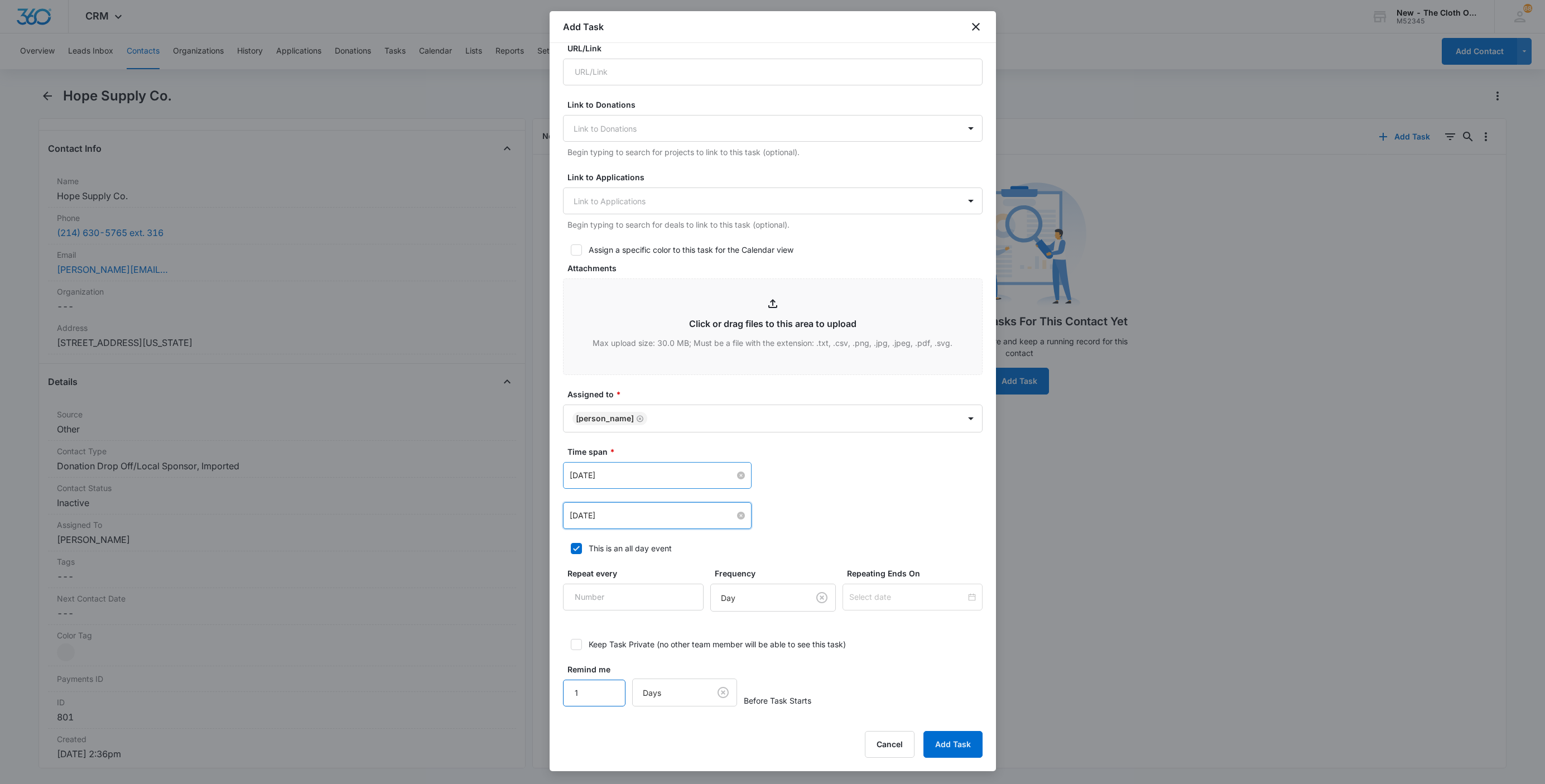
click at [540, 693] on body "CRM Apps Reputation Websites Forms CRM Email Social Shop Payments POS Ads Intel…" at bounding box center [772, 392] width 1545 height 784
click at [923, 731] on button "Add Task" at bounding box center [952, 744] width 59 height 27
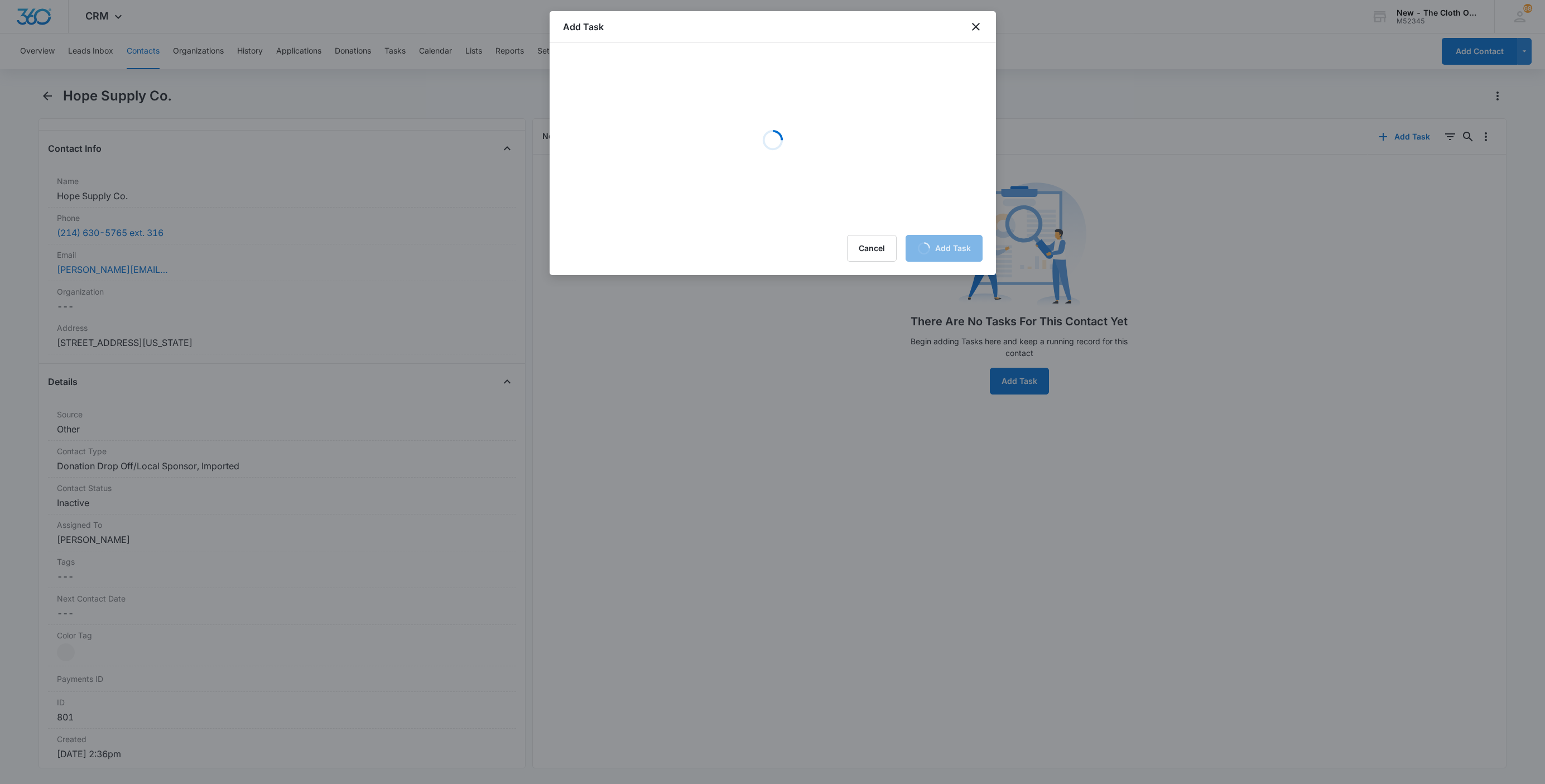
scroll to position [0, 0]
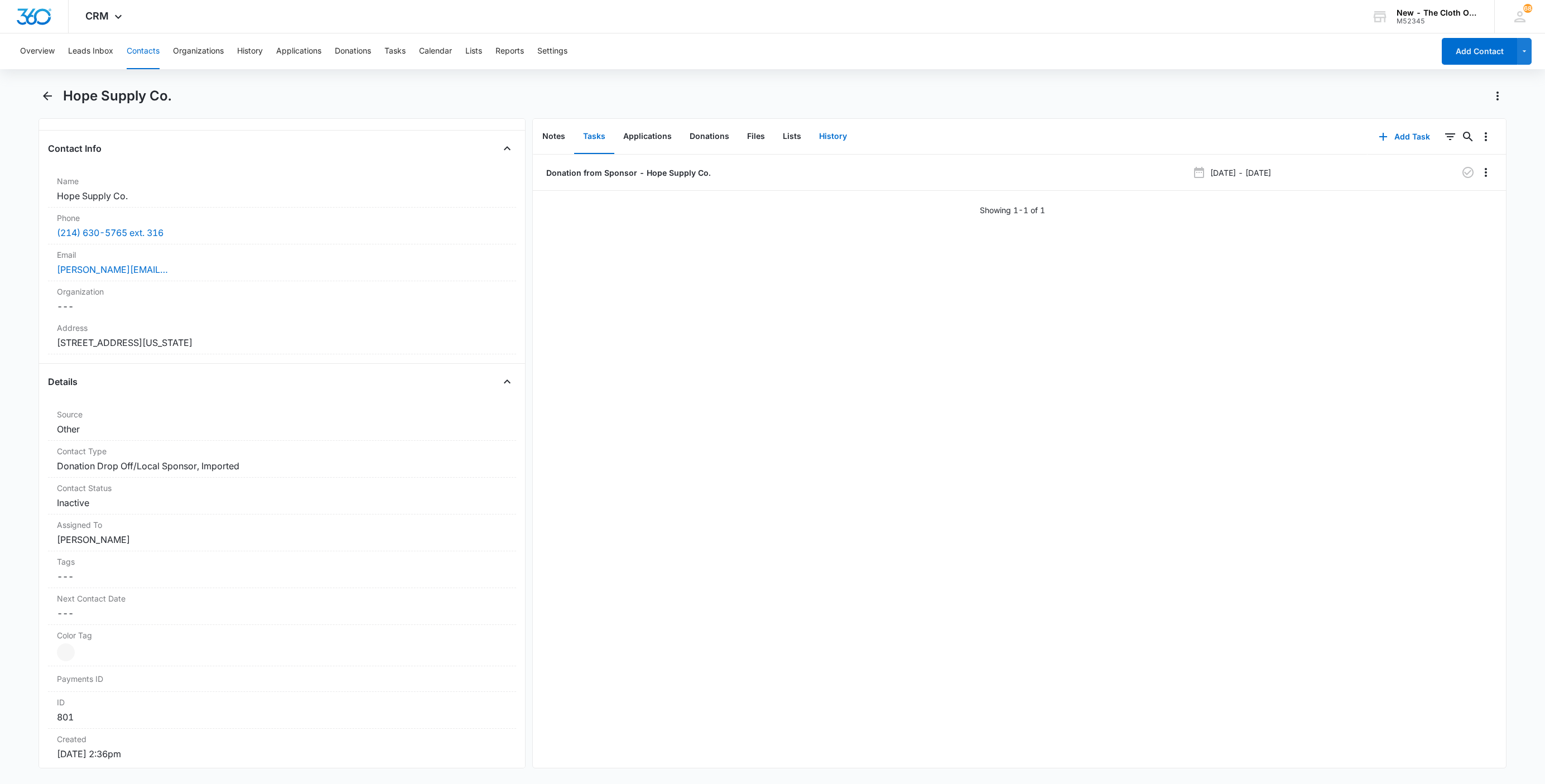
click at [830, 130] on button "History" at bounding box center [833, 136] width 46 height 34
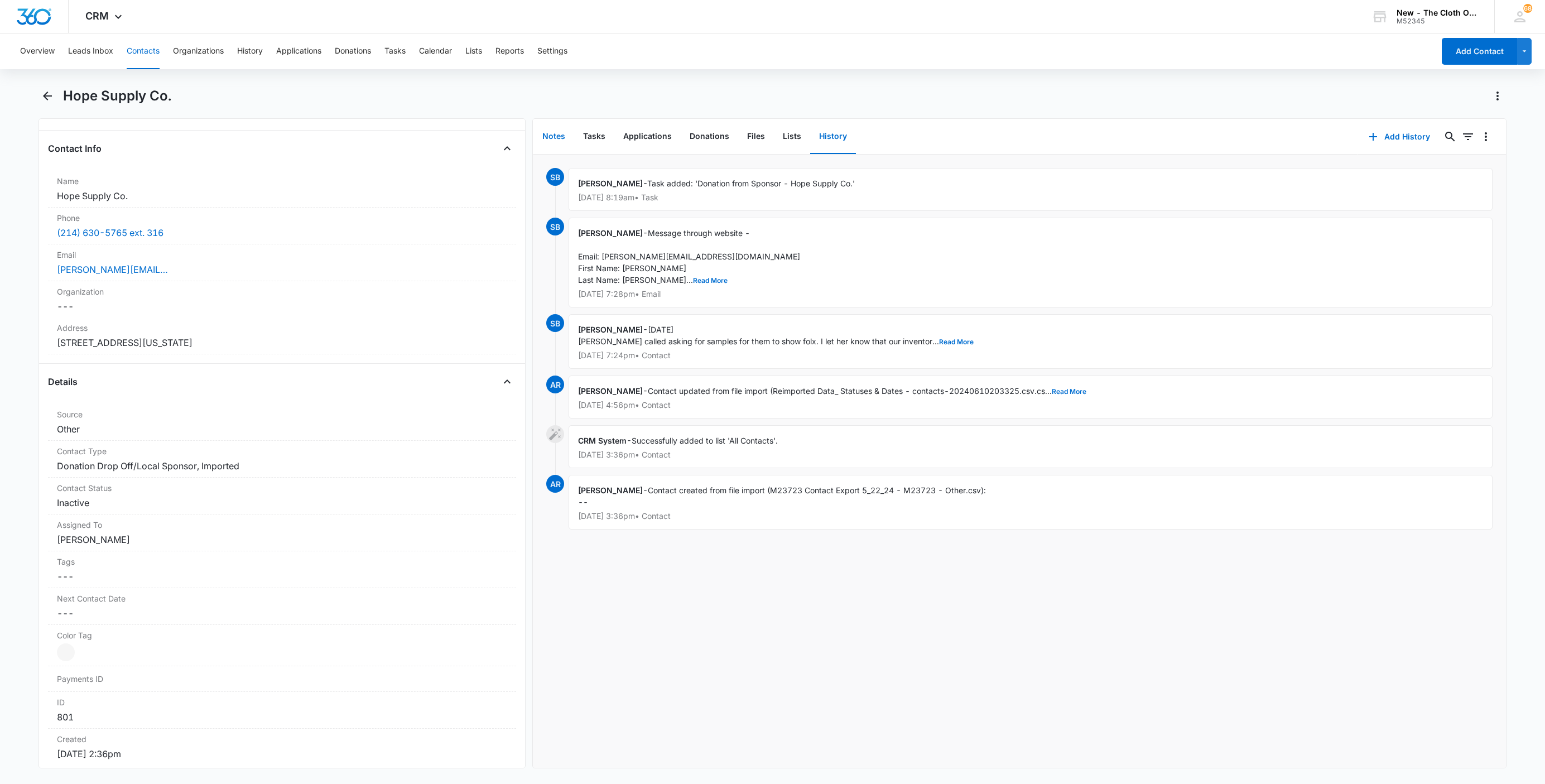
click at [563, 140] on button "Notes" at bounding box center [553, 136] width 41 height 34
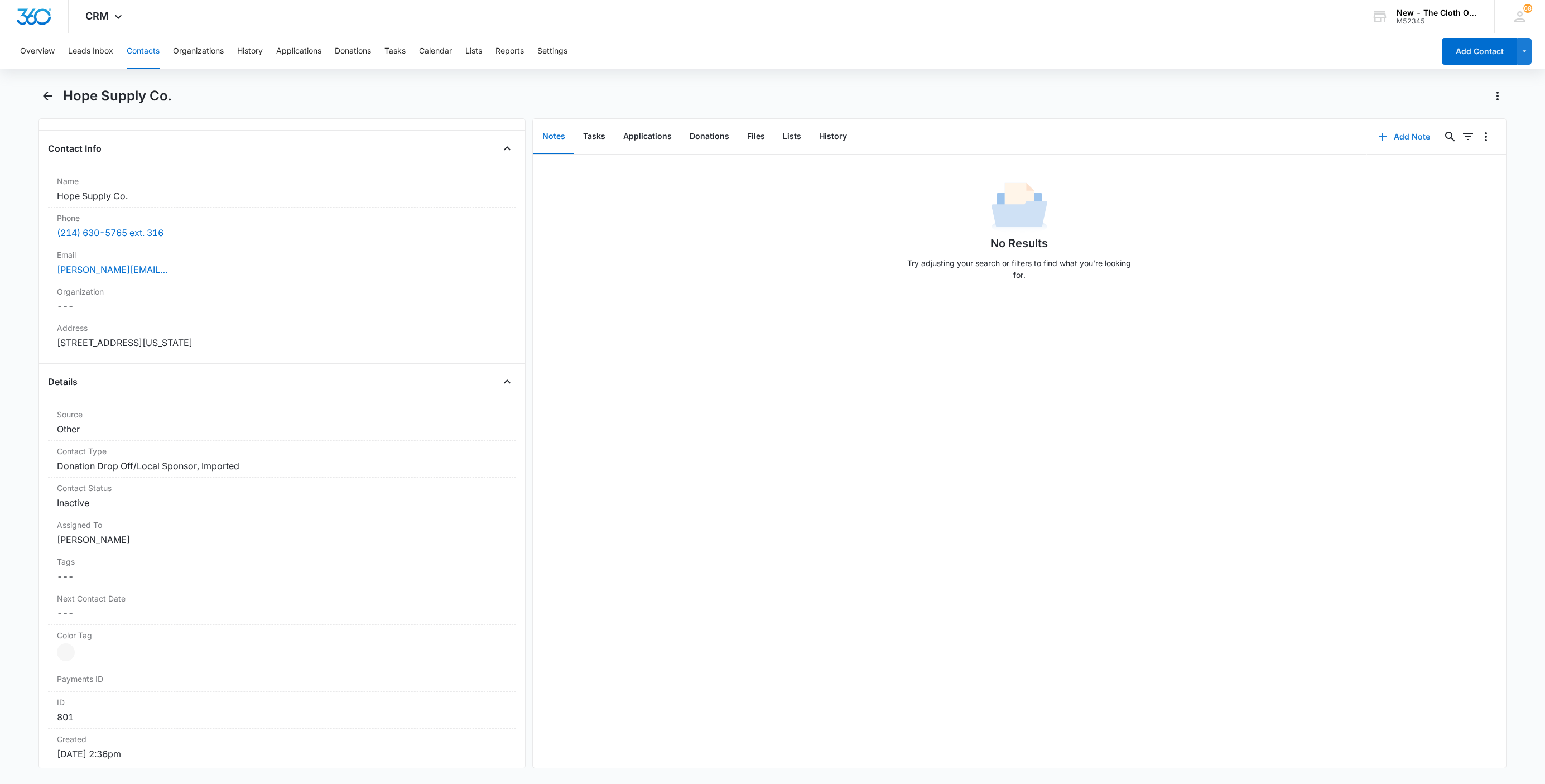
click at [1376, 140] on icon "button" at bounding box center [1382, 136] width 13 height 13
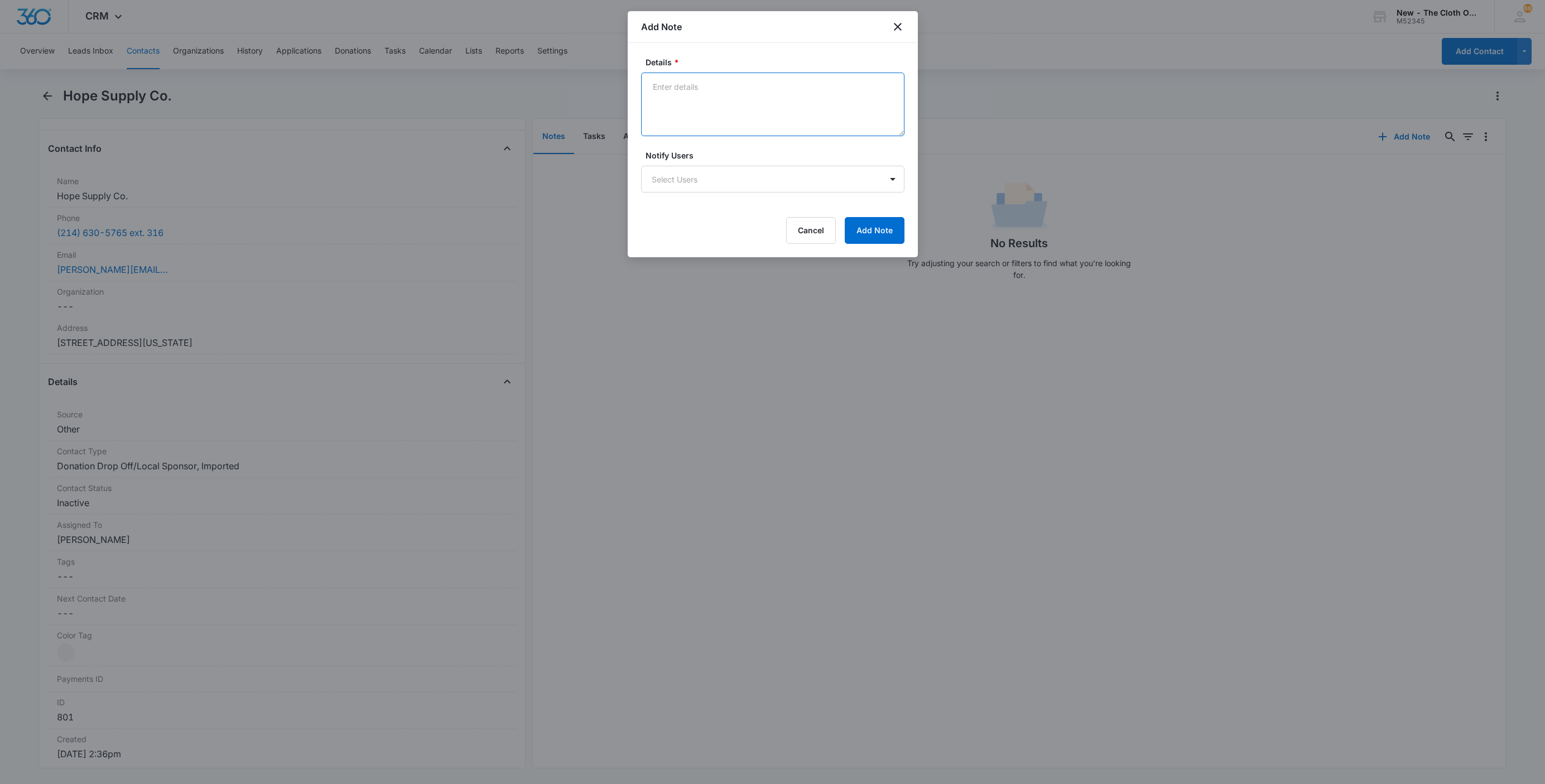
click at [735, 92] on textarea "Details *" at bounding box center [773, 104] width 263 height 64
paste textarea "[PERSON_NAME] (she/her) | Program Manager"
click at [669, 98] on textarea "[PERSON_NAME] (she/her) | Program Manager" at bounding box center [773, 104] width 263 height 64
paste textarea "Office: 214.630.5765 ext. 314"
click at [674, 109] on textarea "[PERSON_NAME] (she/her) | Program Manager Office: 214.630.5765 ext. 314" at bounding box center [773, 104] width 263 height 64
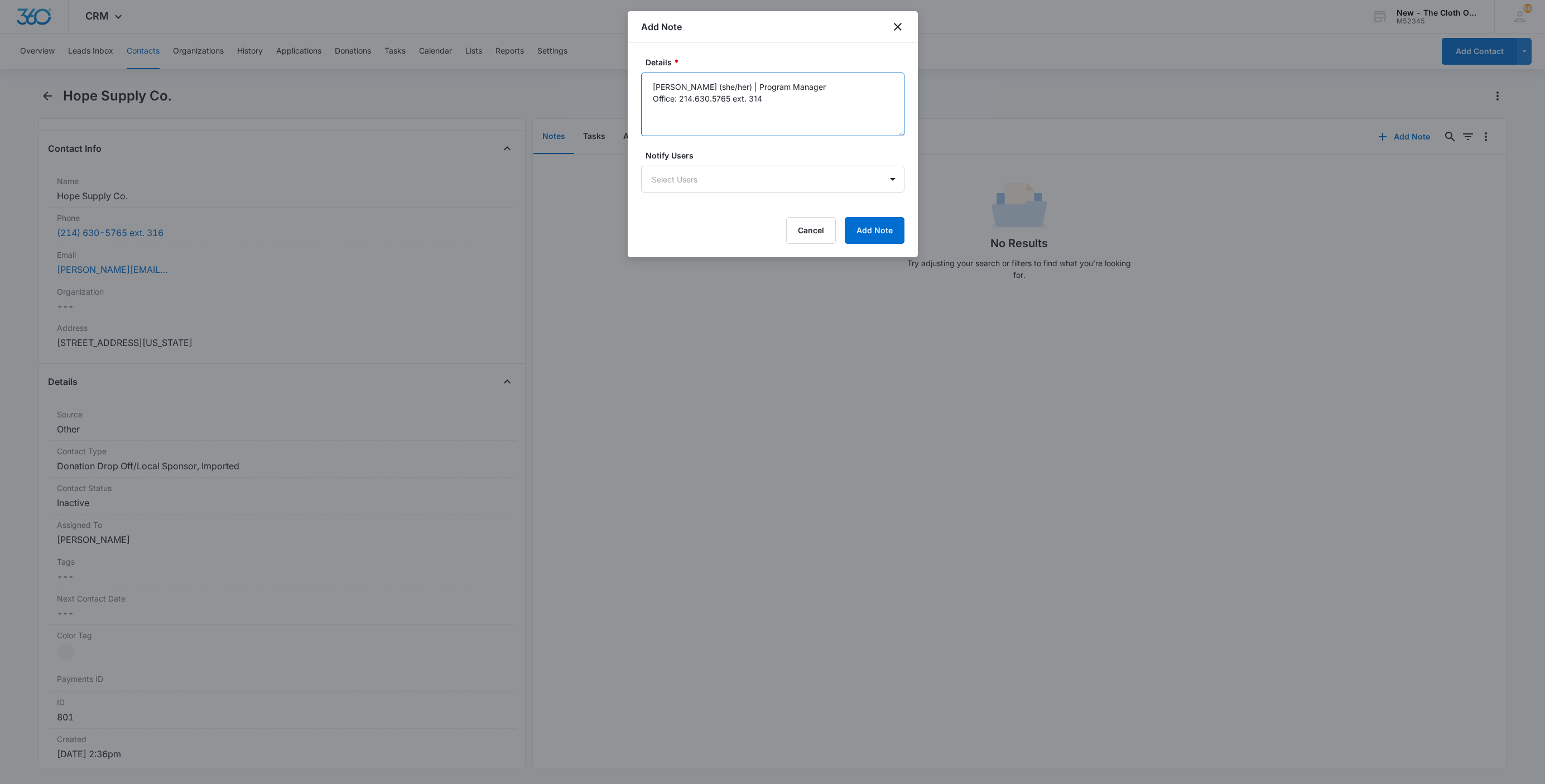
paste textarea "[PERSON_NAME][EMAIL_ADDRESS][DOMAIN_NAME]"
type textarea "[PERSON_NAME] (she/her) | Program Manager Office: 214.630.5765 ext. 314 [PERSON…"
click at [874, 228] on button "Add Note" at bounding box center [874, 230] width 60 height 27
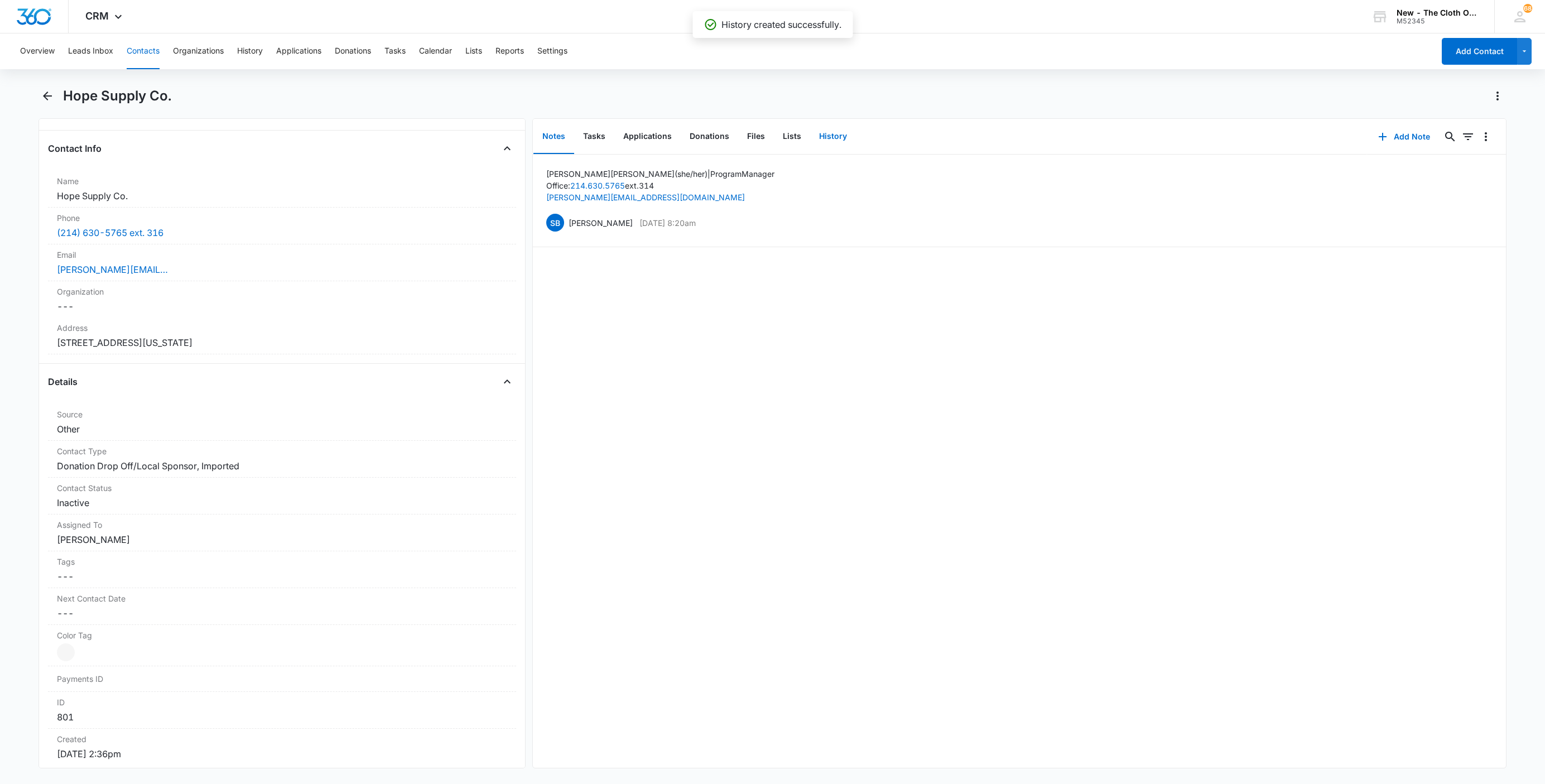
click at [841, 131] on button "History" at bounding box center [833, 136] width 46 height 34
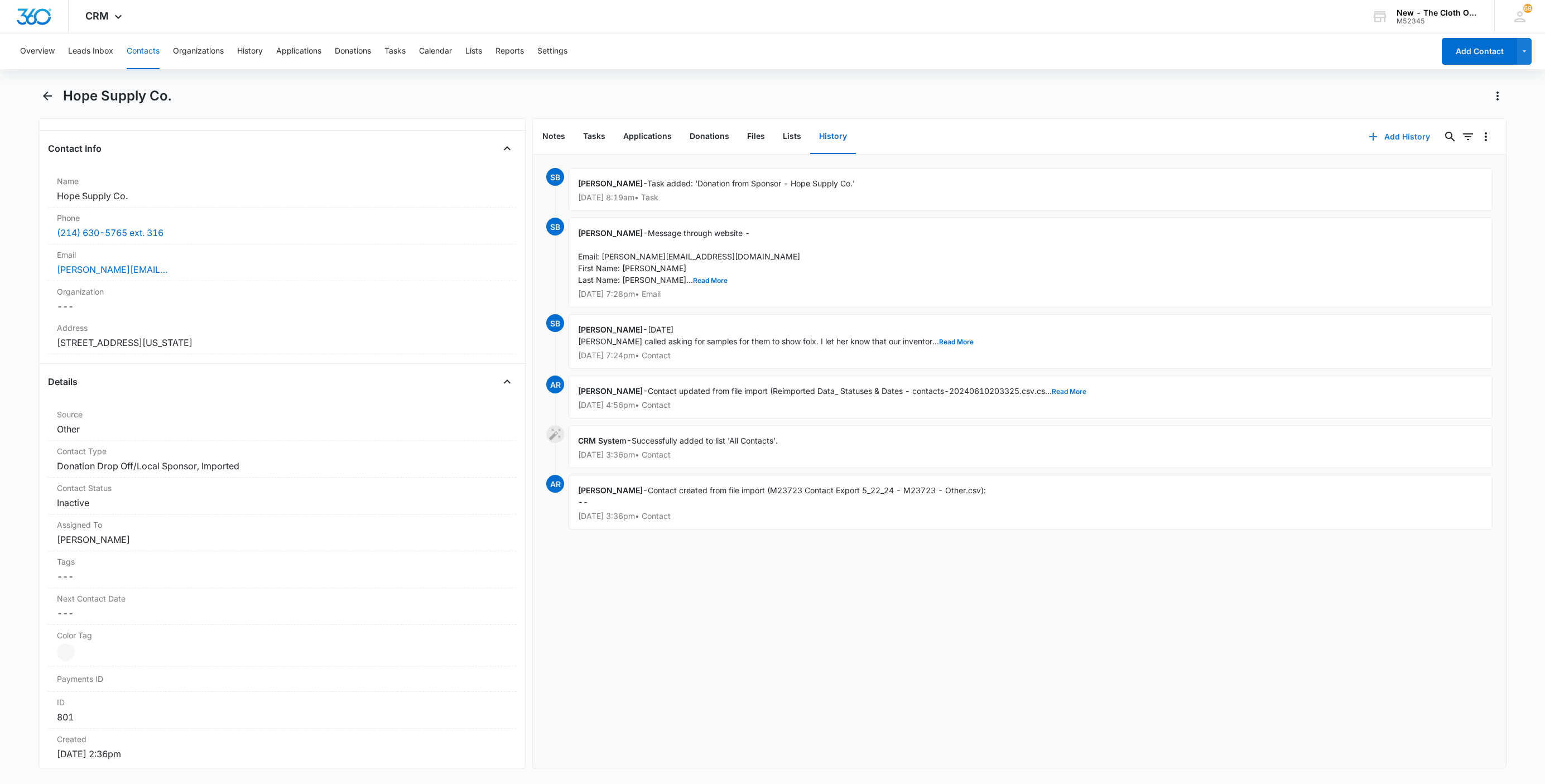
click at [1383, 137] on button "Add History" at bounding box center [1399, 137] width 84 height 27
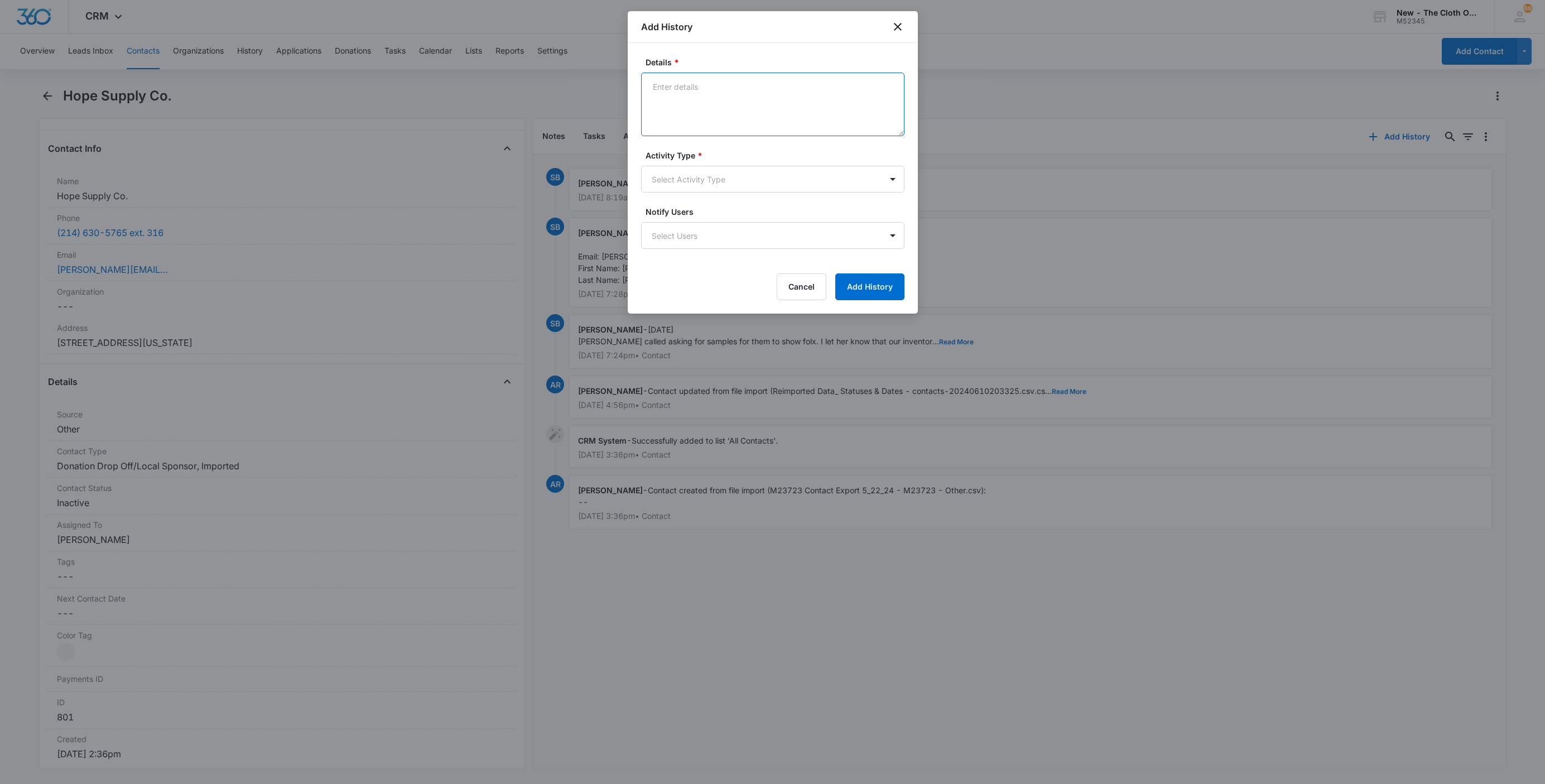
click at [720, 121] on textarea "Details *" at bounding box center [773, 104] width 263 height 64
paste textarea "Lorem Ipsumdol Sit 28, 1115, 0:95 AM (59 conse adi) el se Doe, temp incidid ut …"
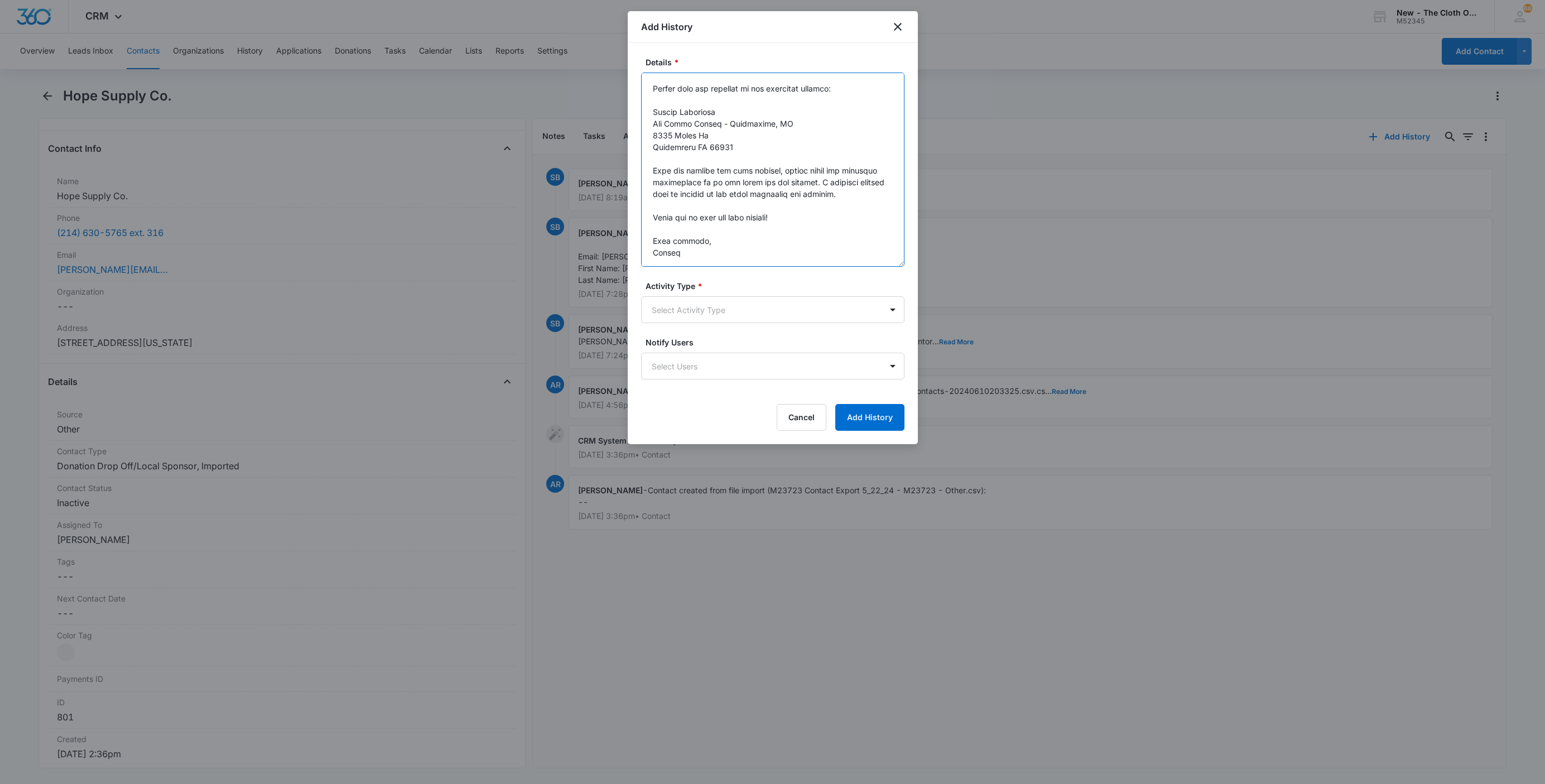
drag, startPoint x: 899, startPoint y: 130, endPoint x: 911, endPoint y: 259, distance: 129.6
click at [911, 259] on div "Details * Activity Type * Select Activity Type Notify Users Select Users Cancel…" at bounding box center [772, 243] width 290 height 401
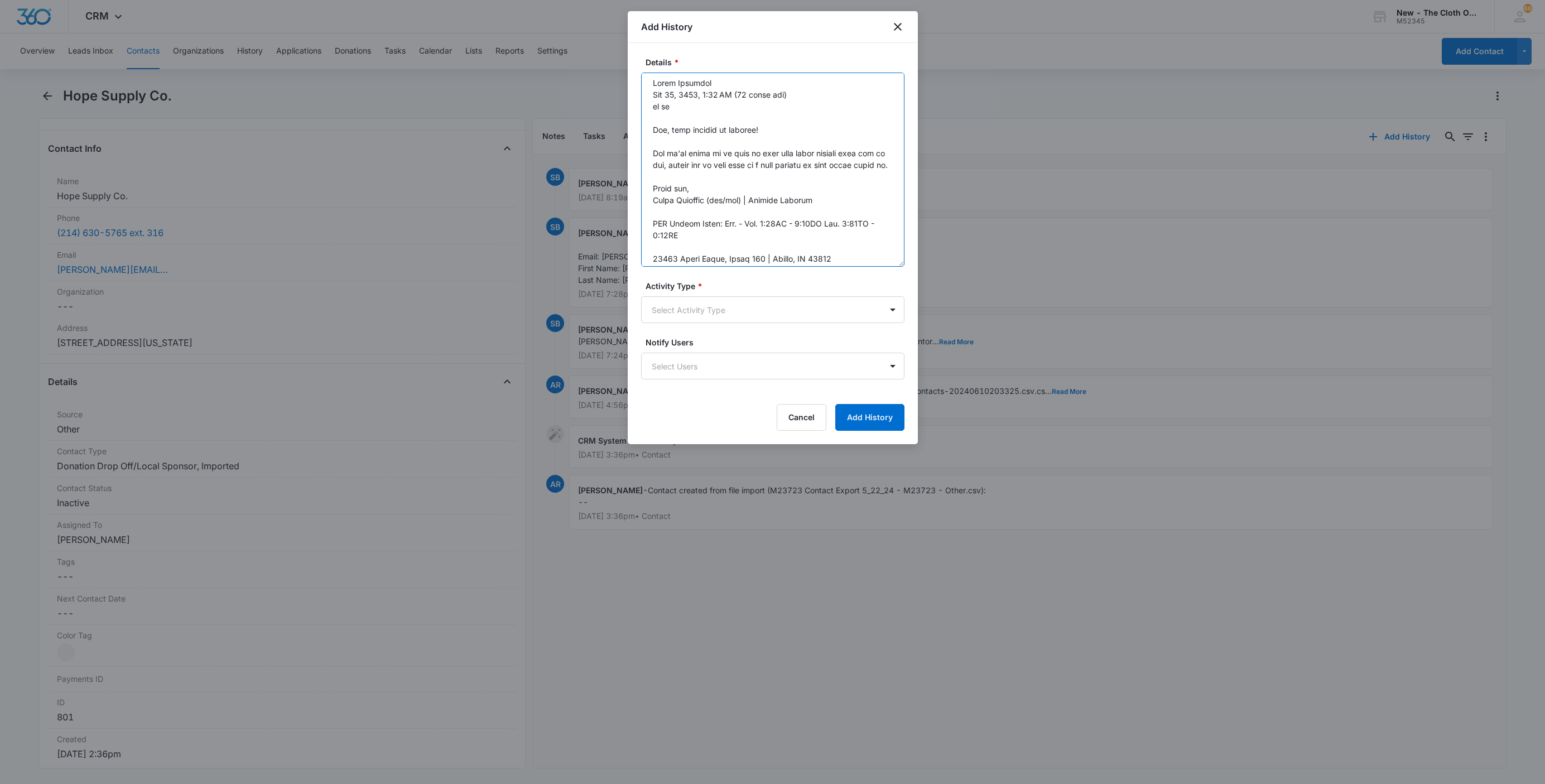
scroll to position [0, 0]
click at [719, 76] on textarea "Details *" at bounding box center [773, 169] width 263 height 194
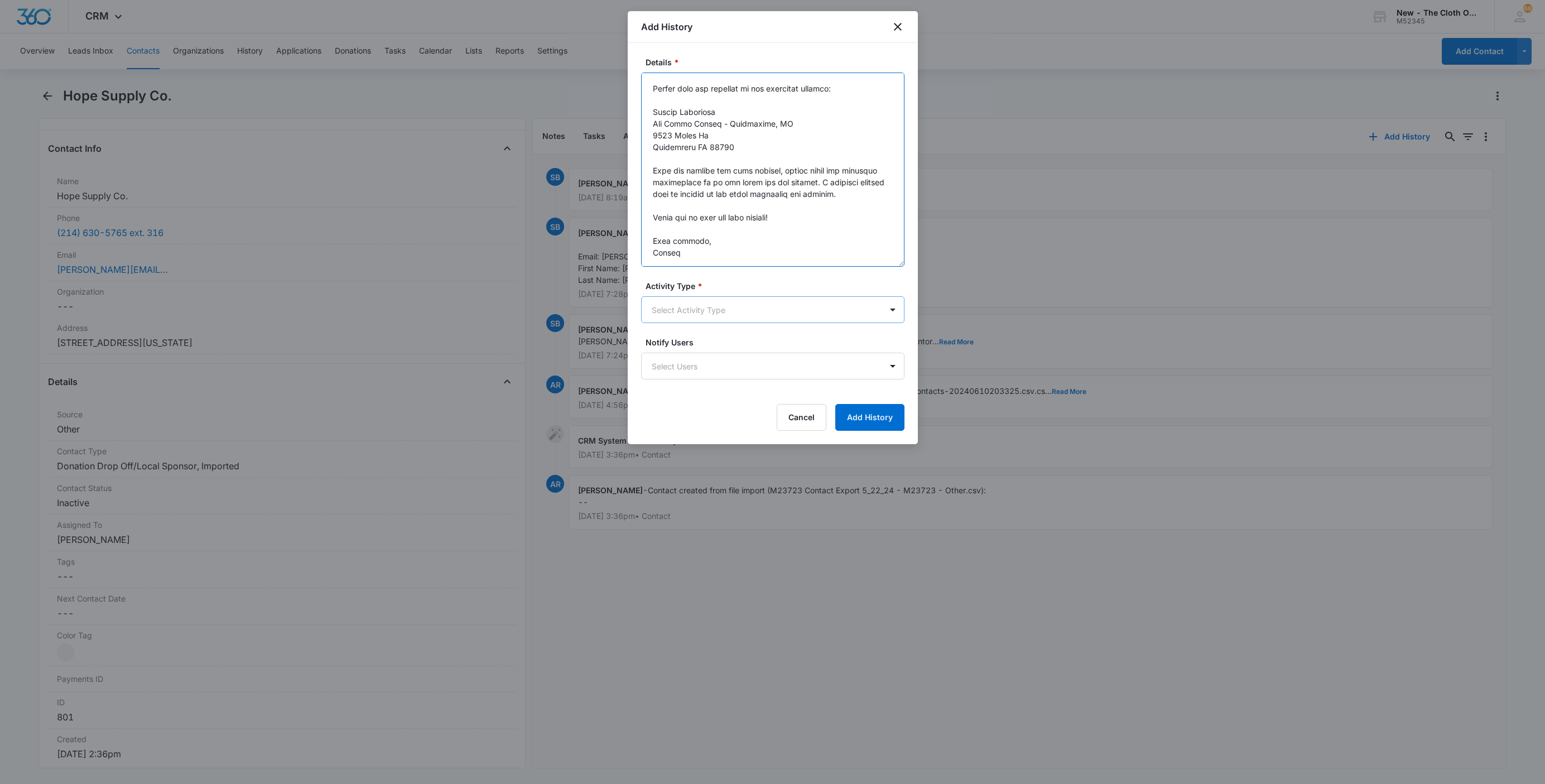
scroll to position [443, 0]
type textarea "LOREM: Ipsum Dolorsit Ame 49, 7650, 4:42 CO (62 adipi eli) se do Eiu, temp inci…"
click at [748, 309] on body "CRM Apps Reputation Websites Forms CRM Email Social Shop Payments POS Ads Intel…" at bounding box center [772, 392] width 1545 height 784
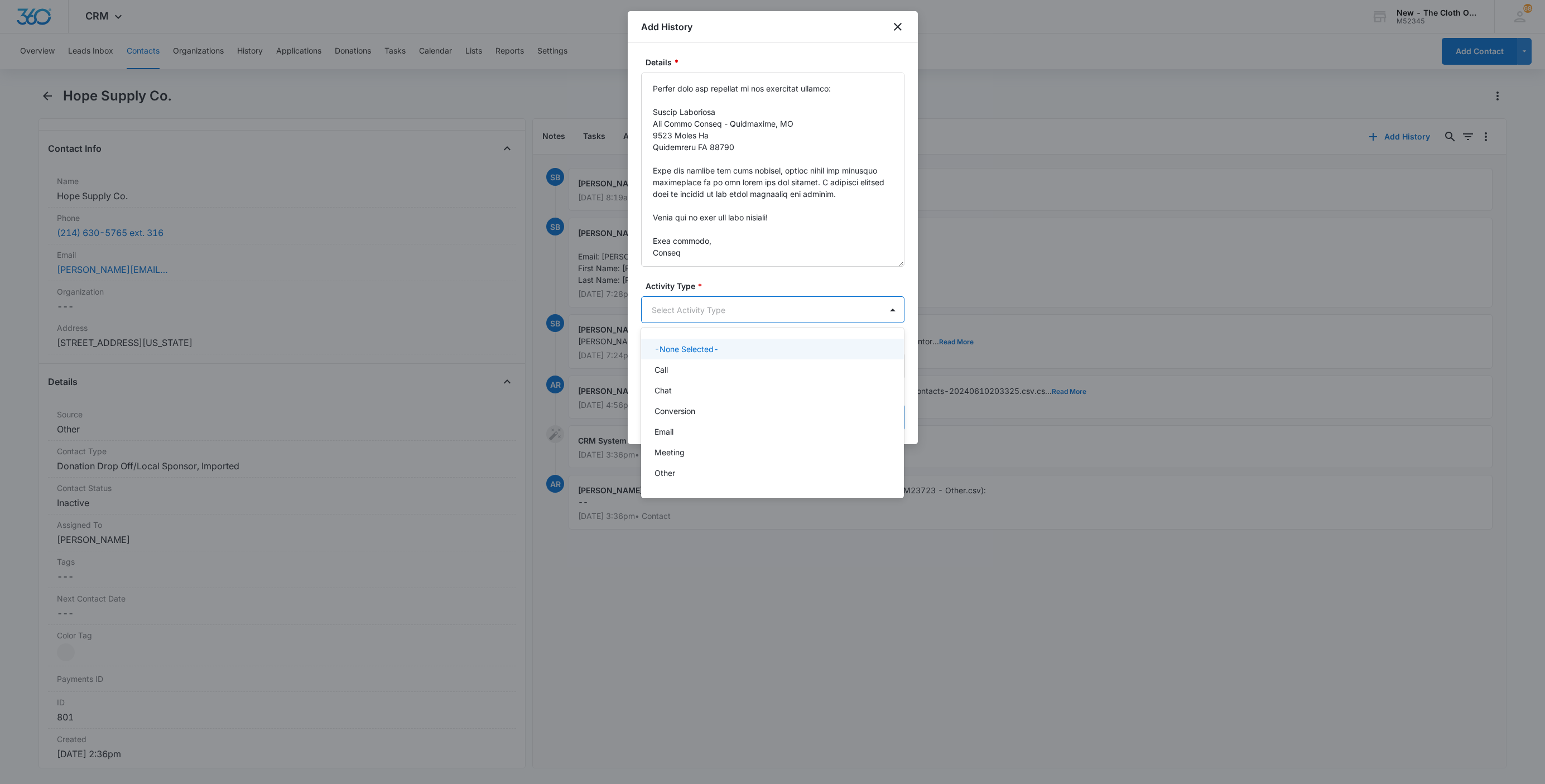
type input "E"
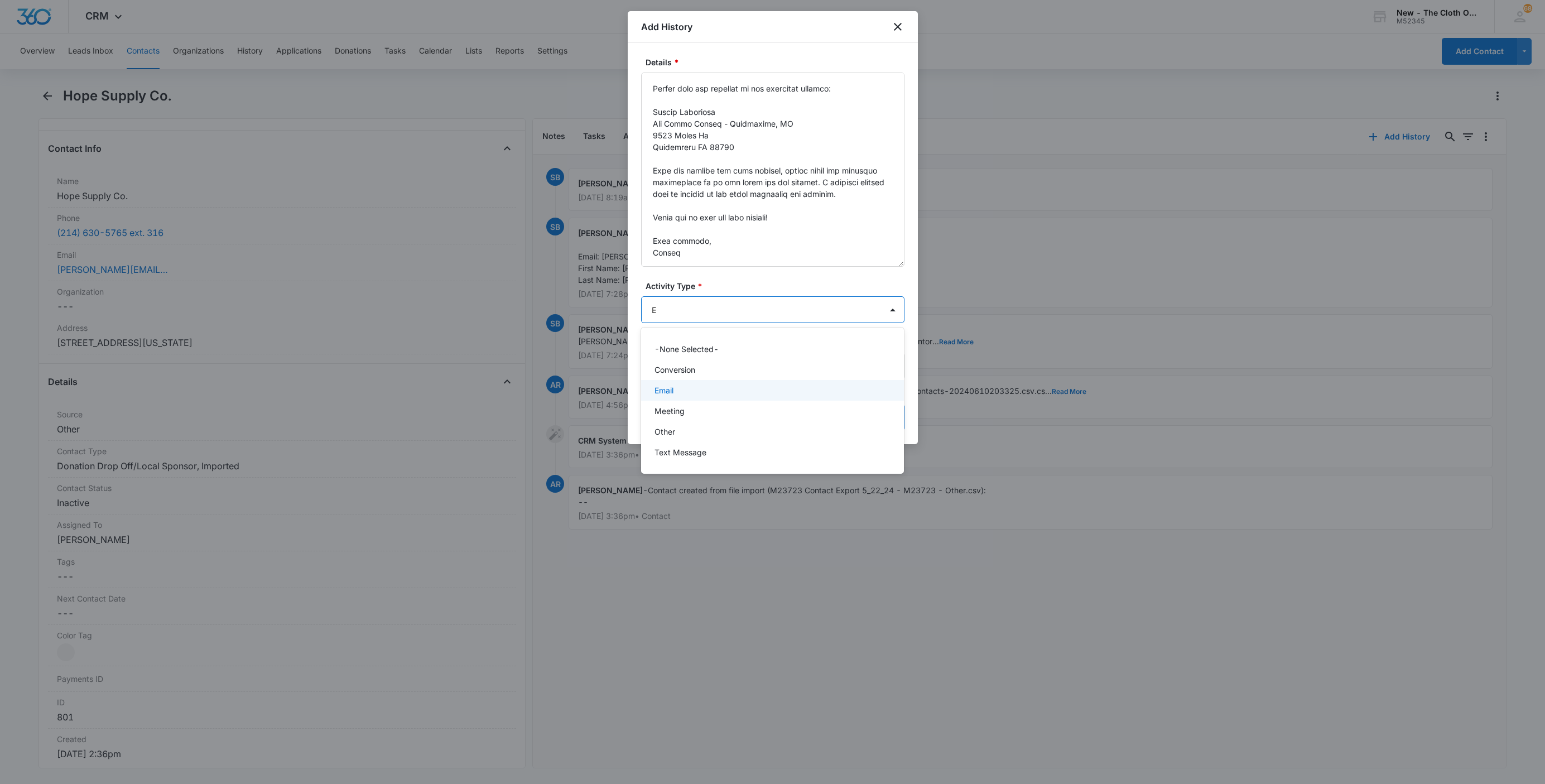
click at [698, 385] on div "Email" at bounding box center [772, 390] width 235 height 12
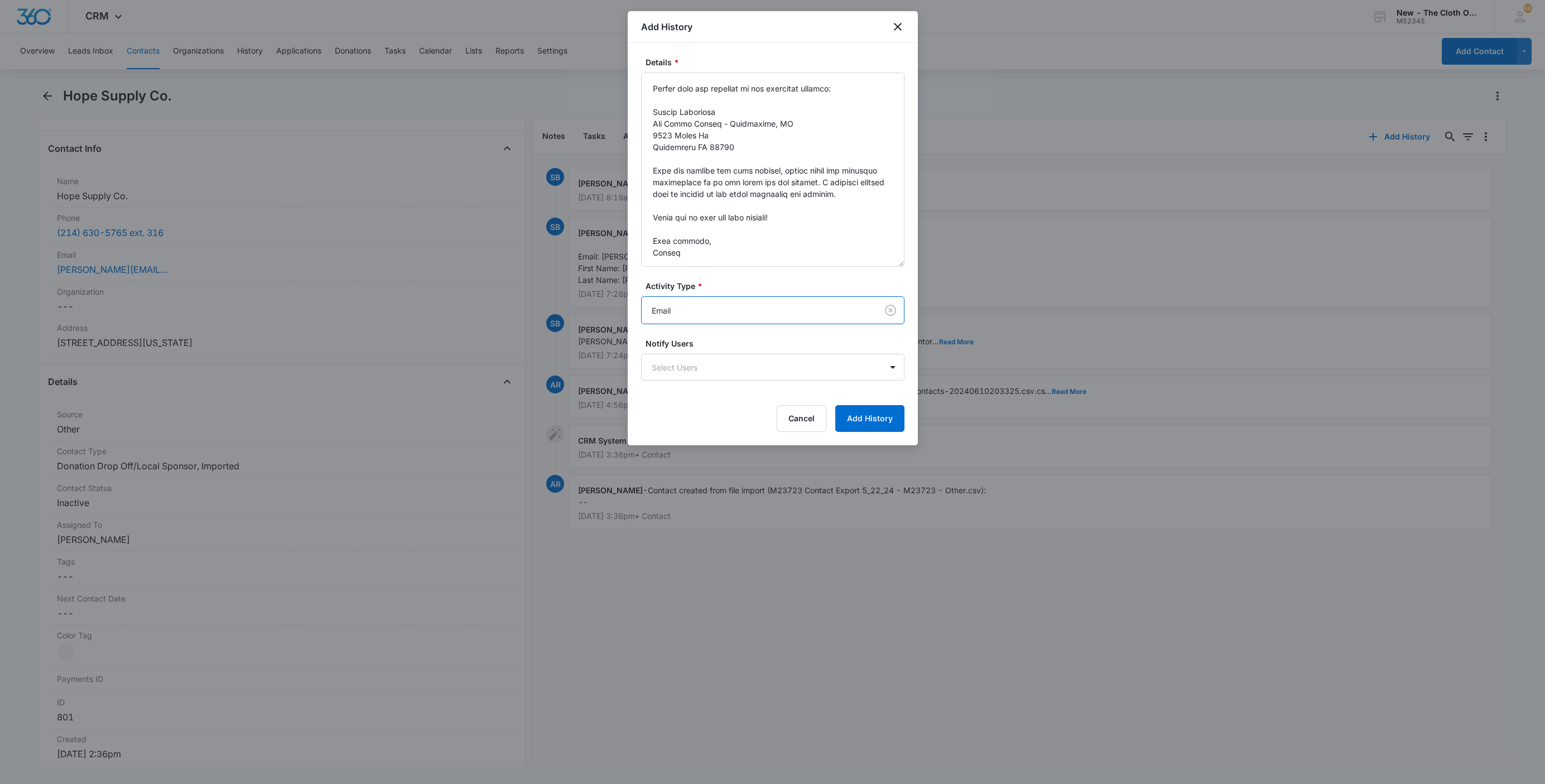
click at [753, 341] on label "Notify Users" at bounding box center [777, 343] width 263 height 12
click at [872, 422] on button "Add History" at bounding box center [869, 418] width 69 height 27
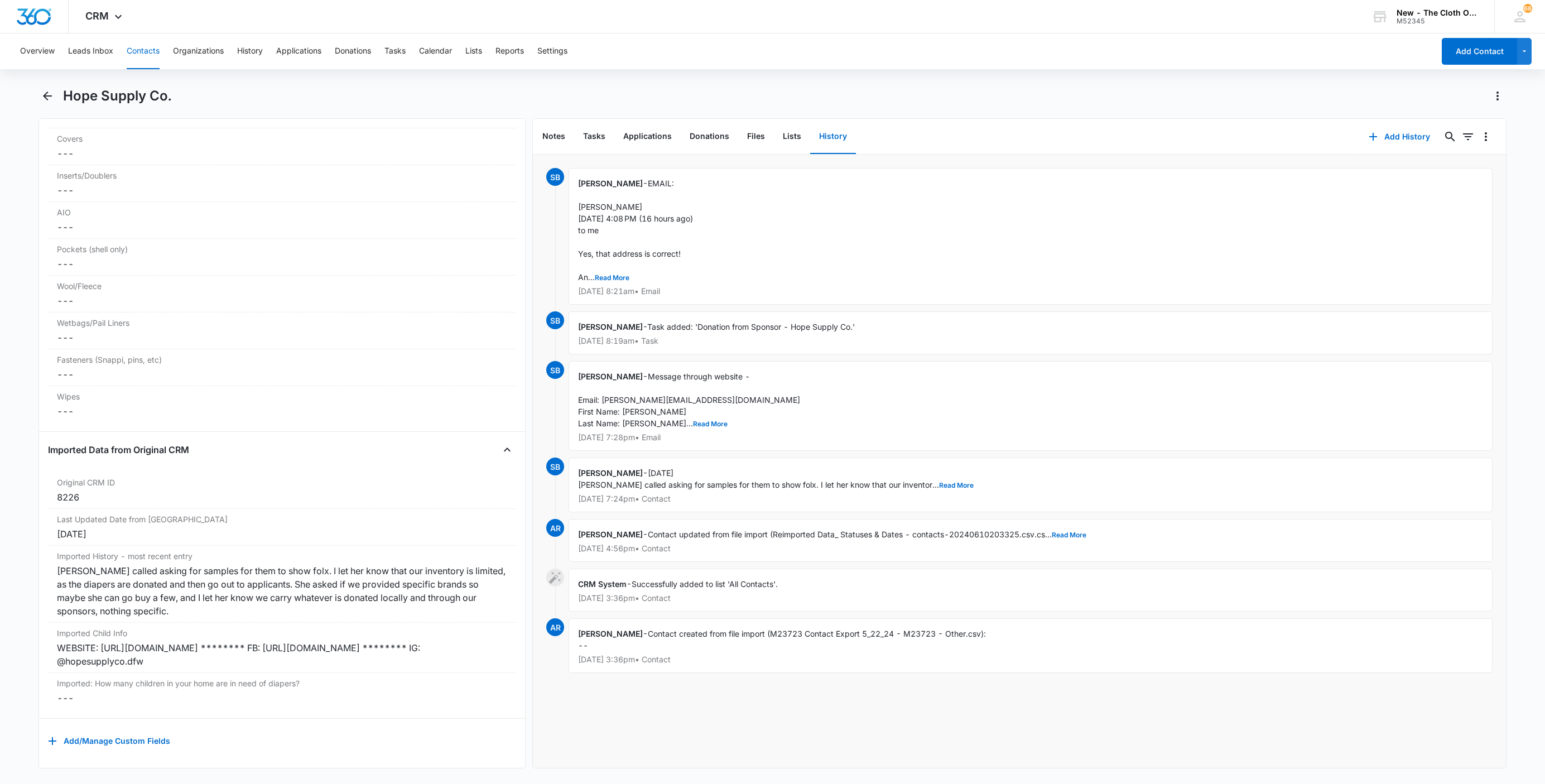
scroll to position [2861, 0]
click at [556, 135] on button "Notes" at bounding box center [553, 136] width 41 height 34
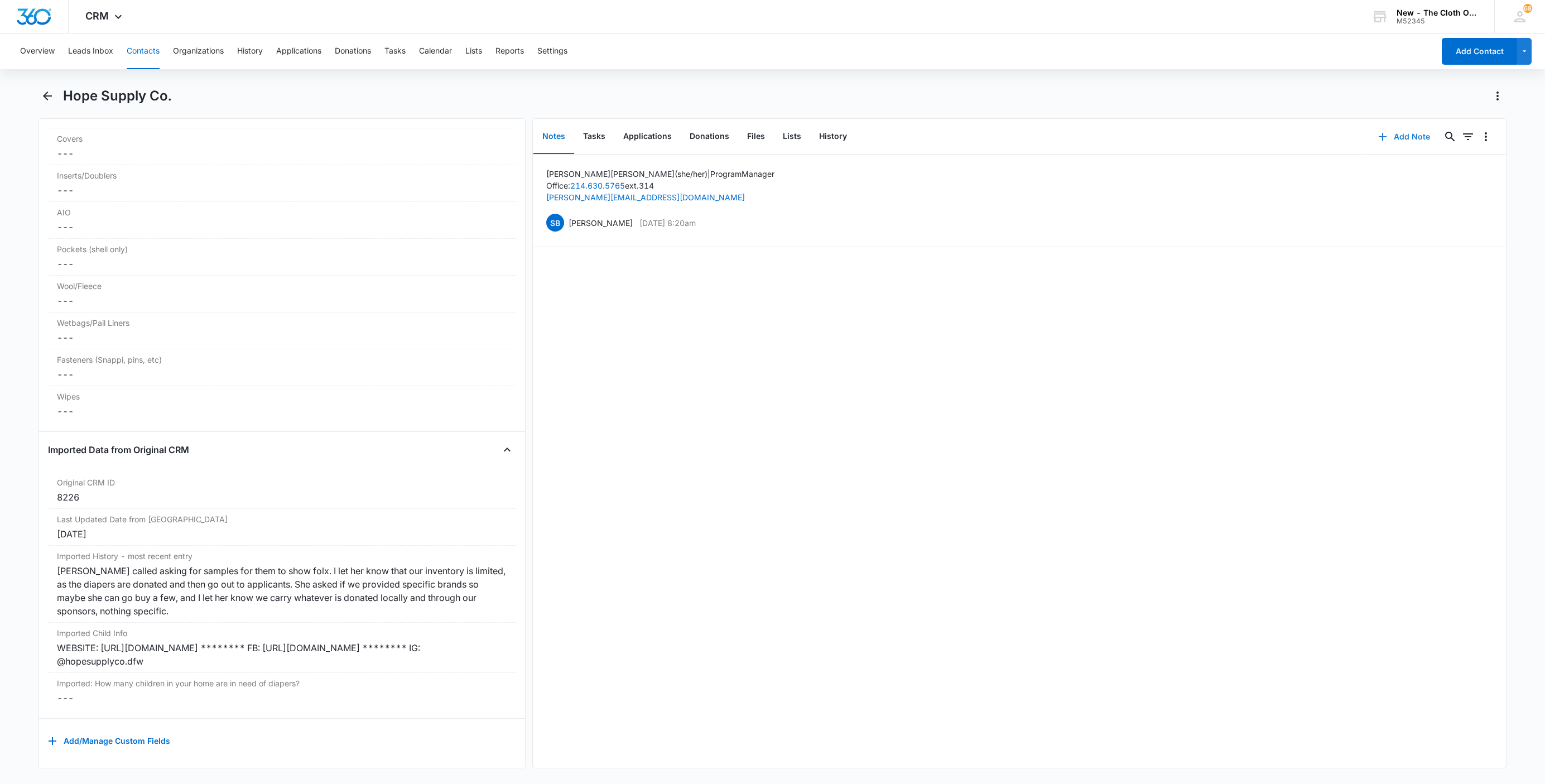
click at [1387, 128] on button "Add Note" at bounding box center [1403, 137] width 74 height 27
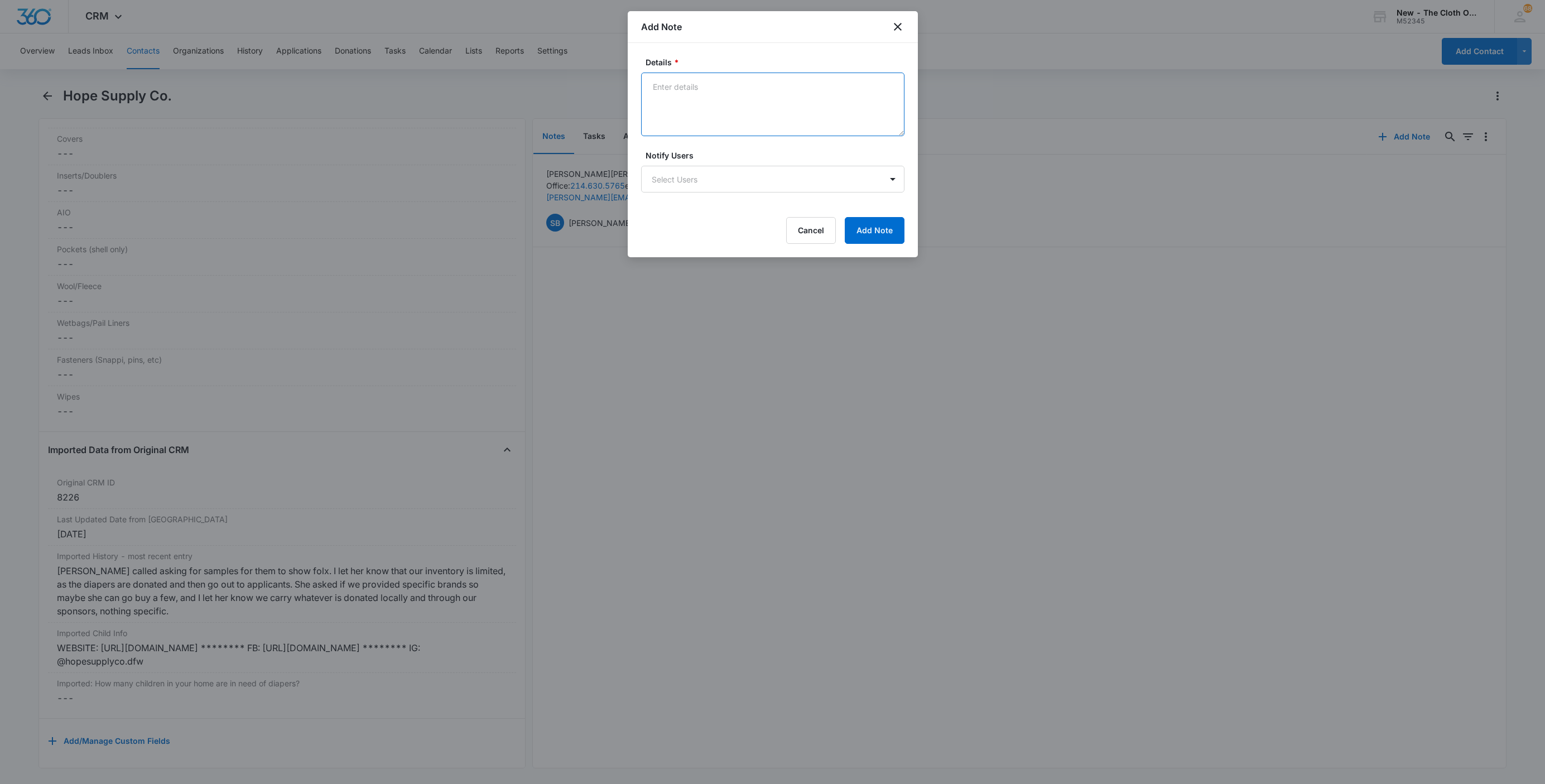
click at [712, 96] on textarea "Details *" at bounding box center [773, 104] width 263 height 64
paste textarea "[URL][DOMAIN_NAME]"
click at [730, 80] on textarea "Website: FB: [URL][DOMAIN_NAME] IG:" at bounding box center [773, 104] width 263 height 64
paste textarea "[URL][DOMAIN_NAME]"
click at [684, 87] on textarea "Website:[URL][DOMAIN_NAME] FB: [URL][DOMAIN_NAME] IG:" at bounding box center [773, 104] width 263 height 64
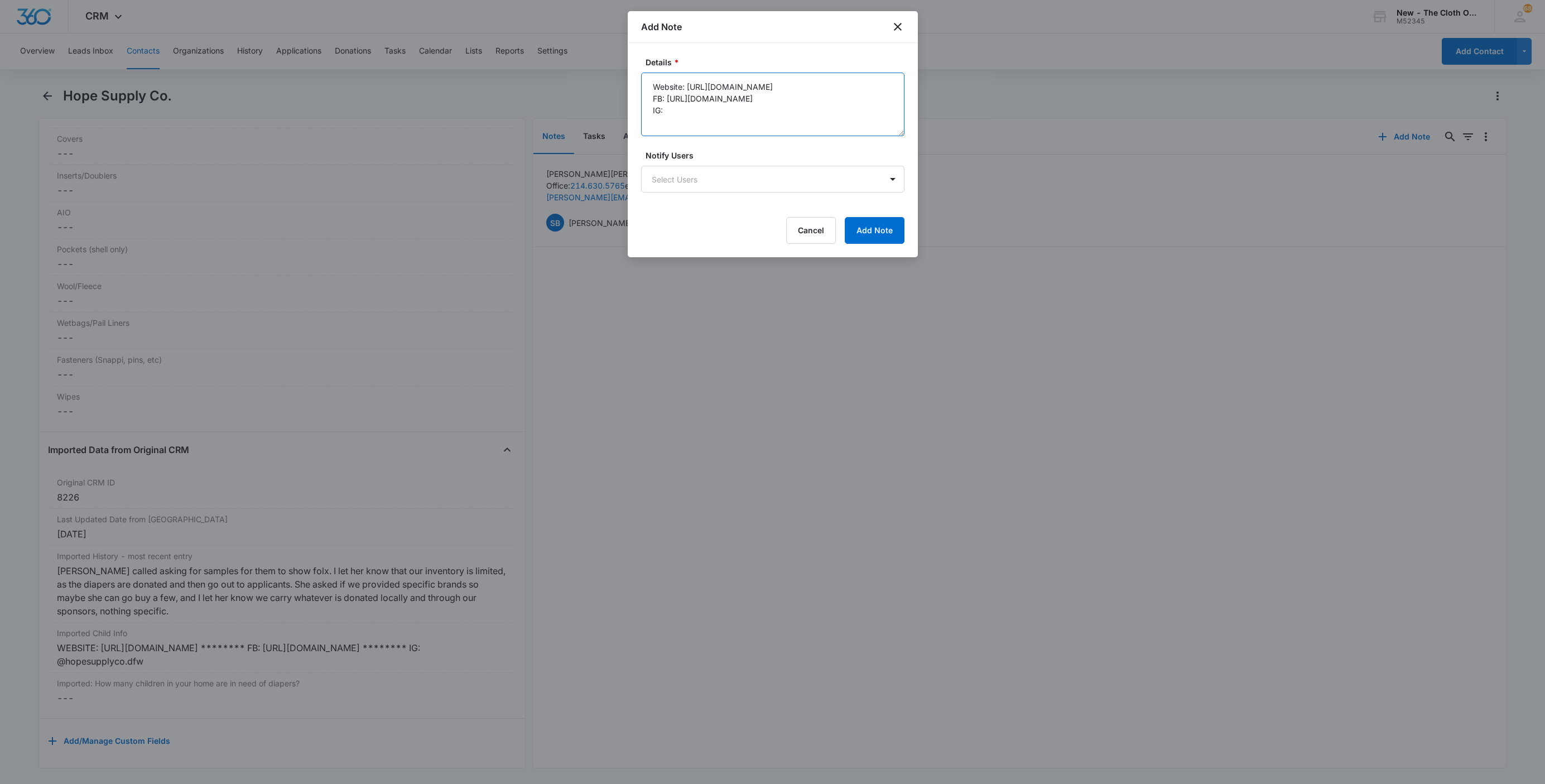
click at [686, 110] on textarea "Website: [URL][DOMAIN_NAME] FB: [URL][DOMAIN_NAME] IG:" at bounding box center [773, 104] width 263 height 64
click at [713, 116] on textarea "Website: [URL][DOMAIN_NAME] FB: [URL][DOMAIN_NAME] IG:" at bounding box center [773, 104] width 263 height 64
paste textarea "hopesupplyco.dfw"
type textarea "Website: [URL][DOMAIN_NAME] FB: [URL][DOMAIN_NAME] IG: hopesupplyco.dfw"
click at [891, 233] on button "Add Note" at bounding box center [874, 230] width 60 height 27
